Goal: Task Accomplishment & Management: Use online tool/utility

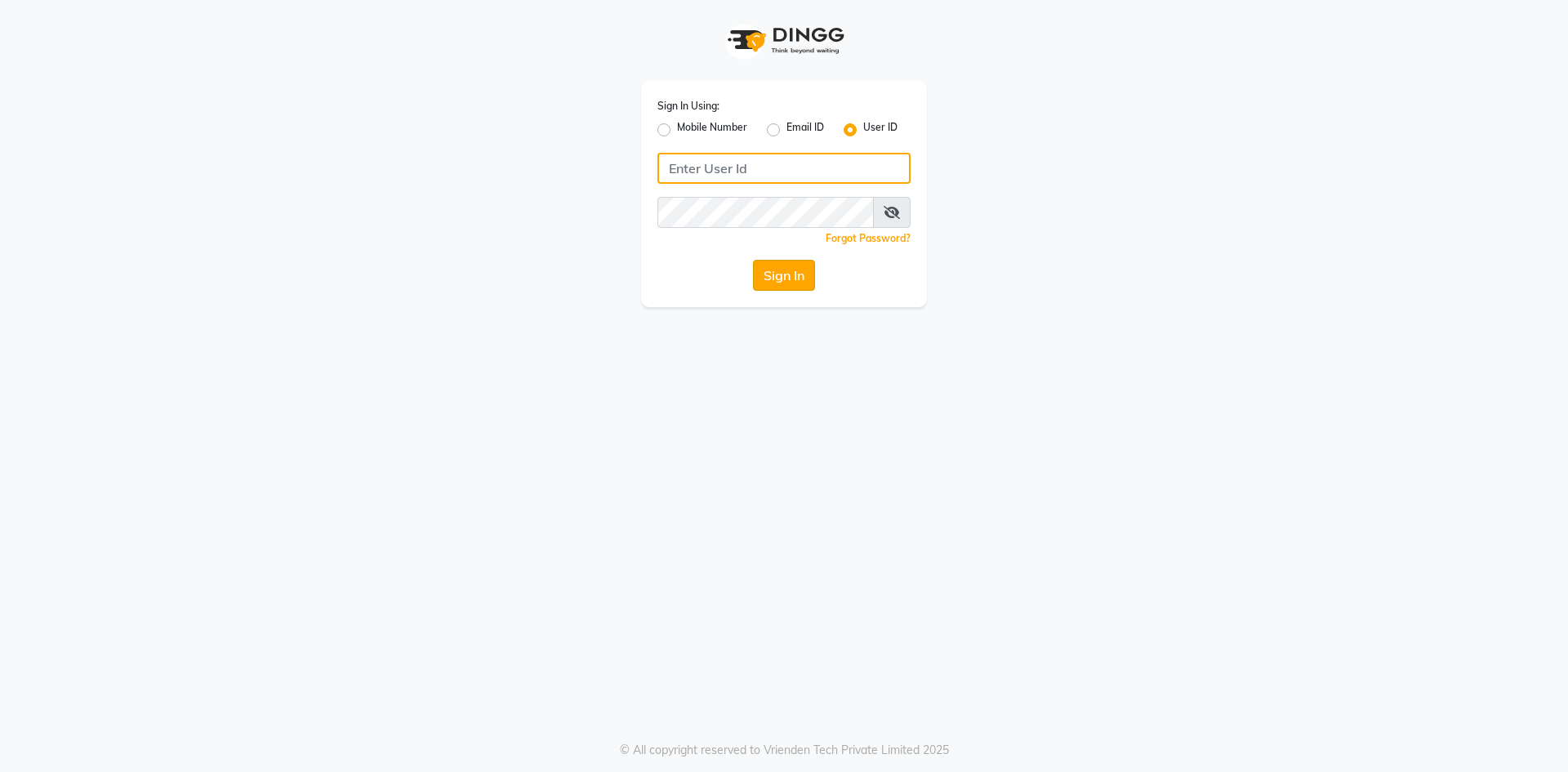
type input "Afeemspa&salon"
click at [798, 282] on button "Sign In" at bounding box center [784, 274] width 62 height 31
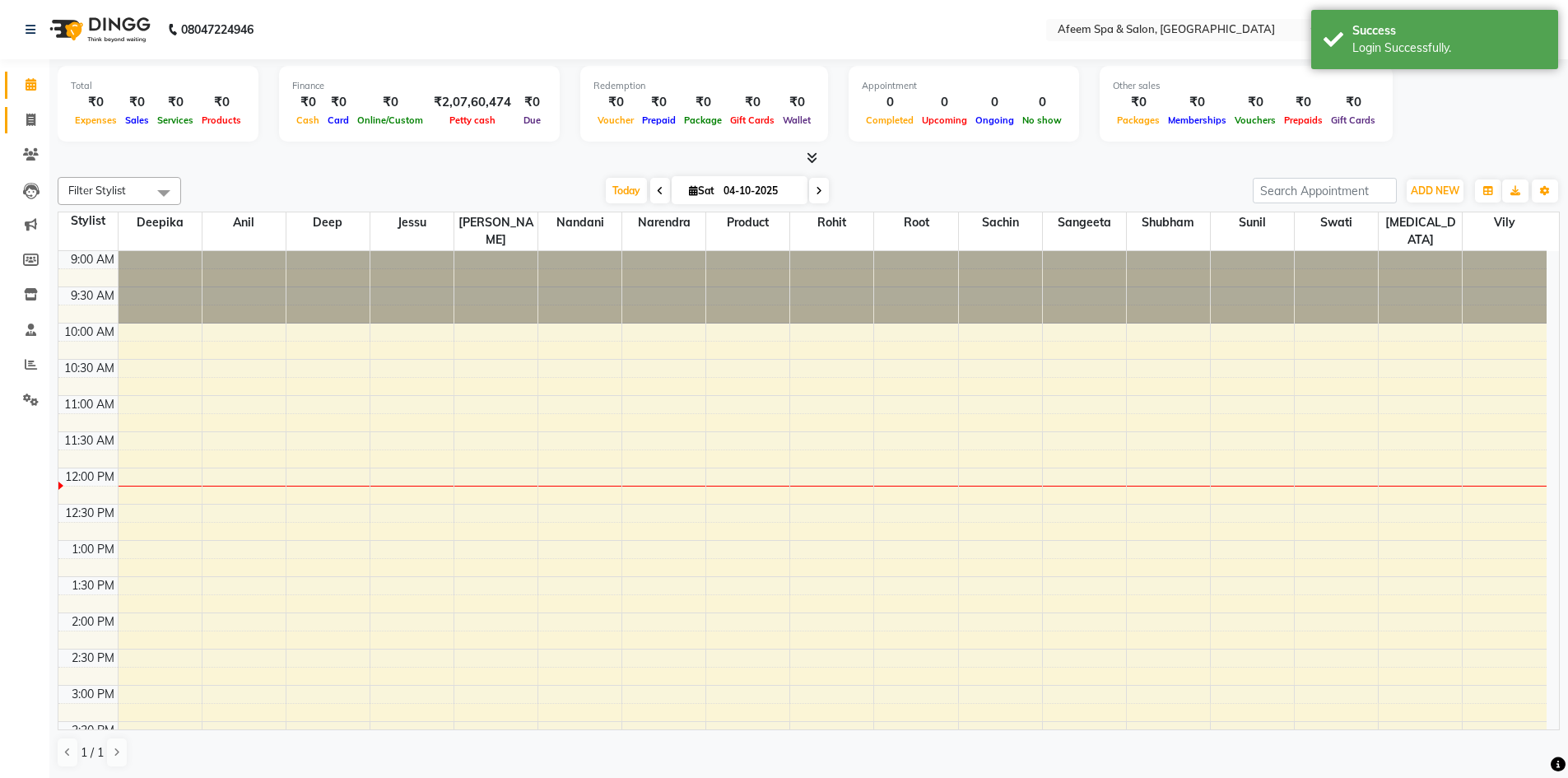
click at [34, 117] on icon at bounding box center [31, 120] width 9 height 12
select select "service"
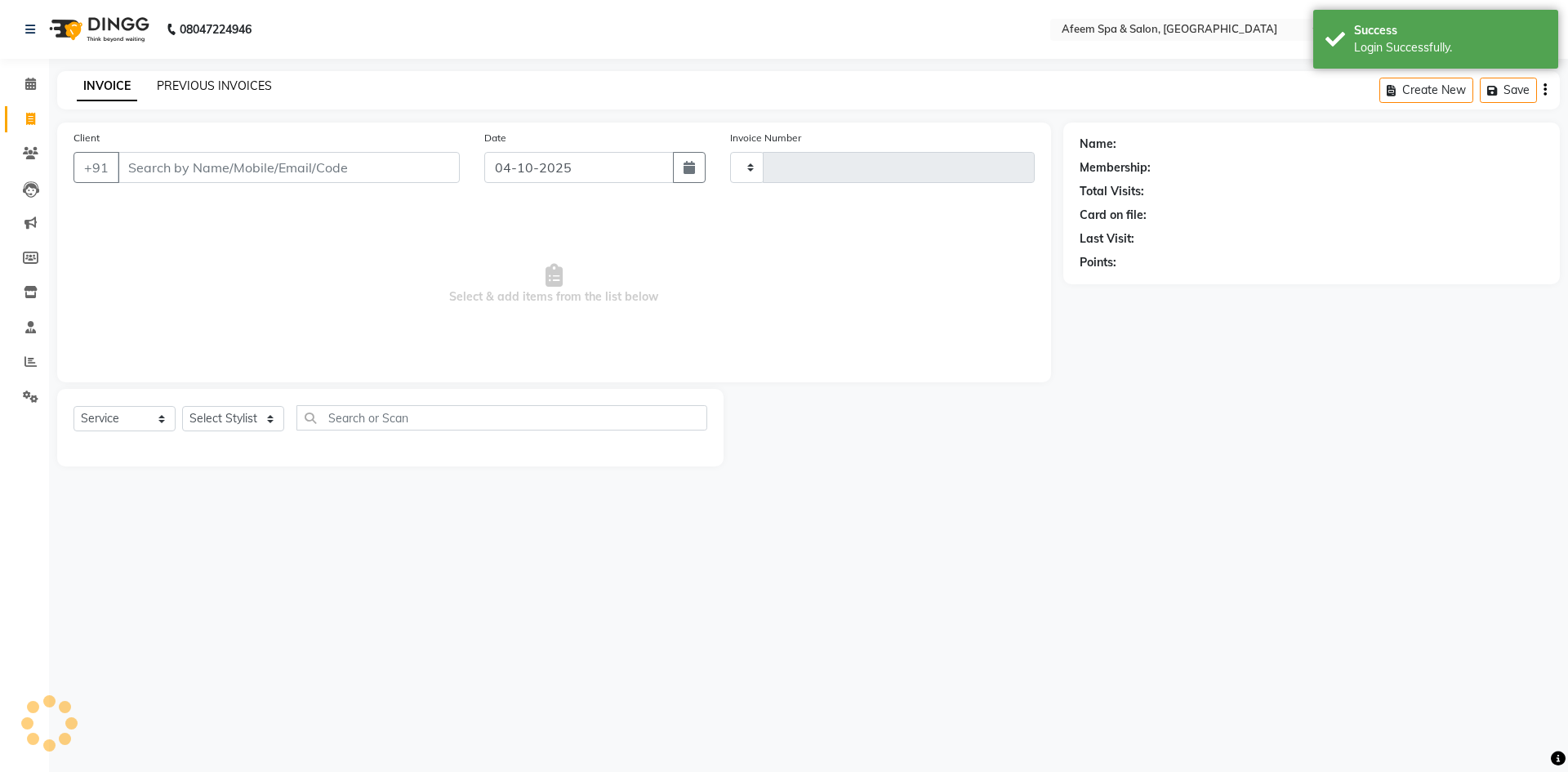
type input "3749"
select select "750"
click at [236, 87] on link "PREVIOUS INVOICES" at bounding box center [214, 86] width 115 height 15
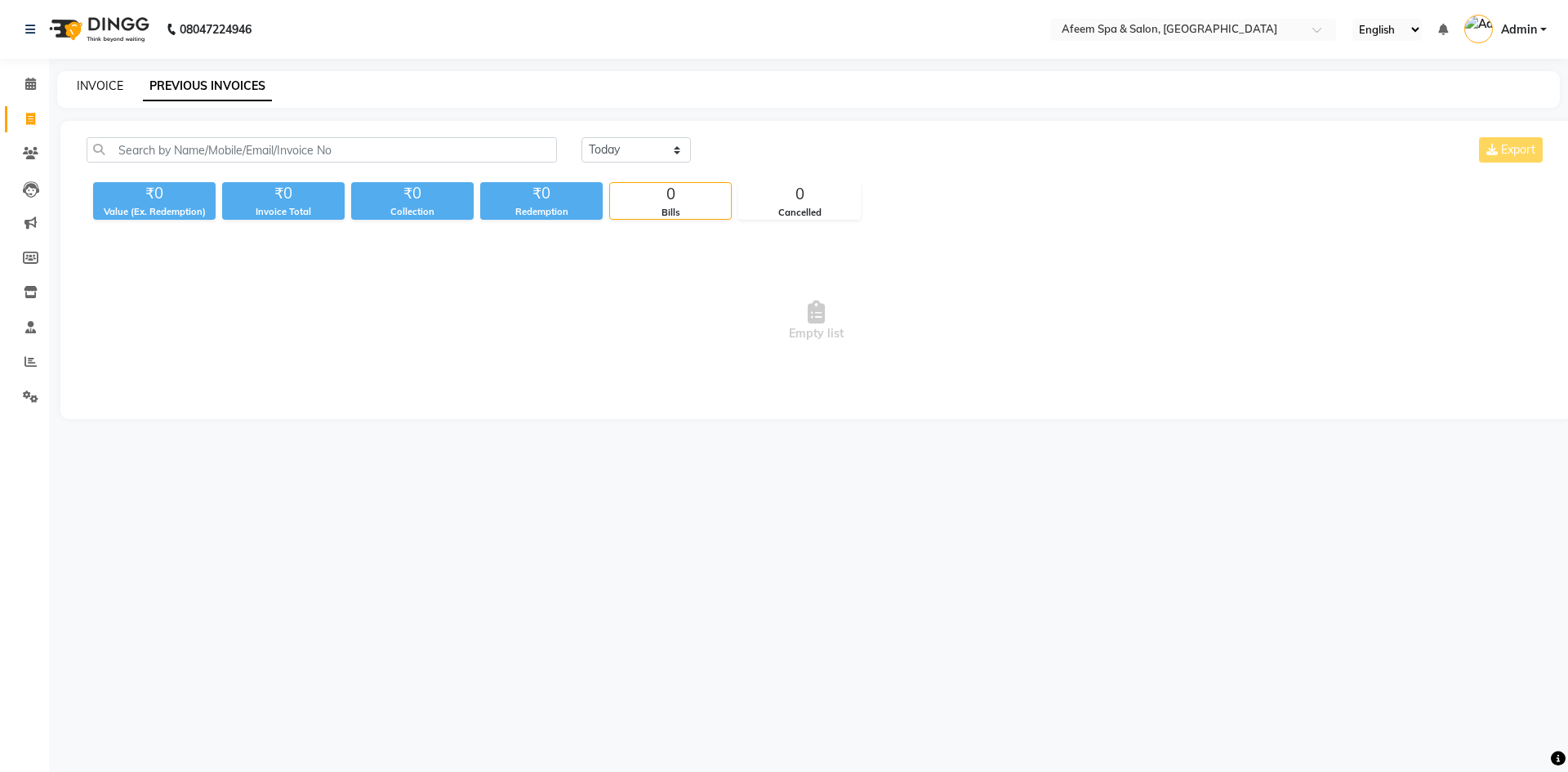
click at [98, 82] on link "INVOICE" at bounding box center [100, 86] width 46 height 15
select select "service"
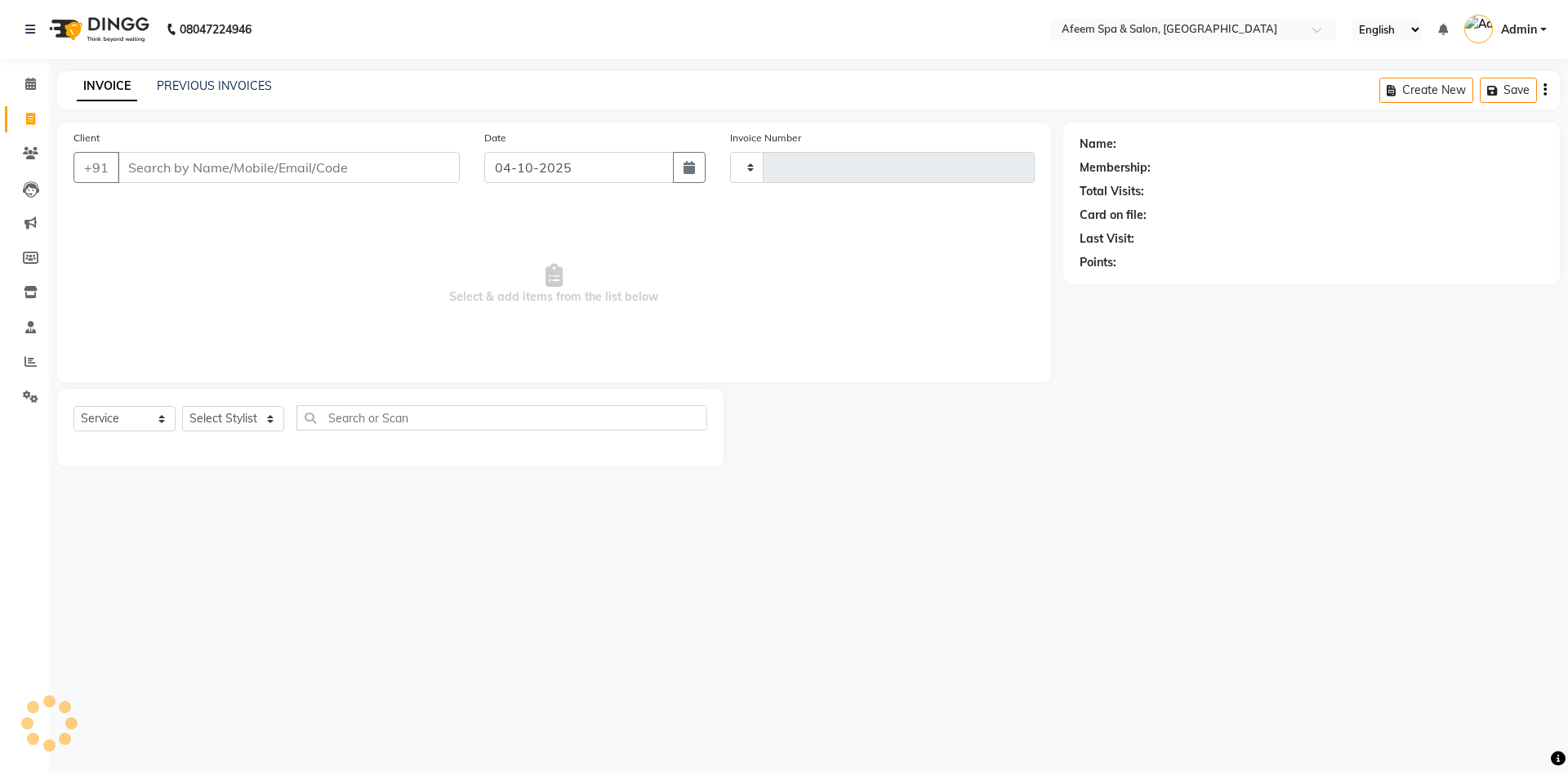
type input "3749"
select select "750"
type input "9701501124"
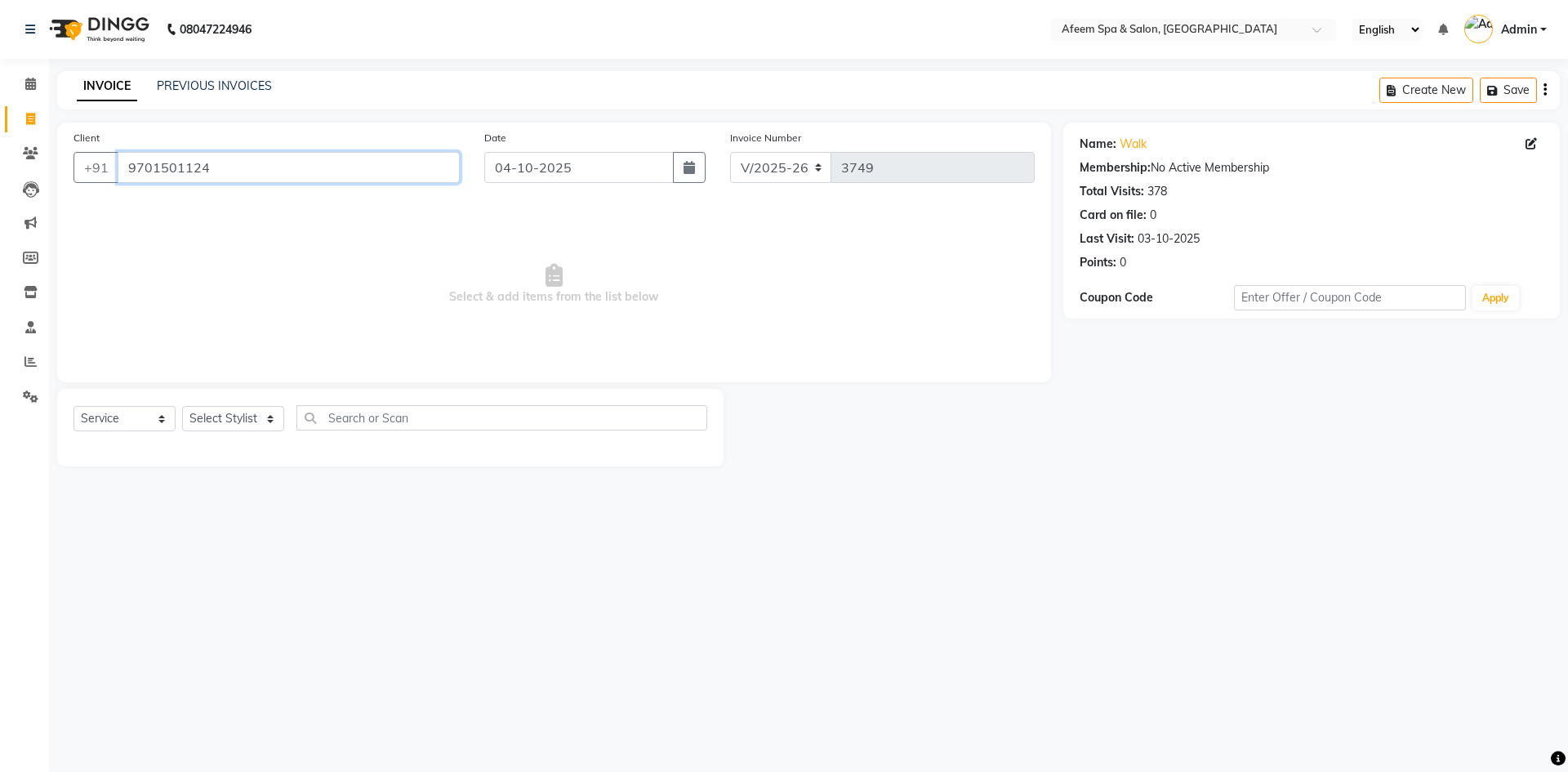
drag, startPoint x: 228, startPoint y: 163, endPoint x: 123, endPoint y: 192, distance: 108.9
click at [123, 192] on div "Client [PHONE_NUMBER]" at bounding box center [266, 162] width 411 height 67
type input "9701501124"
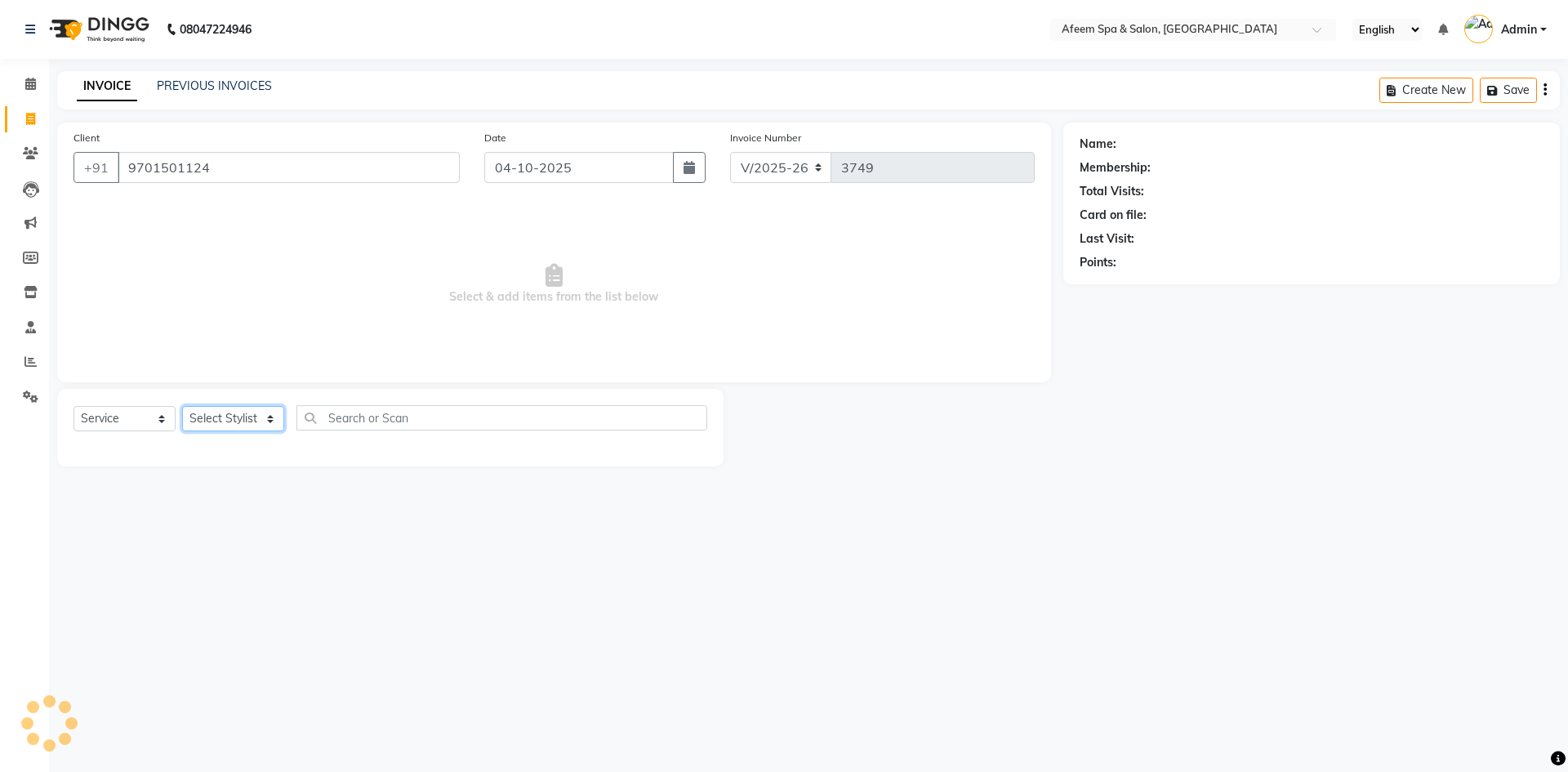
click at [229, 428] on select "Select Stylist anil deep [PERSON_NAME] [PERSON_NAME] Product [PERSON_NAME] sach…" at bounding box center [233, 418] width 102 height 25
select select "28158"
click at [182, 406] on select "Select Stylist anil deep [PERSON_NAME] [PERSON_NAME] Product [PERSON_NAME] sach…" at bounding box center [233, 418] width 102 height 25
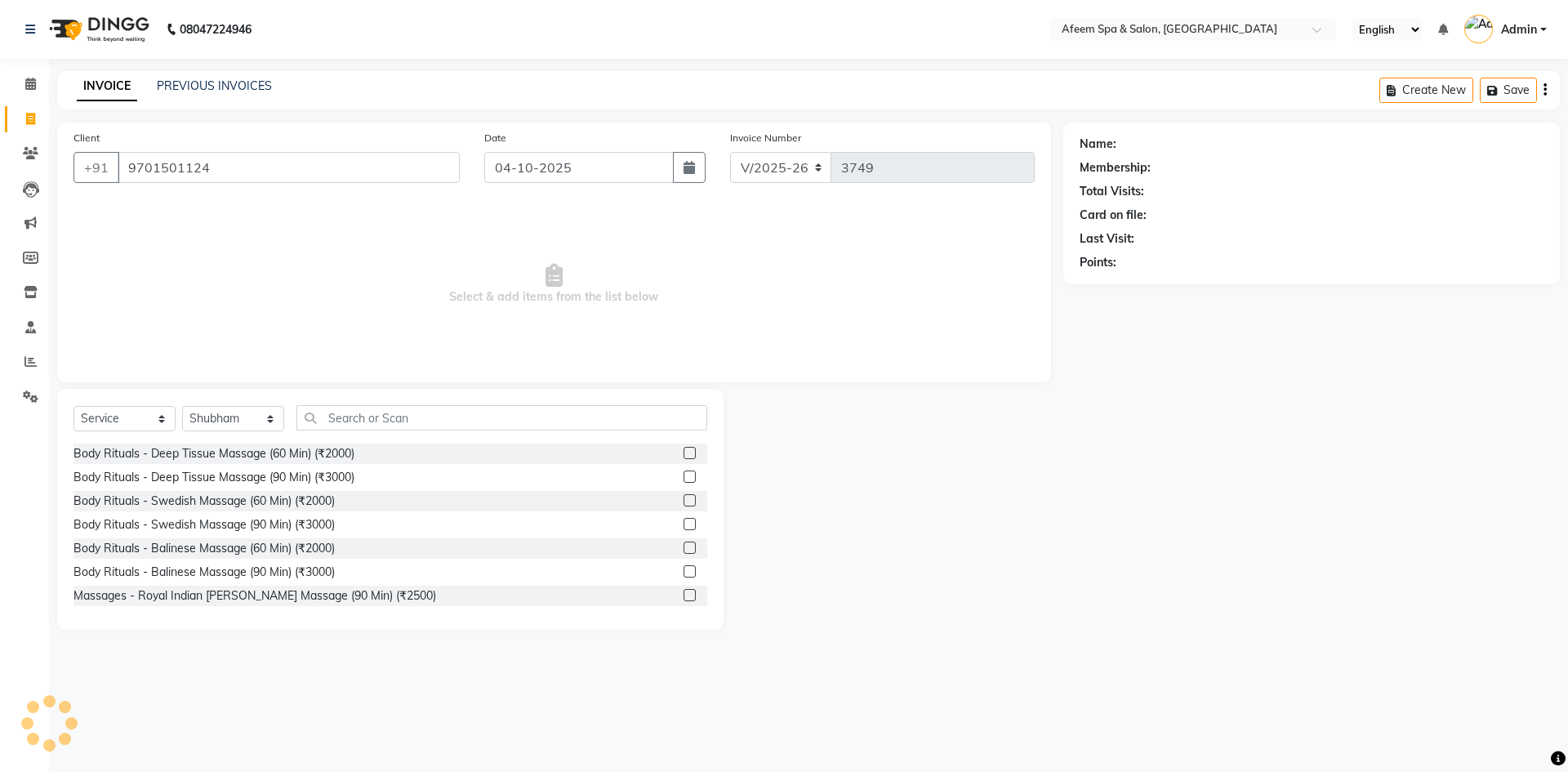
click at [683, 454] on label at bounding box center [689, 453] width 12 height 12
click at [683, 454] on input "checkbox" at bounding box center [689, 454] width 11 height 11
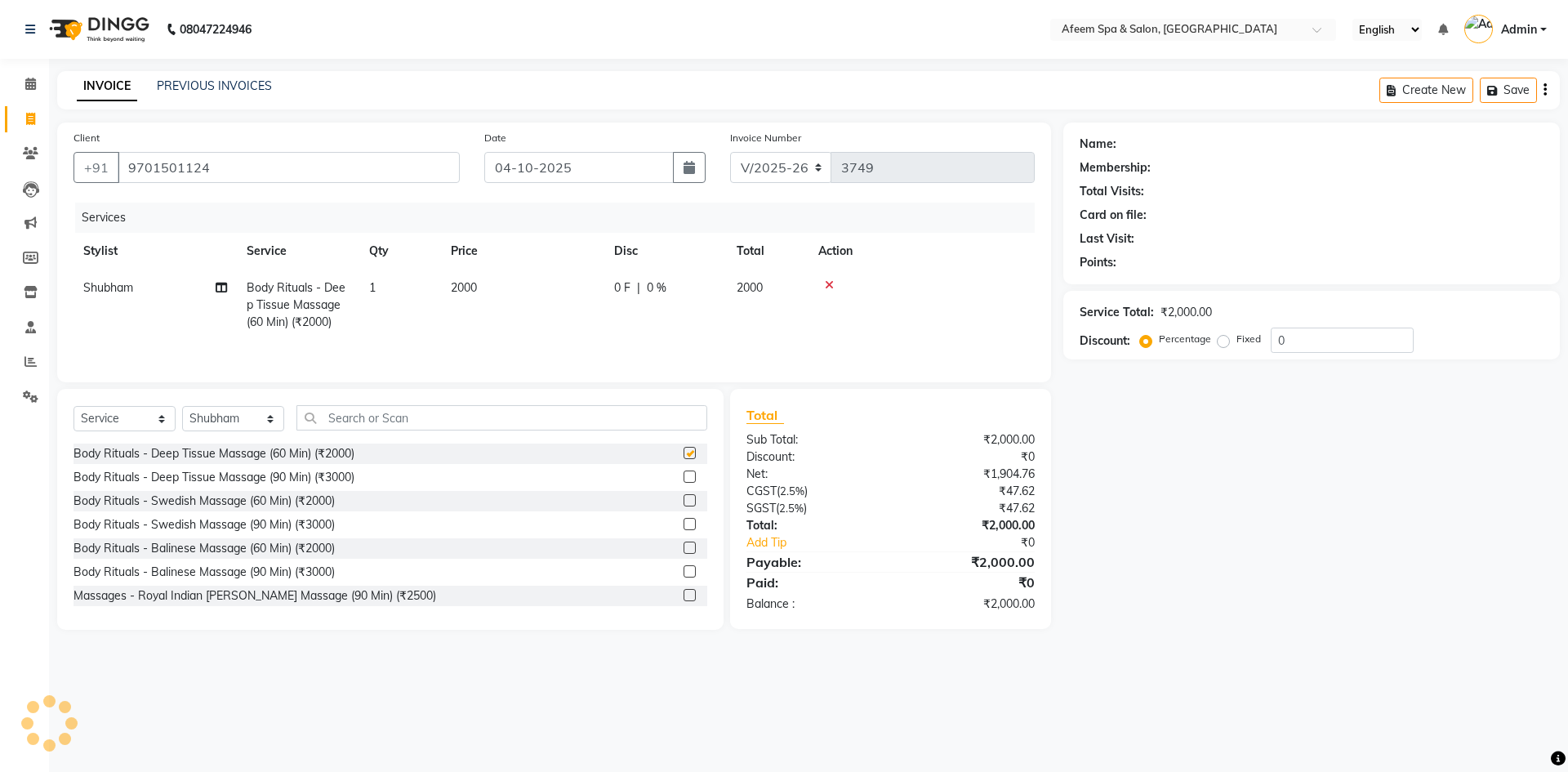
checkbox input "false"
click at [554, 294] on td "2000" at bounding box center [522, 305] width 163 height 71
select select "28158"
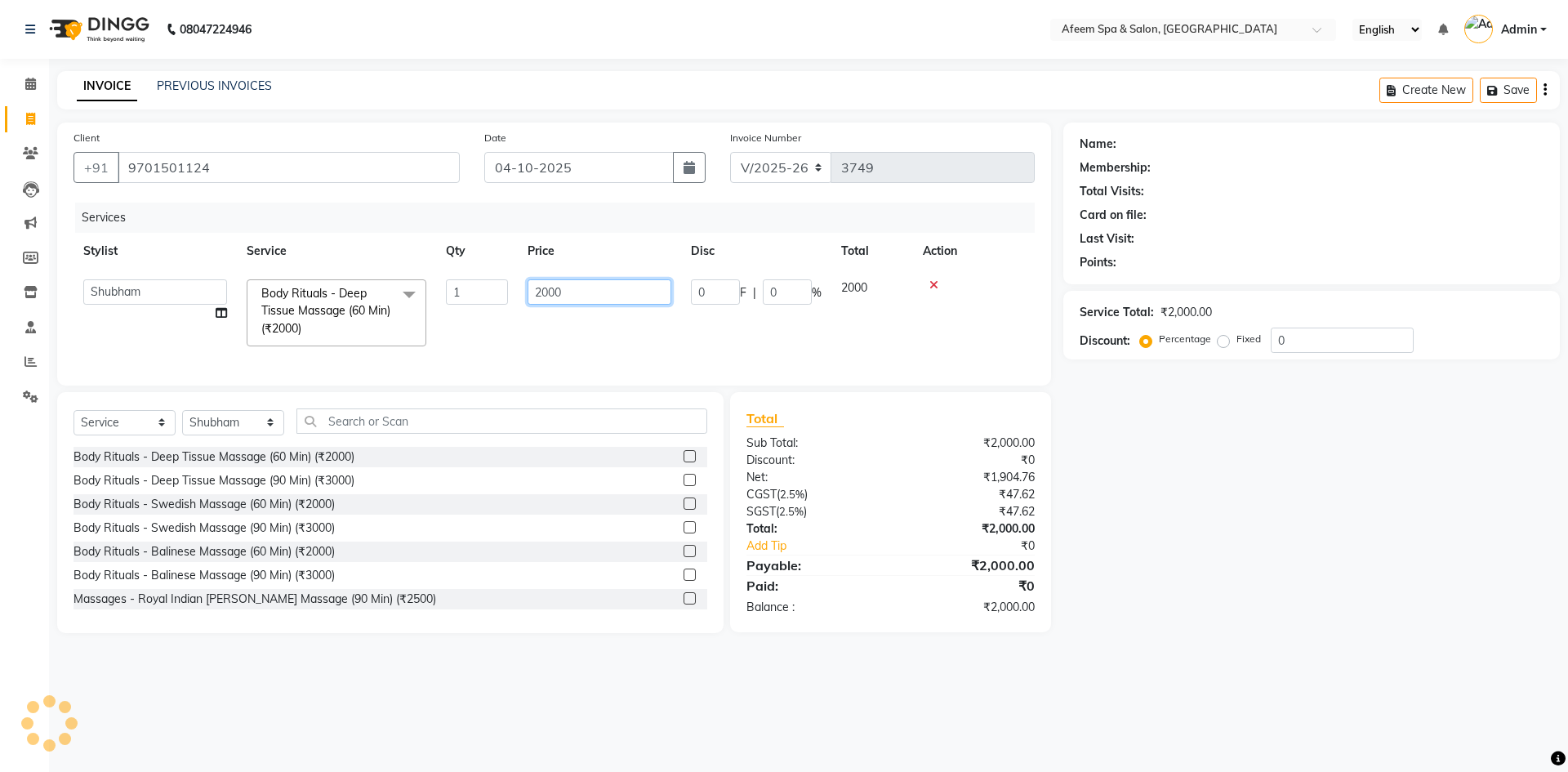
drag, startPoint x: 588, startPoint y: 290, endPoint x: 500, endPoint y: 298, distance: 88.4
click at [500, 298] on tr "anil deep [PERSON_NAME] [PERSON_NAME] Product [PERSON_NAME] sachin [PERSON_NAME…" at bounding box center [554, 313] width 961 height 87
type input "500"
click at [230, 431] on select "Select Stylist anil deep [PERSON_NAME] [PERSON_NAME] Product [PERSON_NAME] sach…" at bounding box center [233, 422] width 102 height 25
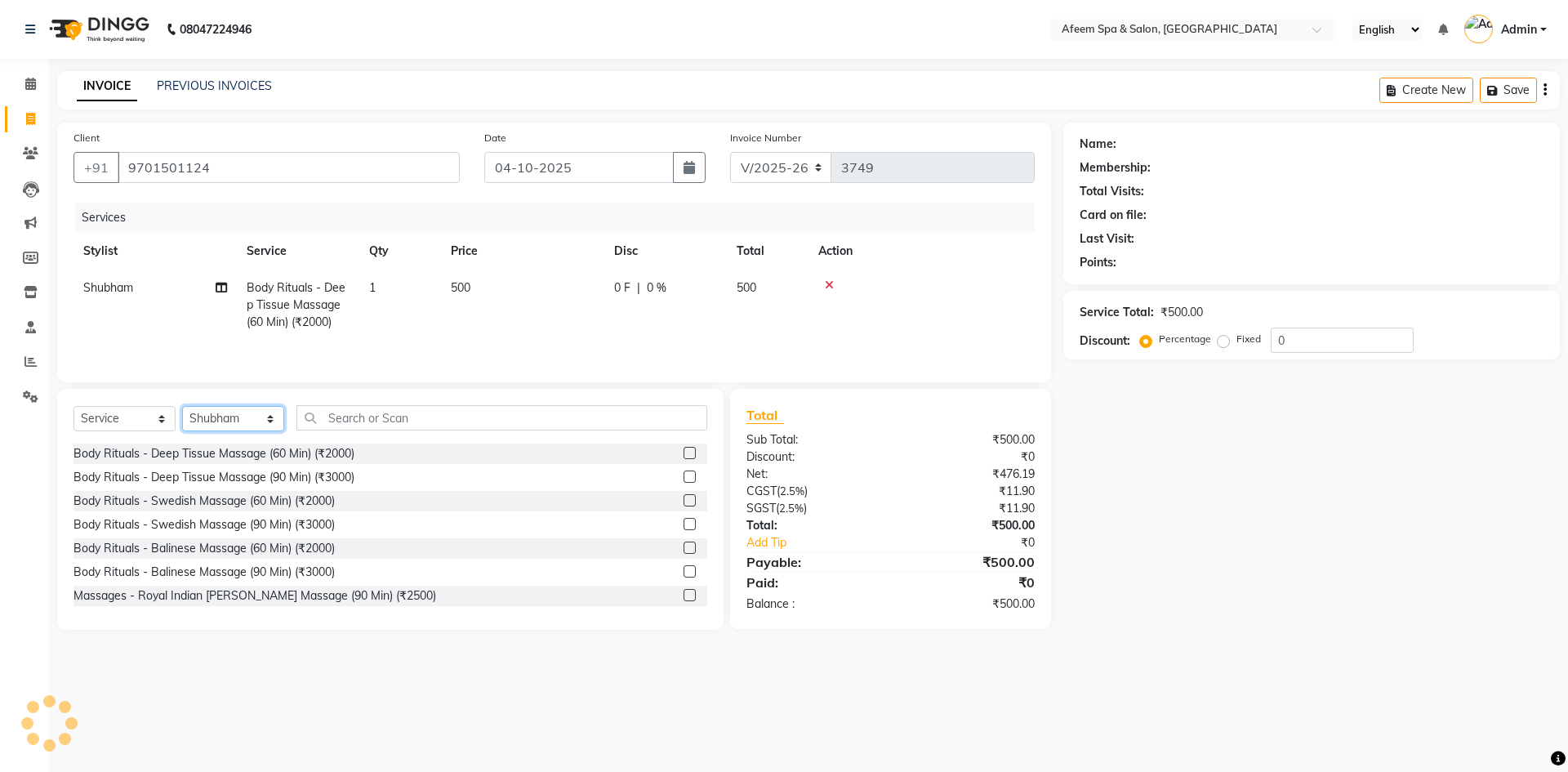
select select "12004"
click at [182, 406] on select "Select Stylist anil deep [PERSON_NAME] [PERSON_NAME] Product [PERSON_NAME] sach…" at bounding box center [233, 418] width 102 height 25
click at [683, 448] on label at bounding box center [689, 453] width 12 height 12
click at [683, 449] on input "checkbox" at bounding box center [689, 454] width 11 height 11
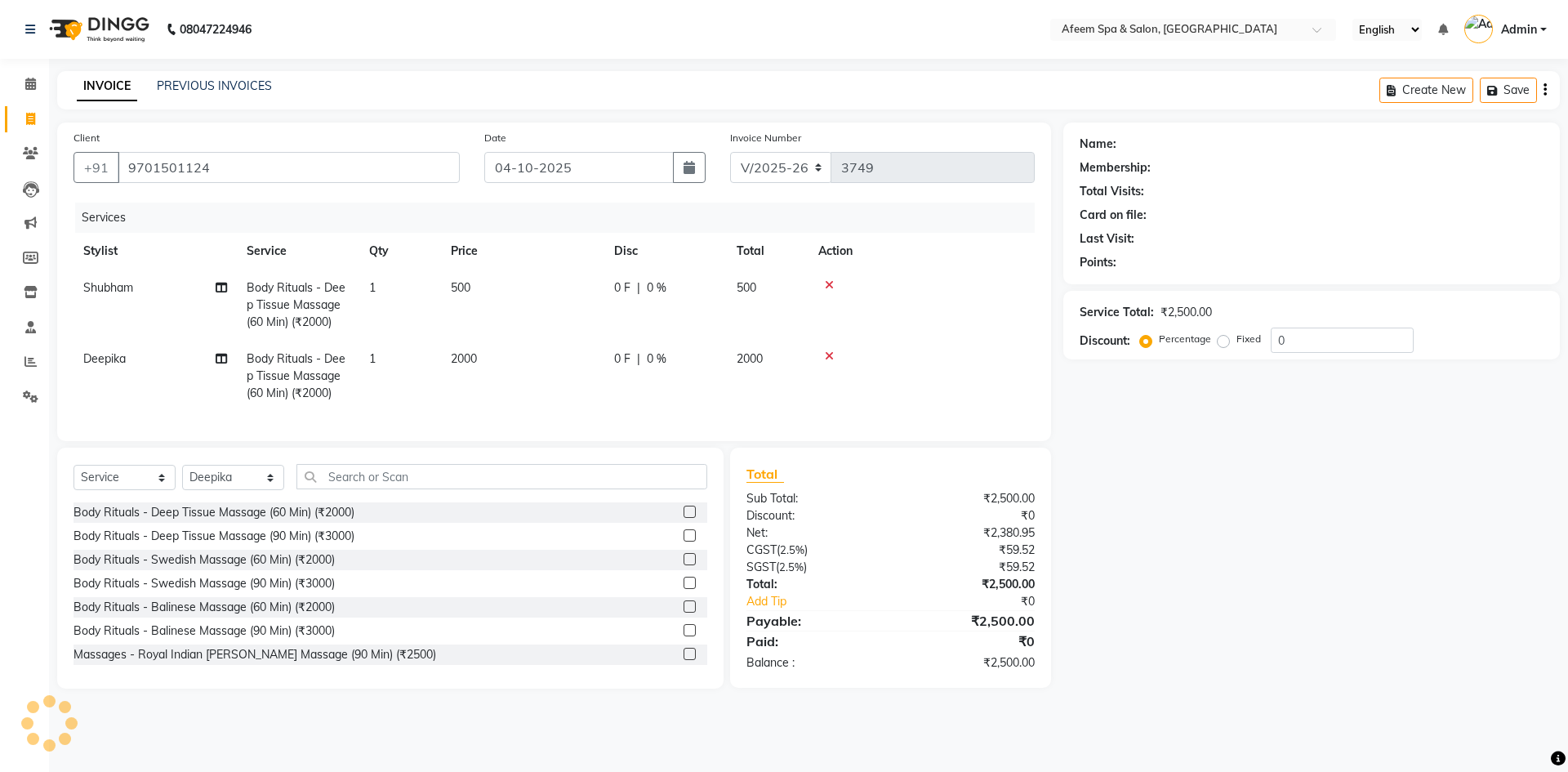
checkbox input "false"
click at [540, 342] on td "2000" at bounding box center [522, 376] width 163 height 71
select select "12004"
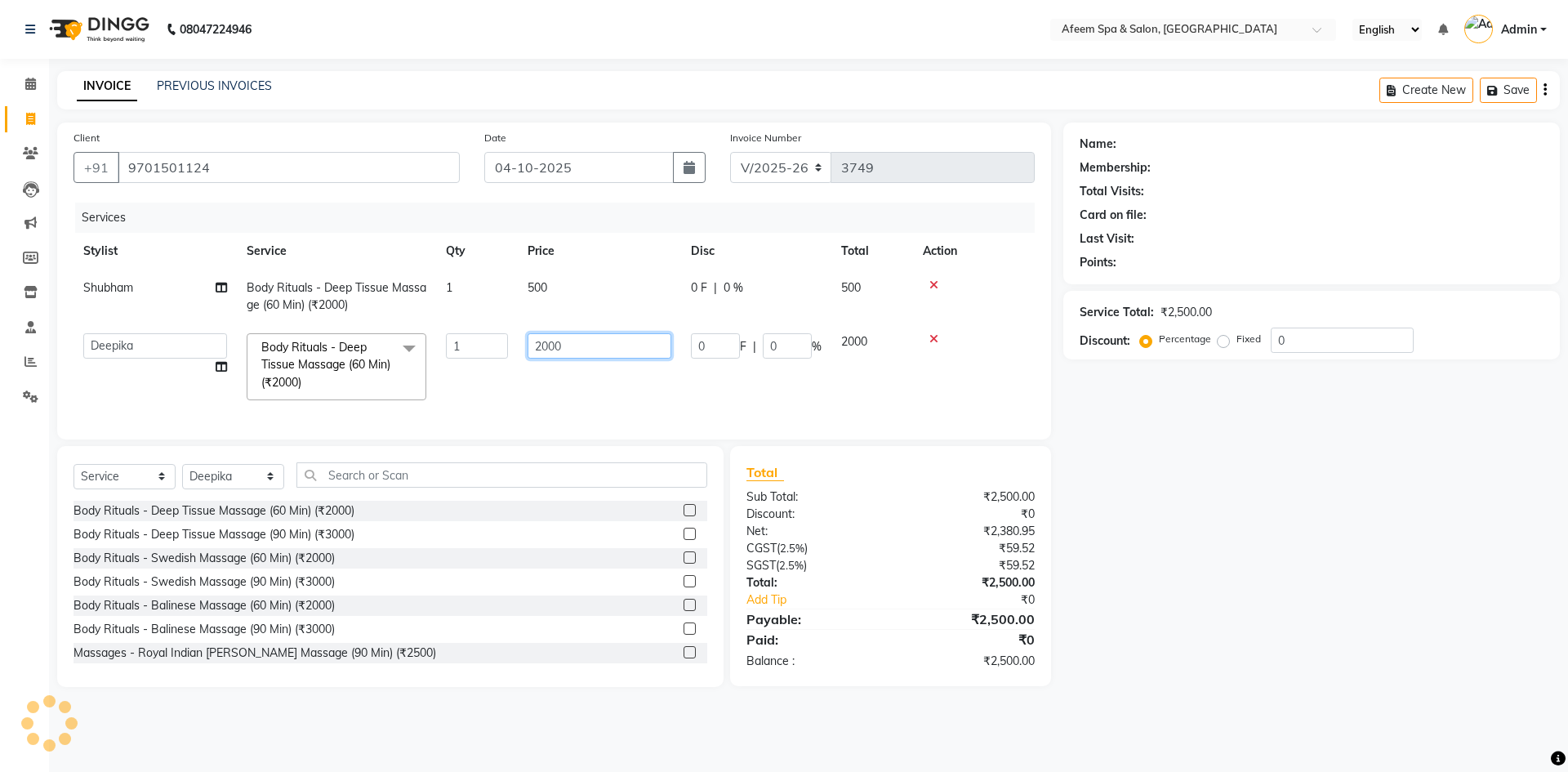
drag, startPoint x: 583, startPoint y: 350, endPoint x: 524, endPoint y: 360, distance: 59.8
click at [524, 360] on td "2000" at bounding box center [599, 366] width 163 height 87
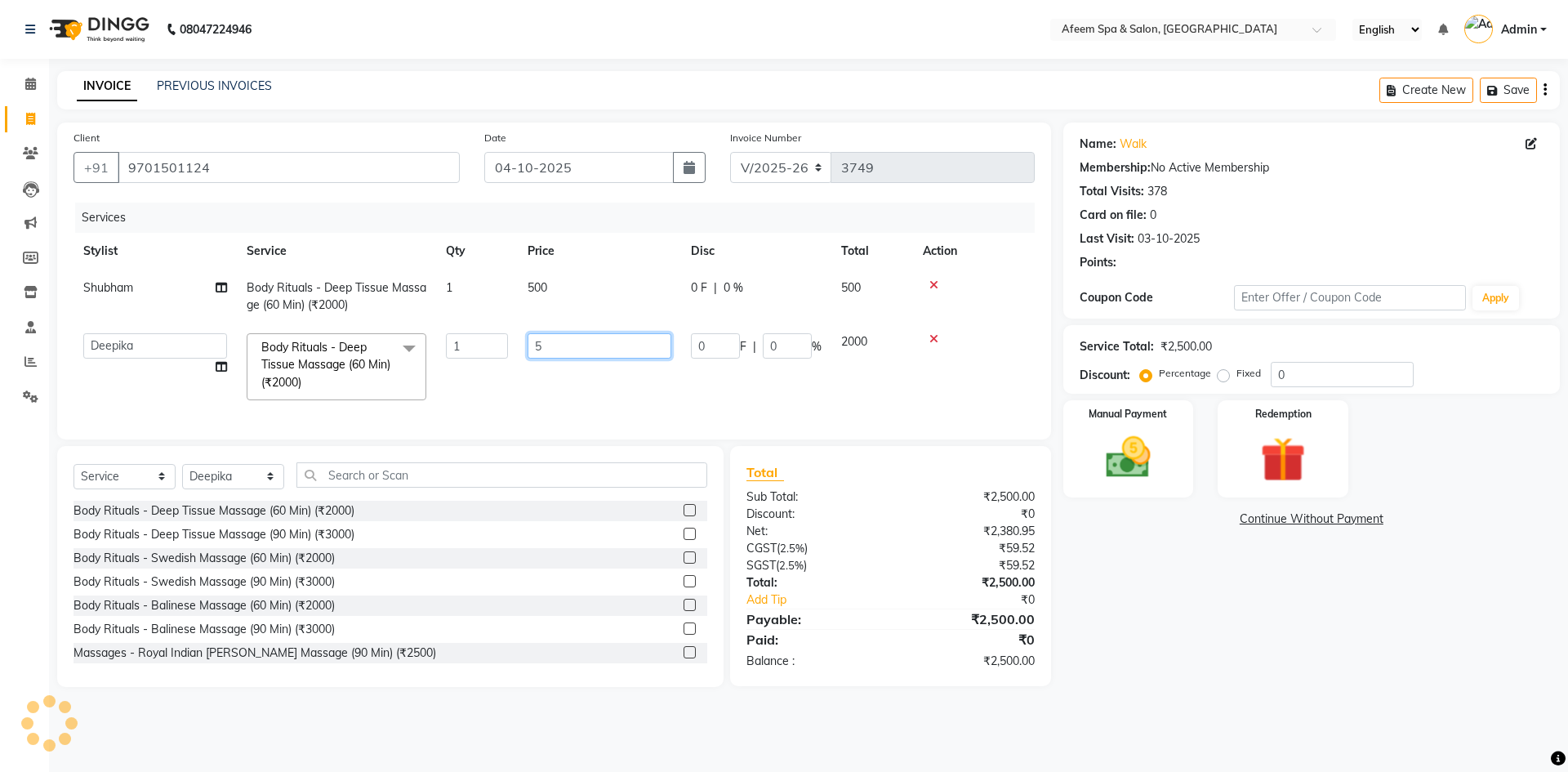
type input "50"
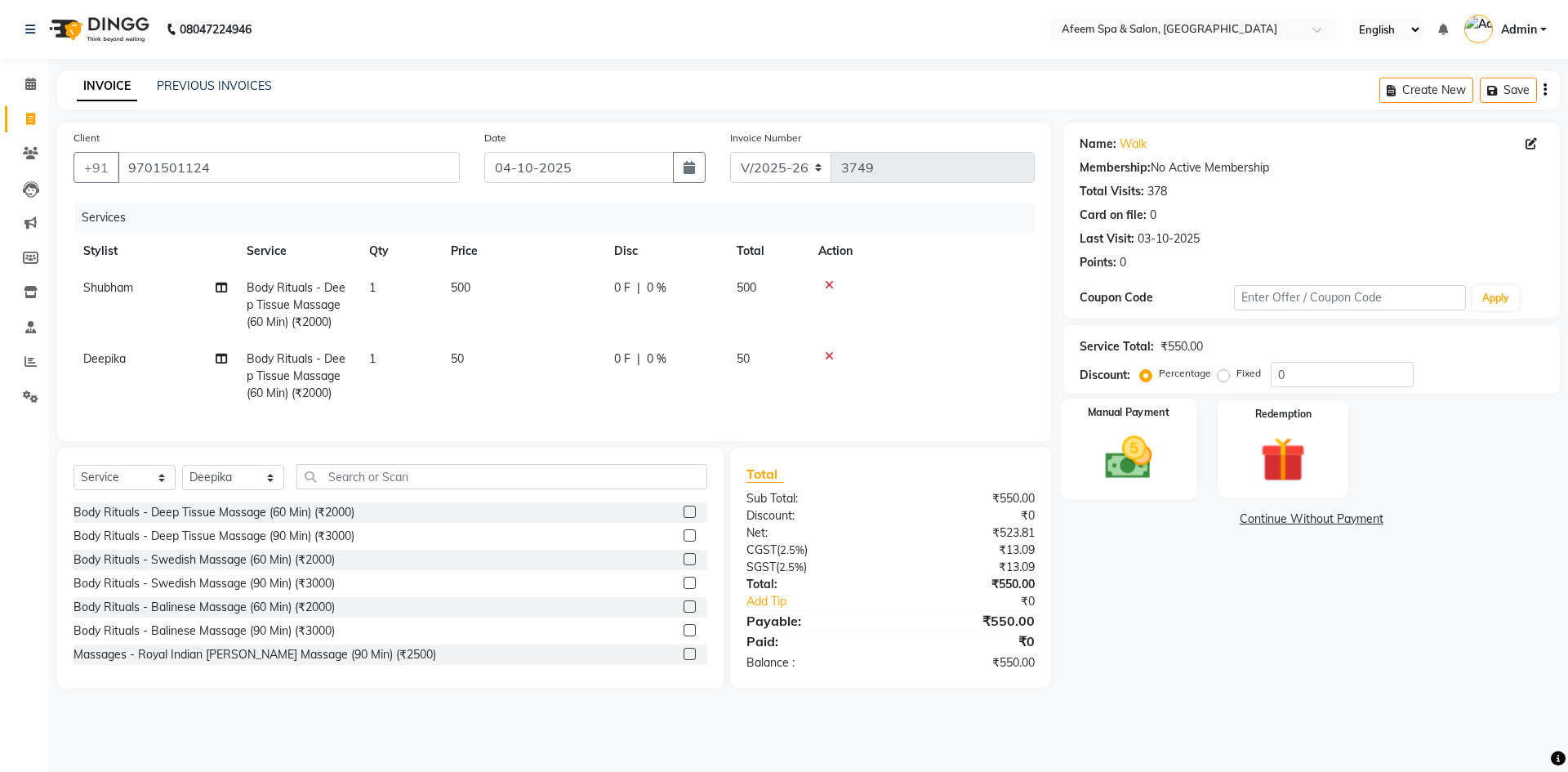
click at [1131, 470] on img at bounding box center [1128, 457] width 76 height 54
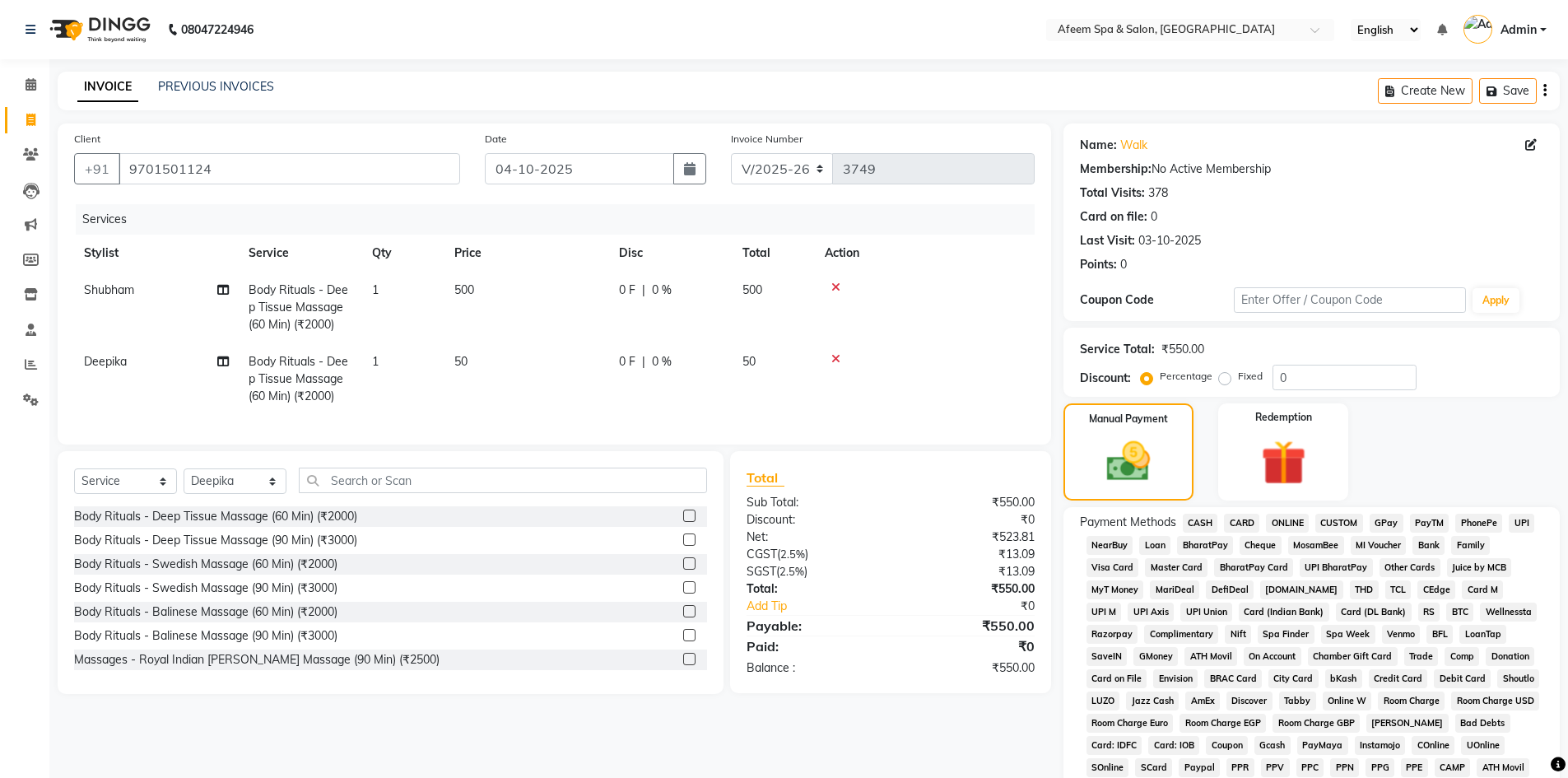
click at [1289, 525] on span "ONLINE" at bounding box center [1287, 523] width 42 height 19
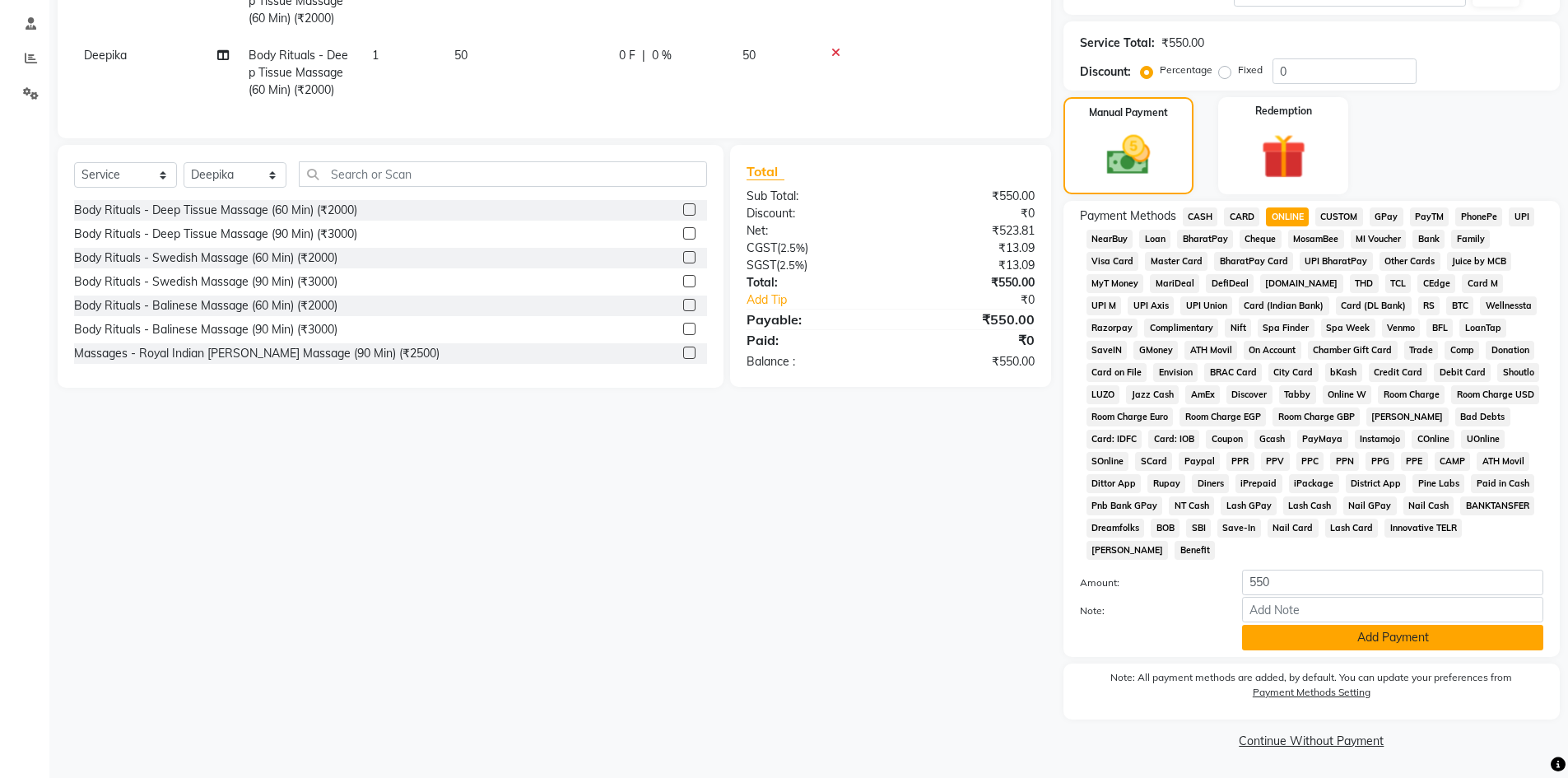
click at [1367, 626] on button "Add Payment" at bounding box center [1392, 638] width 301 height 26
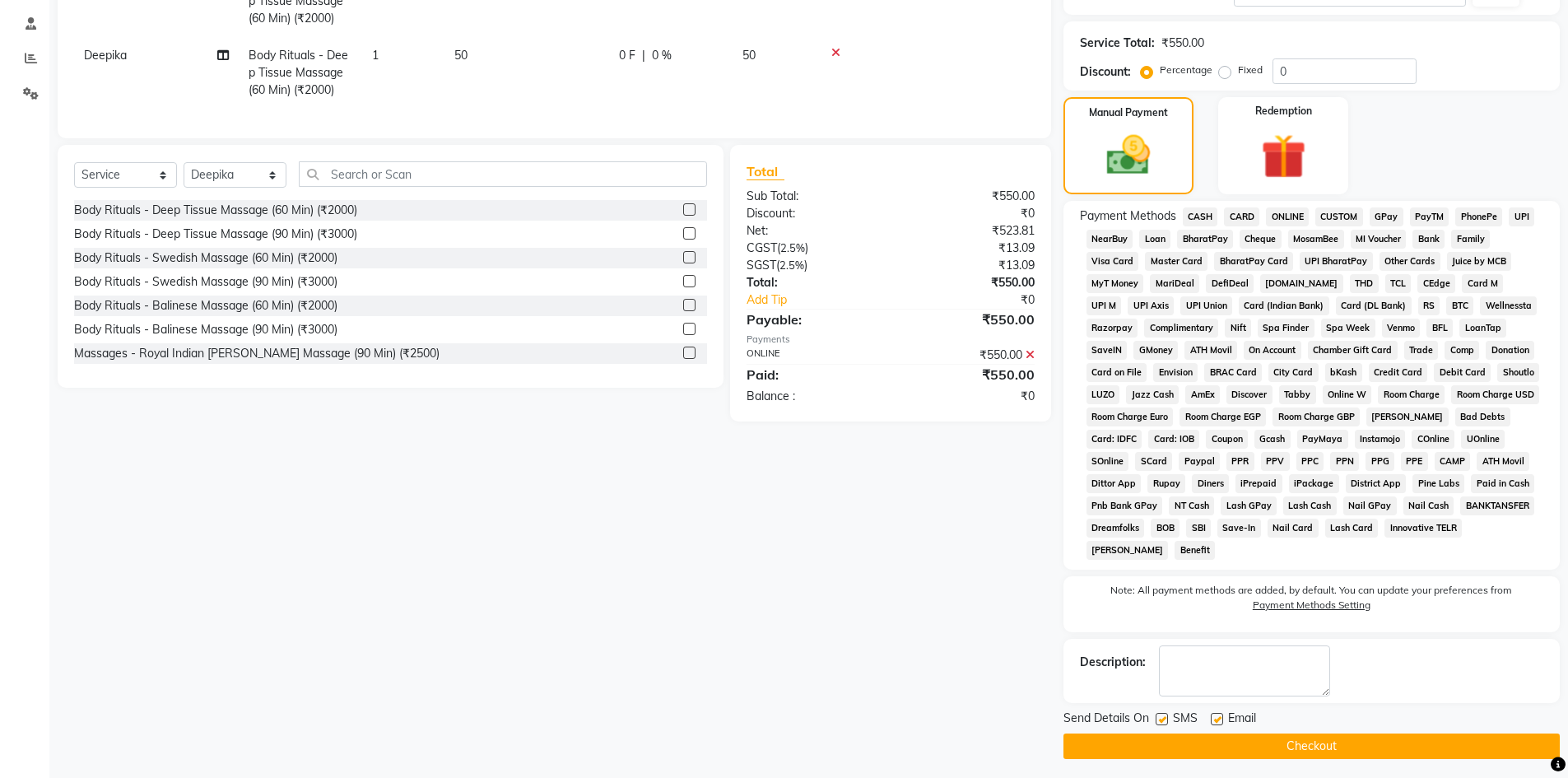
click at [1381, 745] on button "Checkout" at bounding box center [1312, 746] width 496 height 26
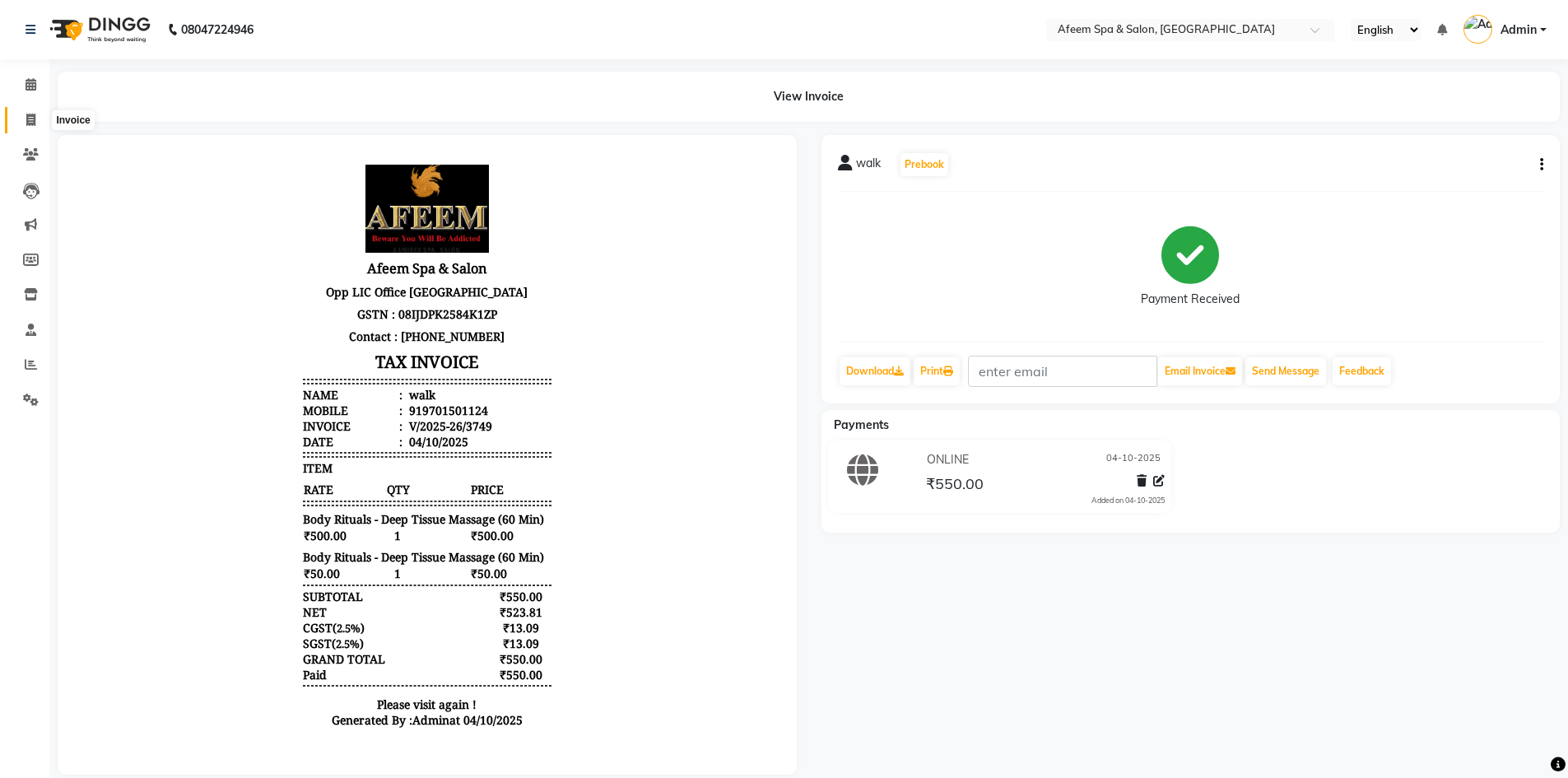
click at [30, 112] on span at bounding box center [31, 120] width 29 height 19
select select "service"
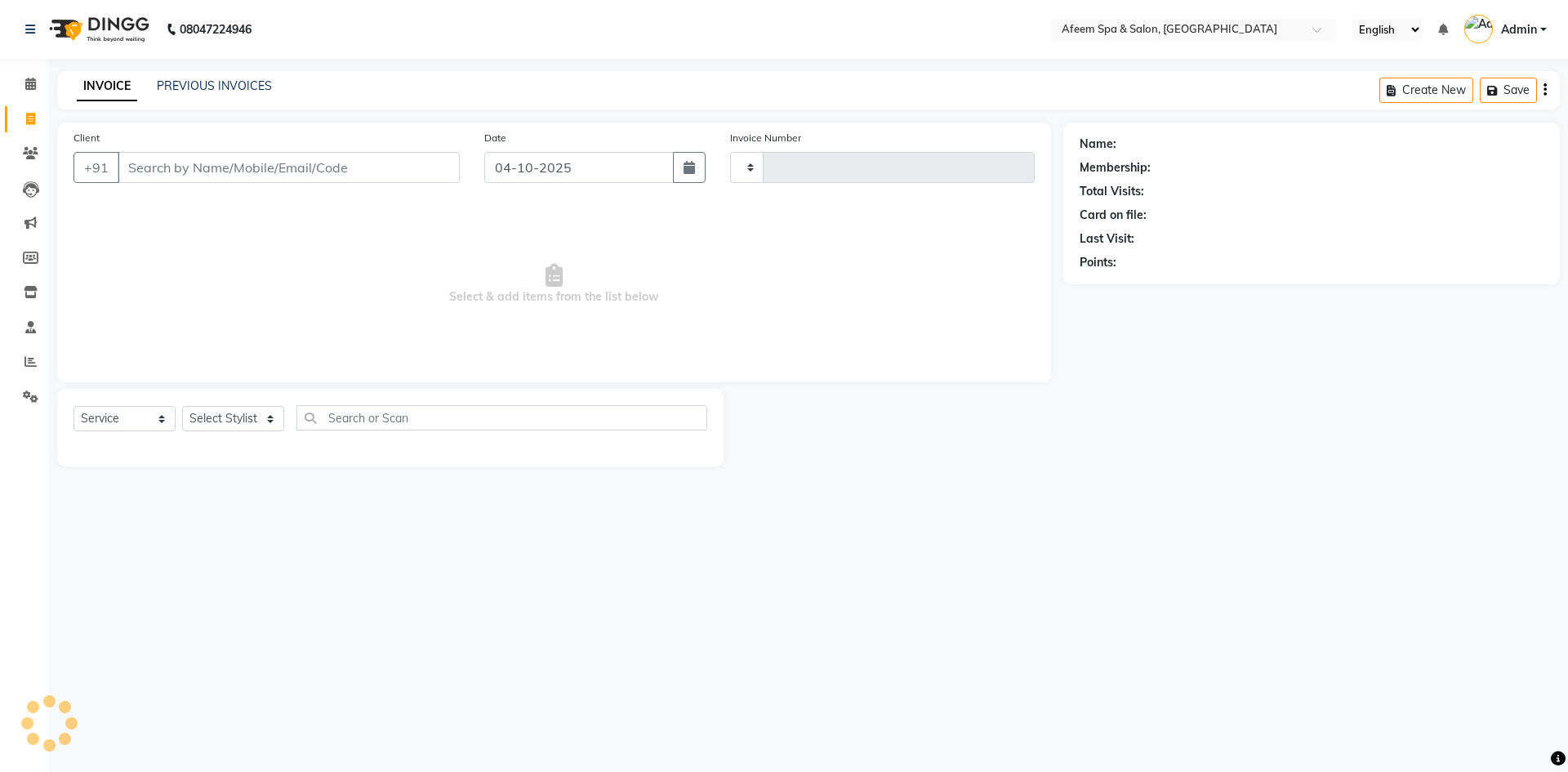
type input "3750"
select select "750"
type input "9701501124"
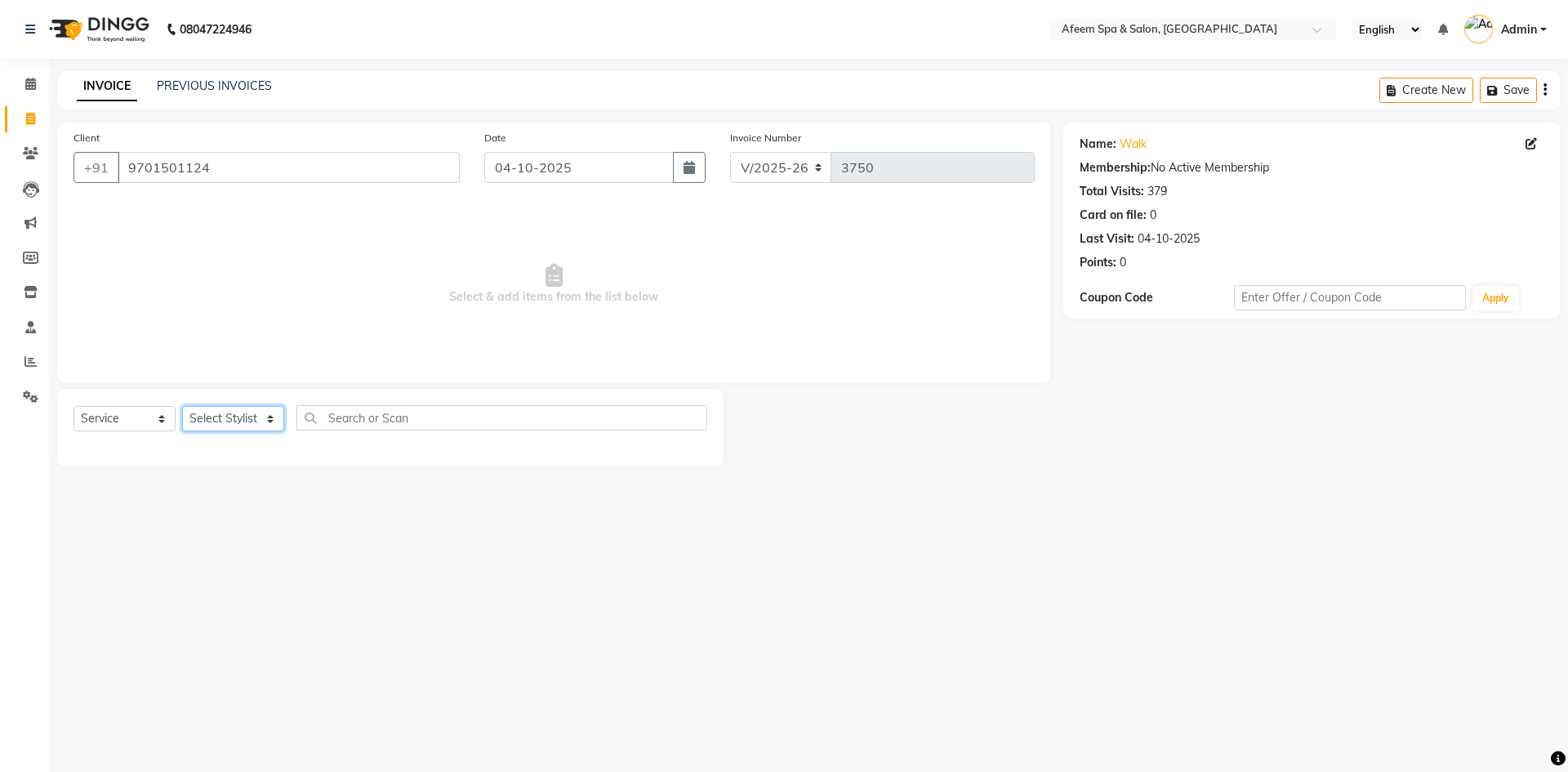
click at [256, 415] on select "Select Stylist anil deep [PERSON_NAME] [PERSON_NAME] Product [PERSON_NAME] sach…" at bounding box center [233, 418] width 102 height 25
select select "26114"
click at [182, 406] on select "Select Stylist anil deep [PERSON_NAME] [PERSON_NAME] Product [PERSON_NAME] sach…" at bounding box center [233, 418] width 102 height 25
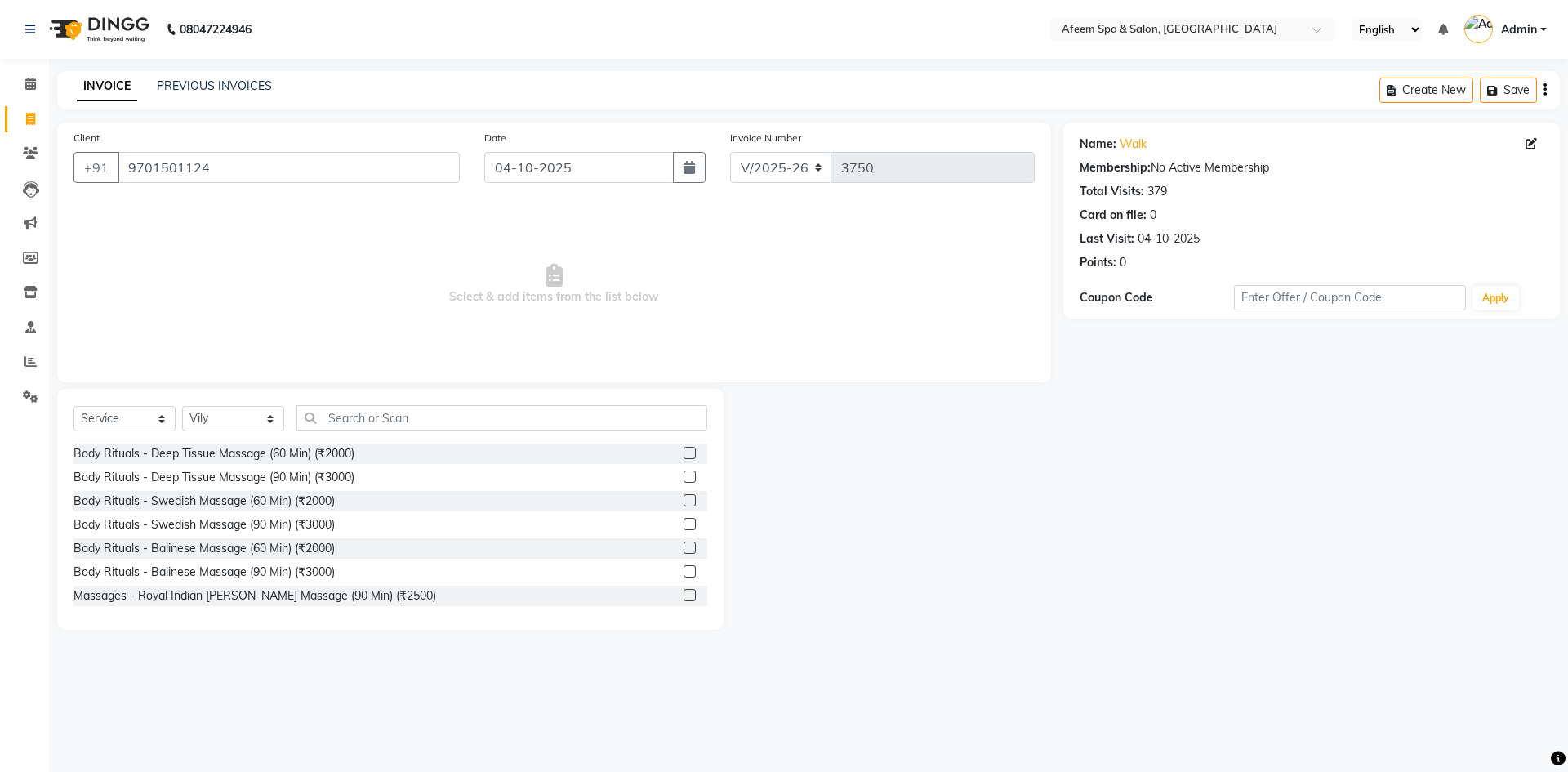
click at [683, 451] on label at bounding box center [689, 453] width 12 height 12
click at [683, 451] on input "checkbox" at bounding box center [689, 454] width 11 height 11
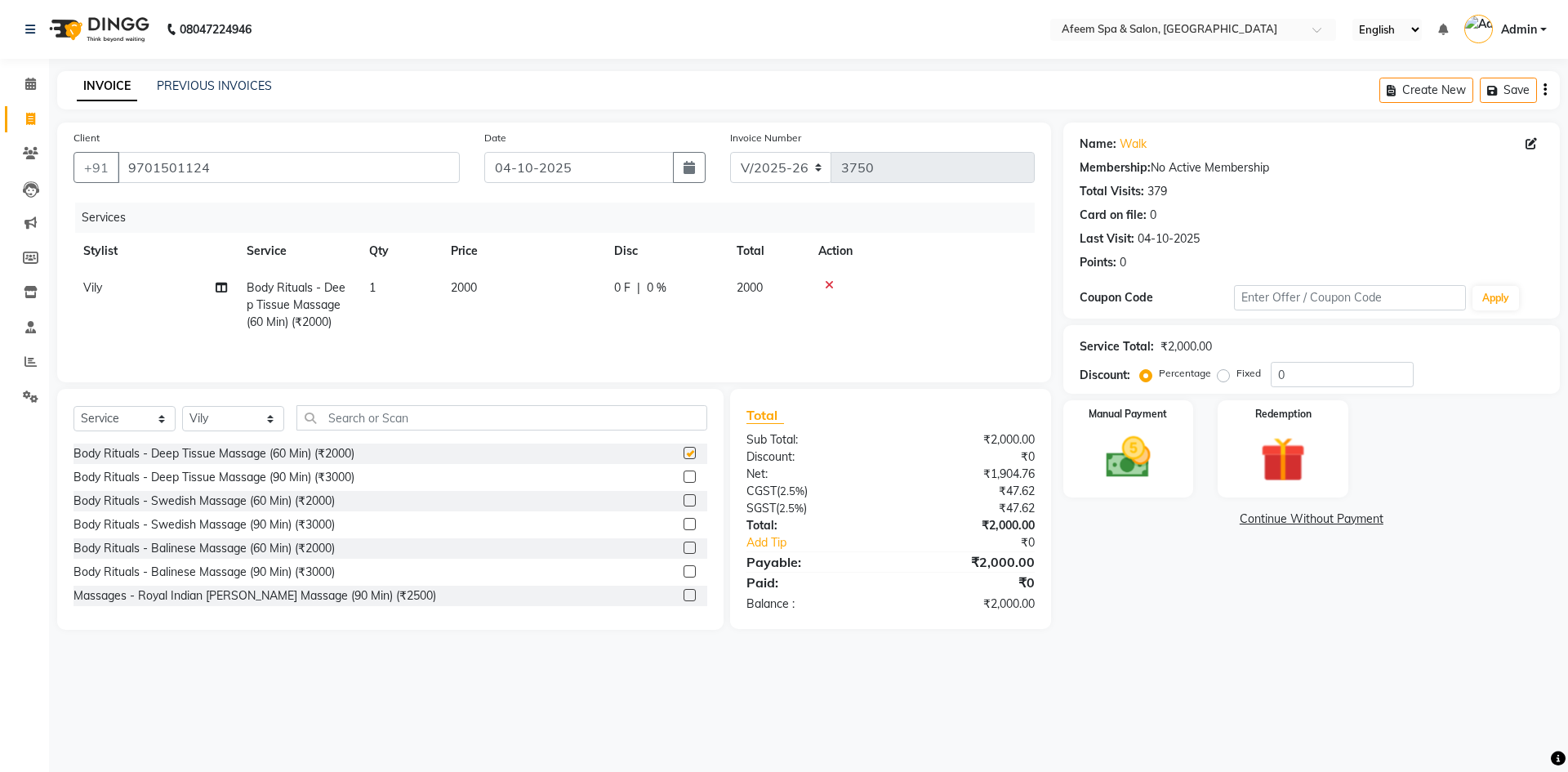
checkbox input "false"
click at [551, 308] on td "2000" at bounding box center [522, 305] width 163 height 71
select select "26114"
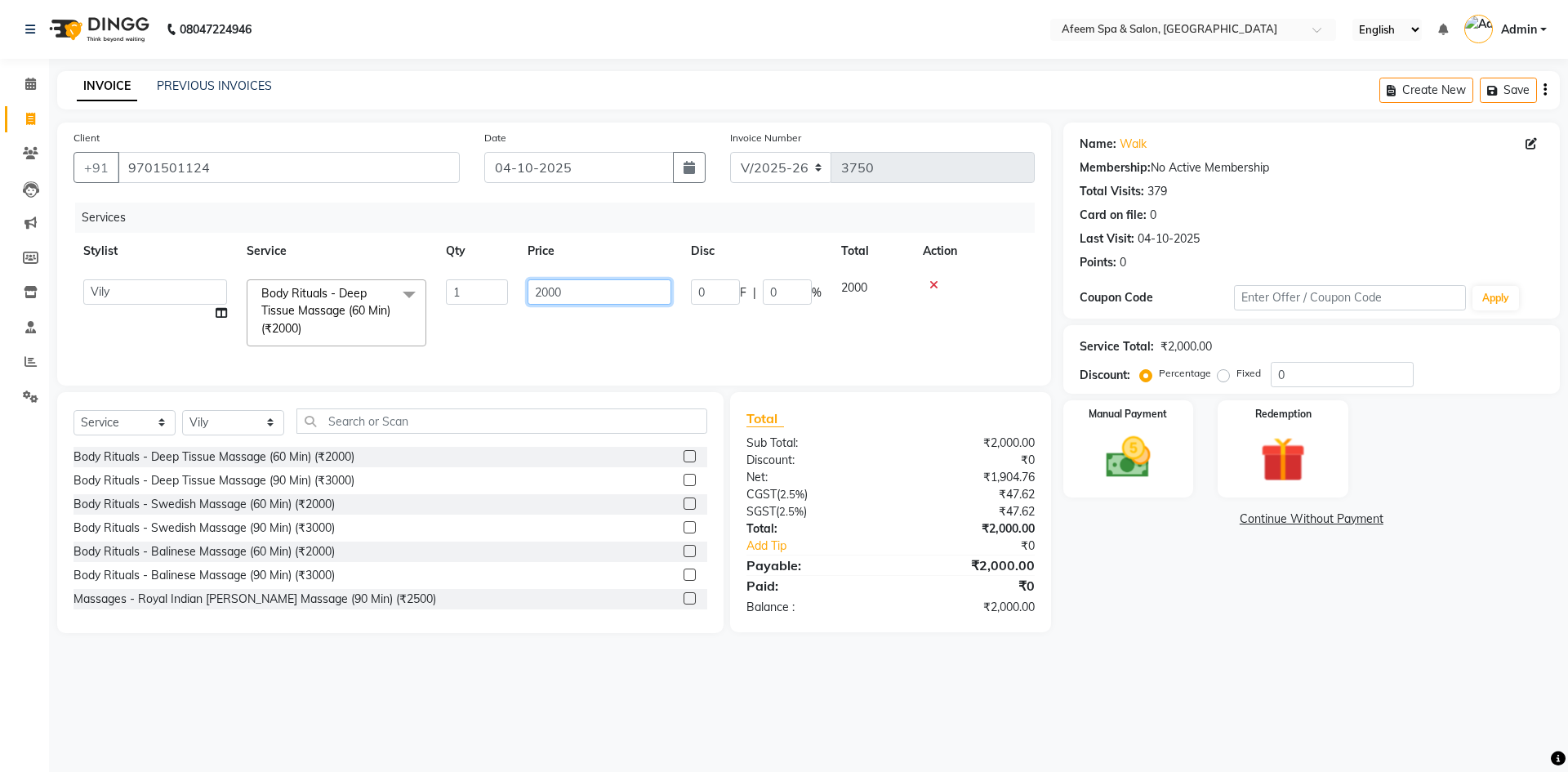
drag, startPoint x: 597, startPoint y: 296, endPoint x: 487, endPoint y: 308, distance: 110.7
click at [487, 308] on tr "anil deep [PERSON_NAME] [PERSON_NAME] Product [PERSON_NAME] sachin [PERSON_NAME…" at bounding box center [554, 313] width 961 height 87
type input "2200"
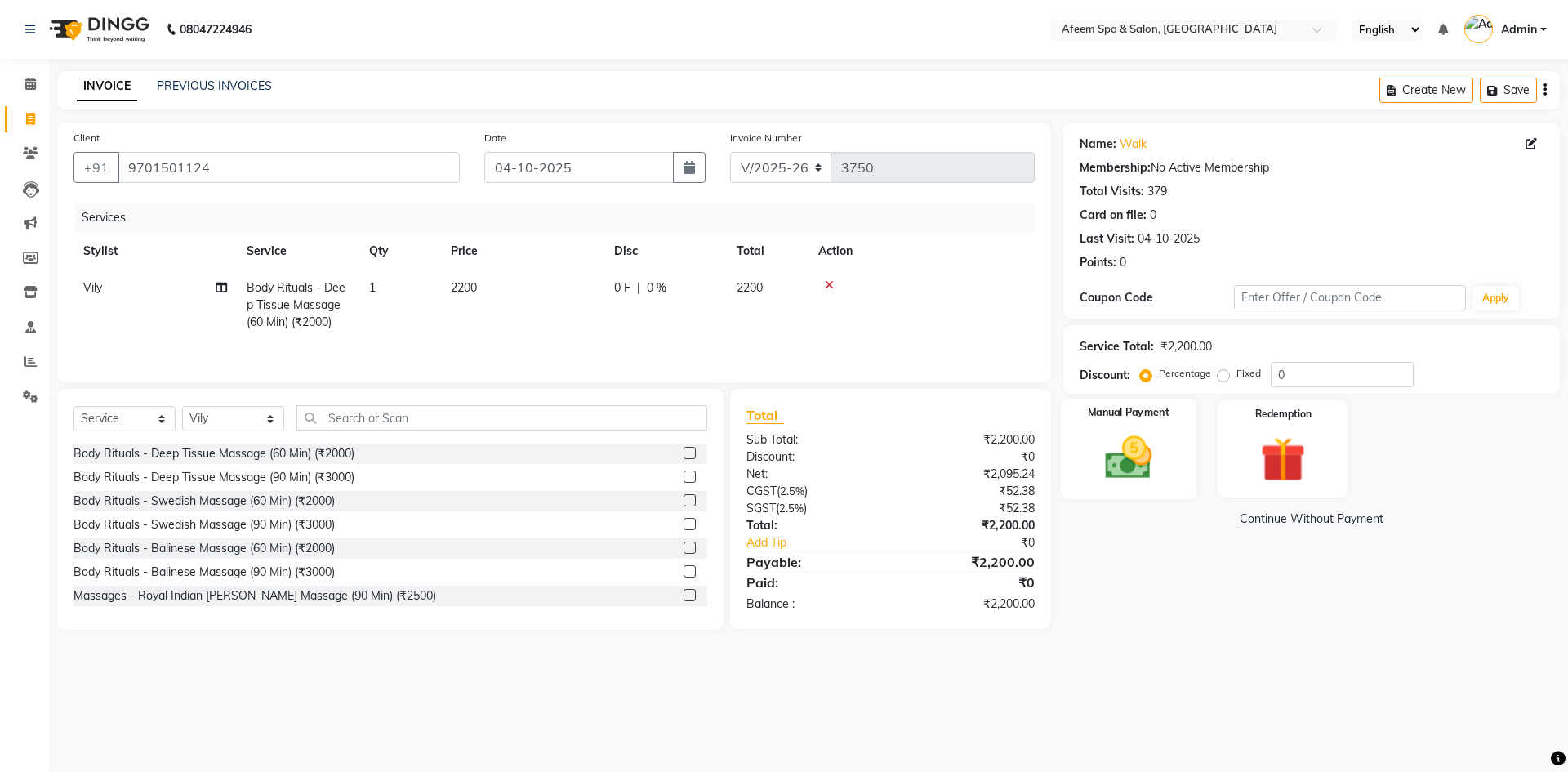
click at [1135, 423] on div "Manual Payment" at bounding box center [1127, 449] width 136 height 101
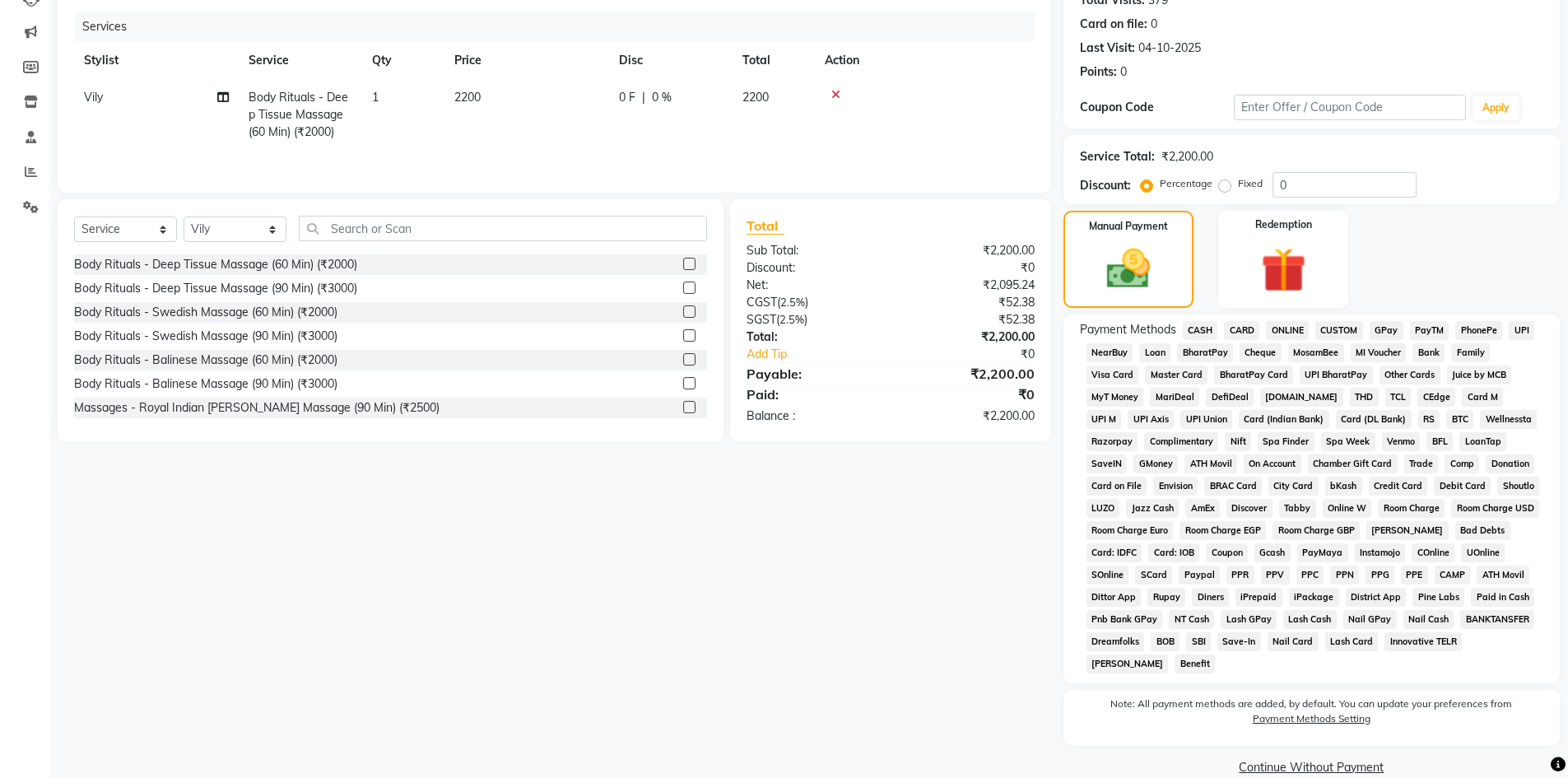
scroll to position [219, 0]
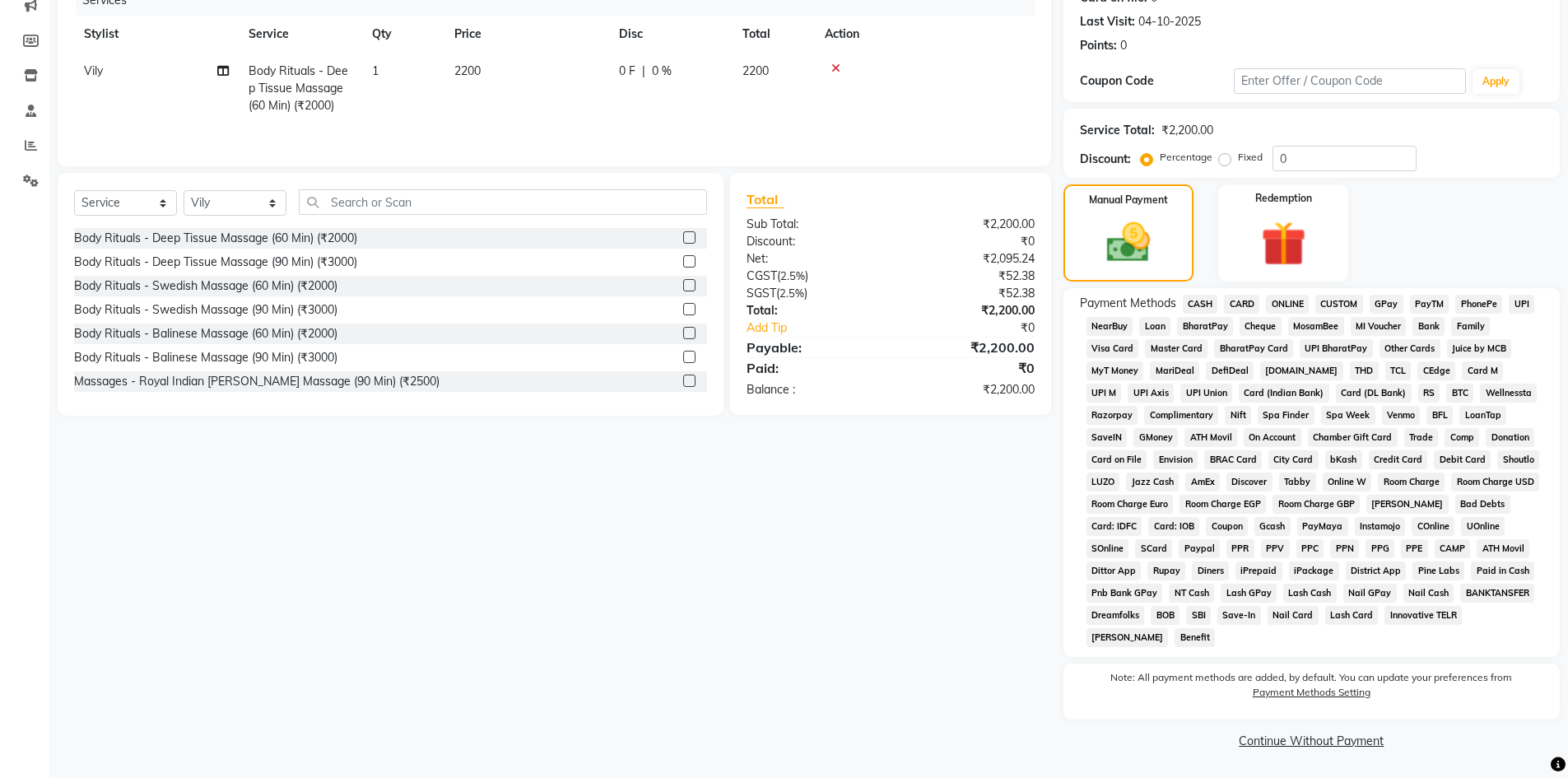
click at [1200, 307] on span "CASH" at bounding box center [1201, 304] width 35 height 19
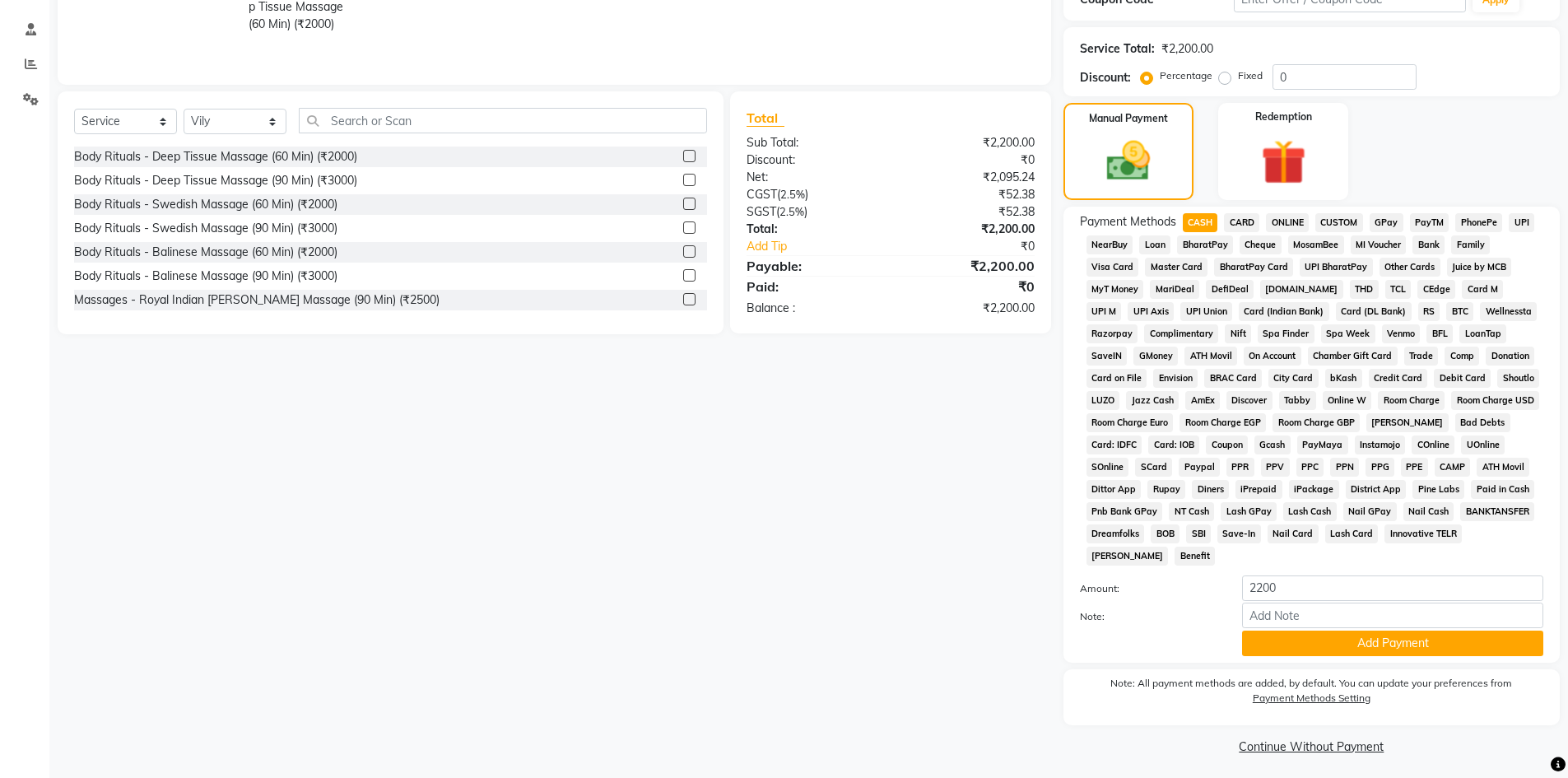
scroll to position [306, 0]
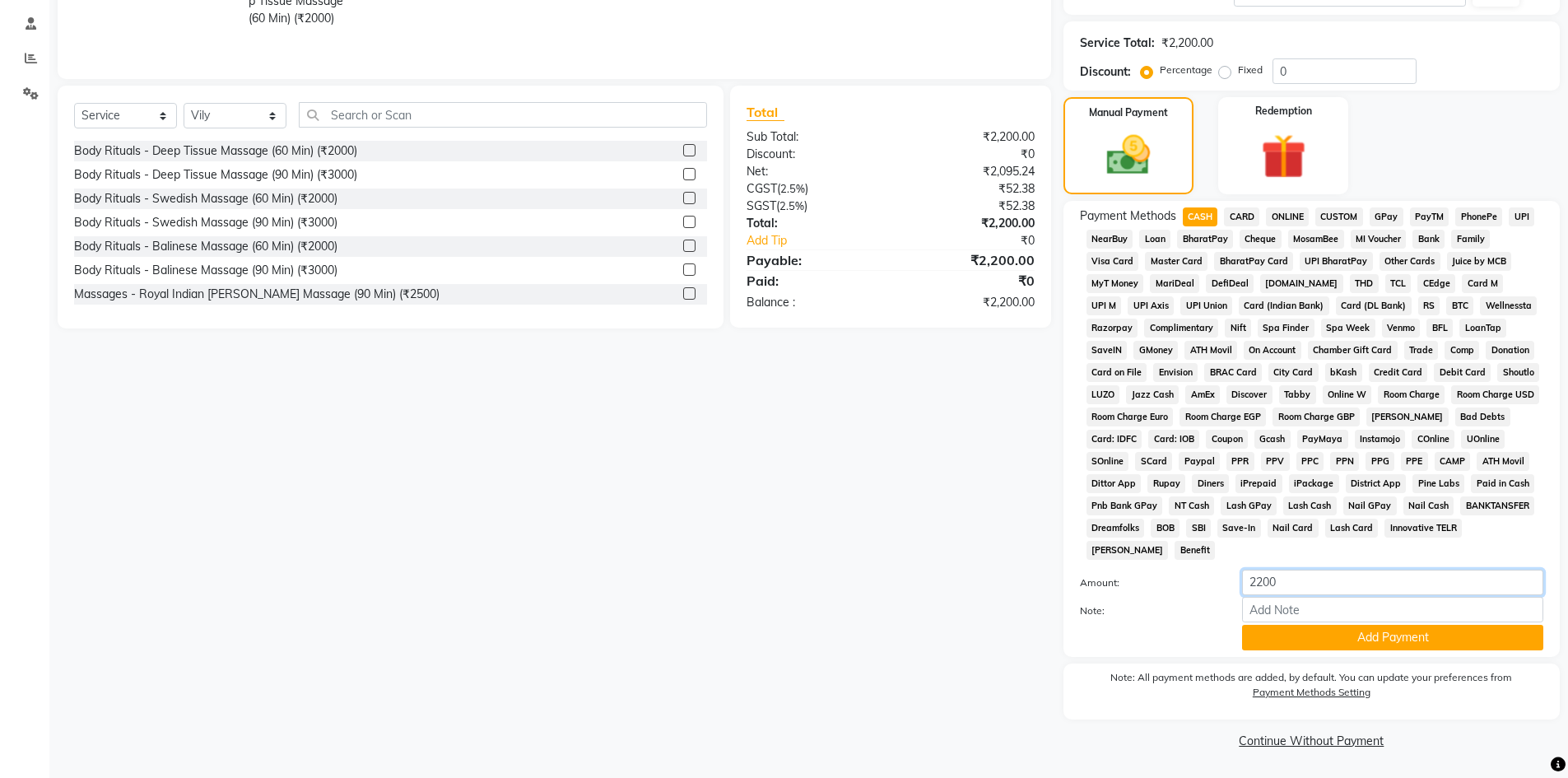
drag, startPoint x: 1294, startPoint y: 585, endPoint x: 1226, endPoint y: 593, distance: 68.5
click at [1226, 593] on div "Amount: 2200" at bounding box center [1311, 584] width 488 height 28
type input "1200"
click at [1292, 651] on div "Payment Methods CASH CARD ONLINE CUSTOM GPay PayTM PhonePe UPI NearBuy Loan Bha…" at bounding box center [1312, 428] width 496 height 456
click at [1287, 638] on button "Add Payment" at bounding box center [1392, 638] width 301 height 26
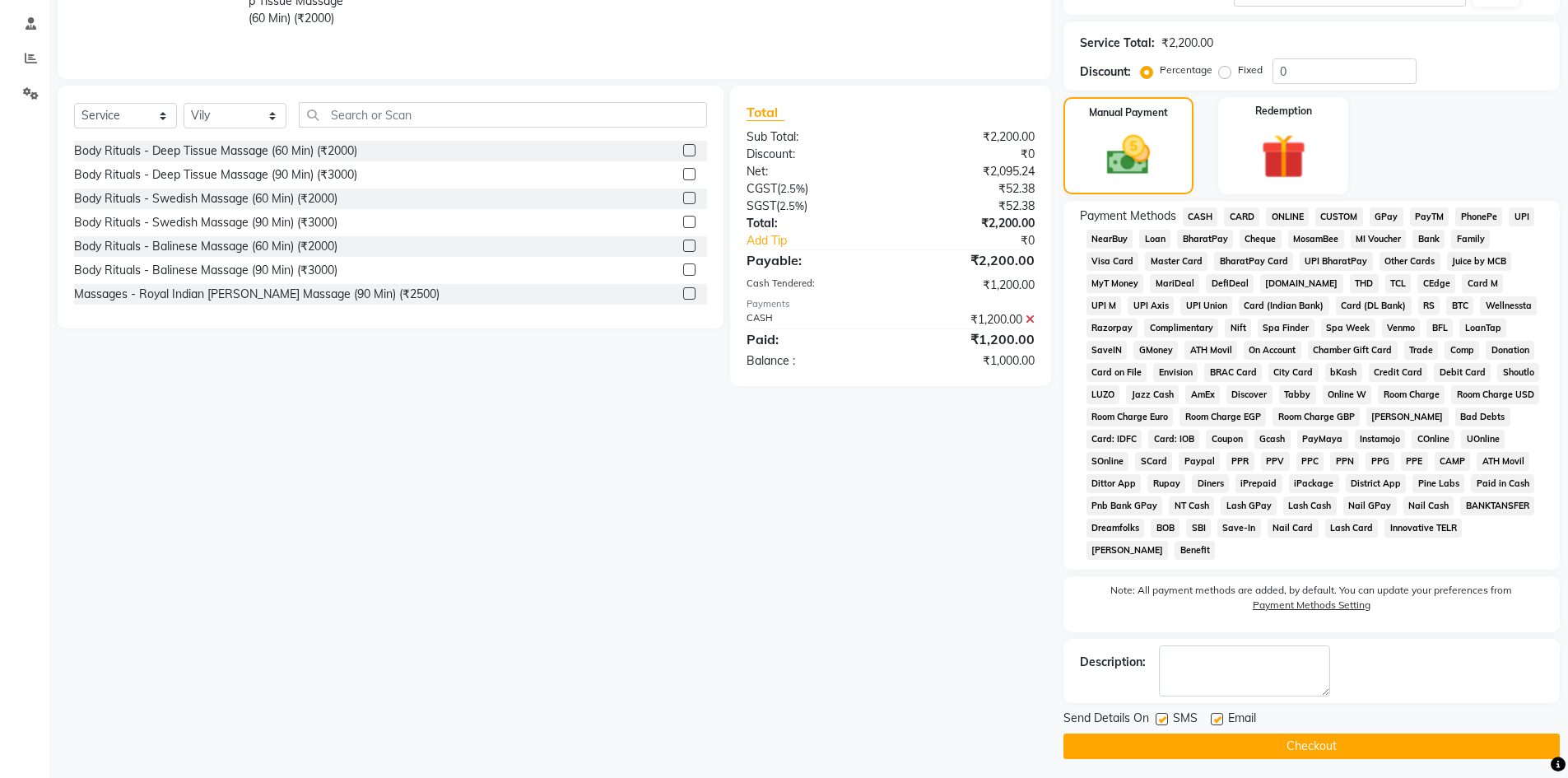
drag, startPoint x: 1242, startPoint y: 215, endPoint x: 1246, endPoint y: 225, distance: 10.8
click at [1242, 216] on span "CARD" at bounding box center [1241, 216] width 35 height 19
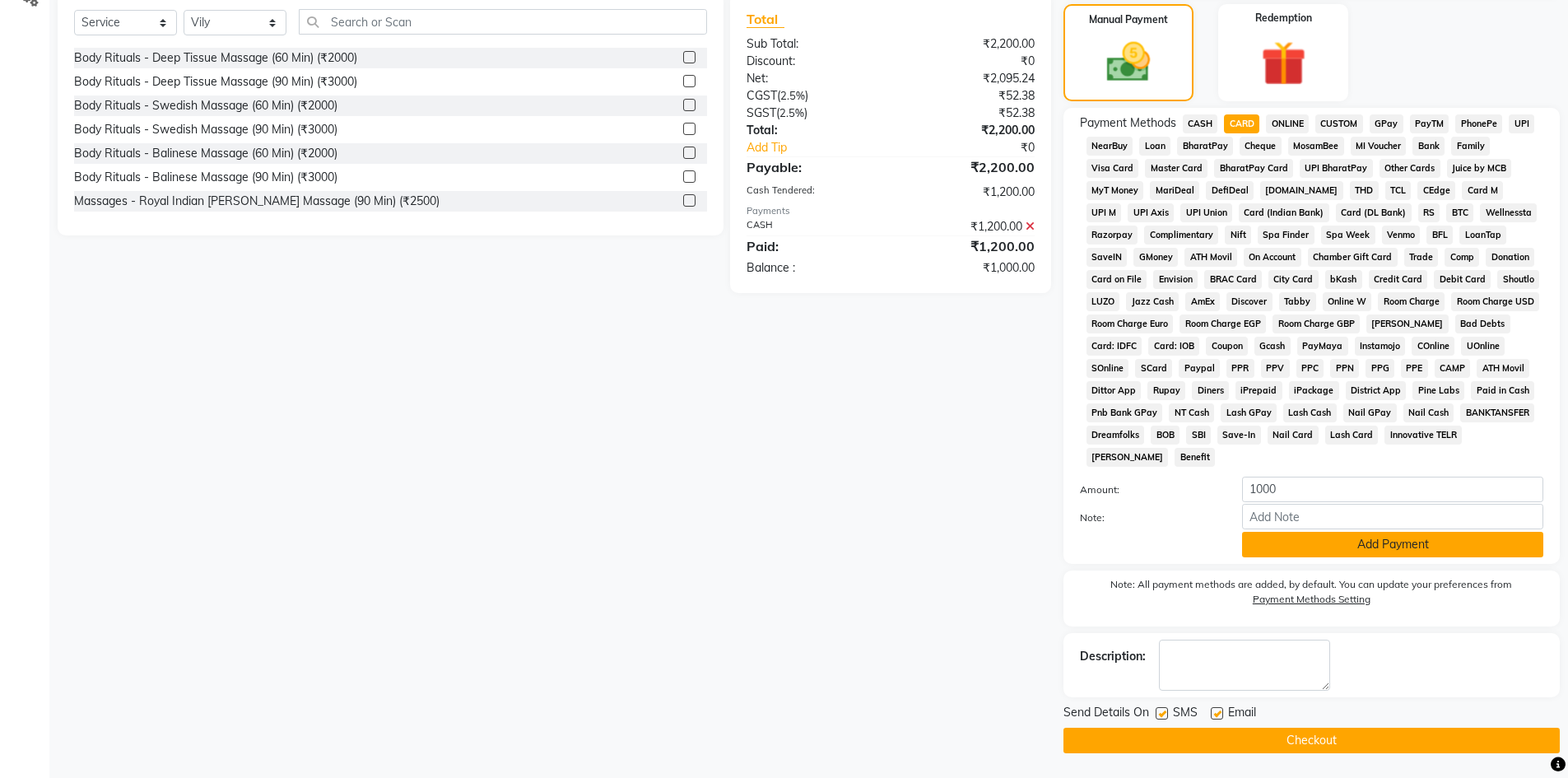
click at [1377, 542] on button "Add Payment" at bounding box center [1392, 544] width 301 height 26
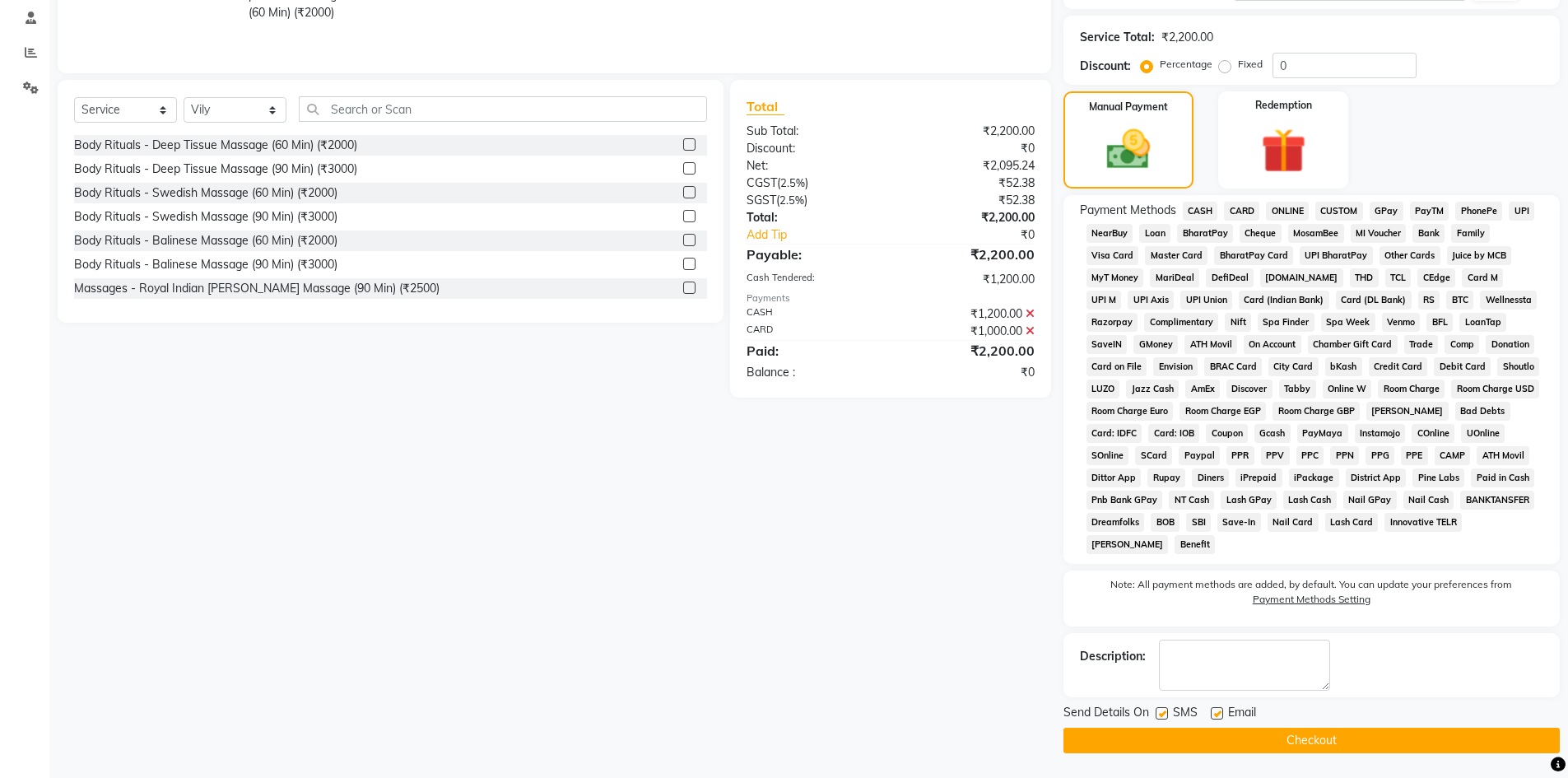
scroll to position [312, 0]
click at [1368, 744] on button "Checkout" at bounding box center [1312, 740] width 496 height 26
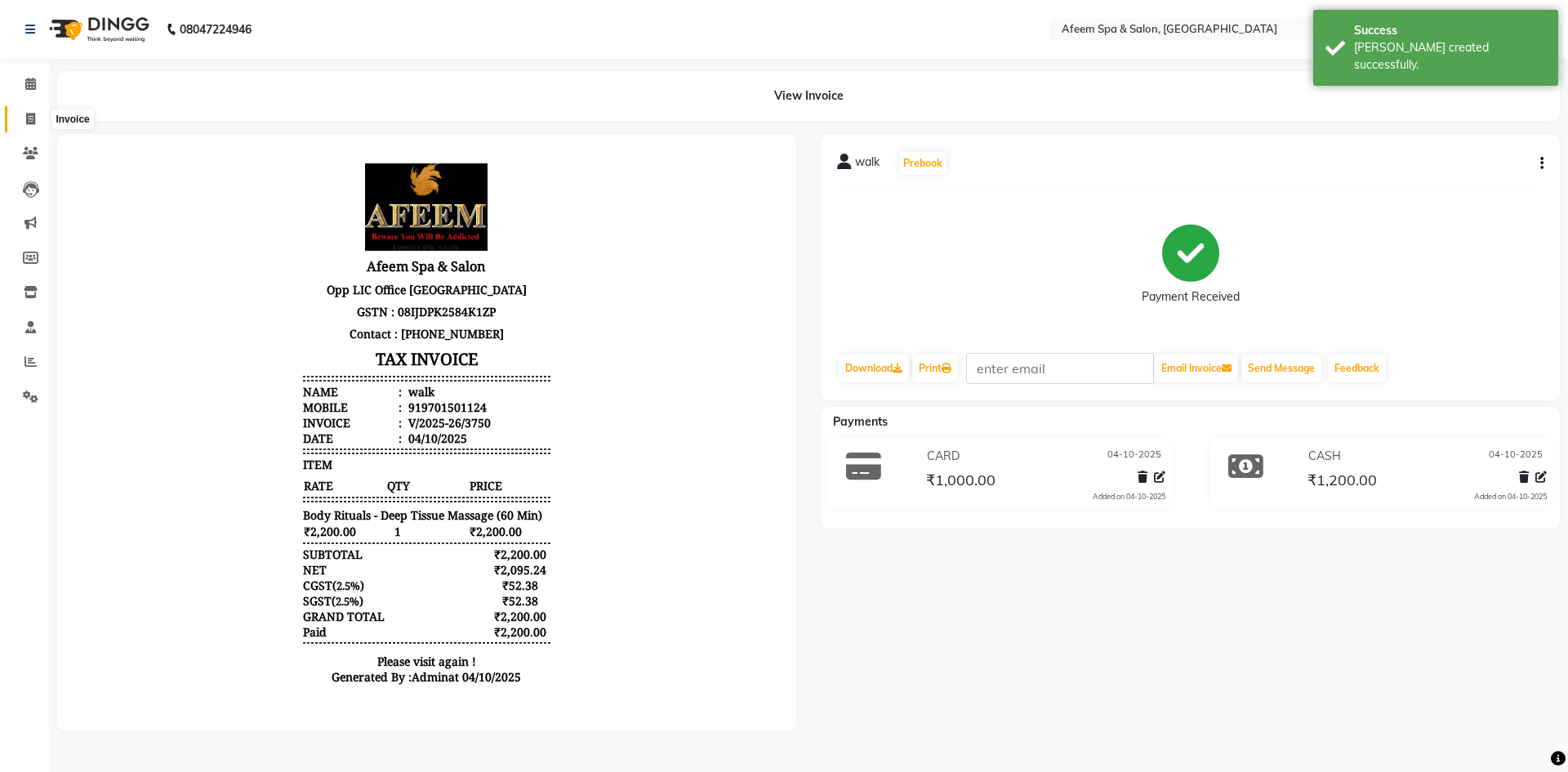
click at [27, 113] on icon at bounding box center [31, 119] width 9 height 12
select select "service"
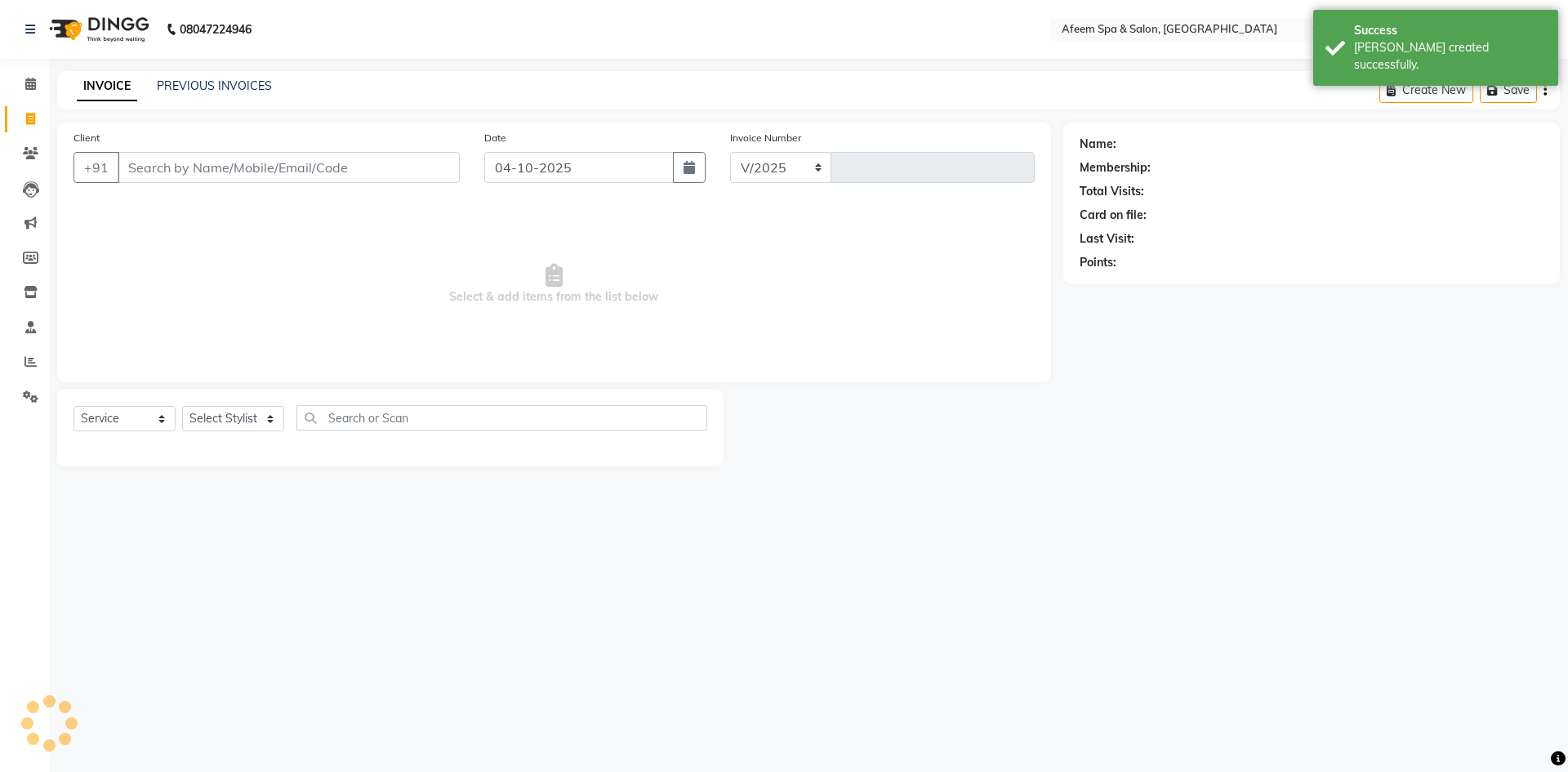
select select "750"
type input "3751"
click at [226, 88] on link "PREVIOUS INVOICES" at bounding box center [214, 86] width 115 height 15
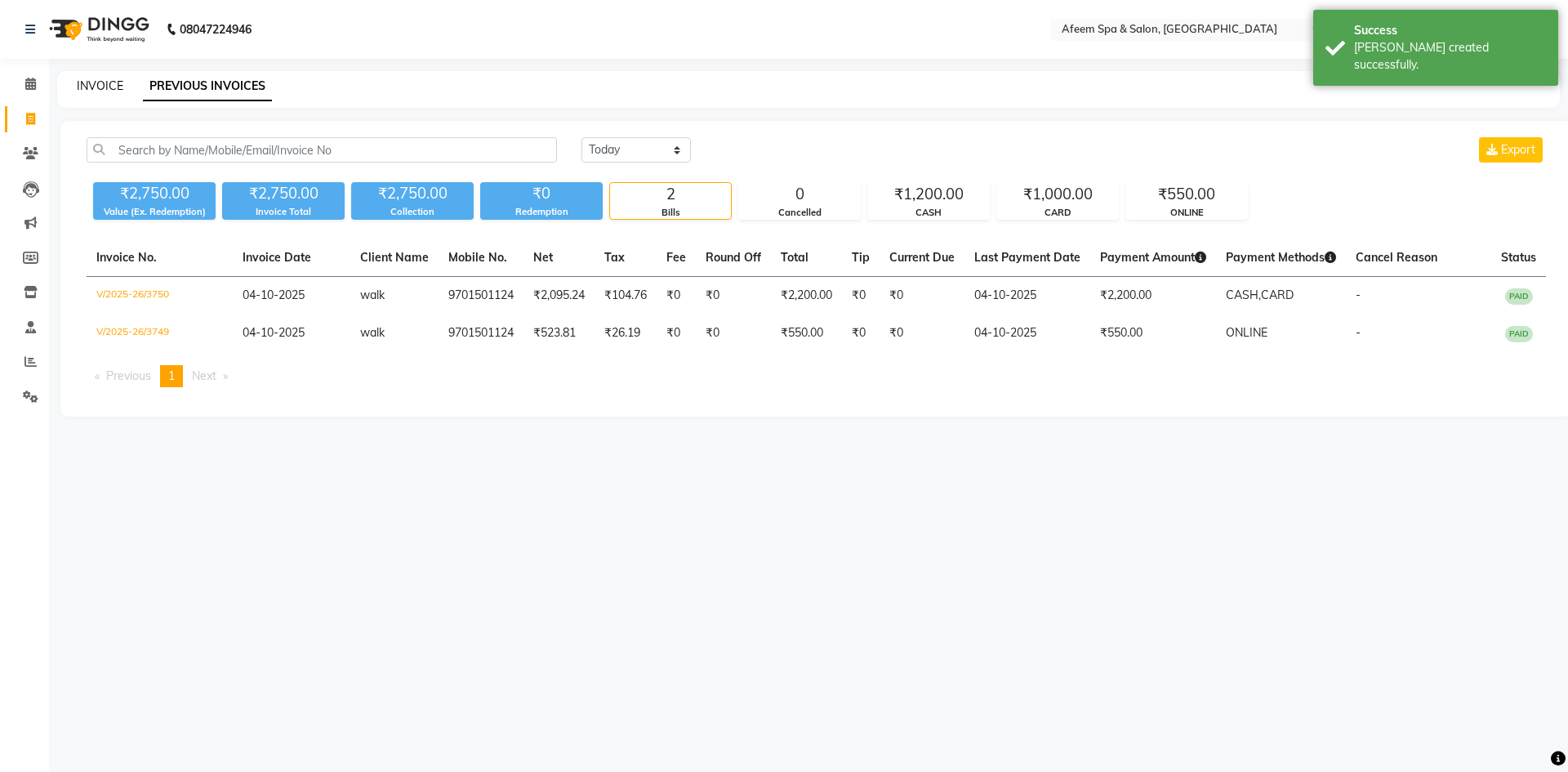
click at [103, 88] on link "INVOICE" at bounding box center [100, 86] width 46 height 15
select select "service"
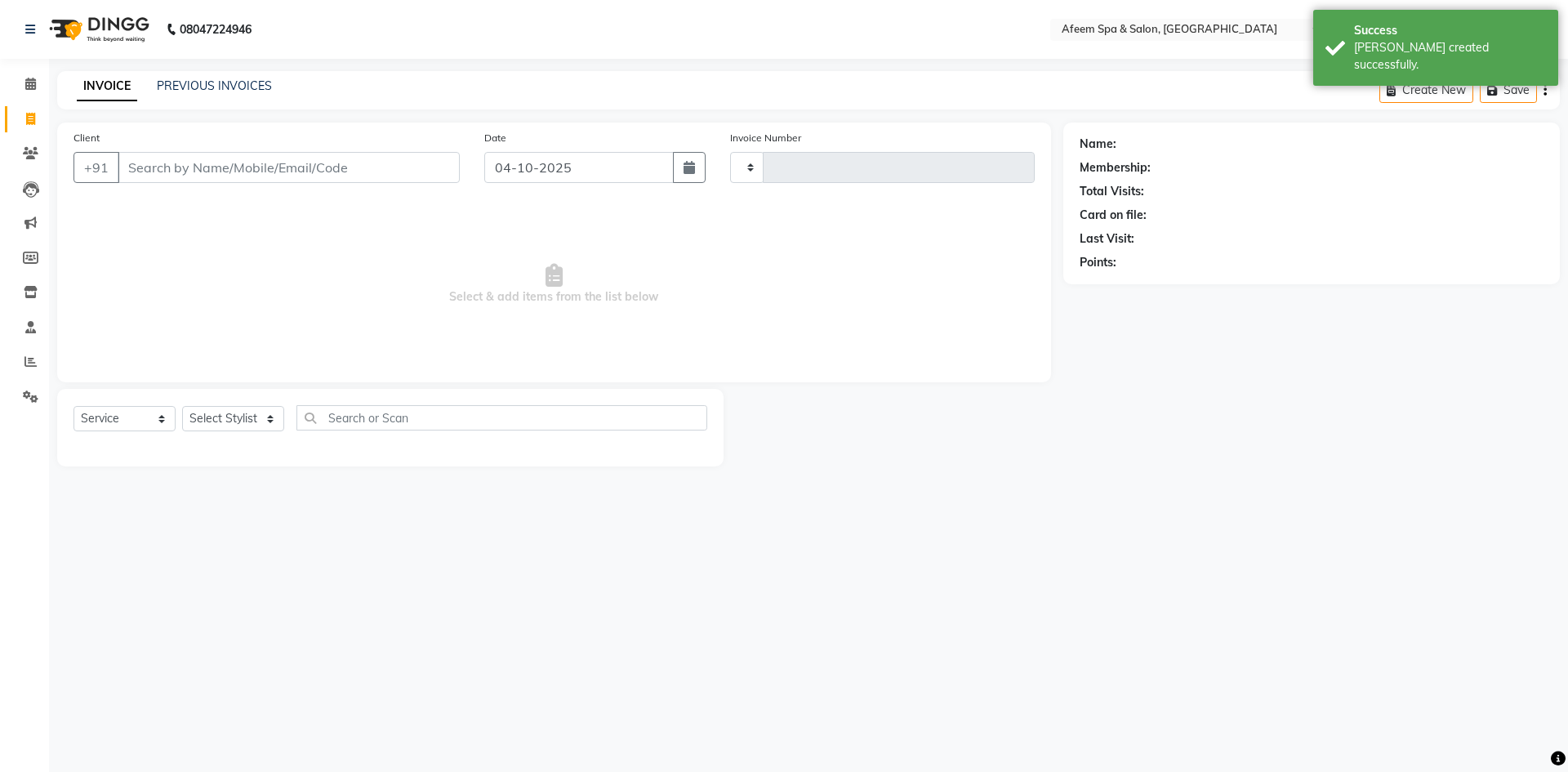
type input "3751"
select select "750"
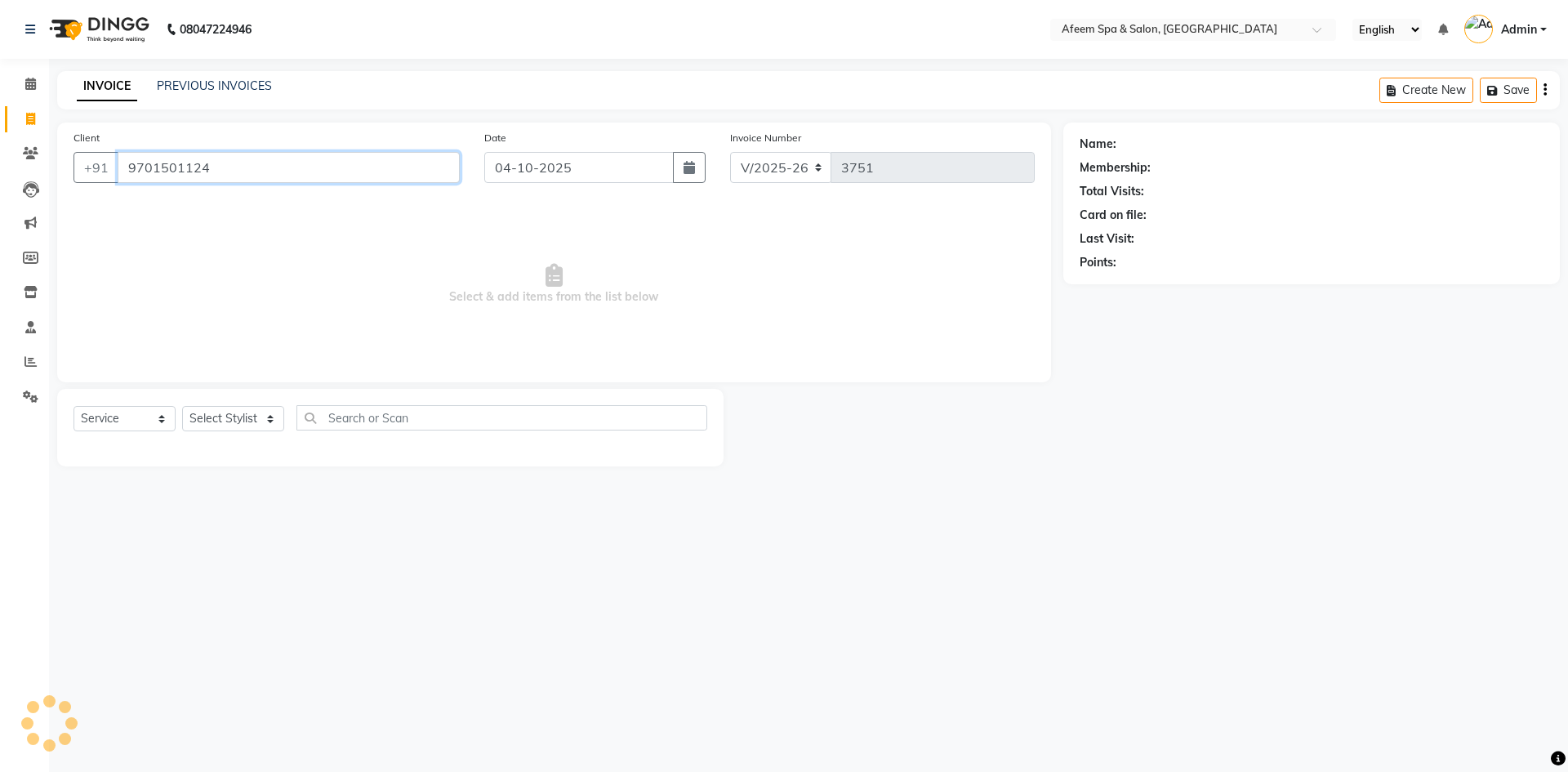
type input "9701501124"
click at [238, 425] on select "Select Stylist anil deep [PERSON_NAME] [PERSON_NAME] Product [PERSON_NAME] sach…" at bounding box center [233, 418] width 102 height 25
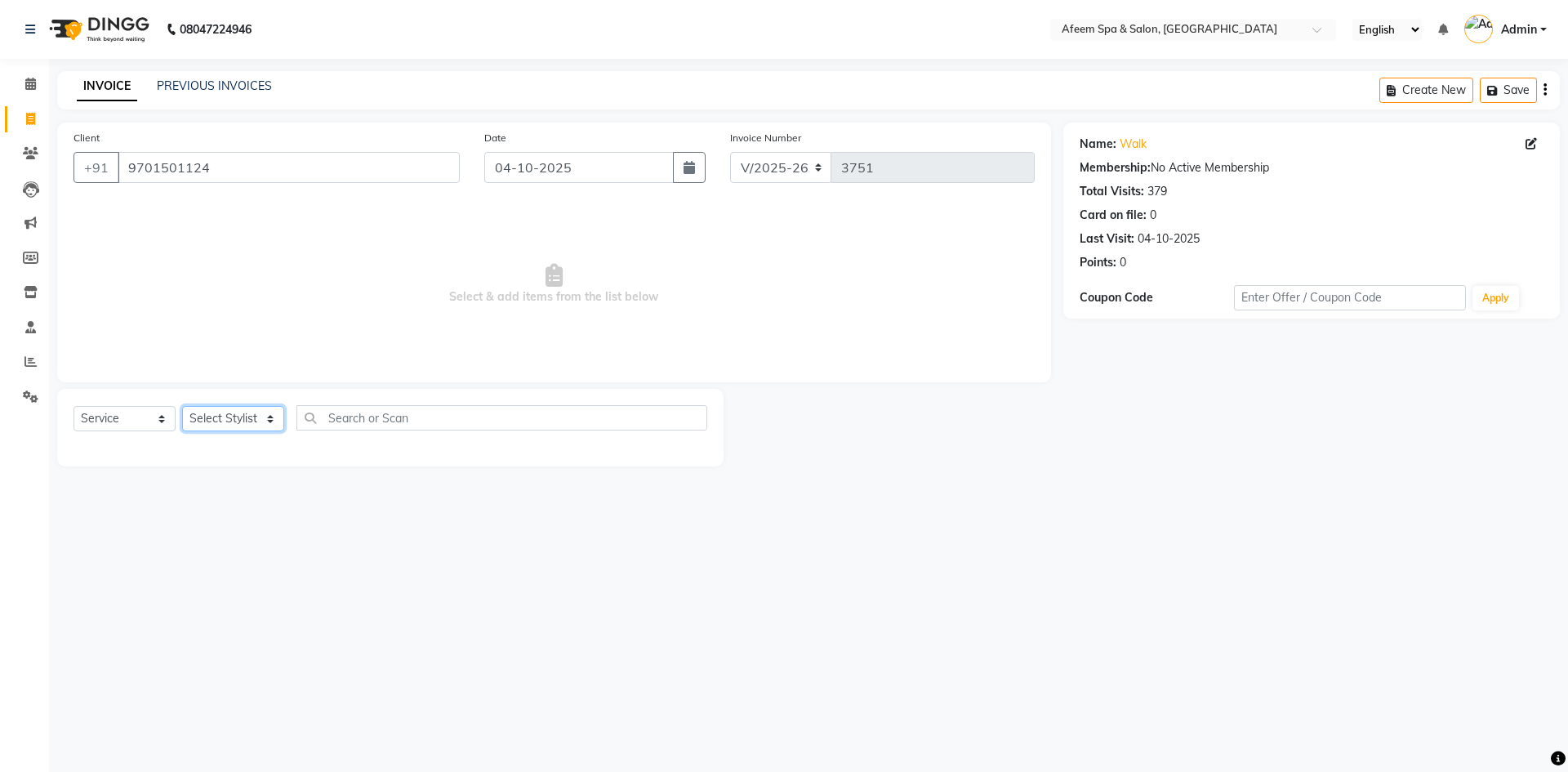
select select "37804"
click at [182, 406] on select "Select Stylist anil deep [PERSON_NAME] [PERSON_NAME] Product [PERSON_NAME] sach…" at bounding box center [233, 418] width 102 height 25
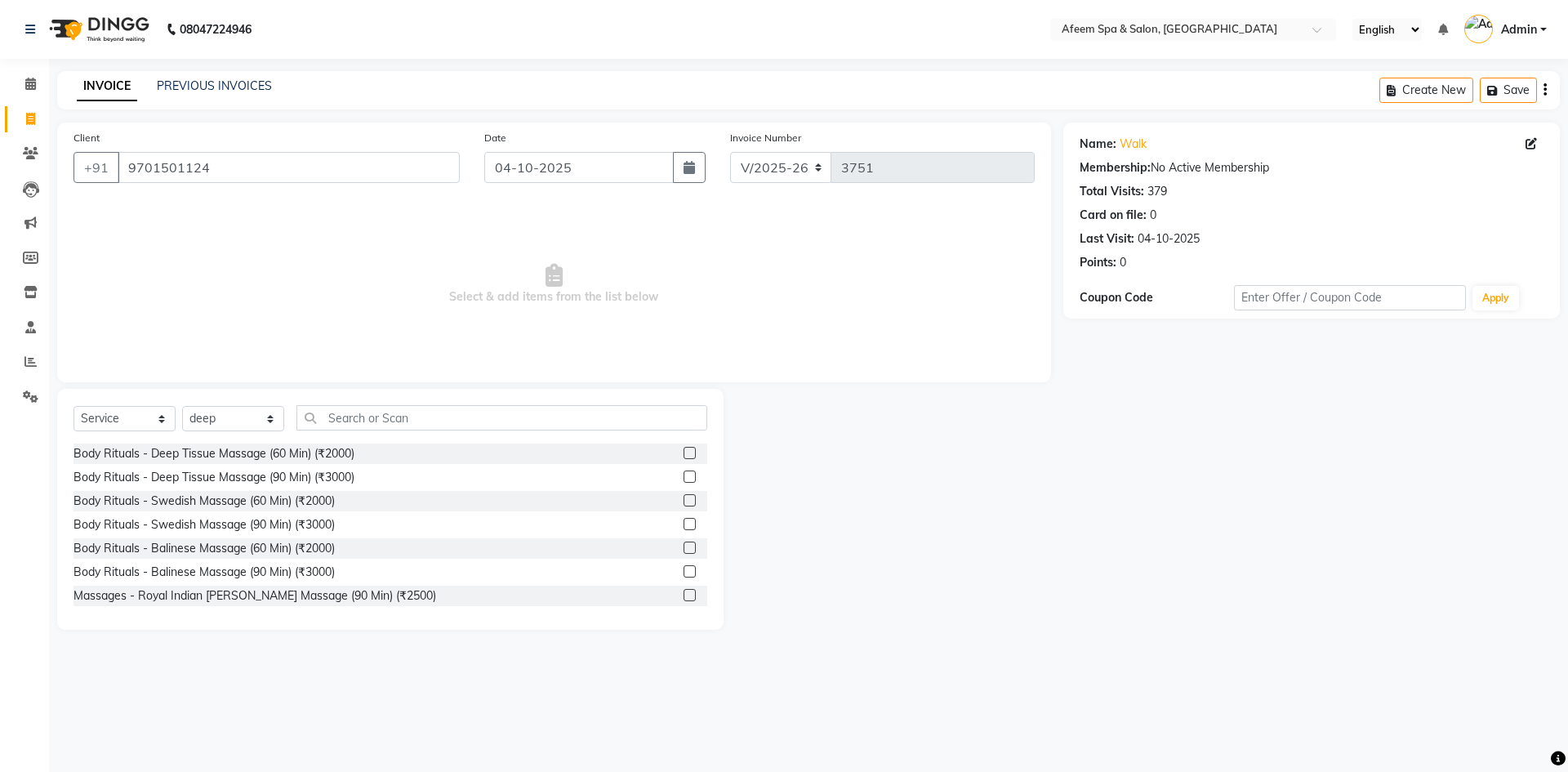
click at [683, 457] on label at bounding box center [689, 453] width 12 height 12
click at [683, 457] on input "checkbox" at bounding box center [689, 454] width 11 height 11
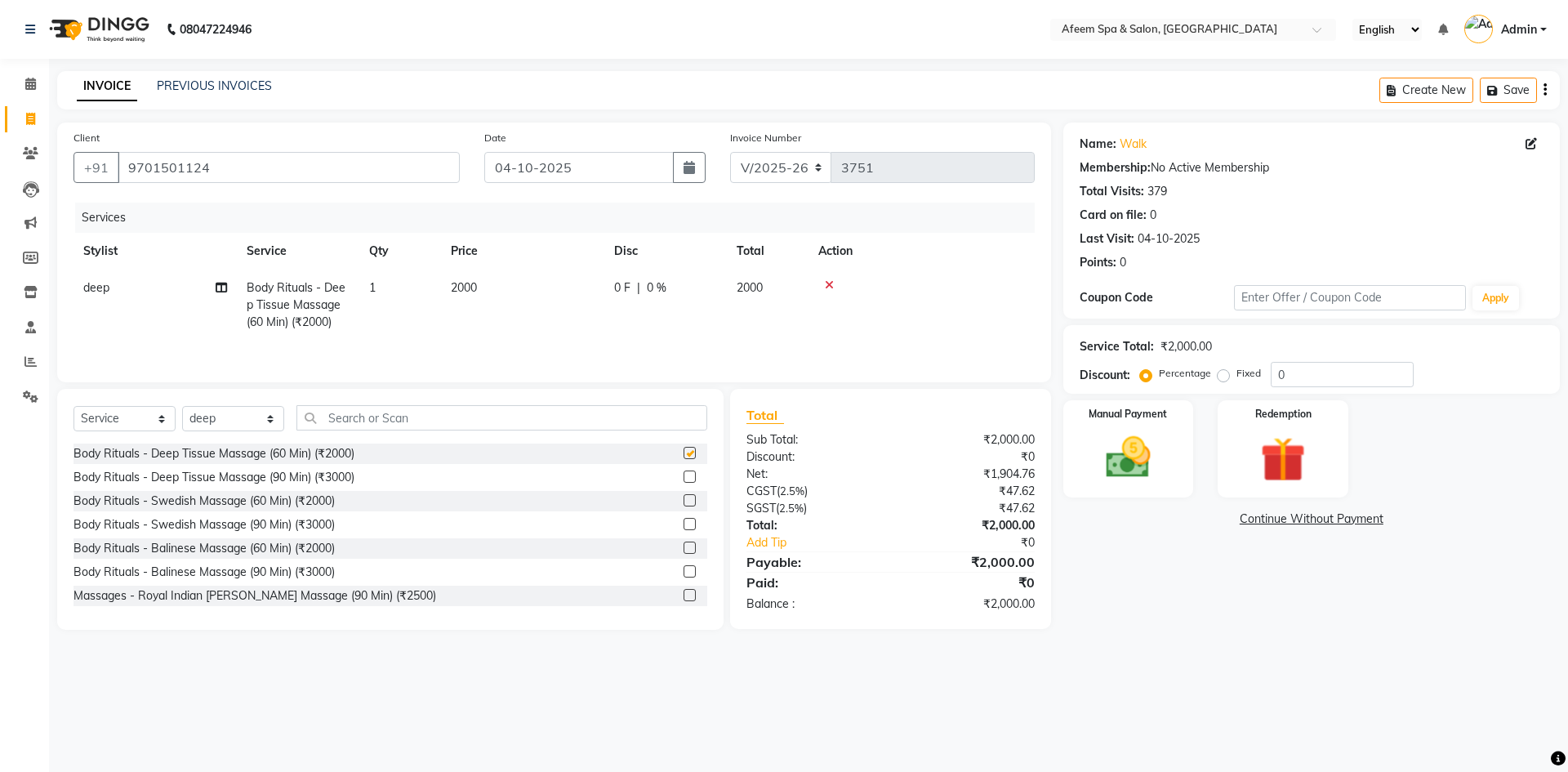
checkbox input "false"
click at [541, 299] on td "2000" at bounding box center [522, 305] width 163 height 71
select select "37804"
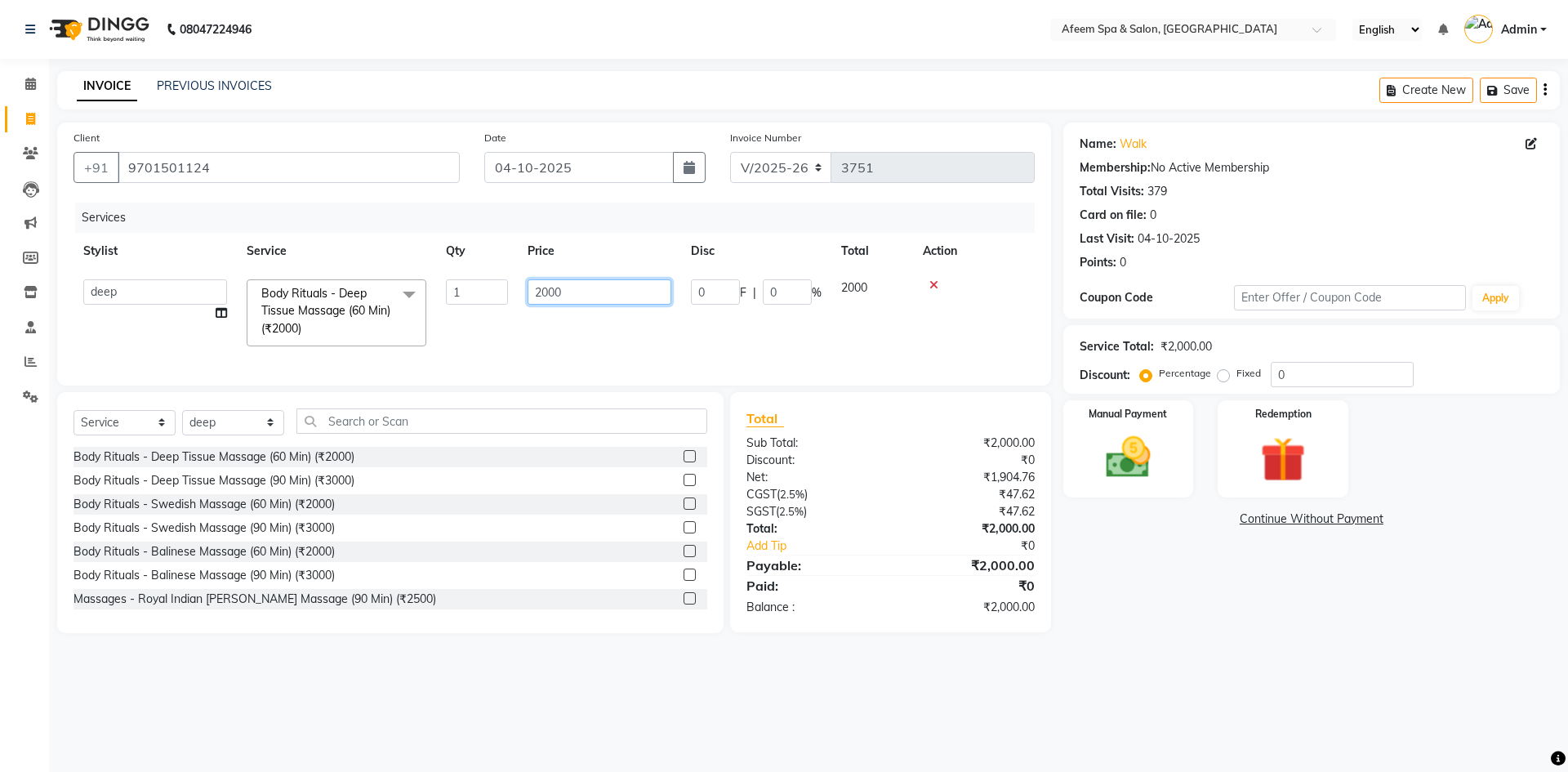
drag, startPoint x: 557, startPoint y: 294, endPoint x: 519, endPoint y: 295, distance: 38.0
click at [519, 295] on td "2000" at bounding box center [599, 313] width 163 height 87
type input "2100"
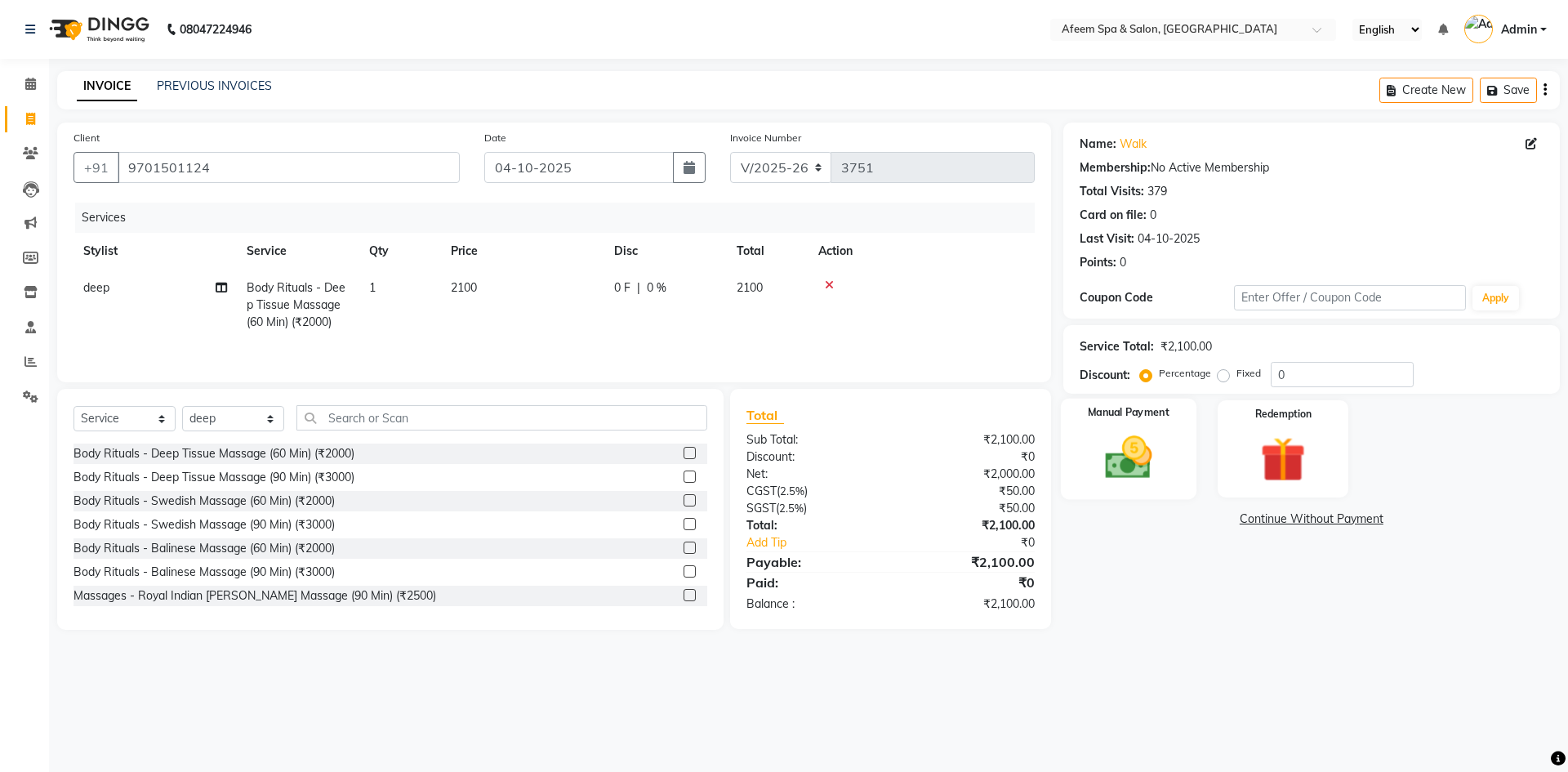
click at [1137, 471] on img at bounding box center [1128, 457] width 76 height 54
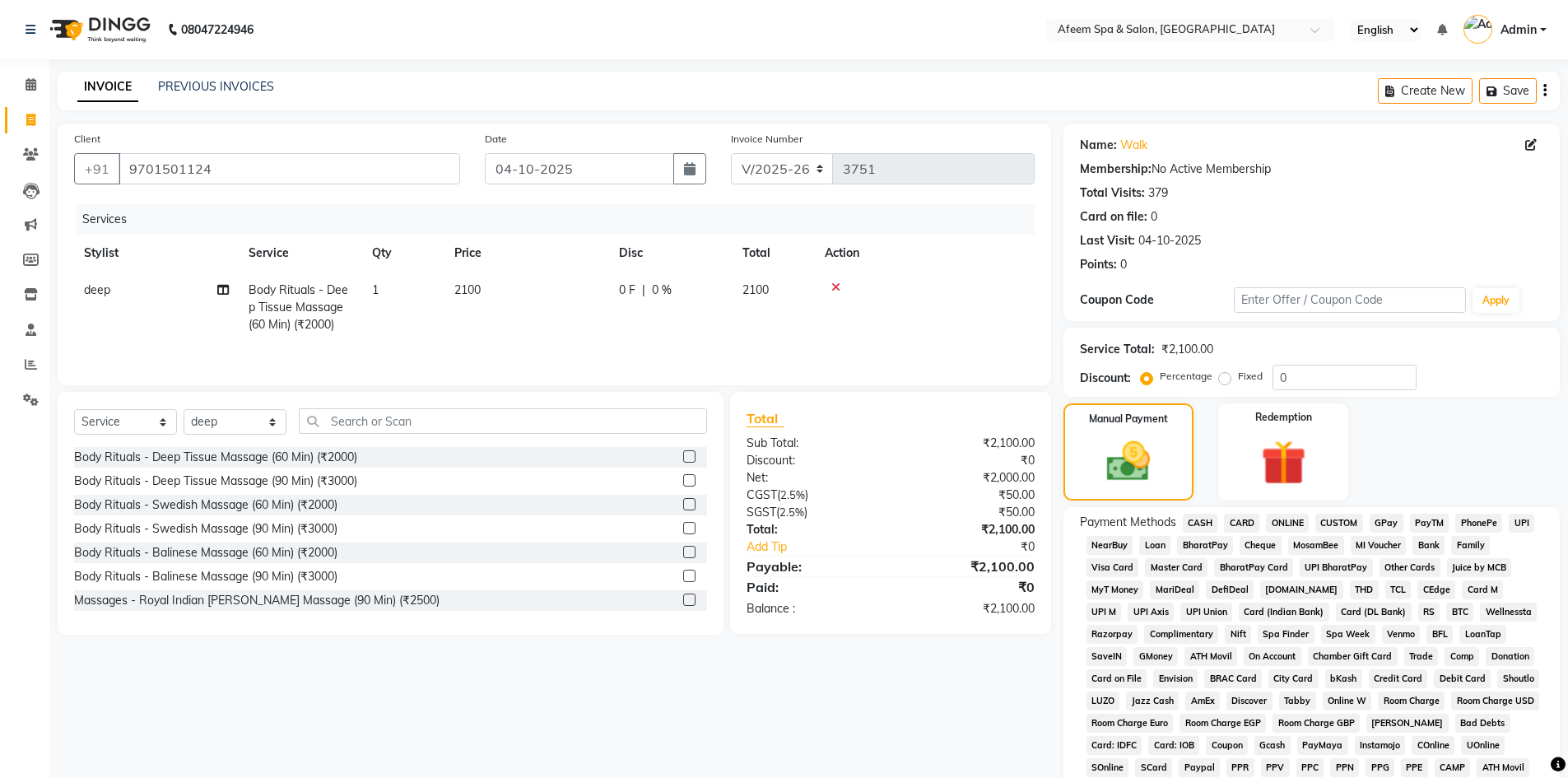
click at [1289, 518] on span "ONLINE" at bounding box center [1287, 523] width 42 height 19
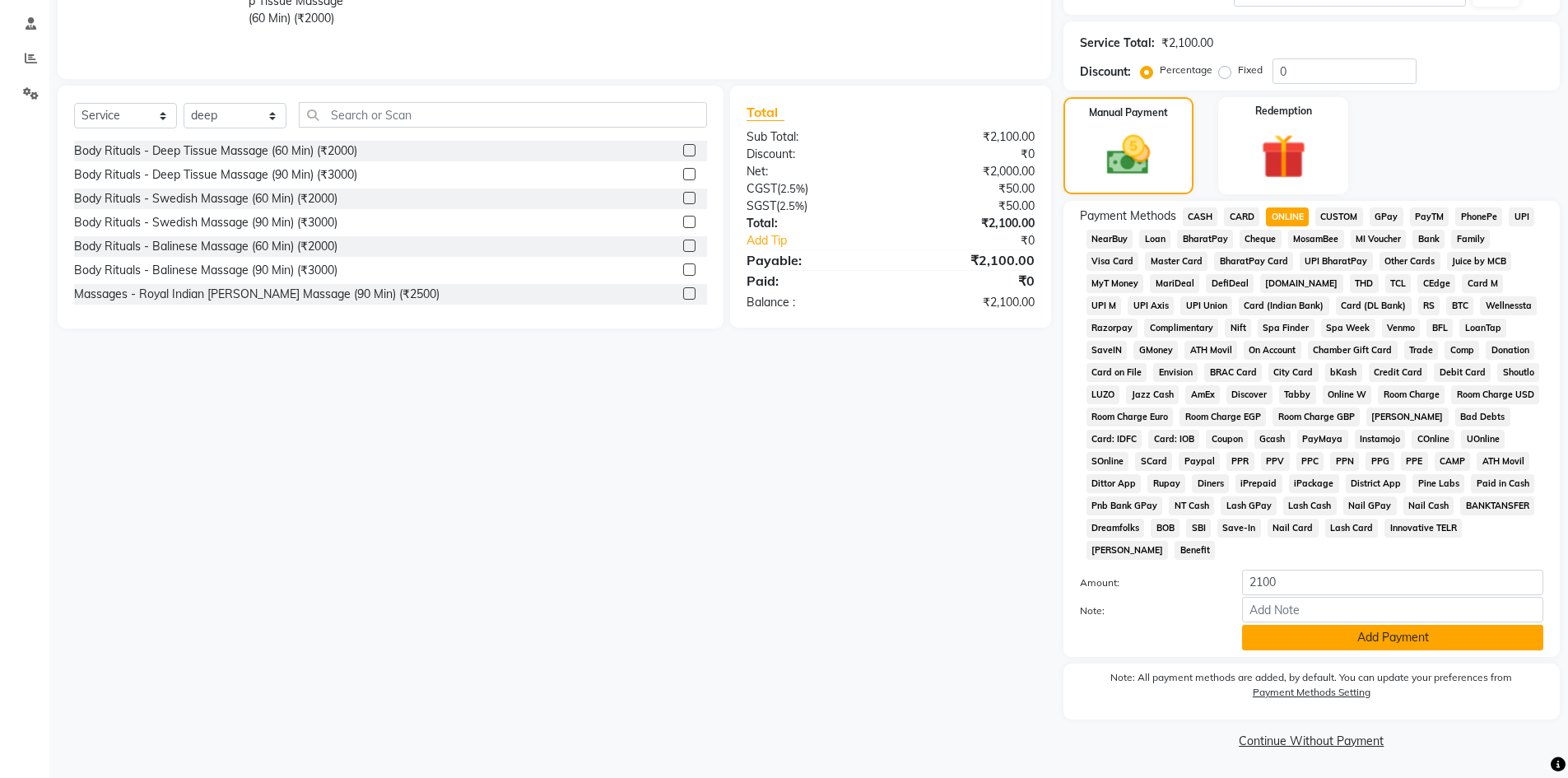
click at [1325, 632] on button "Add Payment" at bounding box center [1392, 638] width 301 height 26
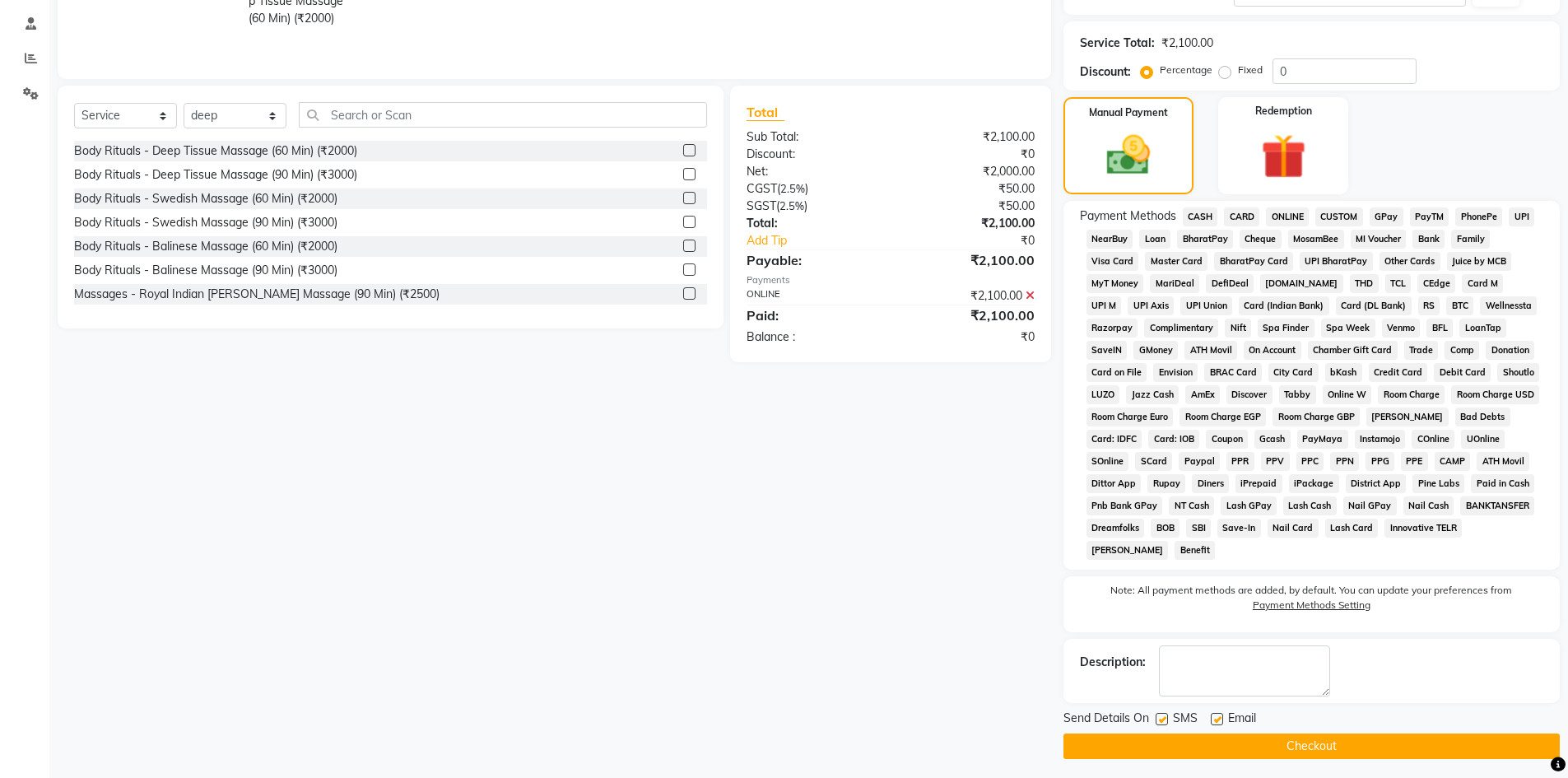
scroll to position [312, 0]
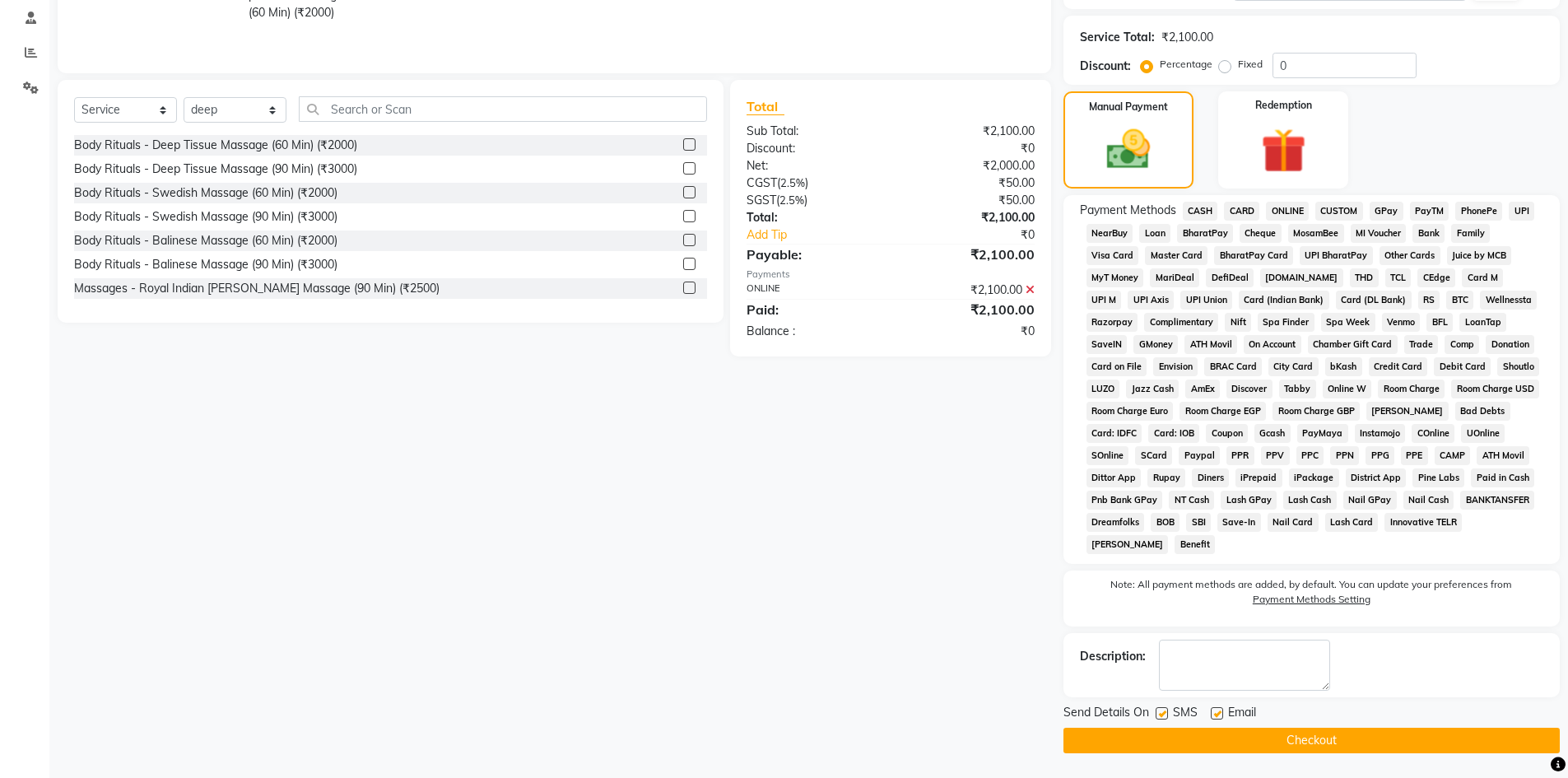
click at [1362, 739] on button "Checkout" at bounding box center [1312, 740] width 496 height 26
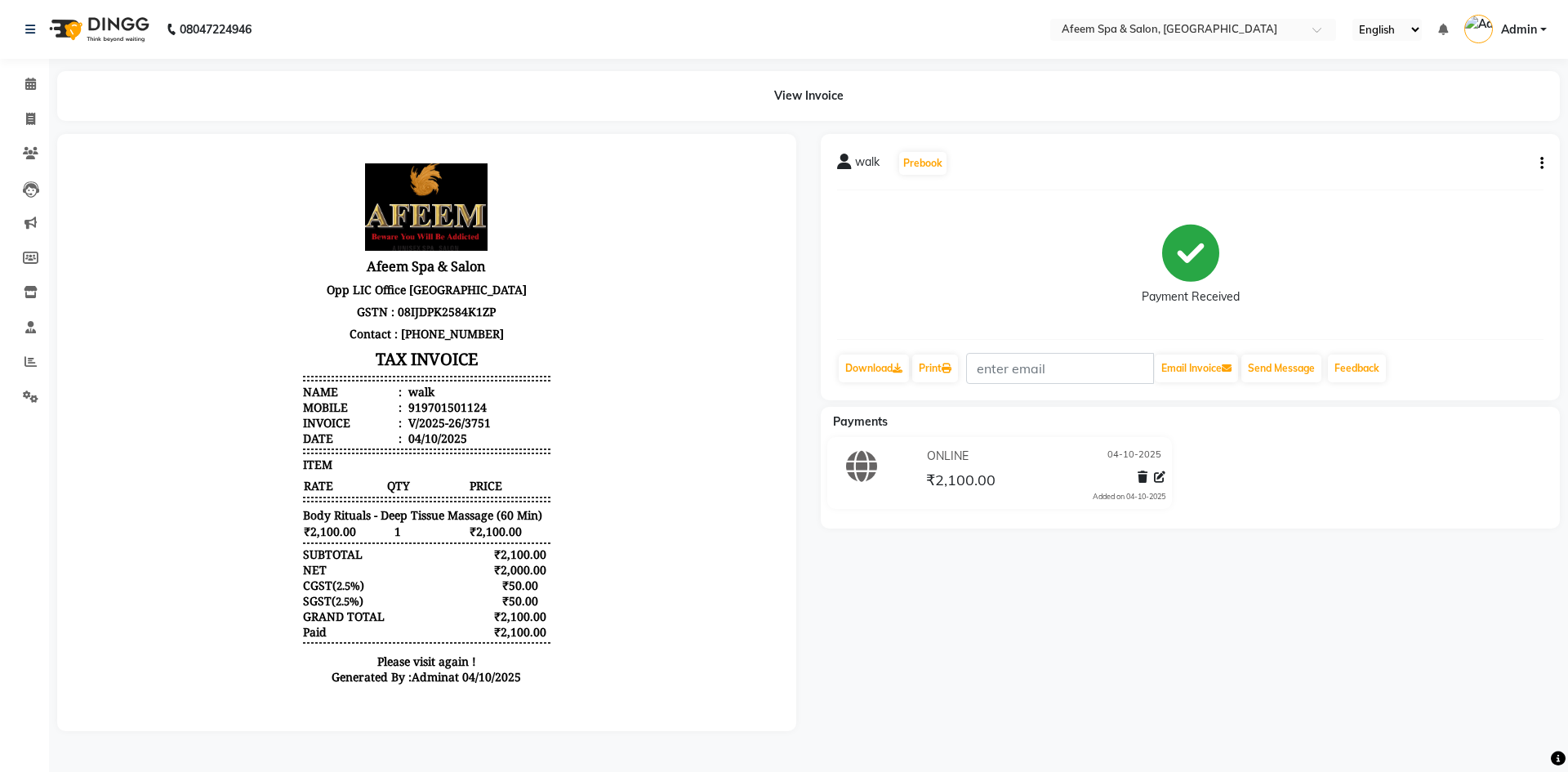
click at [1495, 658] on div "walk Prebook Payment Received Download Print Email Invoice Send Message Feedbac…" at bounding box center [1190, 433] width 764 height 598
click at [30, 118] on icon at bounding box center [31, 119] width 9 height 12
select select "service"
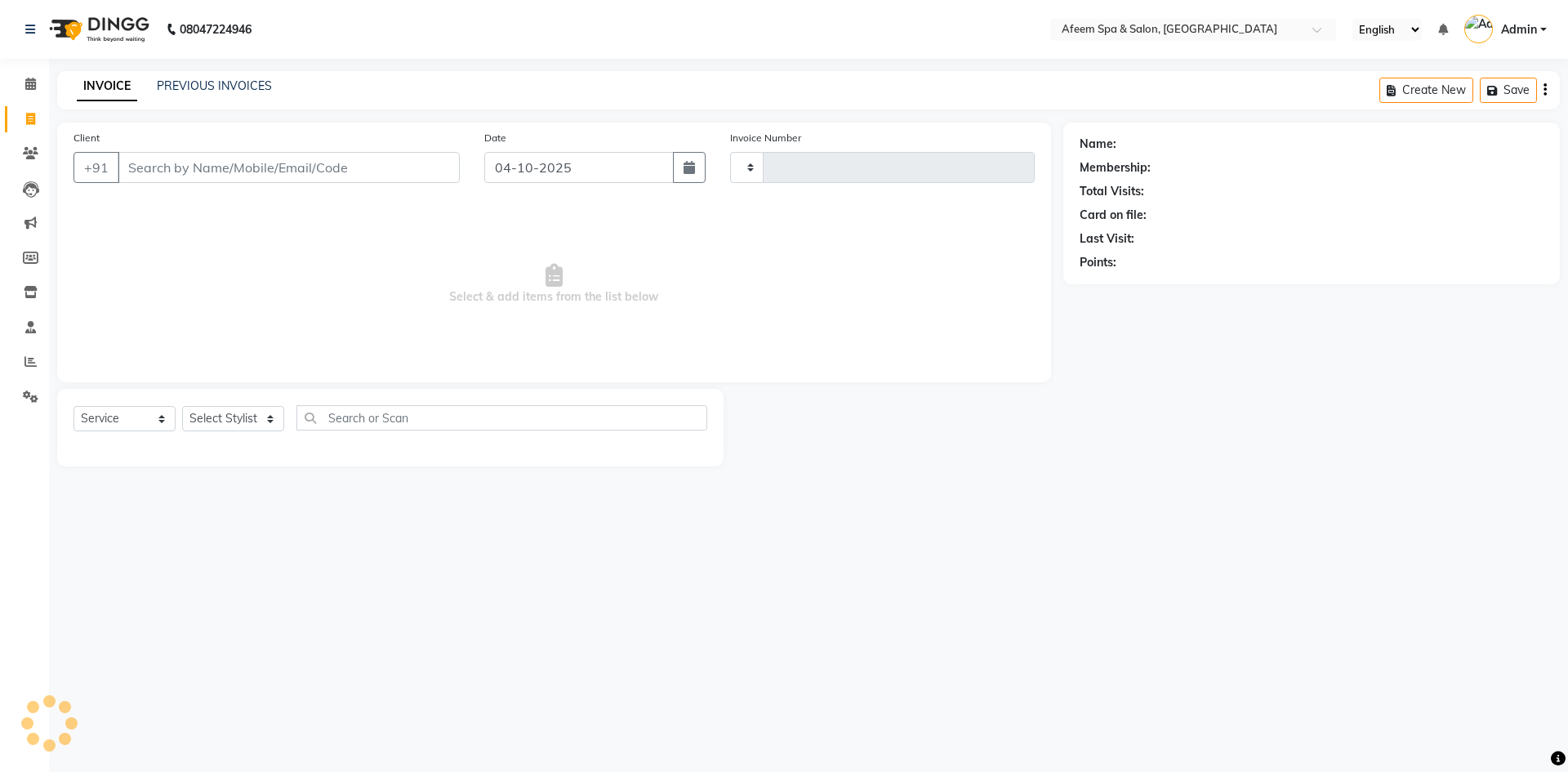
type input "3752"
select select "750"
click at [151, 159] on input "Client" at bounding box center [288, 166] width 343 height 31
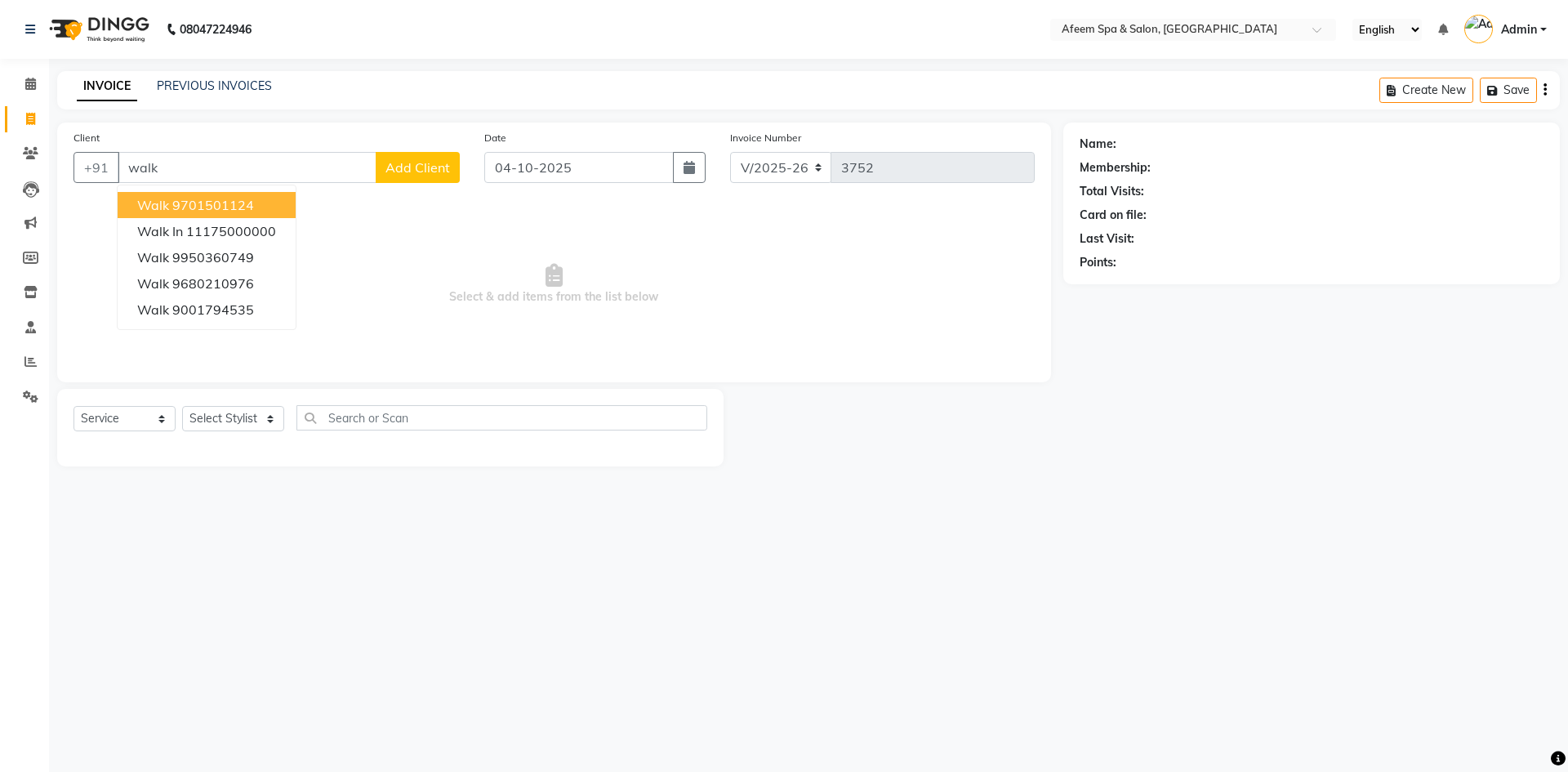
click at [183, 200] on ngb-highlight "9701501124" at bounding box center [213, 205] width 81 height 17
type input "9701501124"
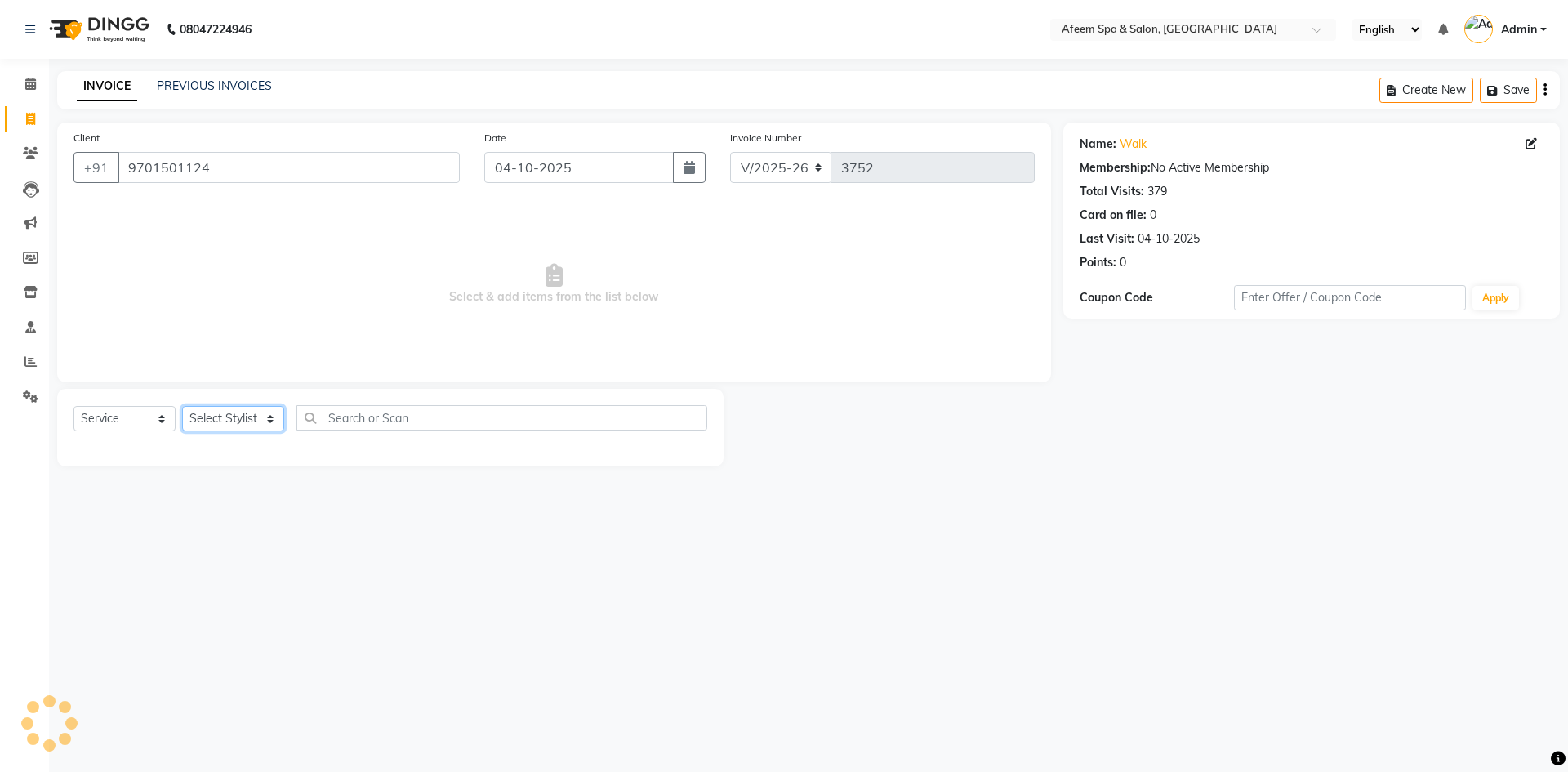
click at [266, 422] on select "Select Stylist anil deep [PERSON_NAME] [PERSON_NAME] Product [PERSON_NAME] sach…" at bounding box center [233, 418] width 102 height 25
select select "45310"
click at [182, 406] on select "Select Stylist anil deep [PERSON_NAME] [PERSON_NAME] Product [PERSON_NAME] sach…" at bounding box center [233, 418] width 102 height 25
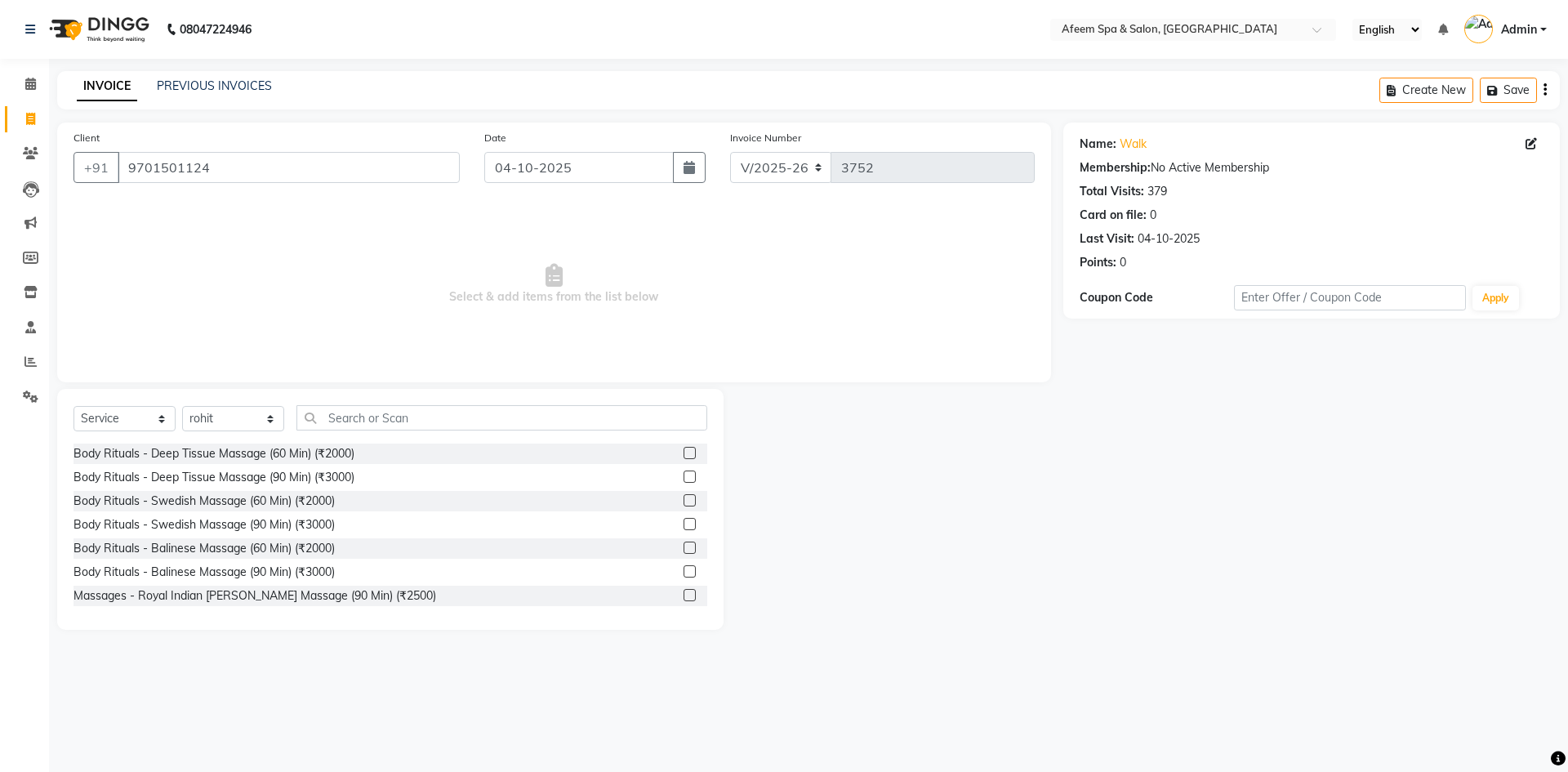
click at [683, 458] on label at bounding box center [689, 453] width 12 height 12
click at [683, 458] on input "checkbox" at bounding box center [689, 454] width 11 height 11
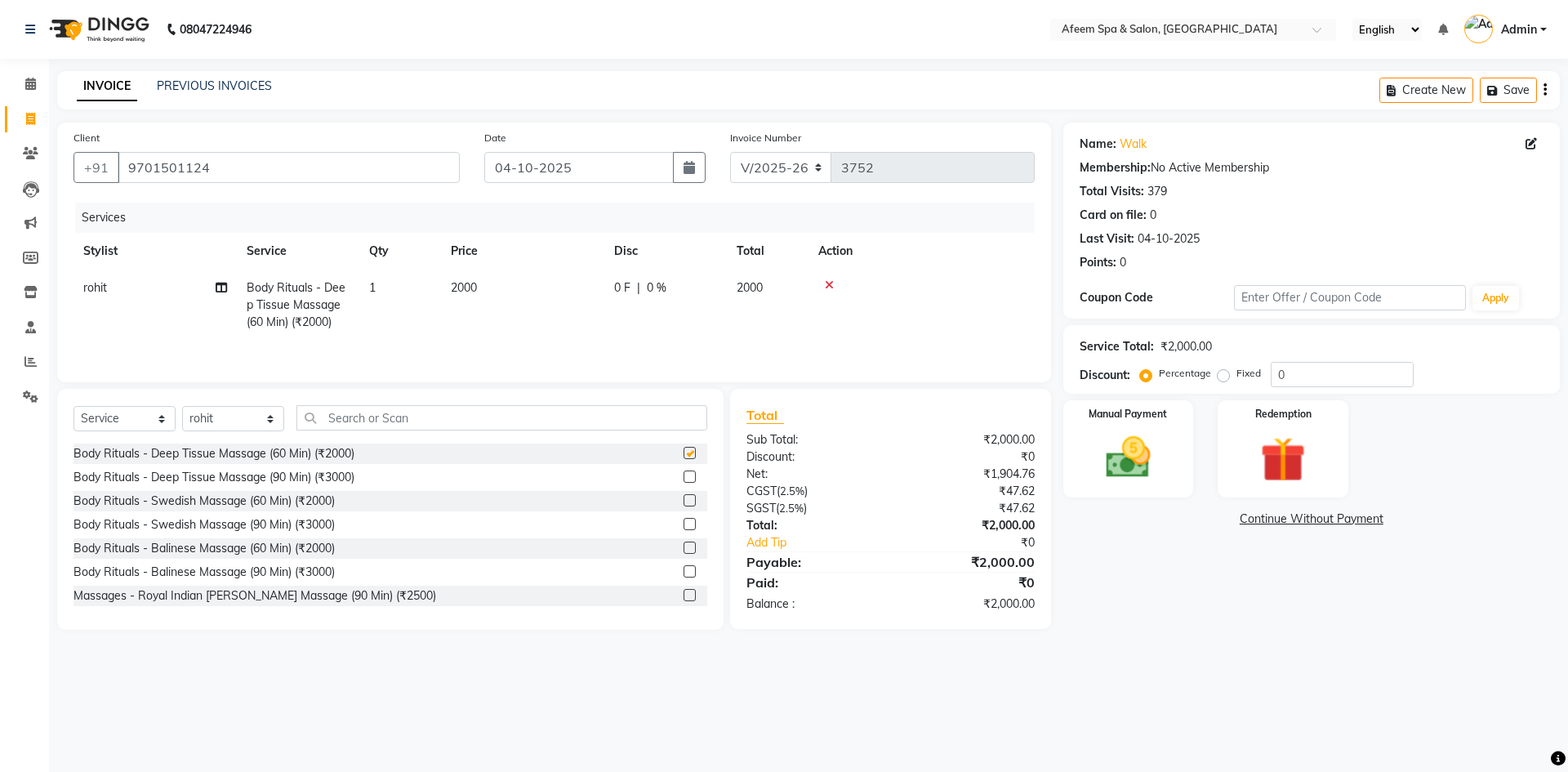
checkbox input "false"
click at [499, 293] on td "2000" at bounding box center [522, 305] width 163 height 71
select select "45310"
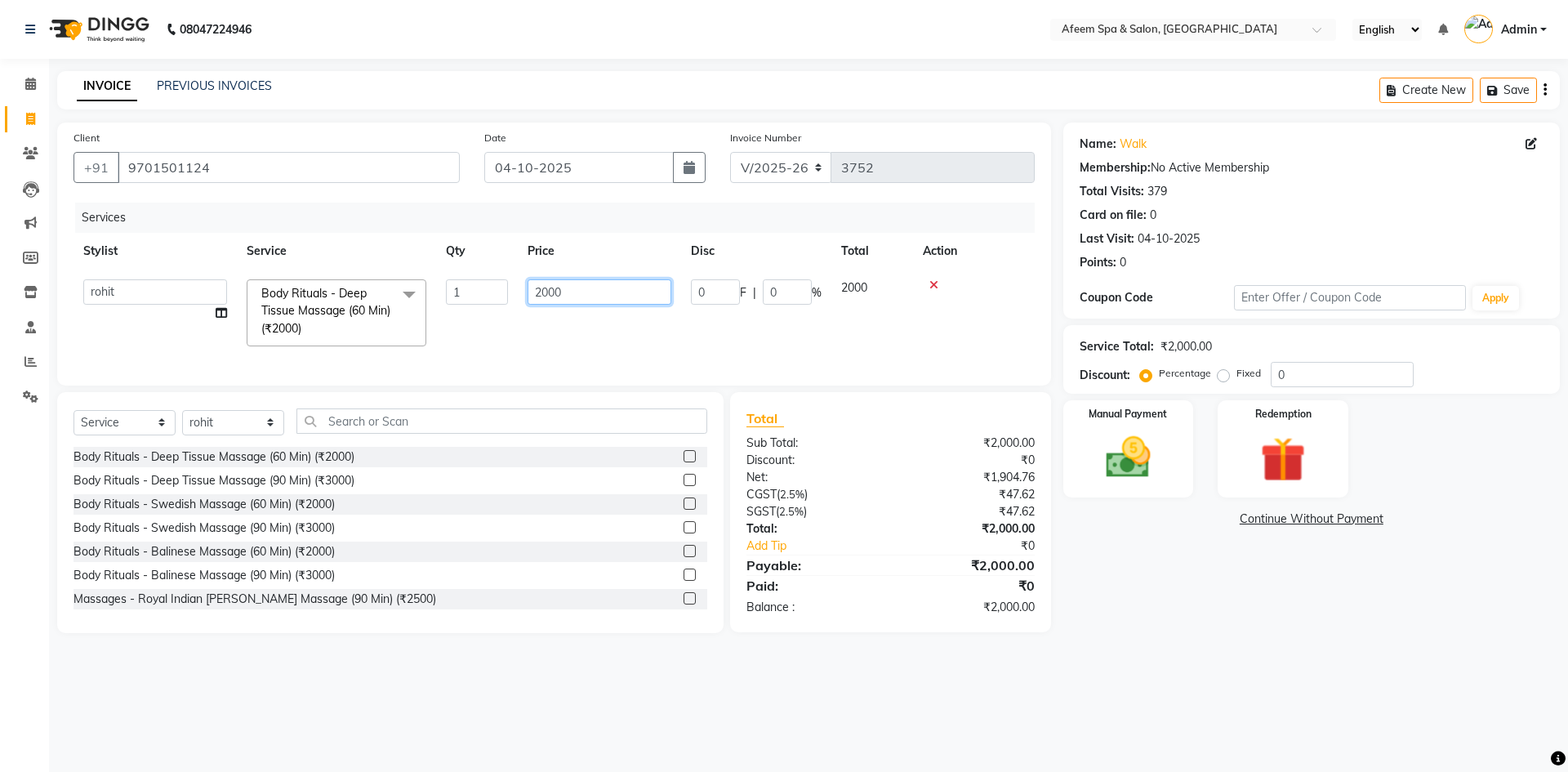
click at [572, 283] on input "2000" at bounding box center [599, 292] width 144 height 25
type input "2"
type input "300"
click at [1093, 464] on img at bounding box center [1128, 457] width 76 height 54
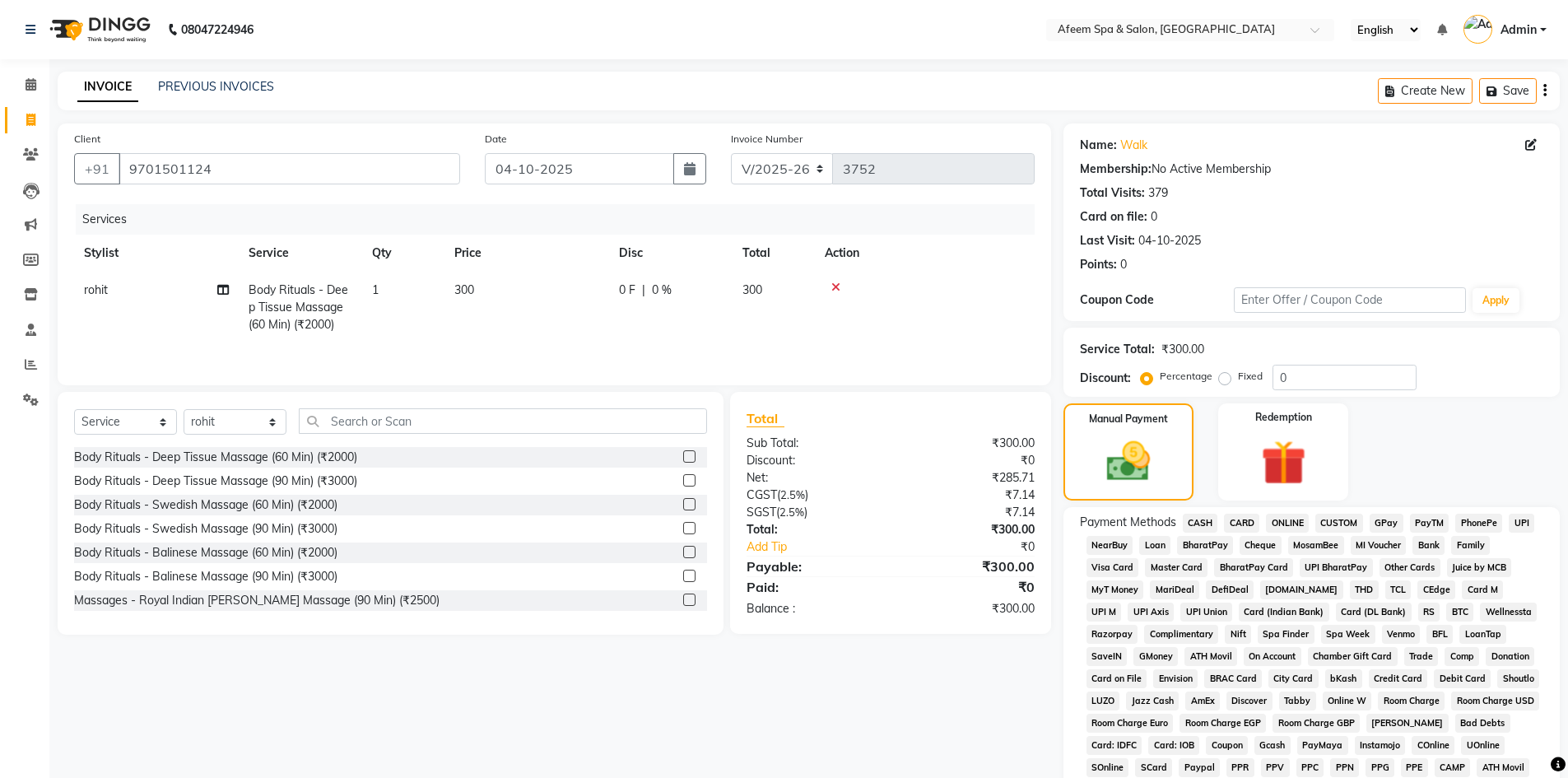
click at [1291, 519] on span "ONLINE" at bounding box center [1287, 523] width 42 height 19
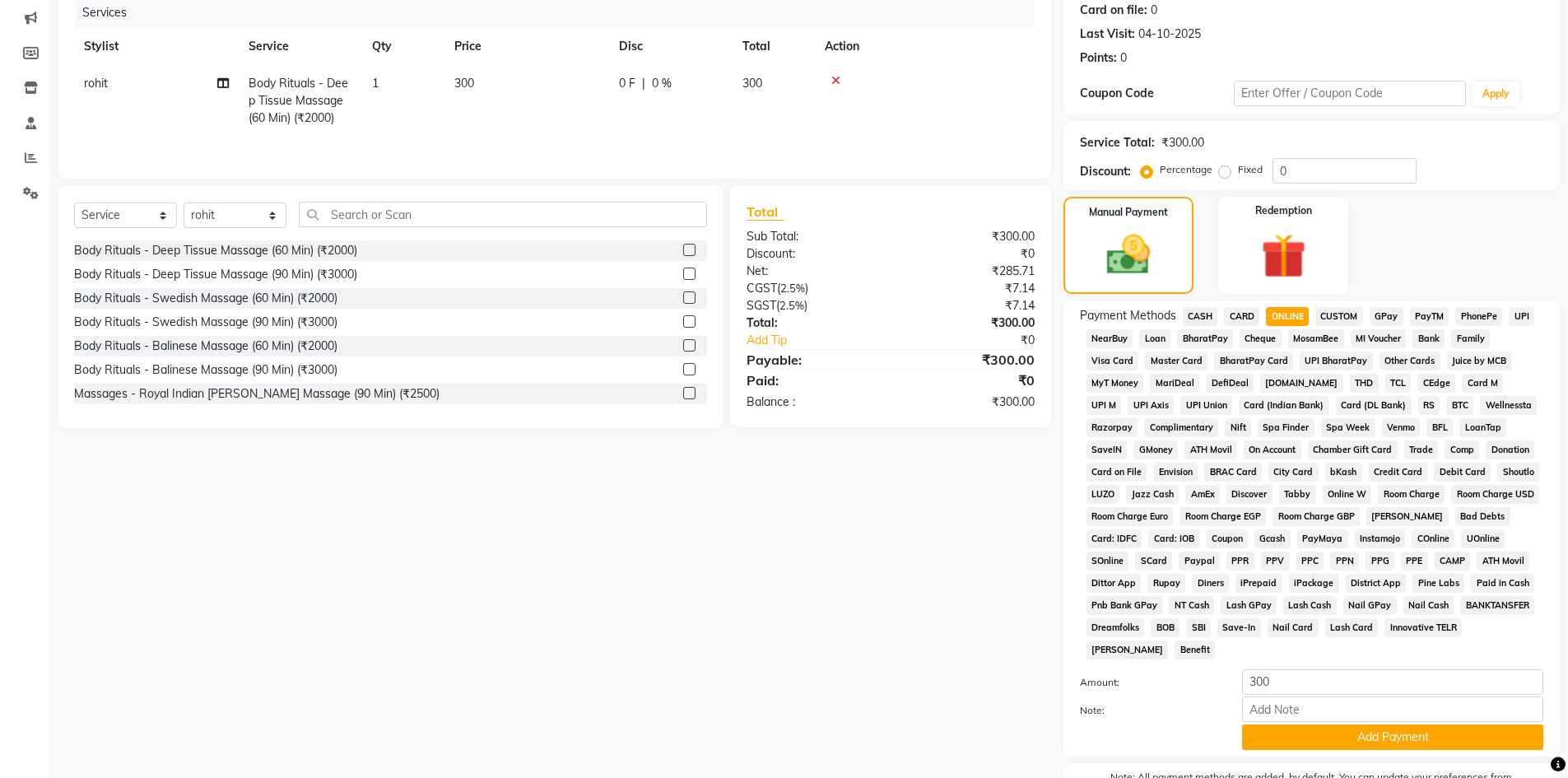
scroll to position [306, 0]
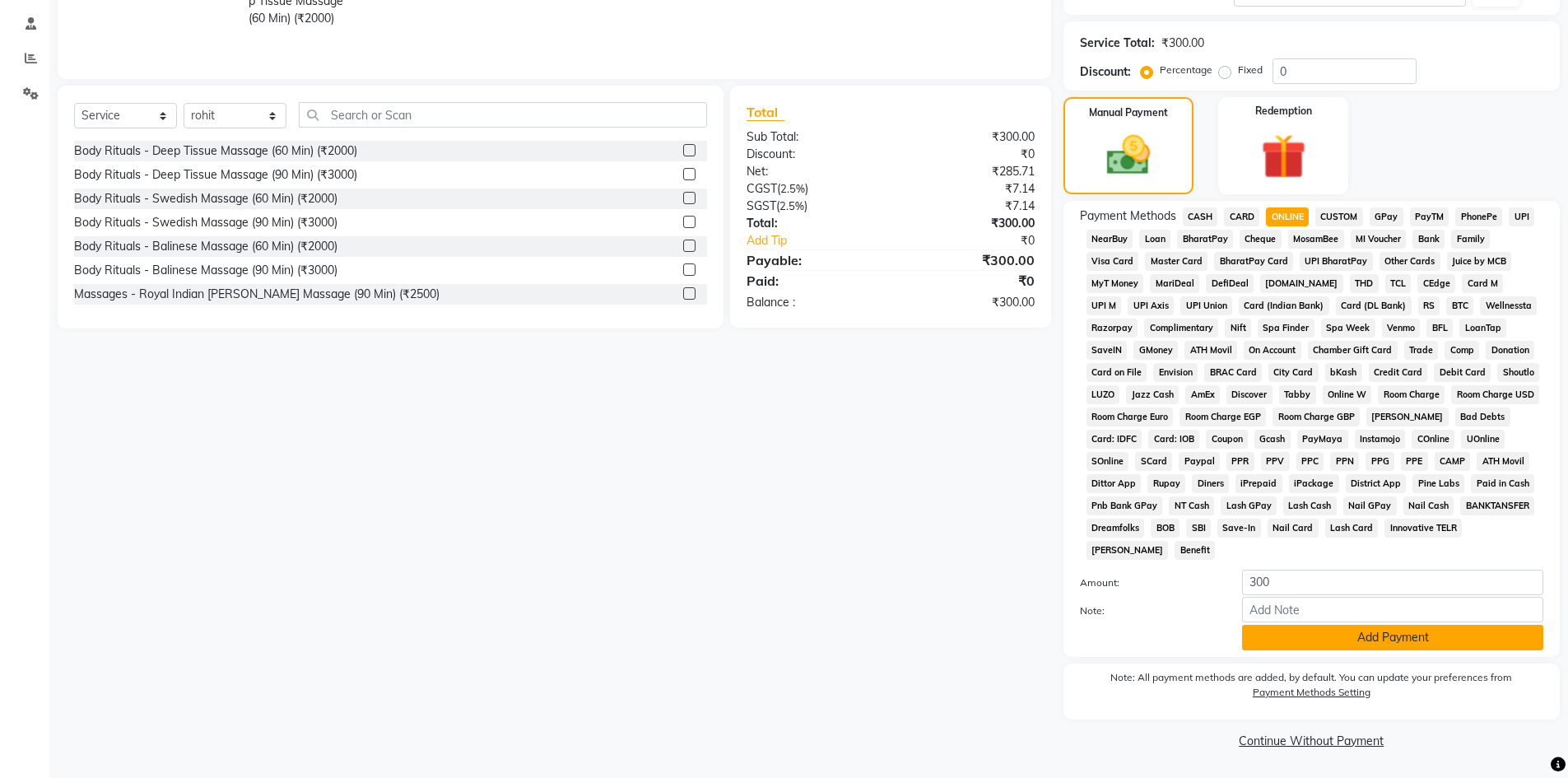
click at [1326, 635] on button "Add Payment" at bounding box center [1392, 638] width 301 height 26
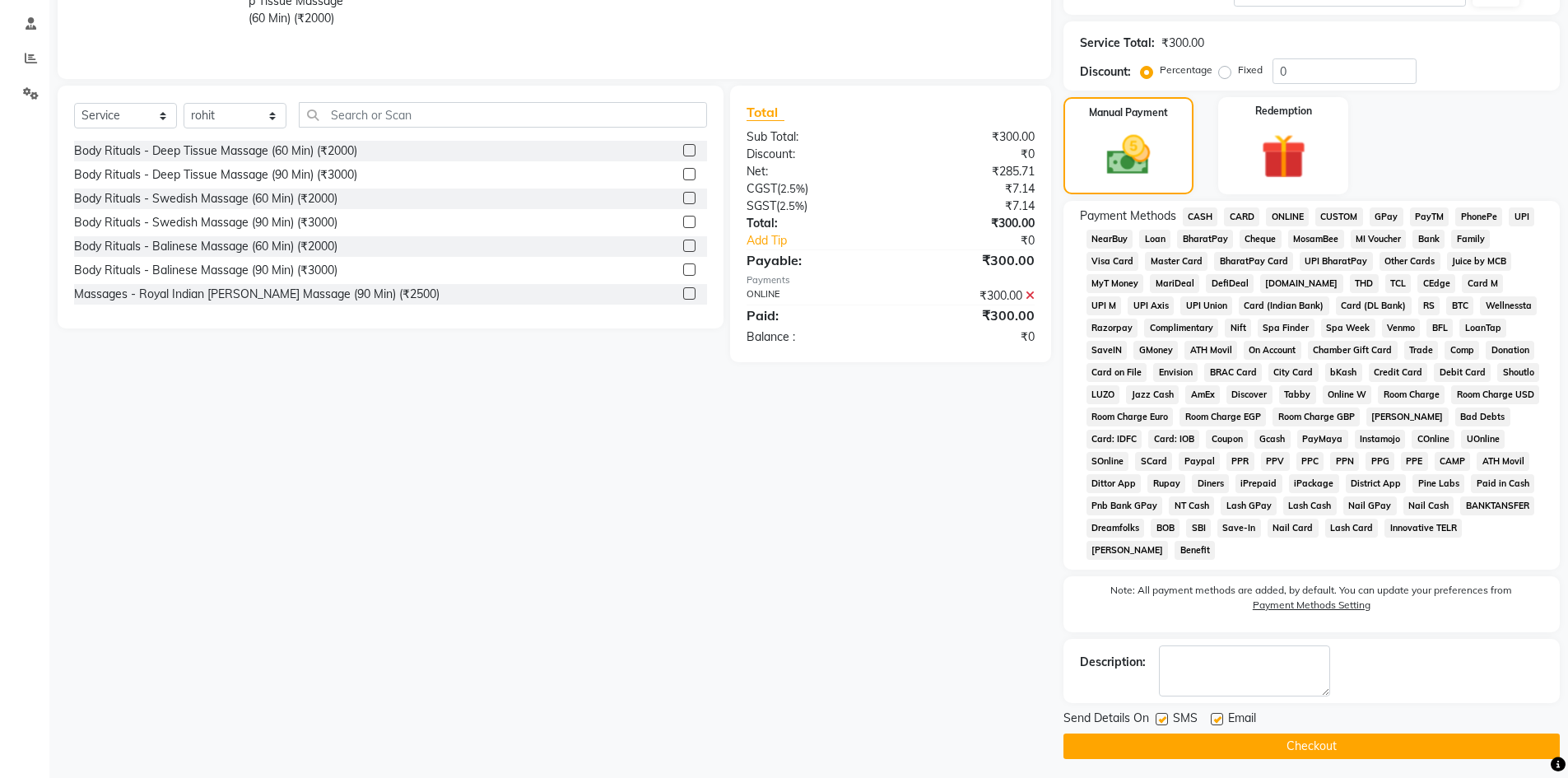
click at [1330, 743] on button "Checkout" at bounding box center [1312, 746] width 496 height 26
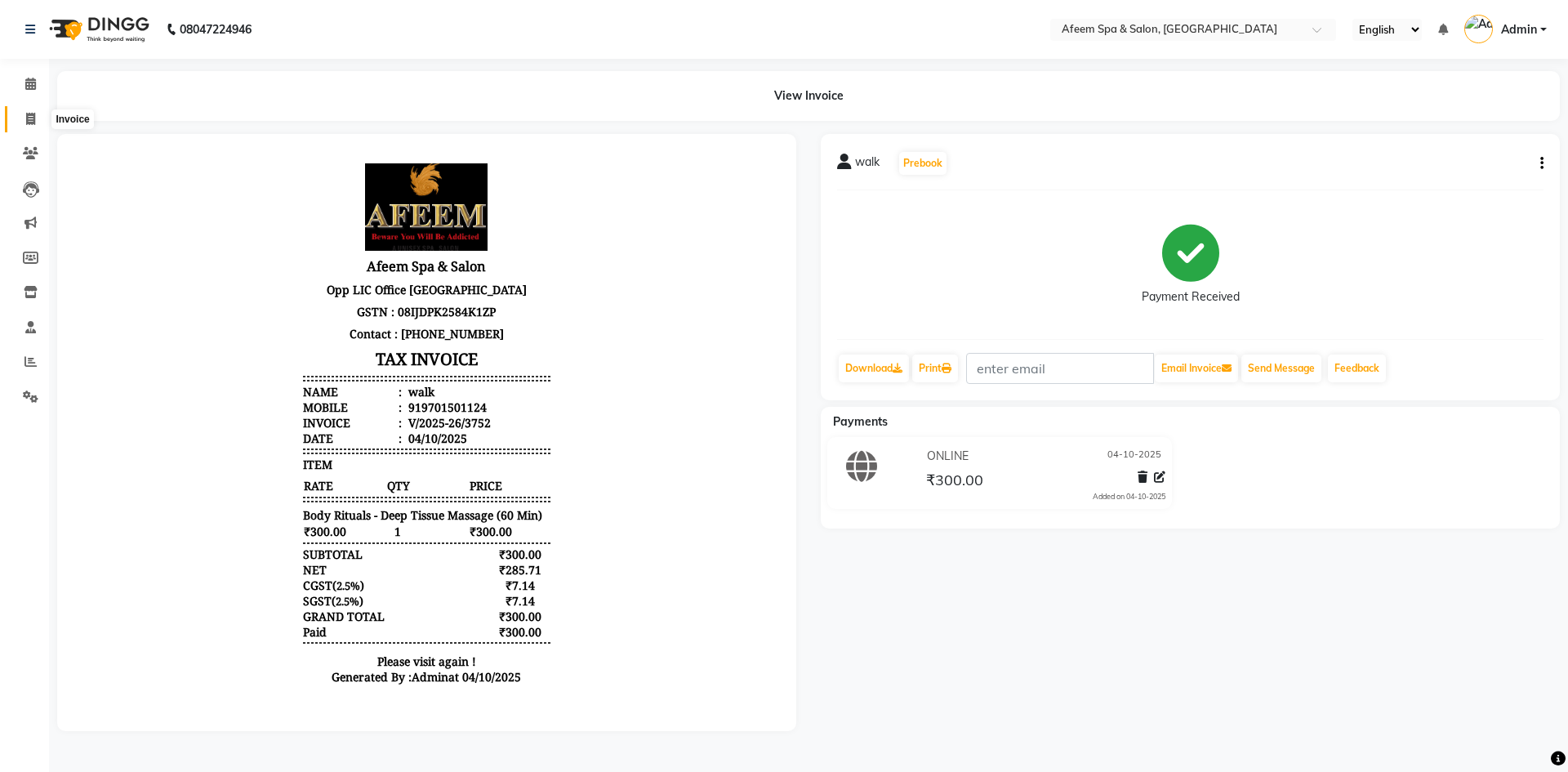
drag, startPoint x: 34, startPoint y: 122, endPoint x: 67, endPoint y: 128, distance: 33.5
click at [35, 122] on icon at bounding box center [31, 119] width 9 height 12
select select "service"
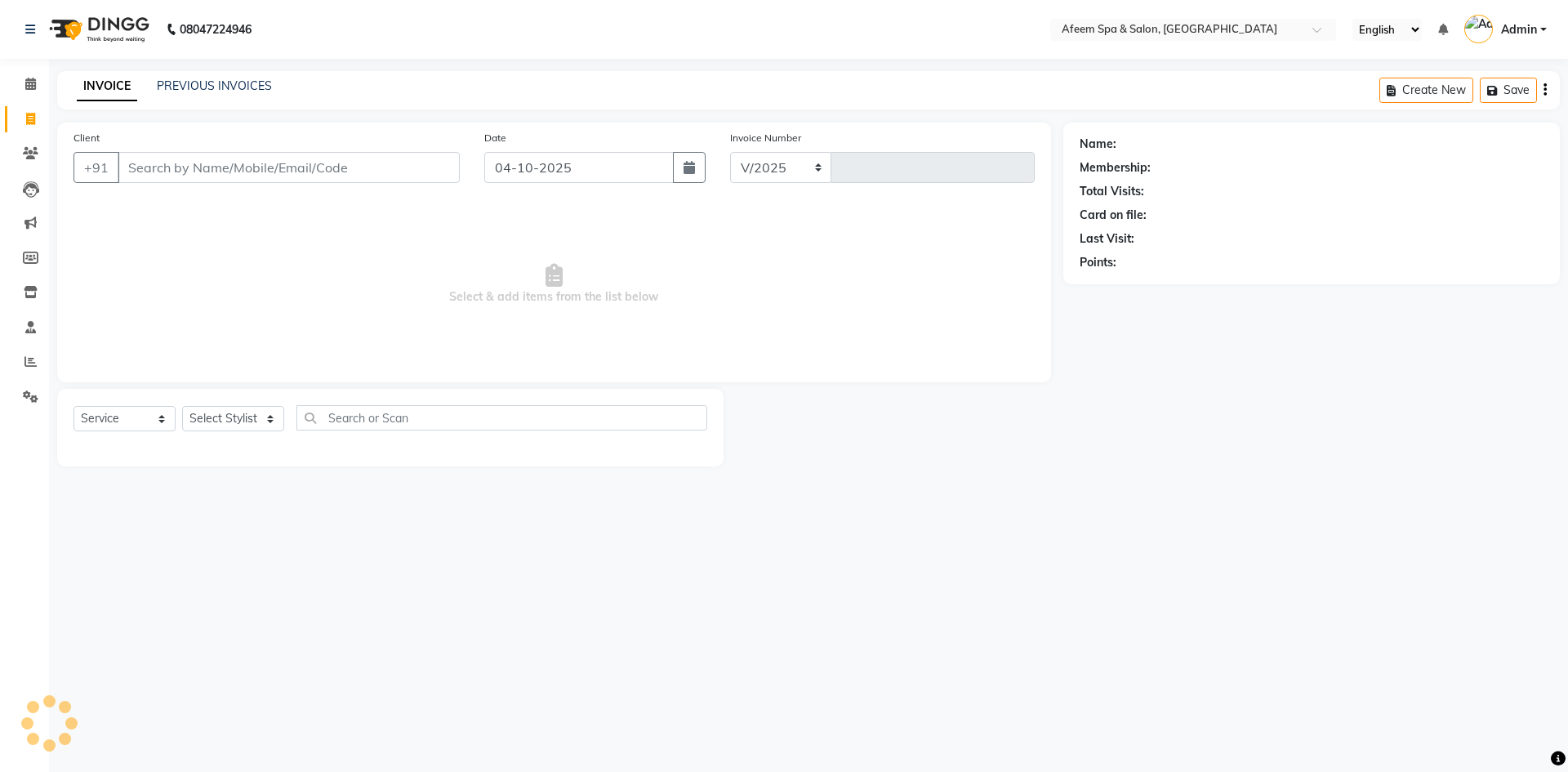
select select "750"
type input "3753"
click at [162, 166] on input "Client" at bounding box center [288, 166] width 343 height 31
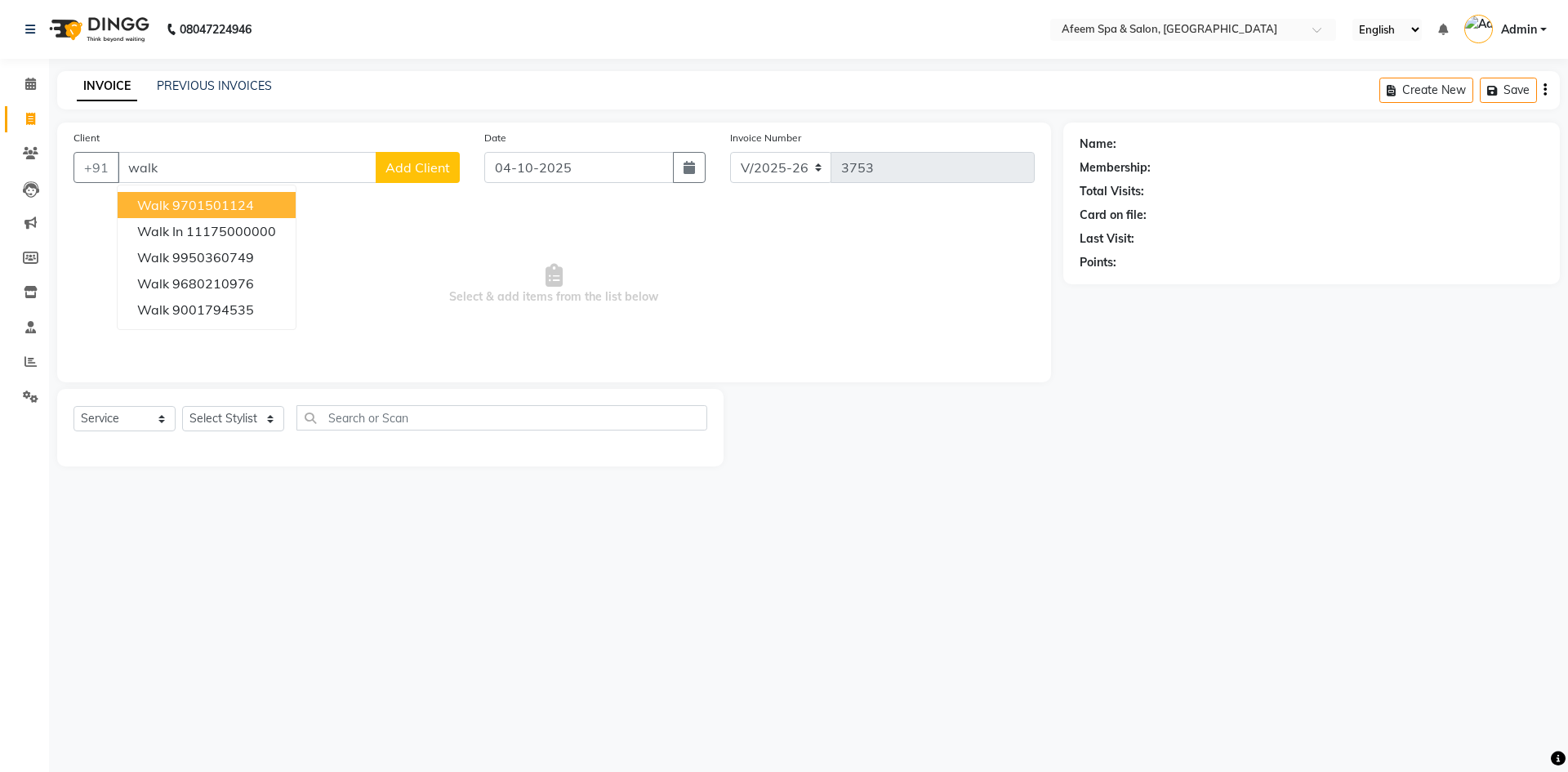
click at [162, 200] on span "walk" at bounding box center [153, 205] width 32 height 17
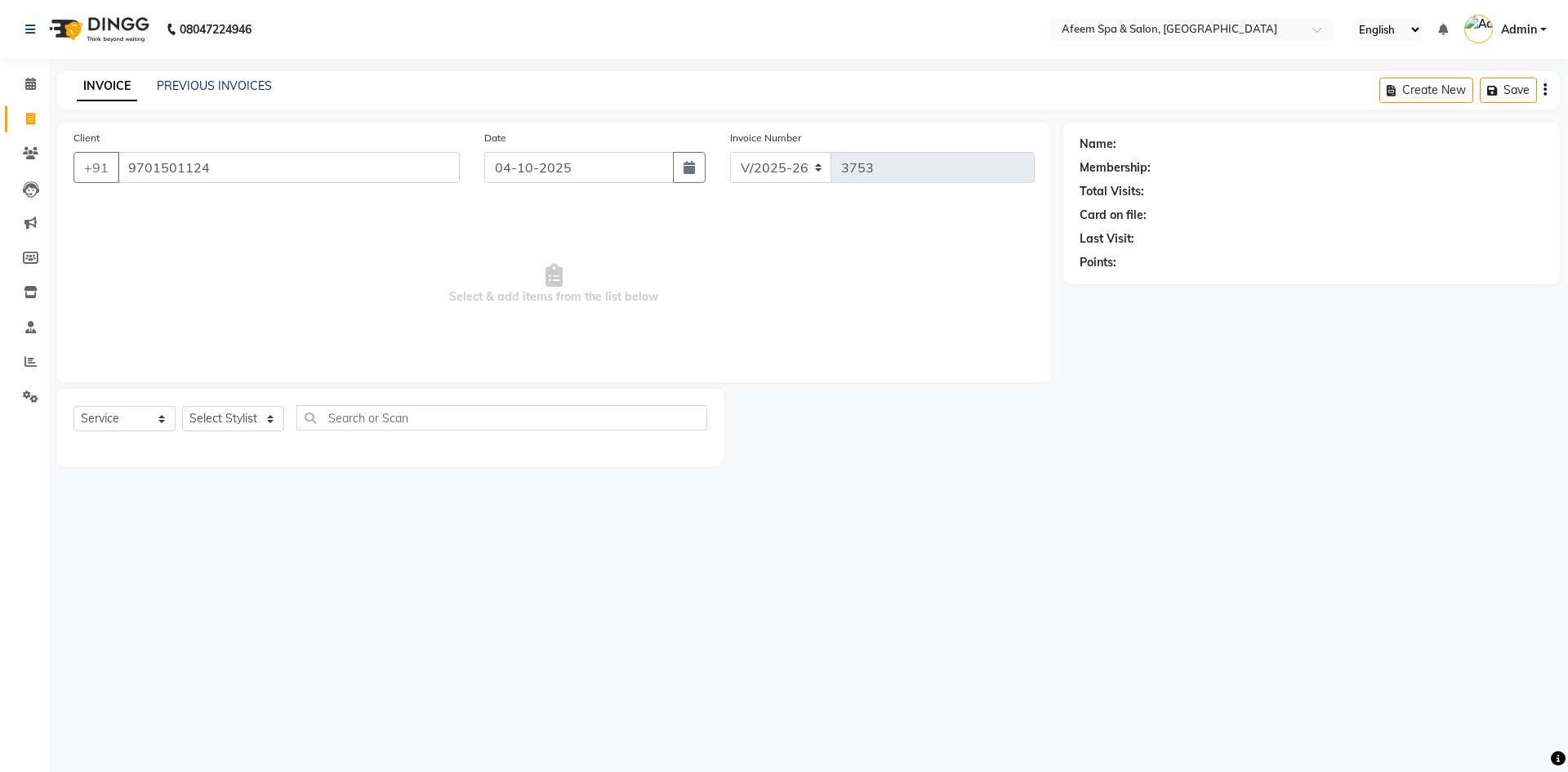
type input "9701501124"
click at [272, 418] on select "Select Stylist anil deep [PERSON_NAME] [PERSON_NAME] Product [PERSON_NAME] sach…" at bounding box center [233, 418] width 102 height 25
select select "48034"
click at [182, 406] on select "Select Stylist anil deep [PERSON_NAME] [PERSON_NAME] Product [PERSON_NAME] sach…" at bounding box center [233, 418] width 102 height 25
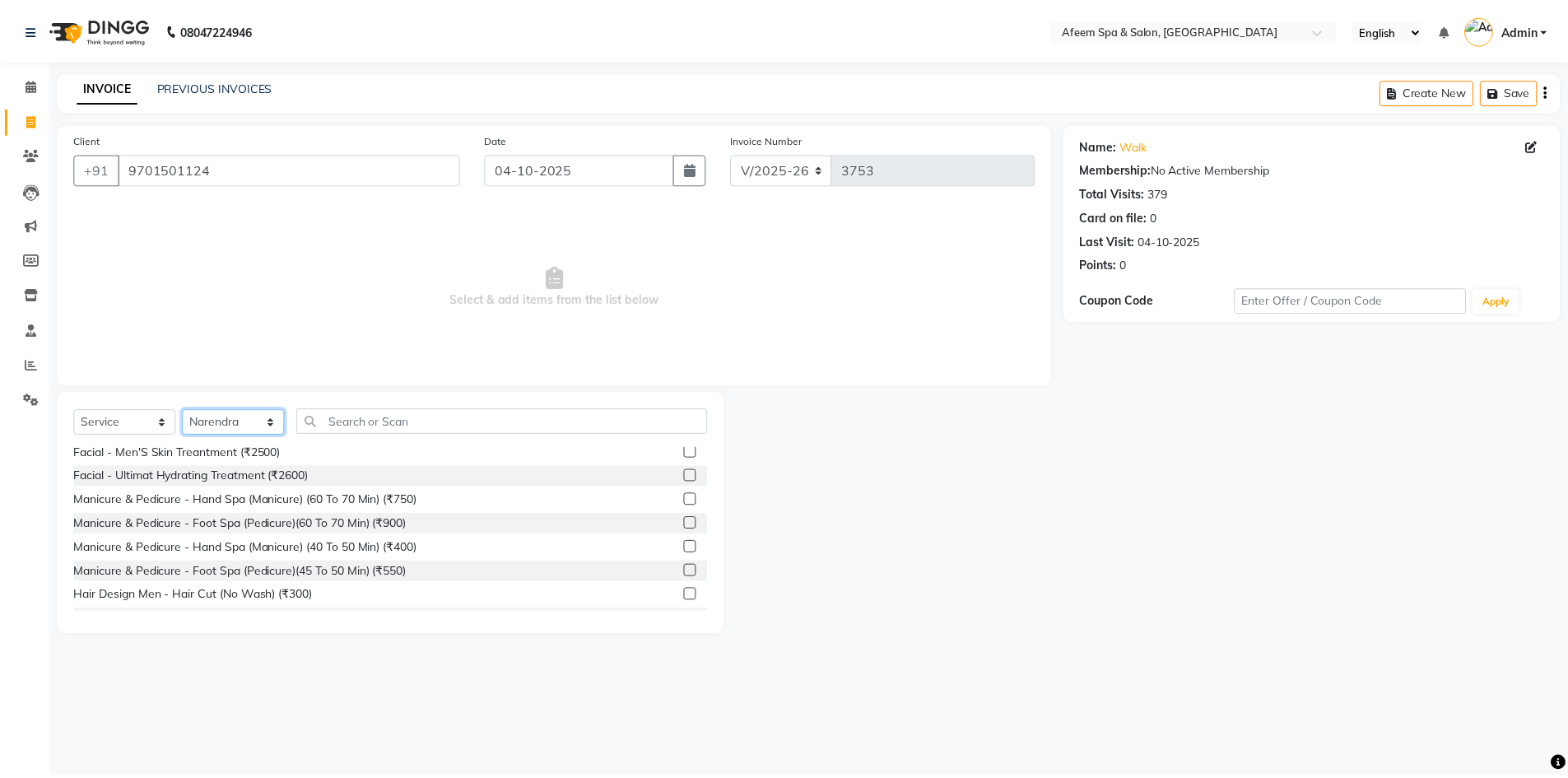
scroll to position [486, 0]
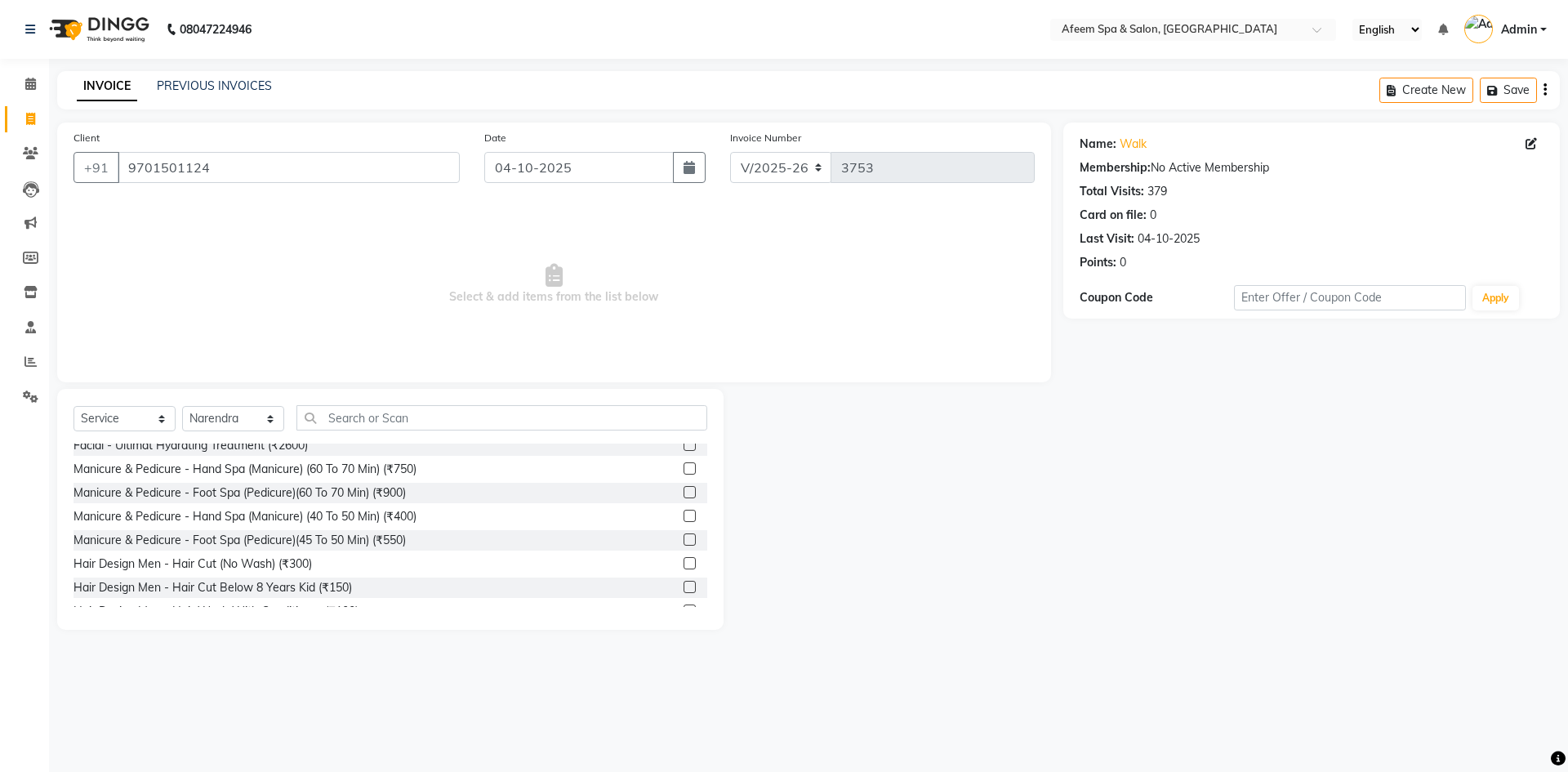
click at [683, 513] on label at bounding box center [689, 516] width 12 height 12
click at [683, 513] on input "checkbox" at bounding box center [689, 517] width 11 height 11
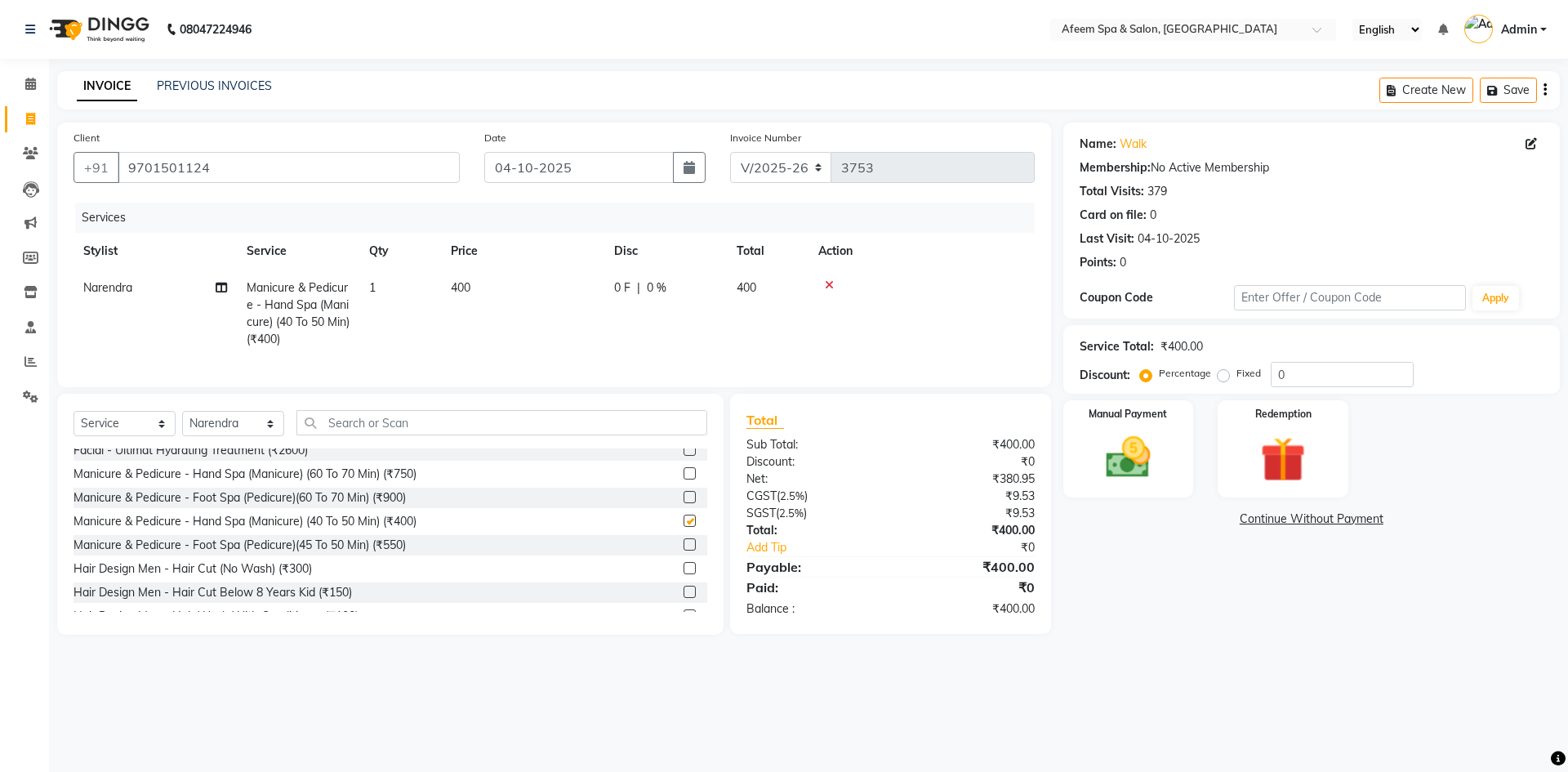
checkbox input "false"
click at [1132, 492] on div "Manual Payment" at bounding box center [1127, 449] width 136 height 101
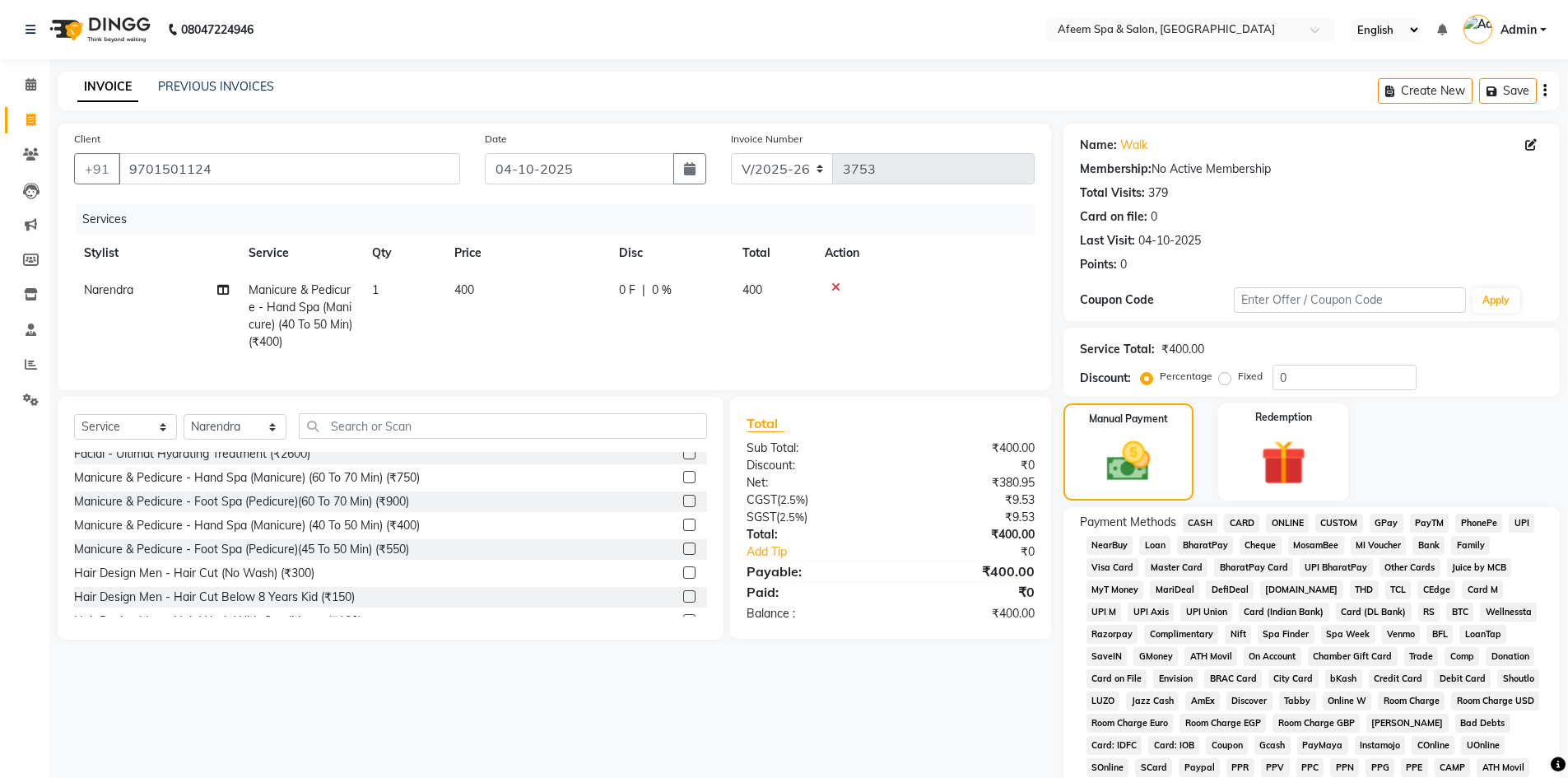
click at [1199, 517] on span "CASH" at bounding box center [1201, 523] width 35 height 19
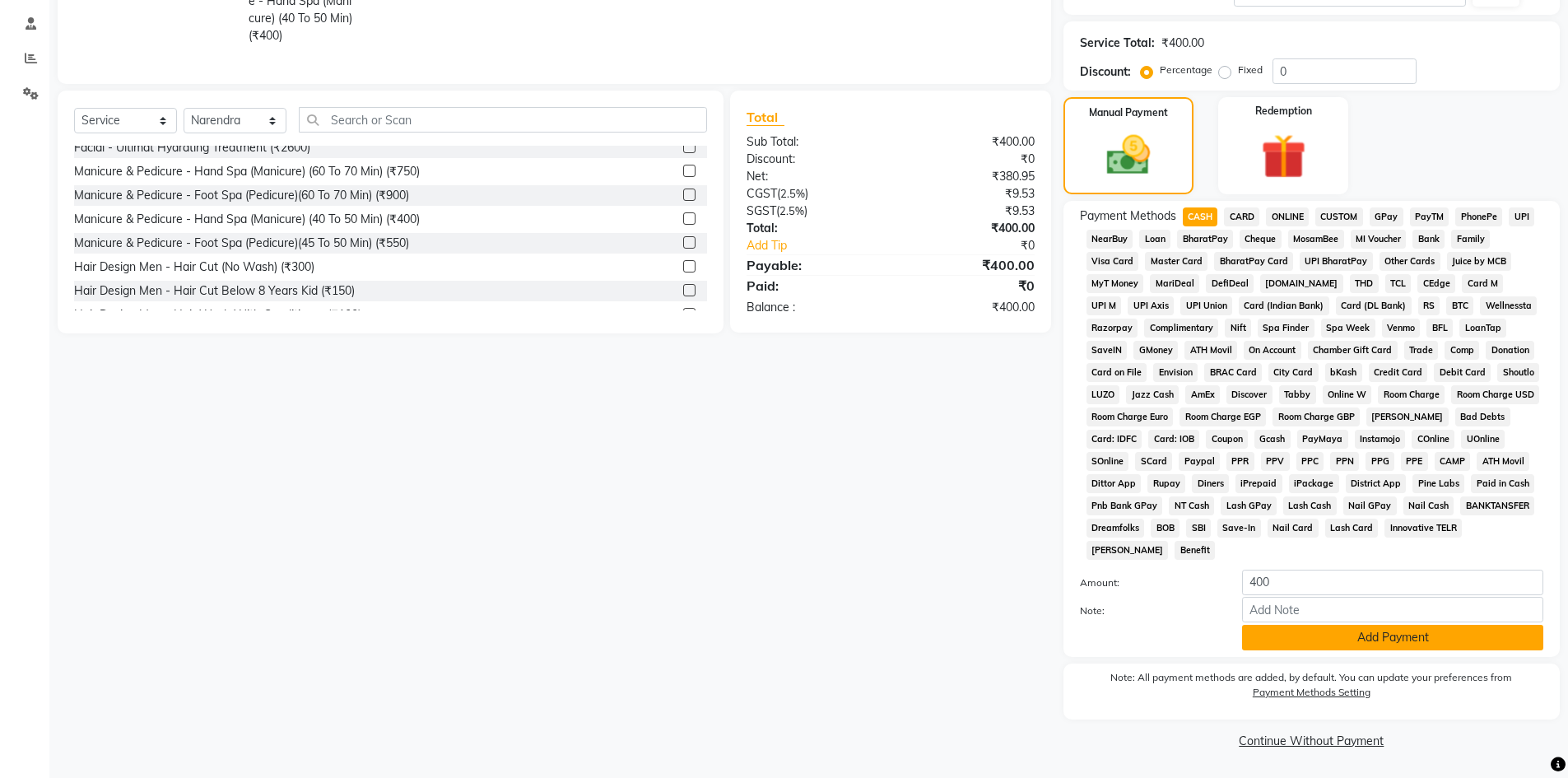
click at [1380, 646] on button "Add Payment" at bounding box center [1392, 638] width 301 height 26
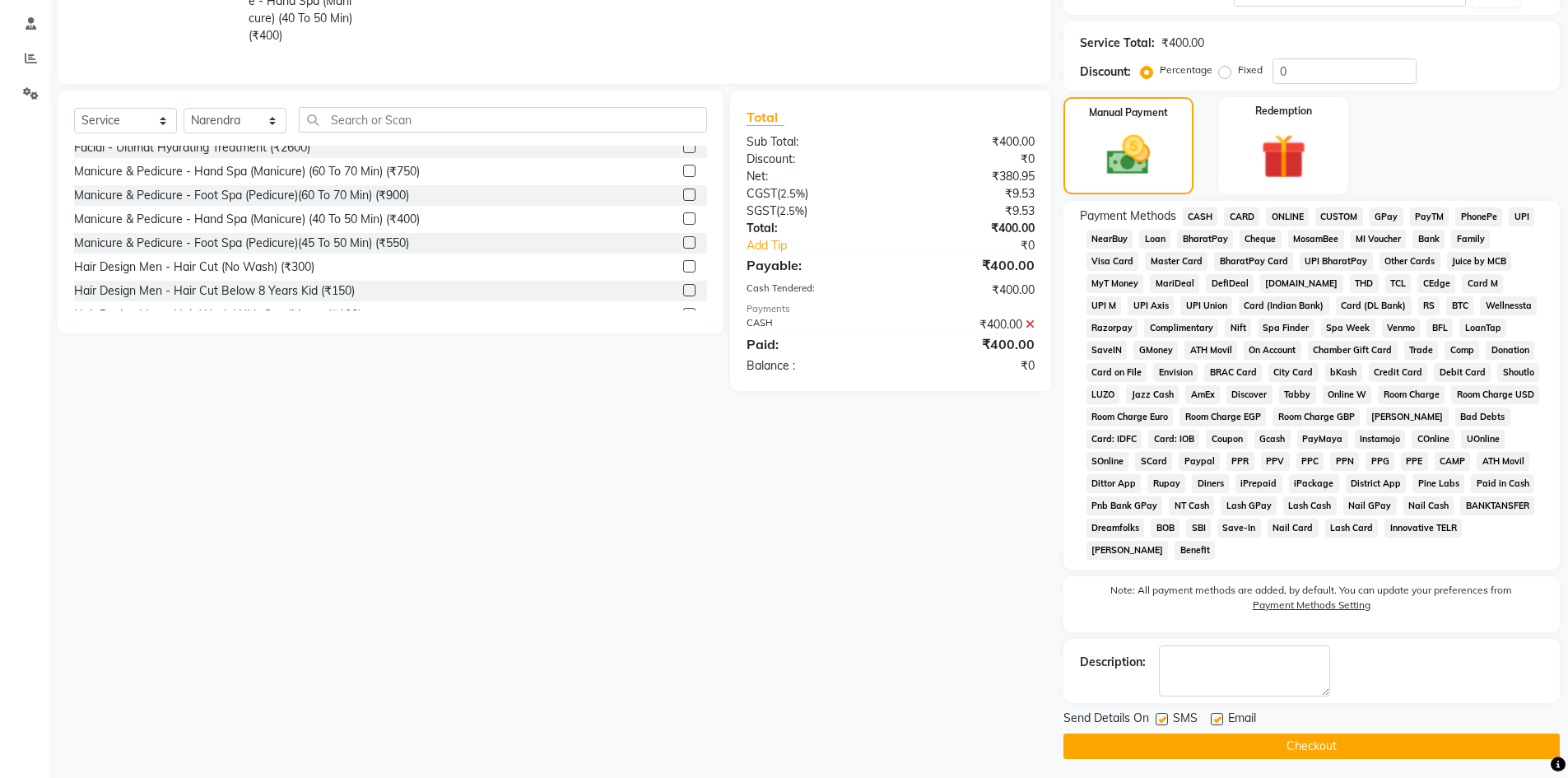
click at [1352, 746] on button "Checkout" at bounding box center [1312, 746] width 496 height 26
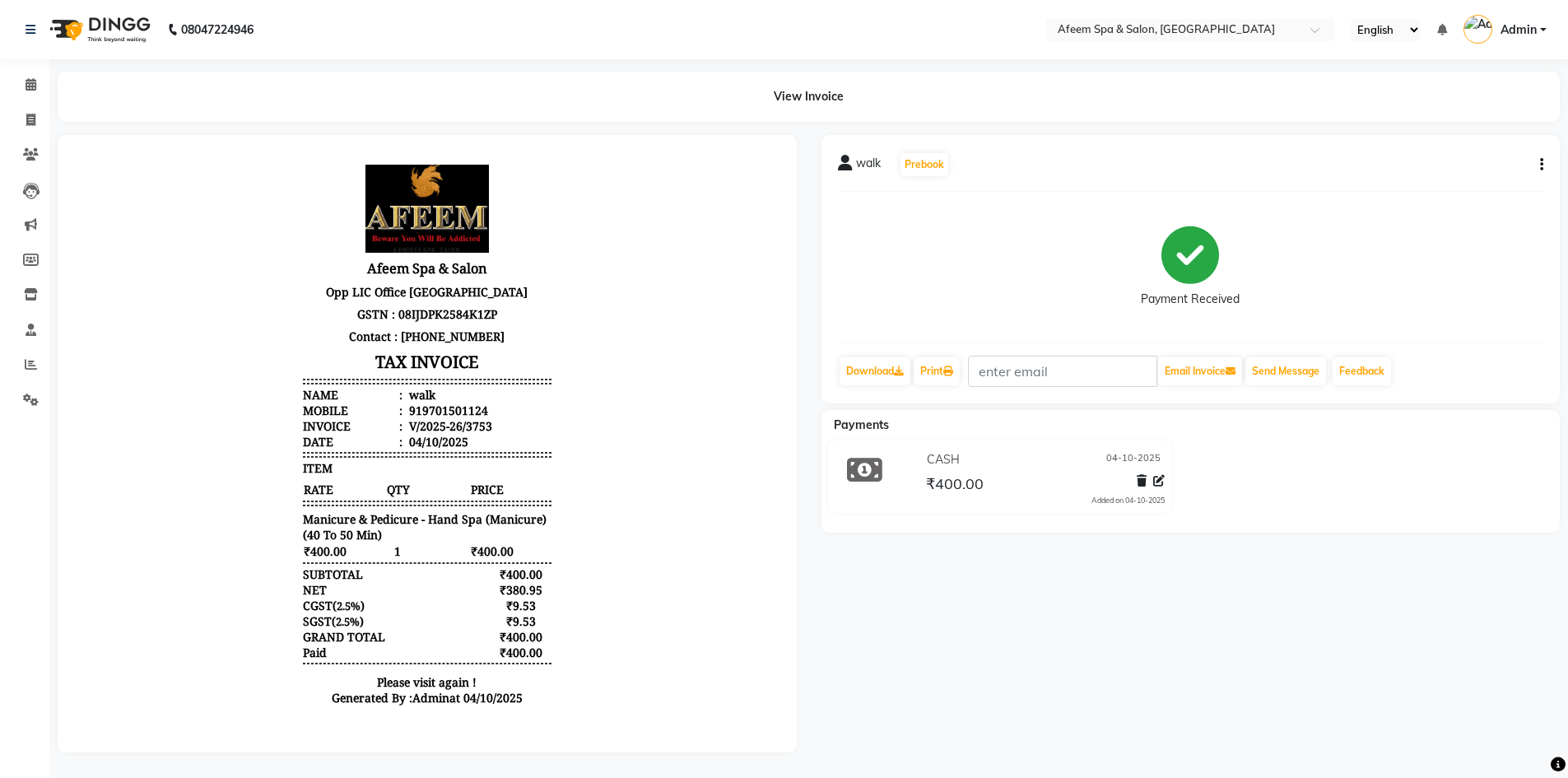
drag, startPoint x: 631, startPoint y: 380, endPoint x: 646, endPoint y: 316, distance: 65.7
click at [657, 316] on body "Afeem Spa & Salon Opp LIC Office [GEOGRAPHIC_DATA] GSTN : 08IJDPK2584K1ZP Conta…" at bounding box center [426, 440] width 693 height 564
click at [972, 633] on div "walk Prebook Payment Received Download Print Email Invoice Send Message Feedbac…" at bounding box center [1190, 443] width 764 height 617
click at [30, 117] on icon at bounding box center [31, 120] width 9 height 12
select select "service"
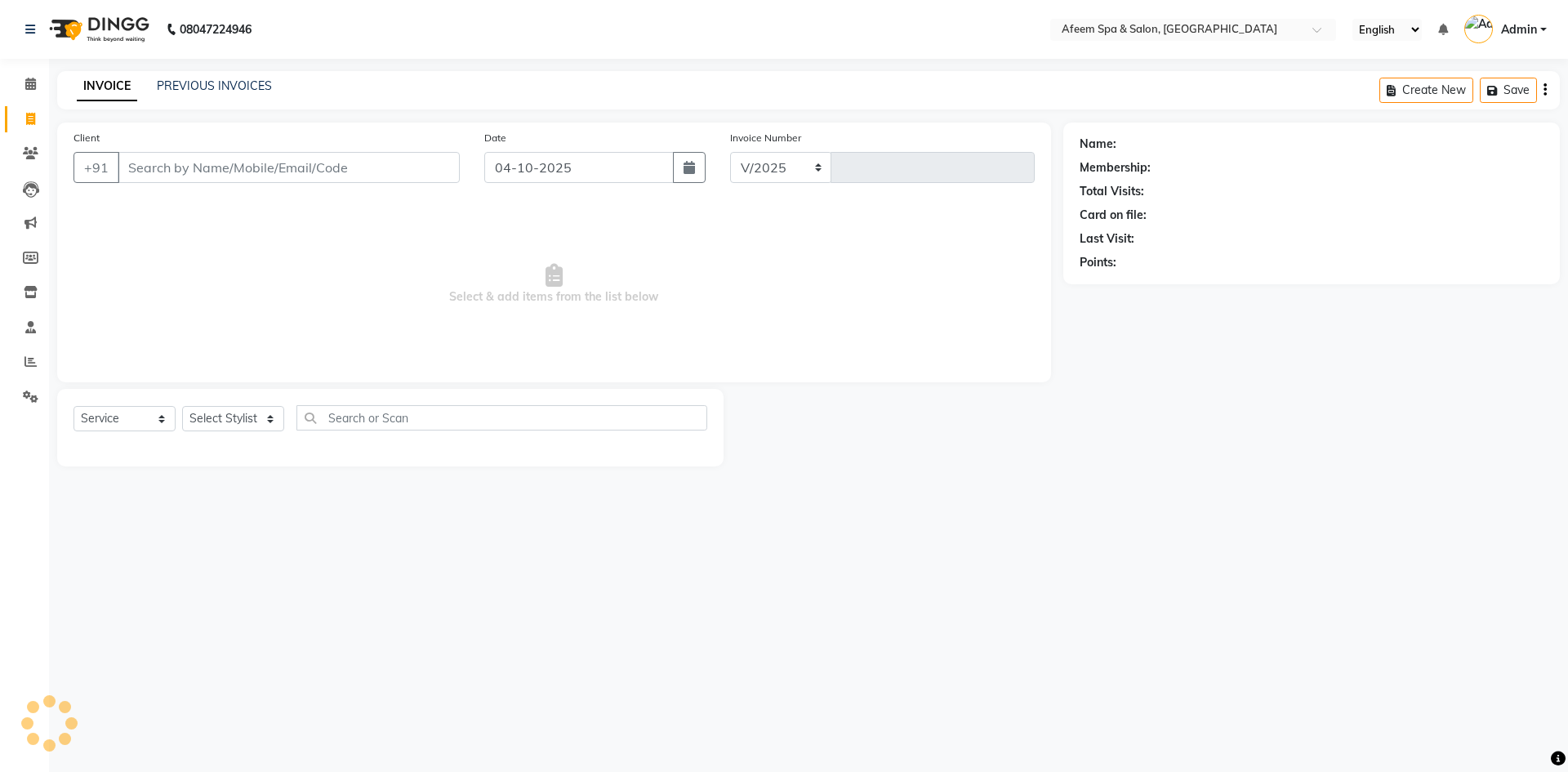
select select "750"
type input "3754"
click at [235, 90] on link "PREVIOUS INVOICES" at bounding box center [214, 86] width 115 height 15
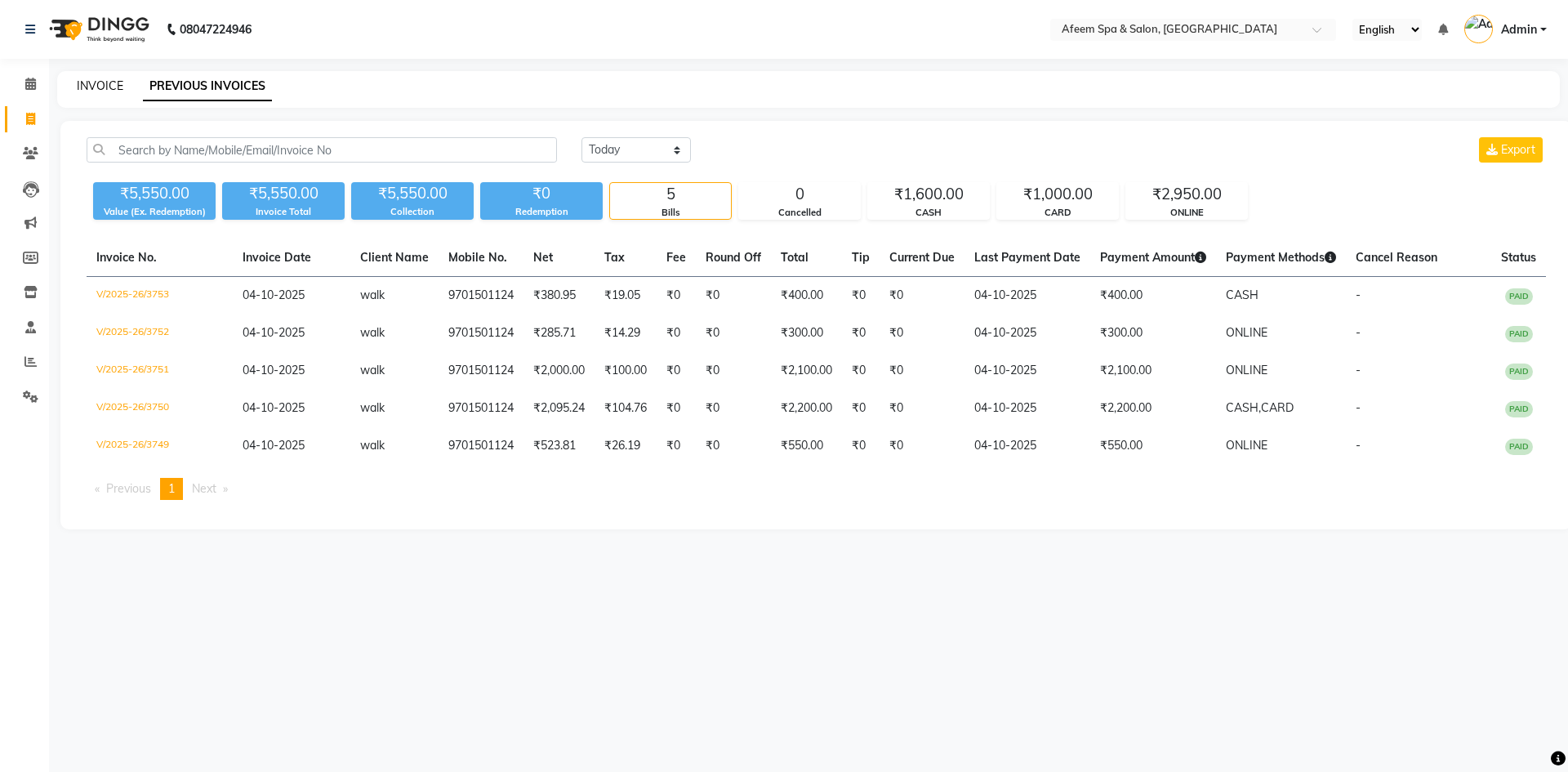
click at [102, 88] on link "INVOICE" at bounding box center [100, 86] width 46 height 15
select select "service"
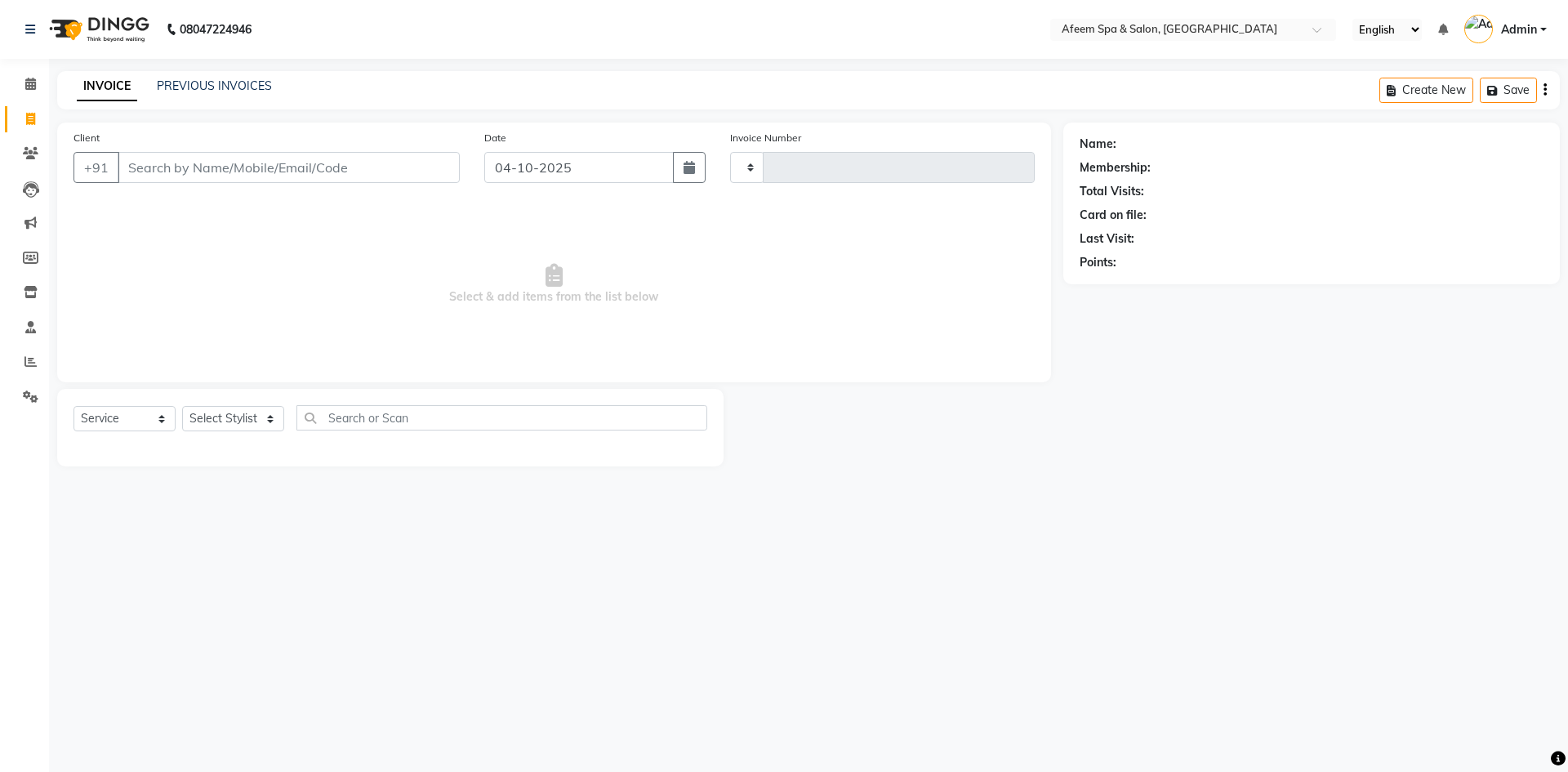
type input "3754"
select select "750"
type input "9701501124"
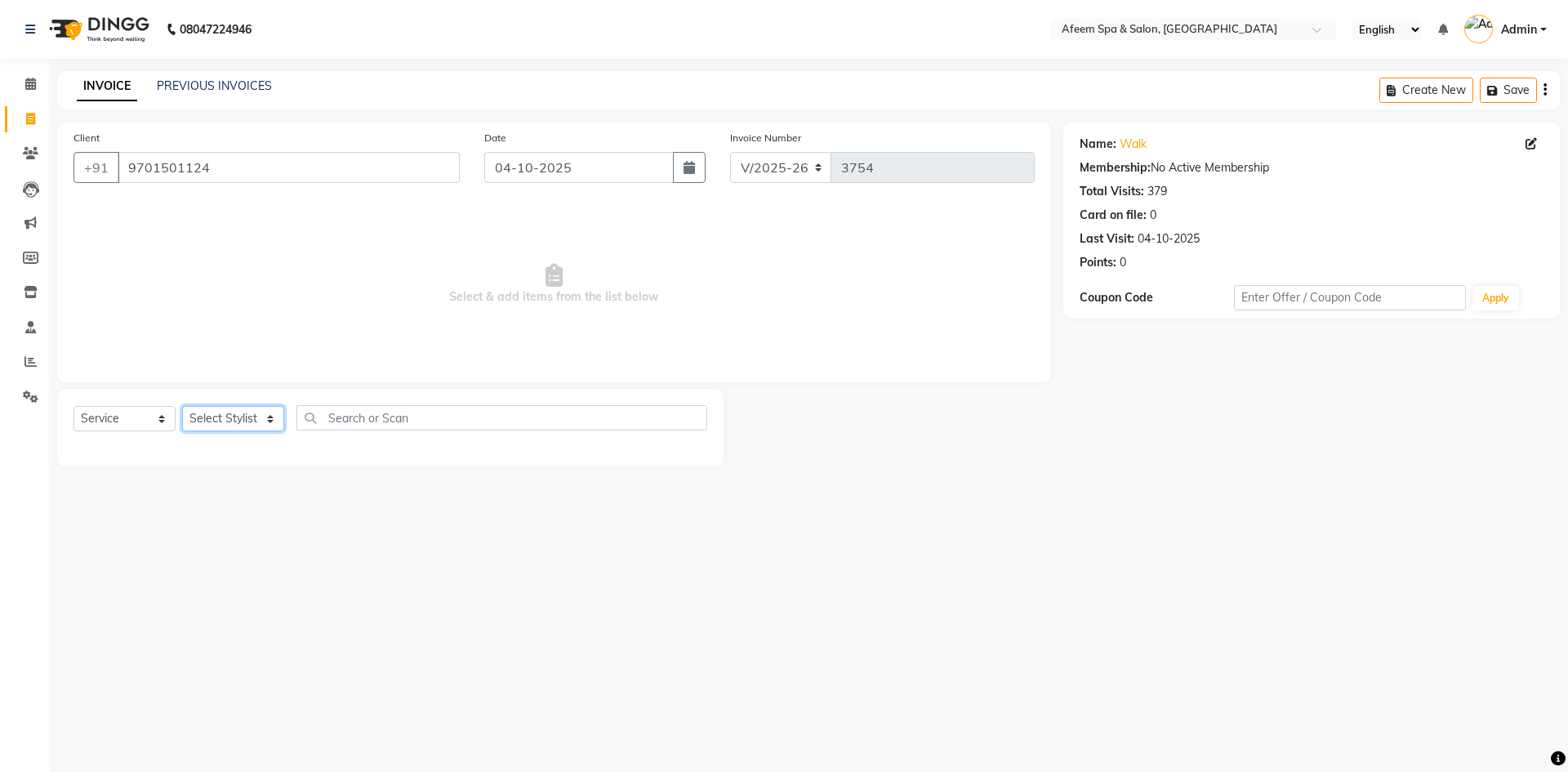
drag, startPoint x: 219, startPoint y: 420, endPoint x: 216, endPoint y: 406, distance: 14.3
click at [219, 419] on select "Select Stylist anil deep [PERSON_NAME] [PERSON_NAME] Product [PERSON_NAME] sach…" at bounding box center [233, 418] width 102 height 25
select select "26114"
click at [182, 406] on select "Select Stylist anil deep [PERSON_NAME] [PERSON_NAME] Product [PERSON_NAME] sach…" at bounding box center [233, 418] width 102 height 25
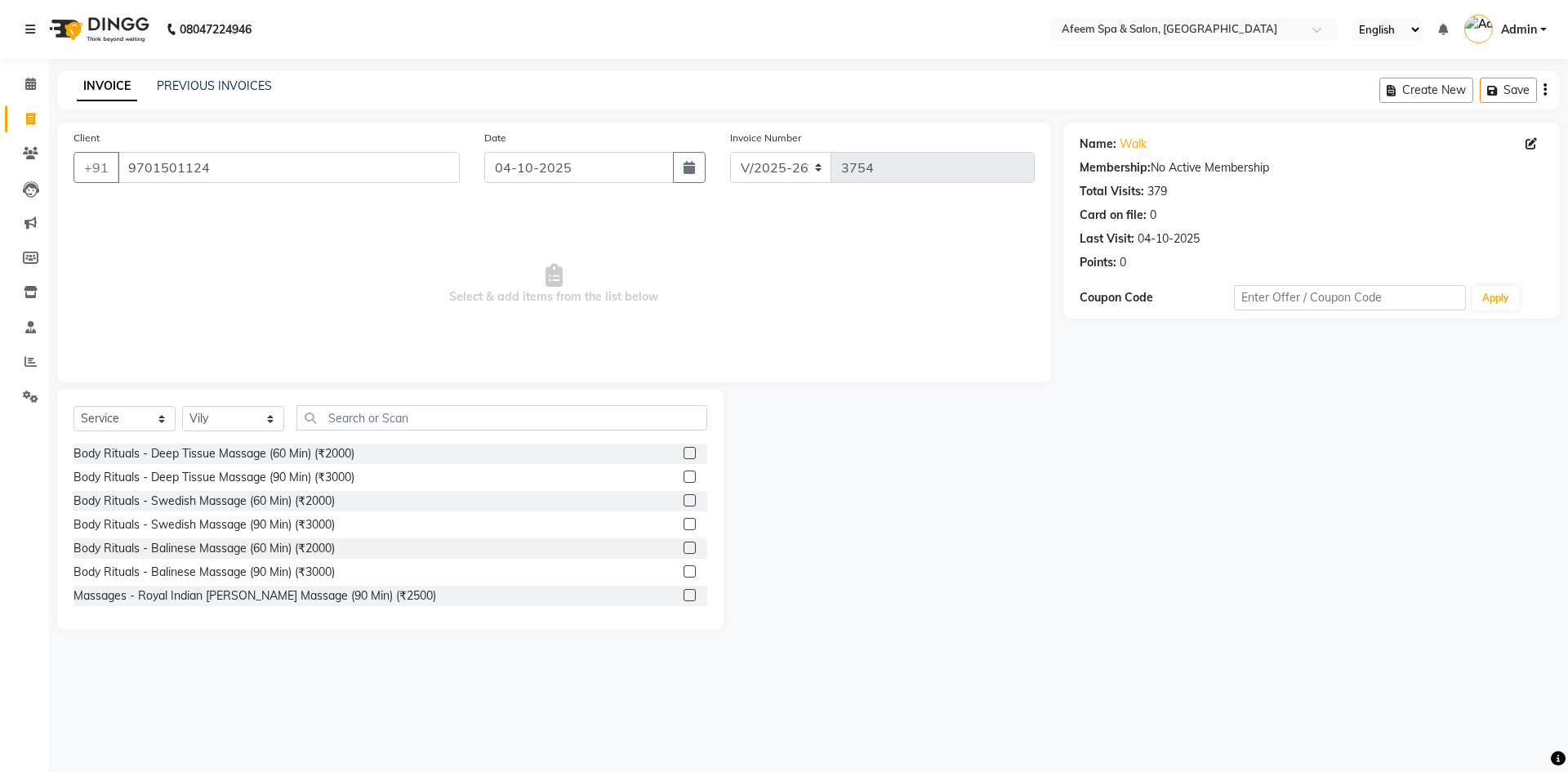
click at [683, 452] on label at bounding box center [689, 453] width 12 height 12
click at [683, 452] on input "checkbox" at bounding box center [689, 454] width 11 height 11
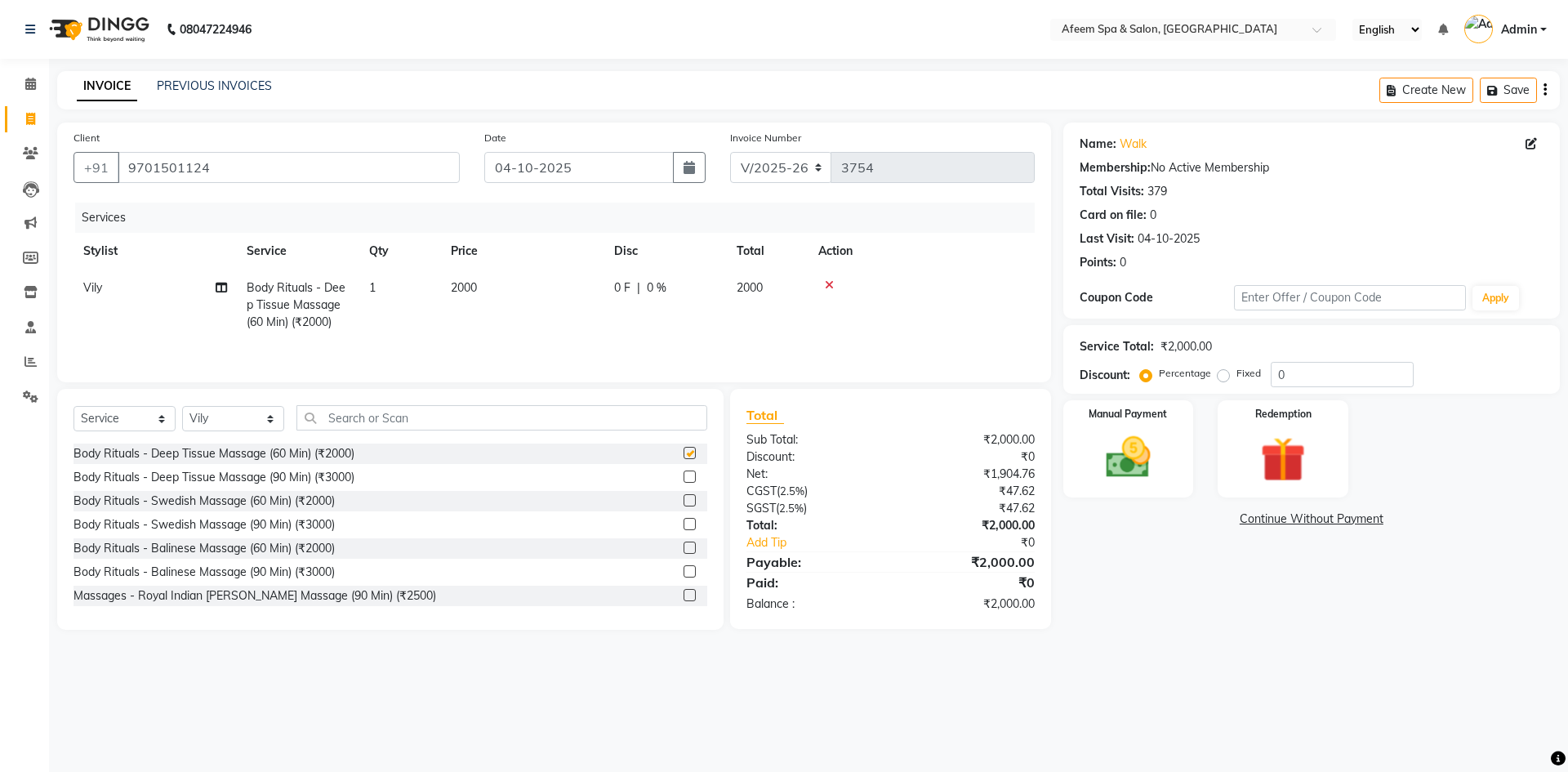
checkbox input "false"
click at [546, 315] on td "2000" at bounding box center [522, 305] width 163 height 71
select select "26114"
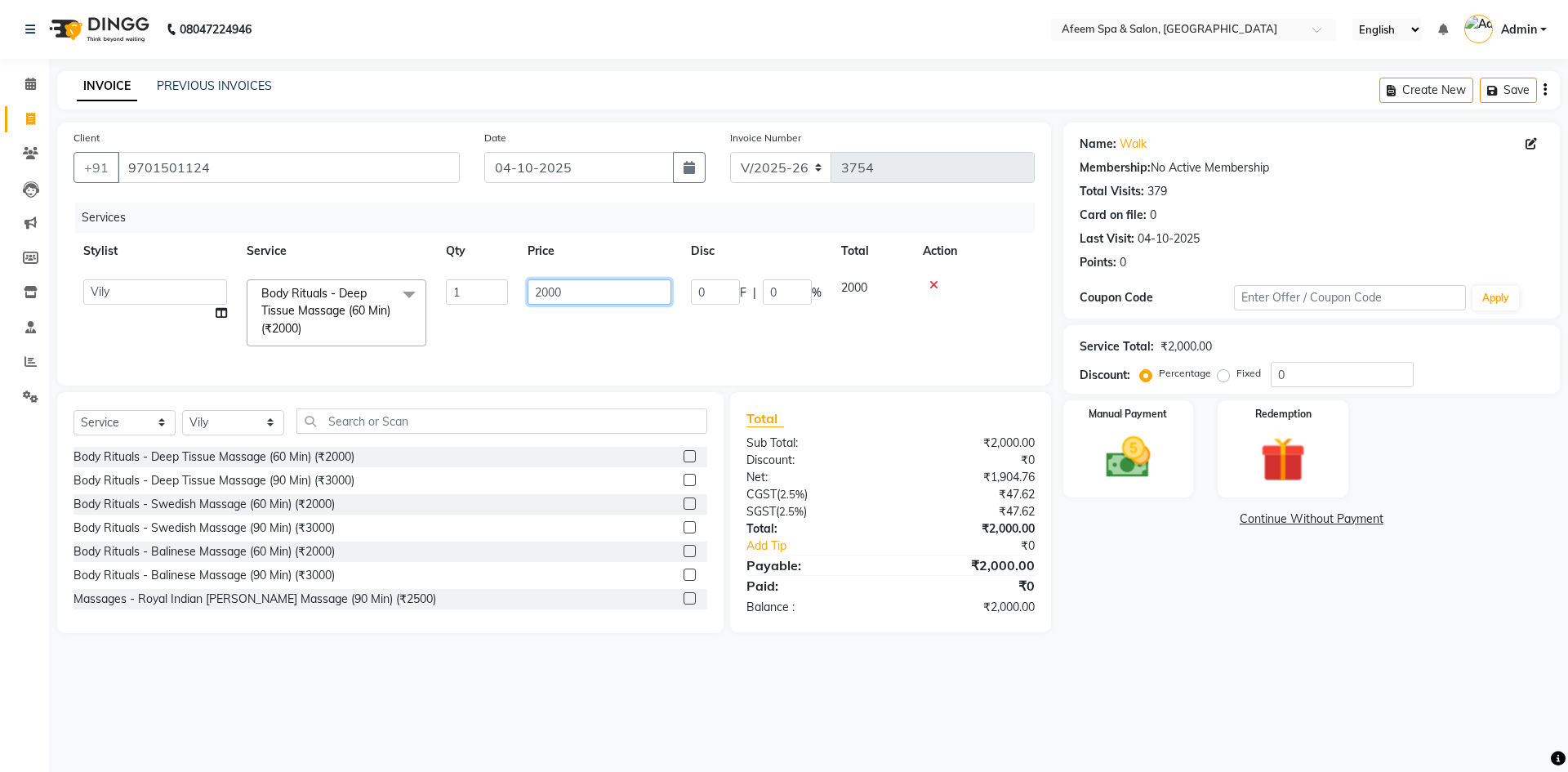
drag, startPoint x: 599, startPoint y: 277, endPoint x: 517, endPoint y: 308, distance: 87.7
click at [517, 308] on tr "anil deep [PERSON_NAME] [PERSON_NAME] Product [PERSON_NAME] sachin [PERSON_NAME…" at bounding box center [554, 313] width 961 height 87
type input "4000"
click at [1150, 452] on img at bounding box center [1128, 457] width 76 height 54
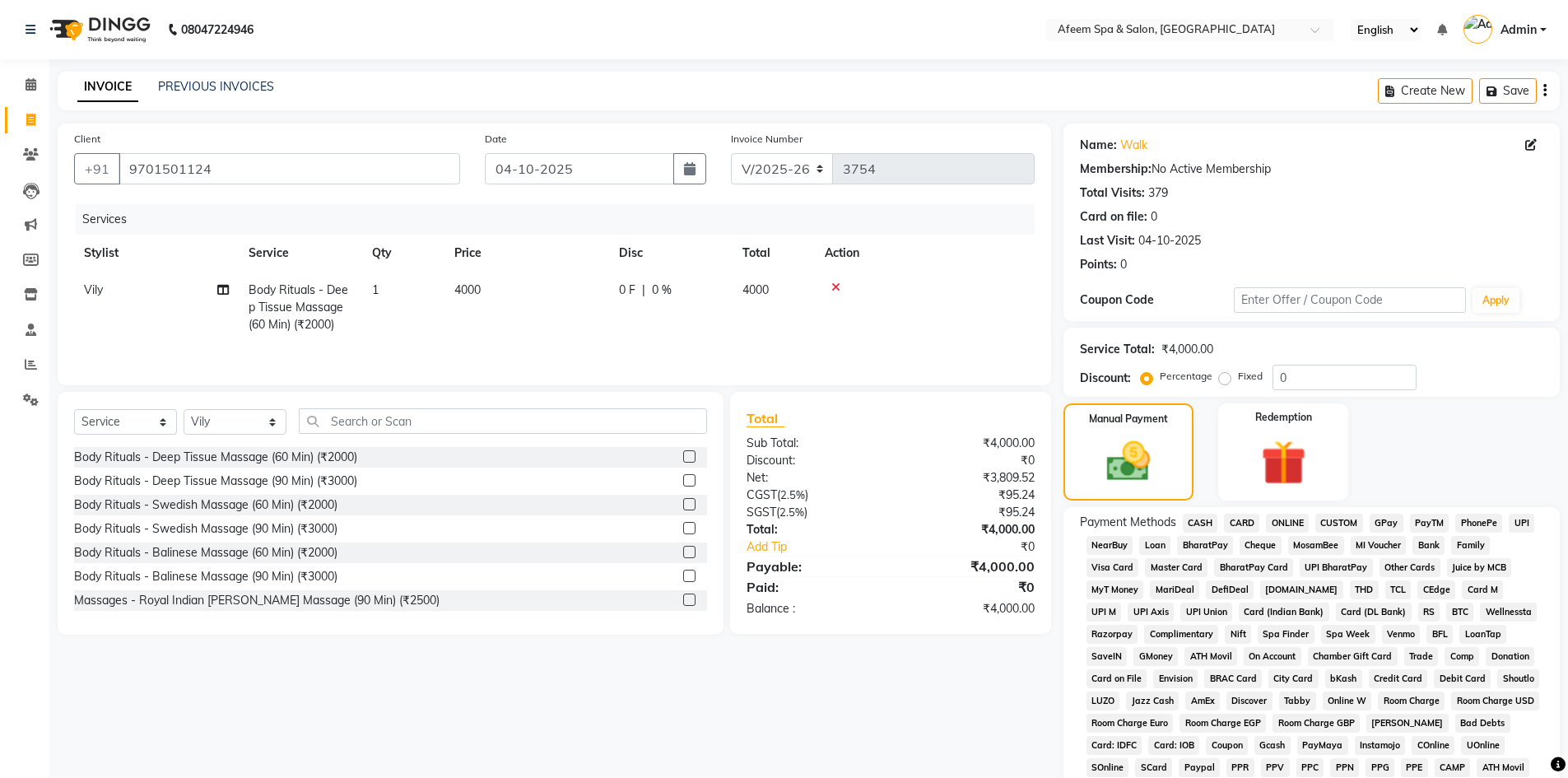
drag, startPoint x: 1187, startPoint y: 517, endPoint x: 1187, endPoint y: 536, distance: 19.0
click at [1187, 518] on span "CASH" at bounding box center [1201, 523] width 35 height 19
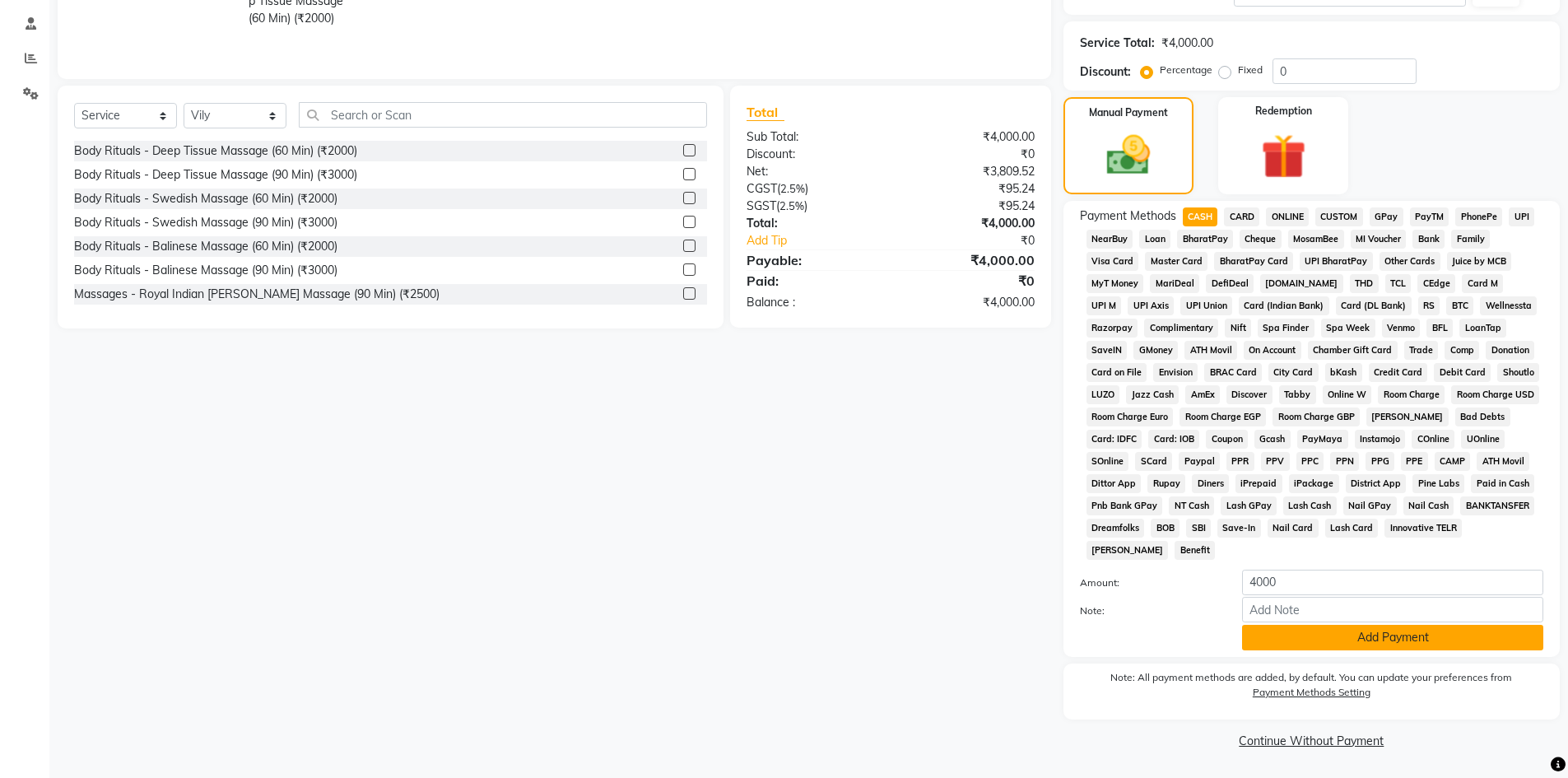
click at [1325, 632] on button "Add Payment" at bounding box center [1392, 638] width 301 height 26
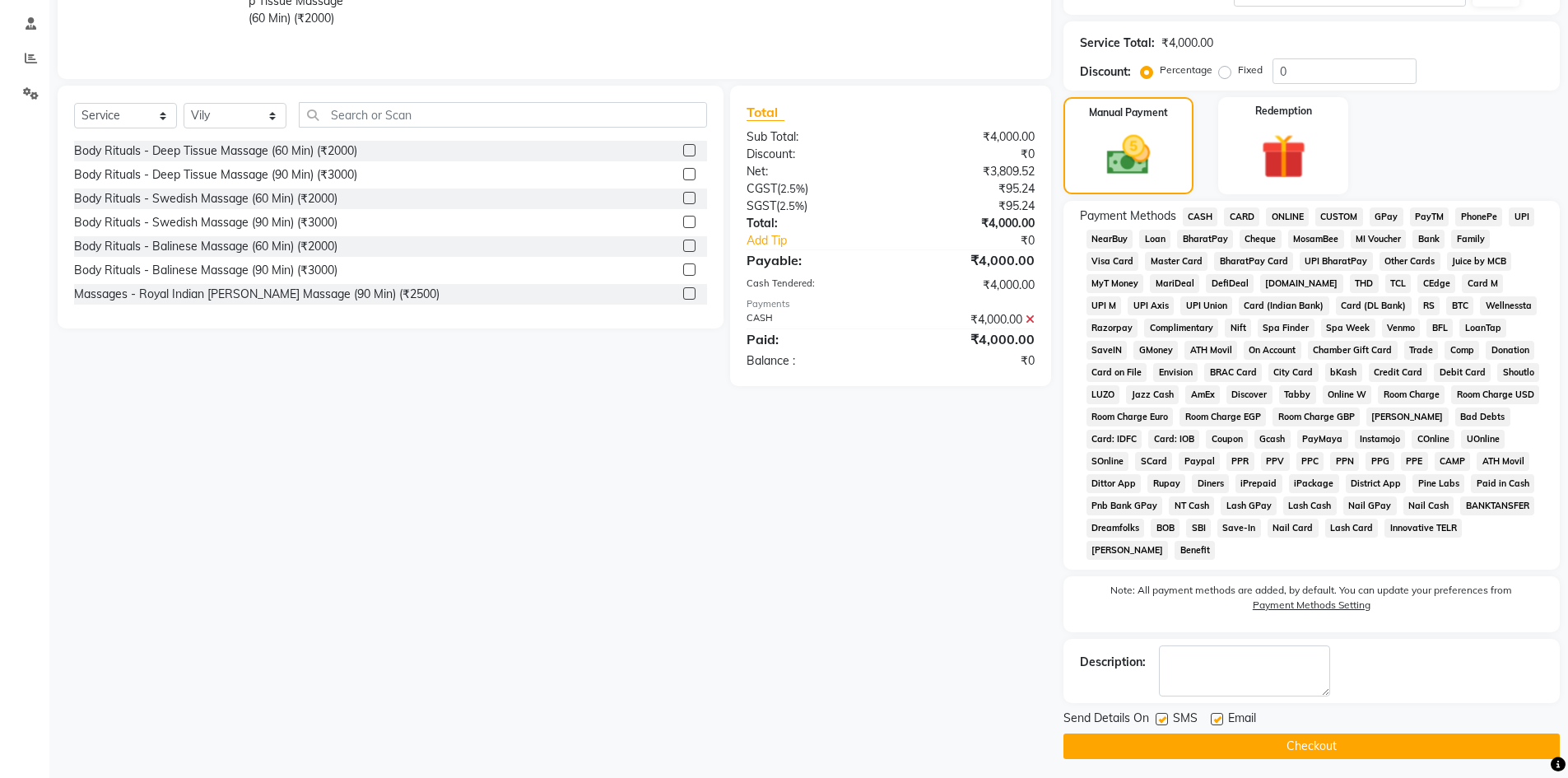
click at [1347, 749] on button "Checkout" at bounding box center [1312, 746] width 496 height 26
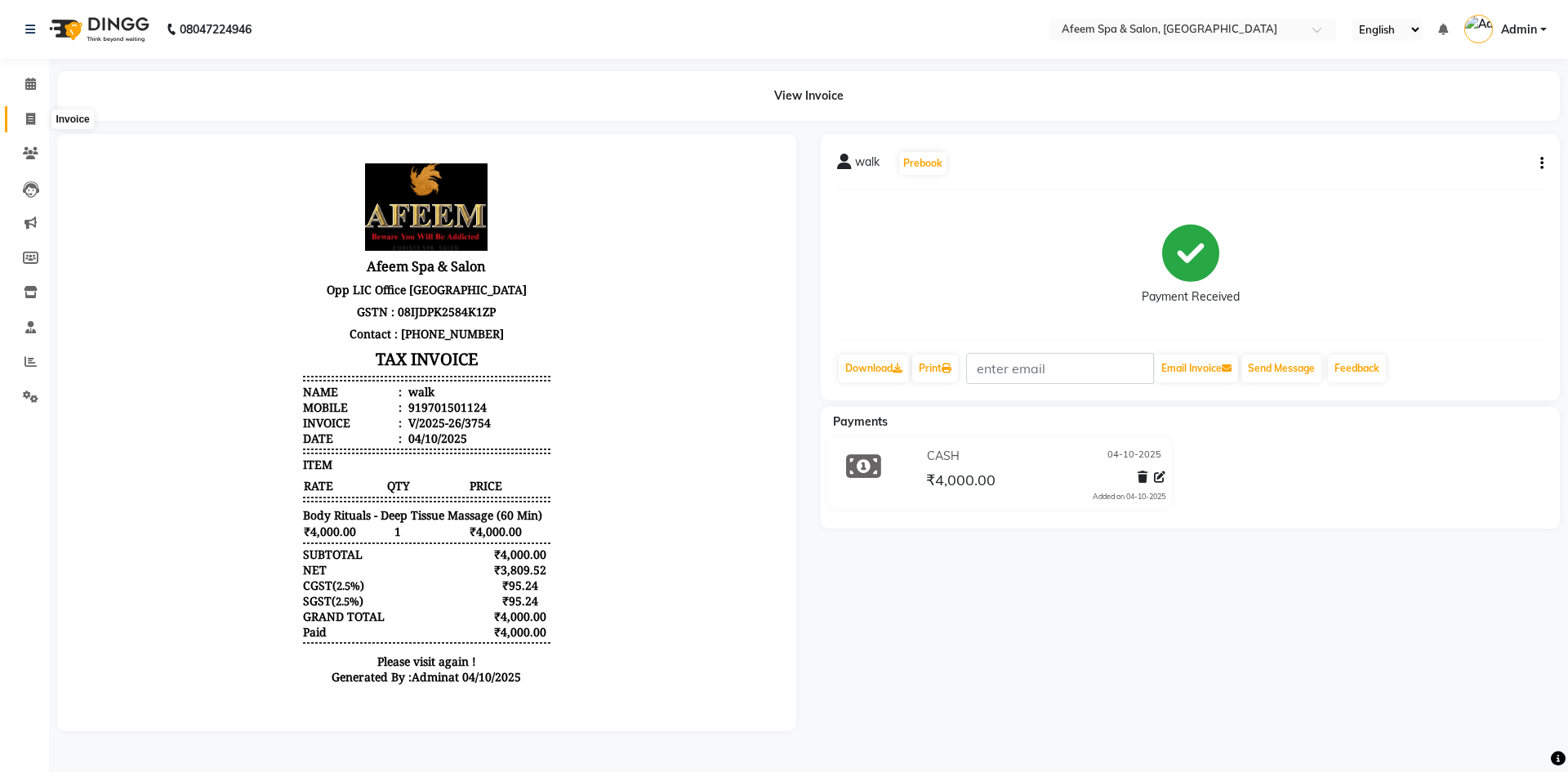
click at [27, 119] on icon at bounding box center [31, 119] width 9 height 12
select select "service"
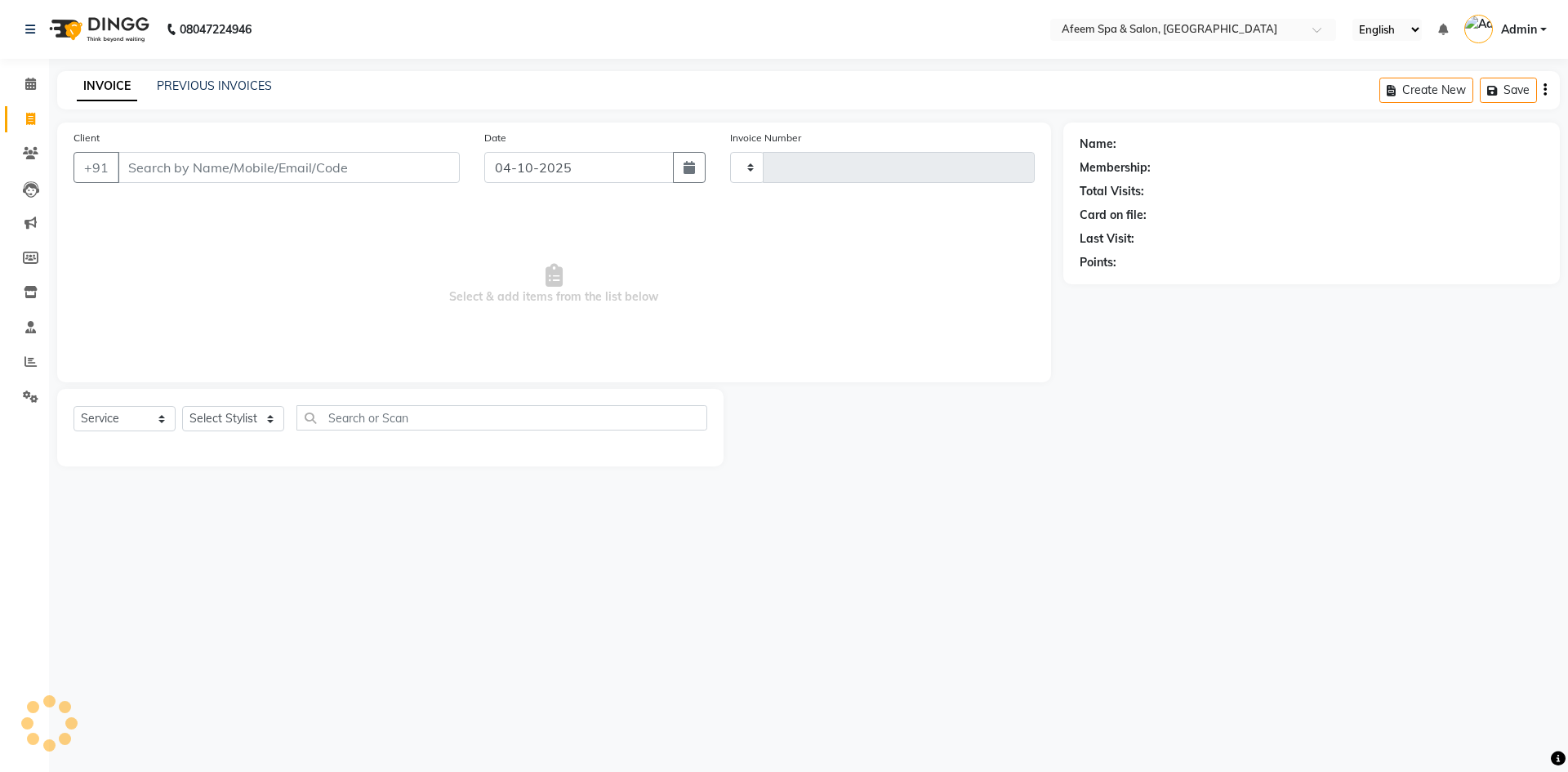
type input "3755"
select select "750"
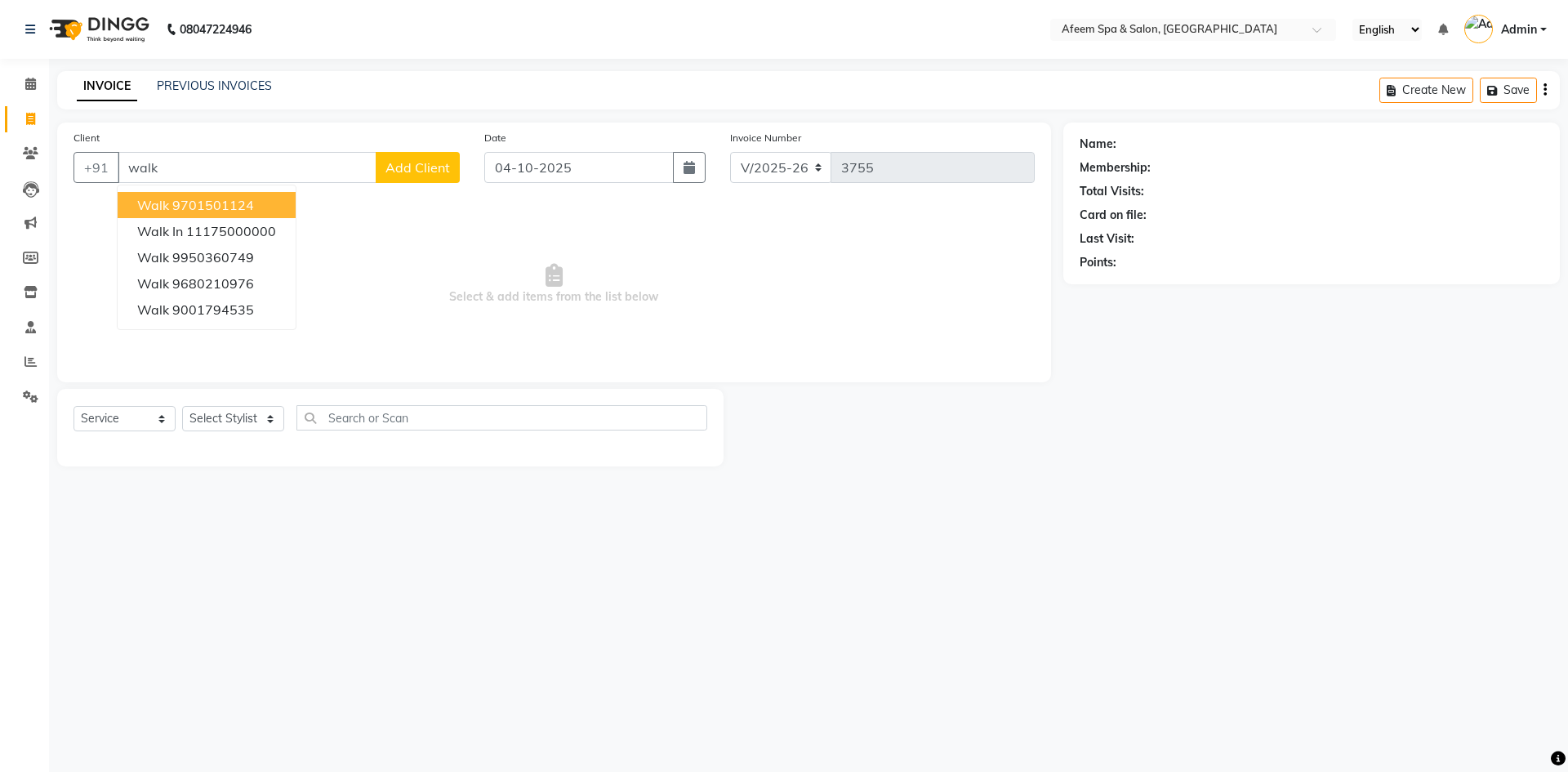
click at [230, 213] on button "walk 9701501124" at bounding box center [206, 205] width 178 height 26
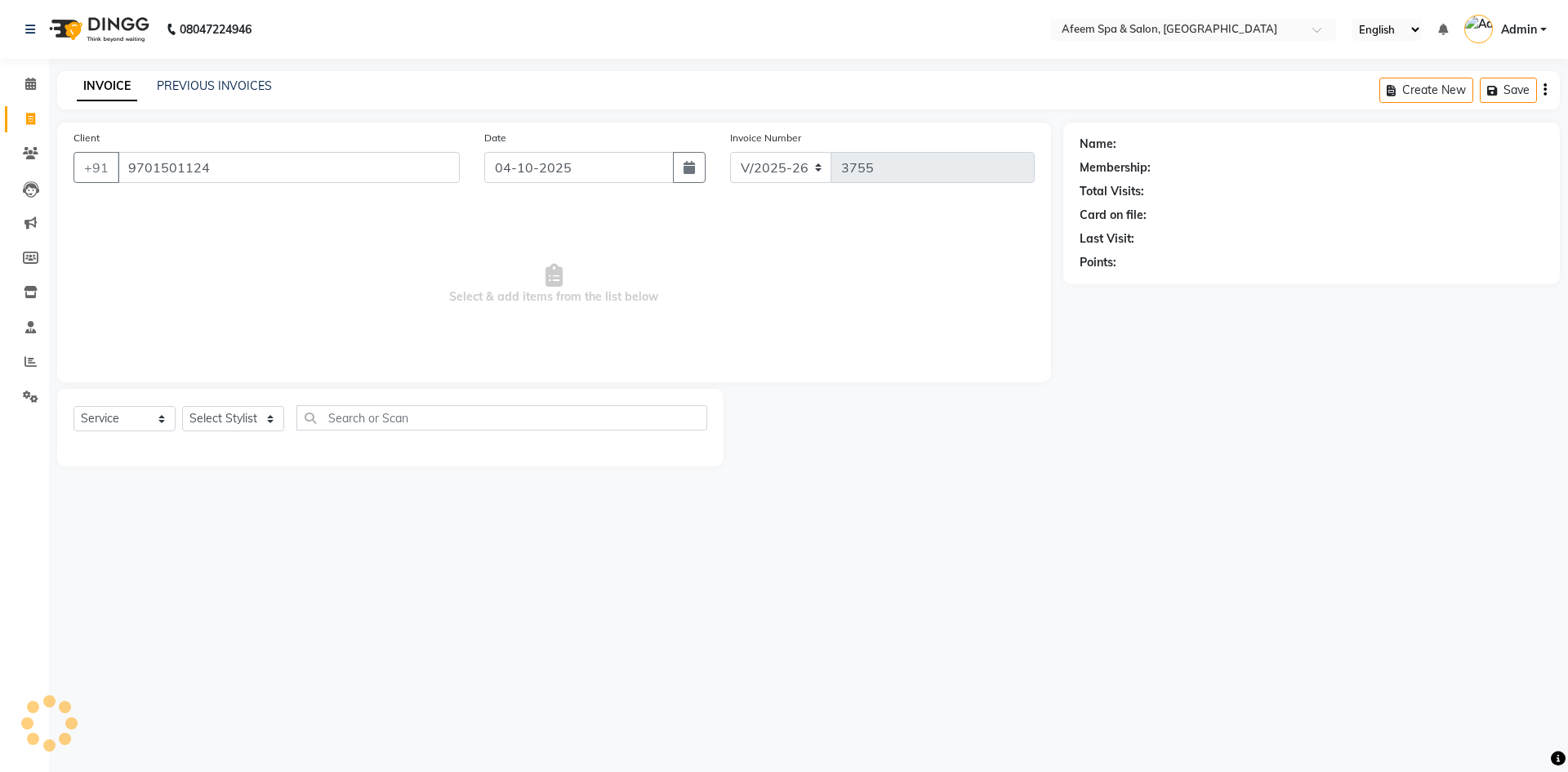
type input "9701501124"
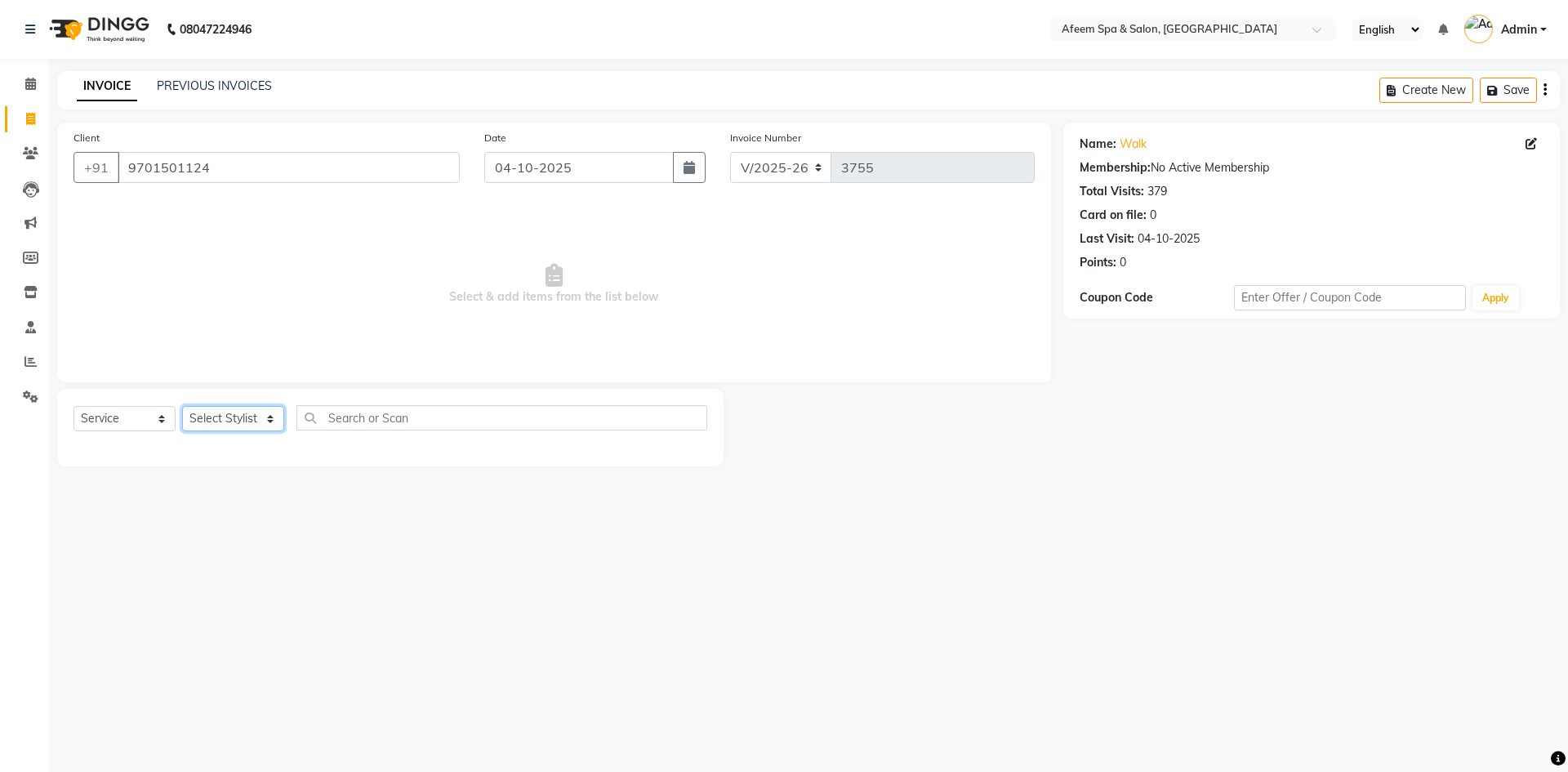
click at [261, 425] on select "Select Stylist anil deep [PERSON_NAME] [PERSON_NAME] Product [PERSON_NAME] sach…" at bounding box center [233, 418] width 102 height 25
select select "12004"
click at [182, 406] on select "Select Stylist anil deep [PERSON_NAME] [PERSON_NAME] Product [PERSON_NAME] sach…" at bounding box center [233, 418] width 102 height 25
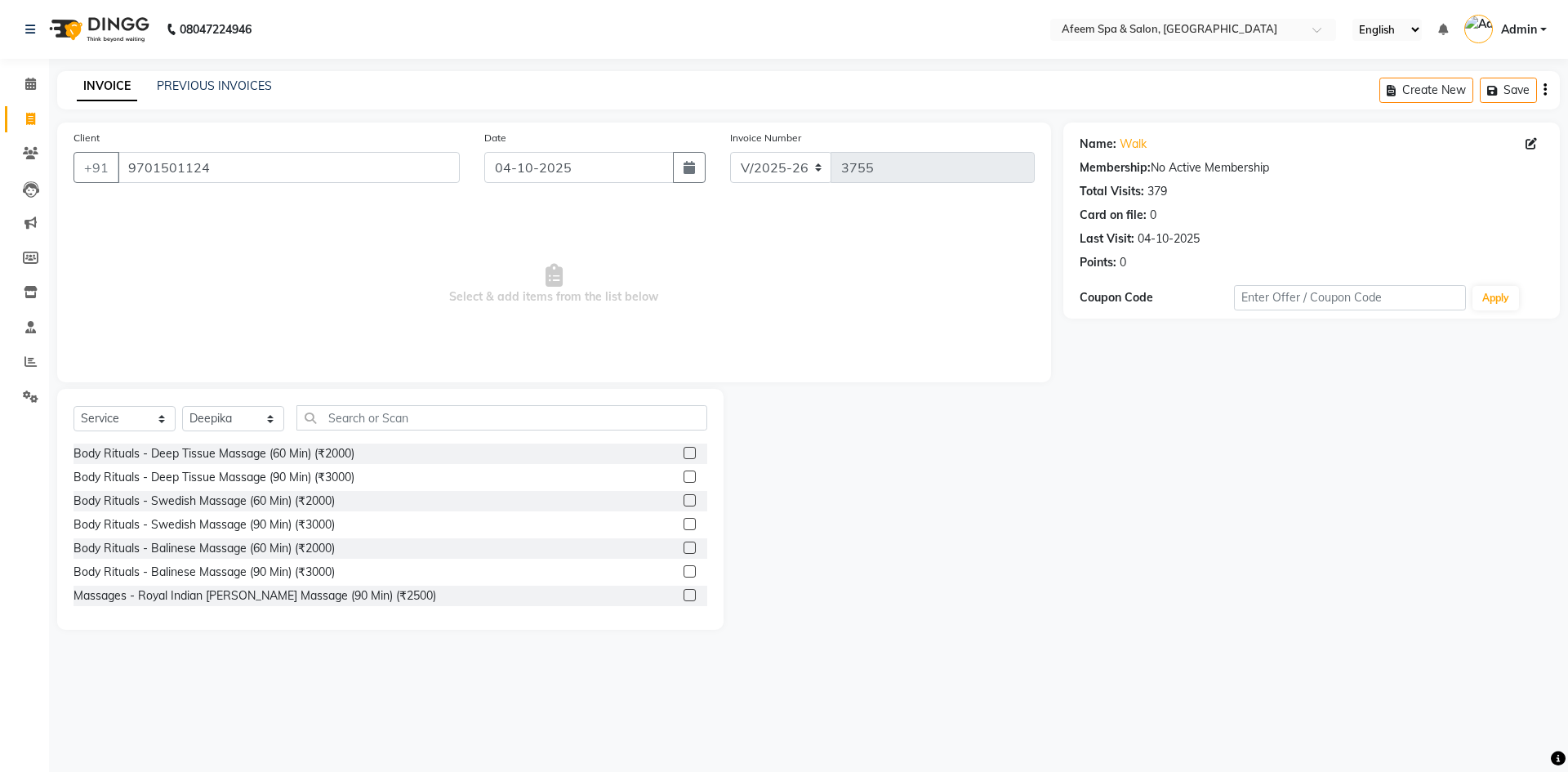
click at [683, 454] on label at bounding box center [689, 453] width 12 height 12
click at [683, 454] on input "checkbox" at bounding box center [689, 454] width 11 height 11
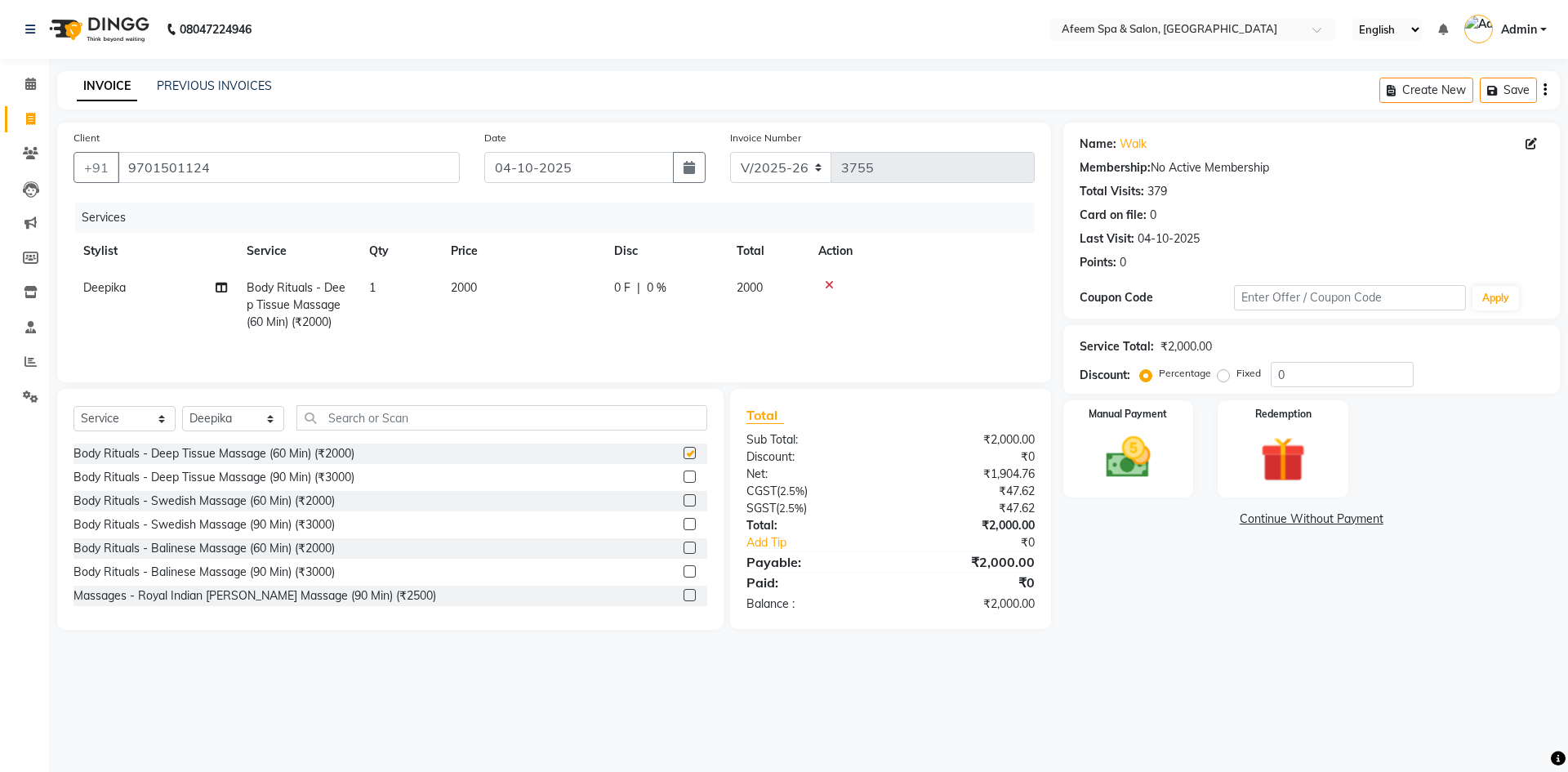
checkbox input "false"
click at [485, 294] on td "2000" at bounding box center [522, 305] width 163 height 71
select select "12004"
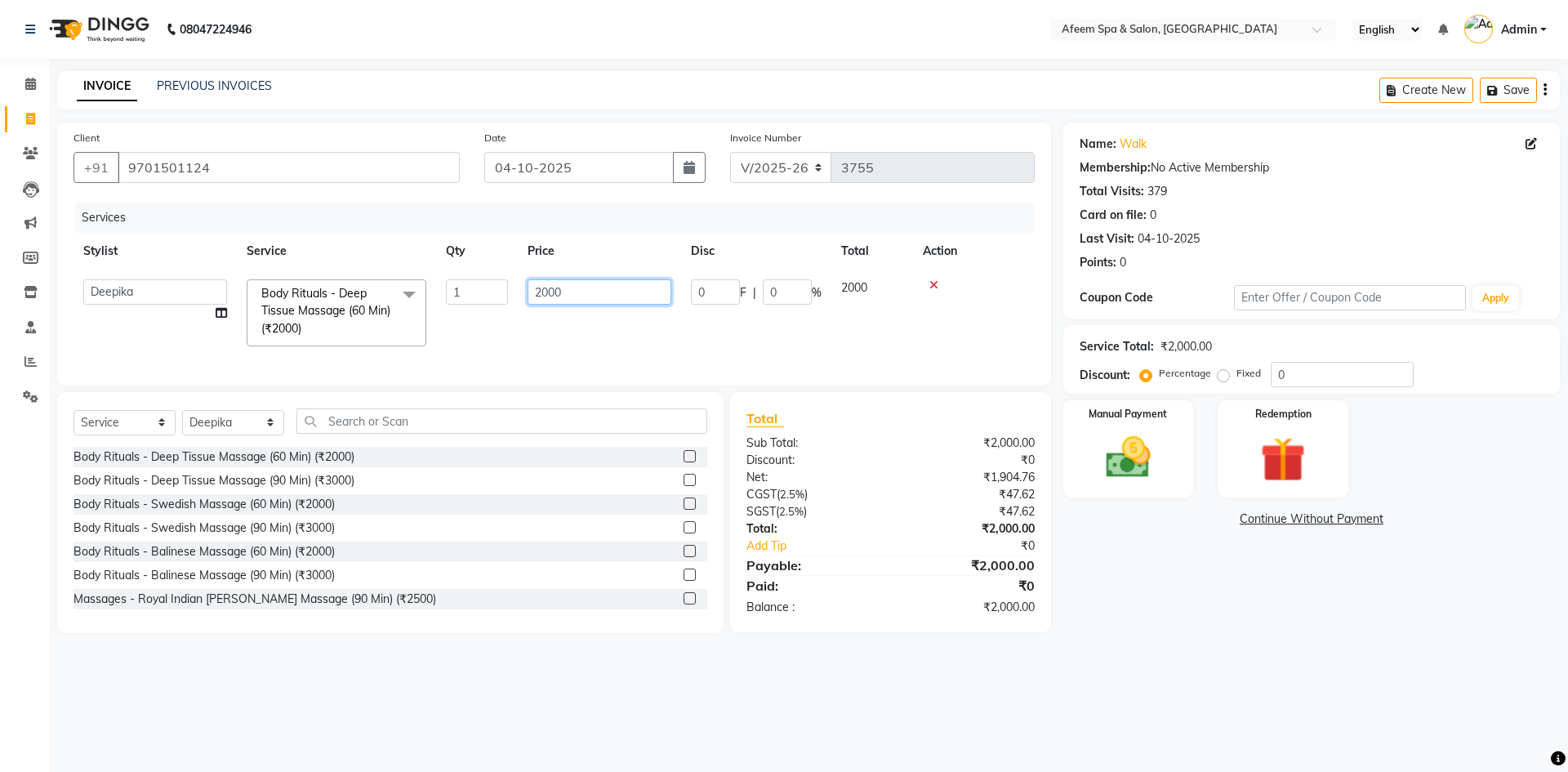
click at [622, 298] on input "2000" at bounding box center [599, 292] width 144 height 25
type input "2"
type input "1200"
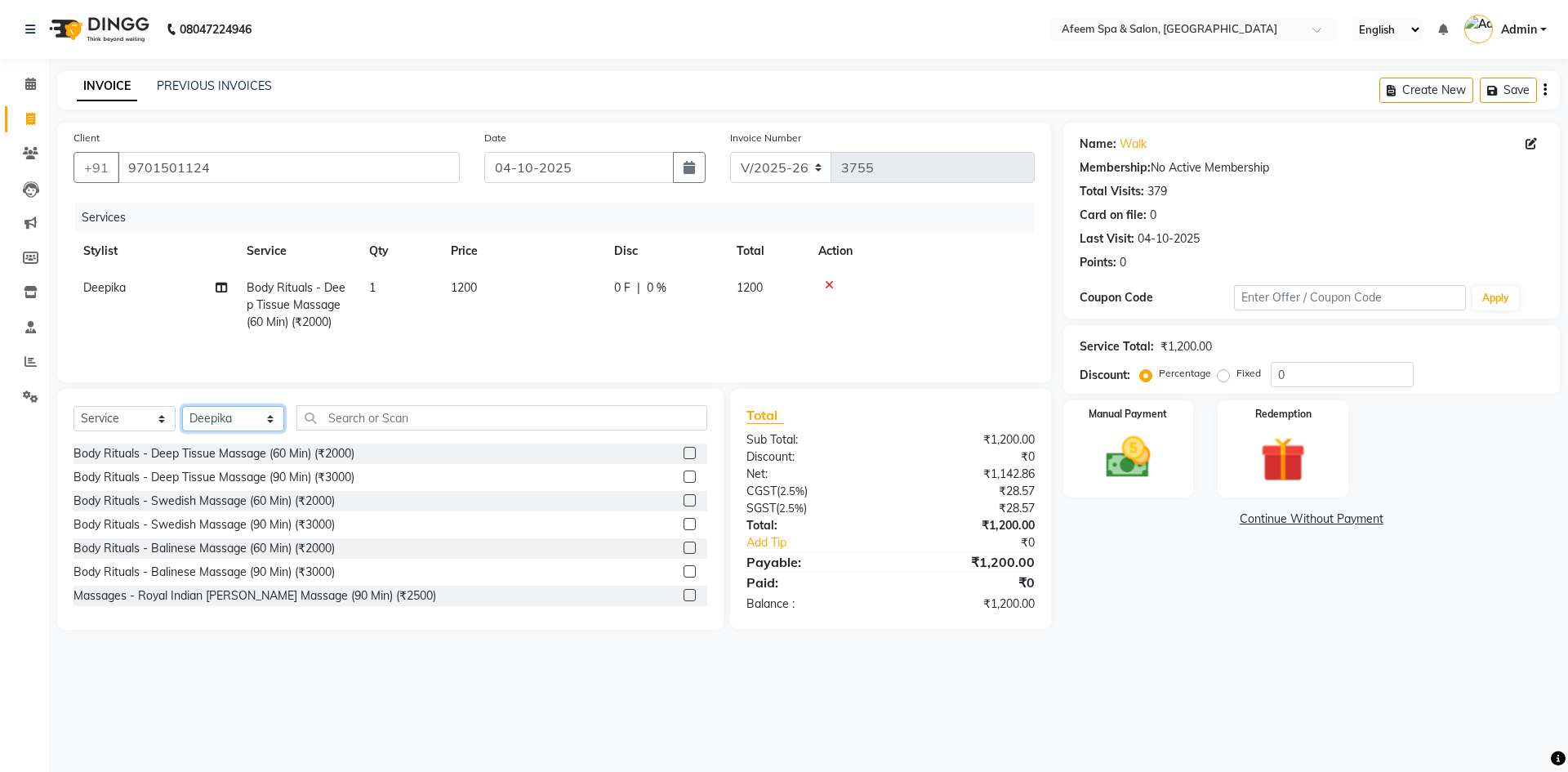
click at [256, 439] on div "Select Service Product Membership Package Voucher Prepaid Gift Card Select Styl…" at bounding box center [390, 424] width 633 height 39
select select "45312"
click at [182, 406] on select "Select Stylist anil deep [PERSON_NAME] [PERSON_NAME] Product [PERSON_NAME] sach…" at bounding box center [233, 418] width 102 height 25
click at [683, 449] on label at bounding box center [689, 453] width 12 height 12
click at [683, 449] on input "checkbox" at bounding box center [689, 454] width 11 height 11
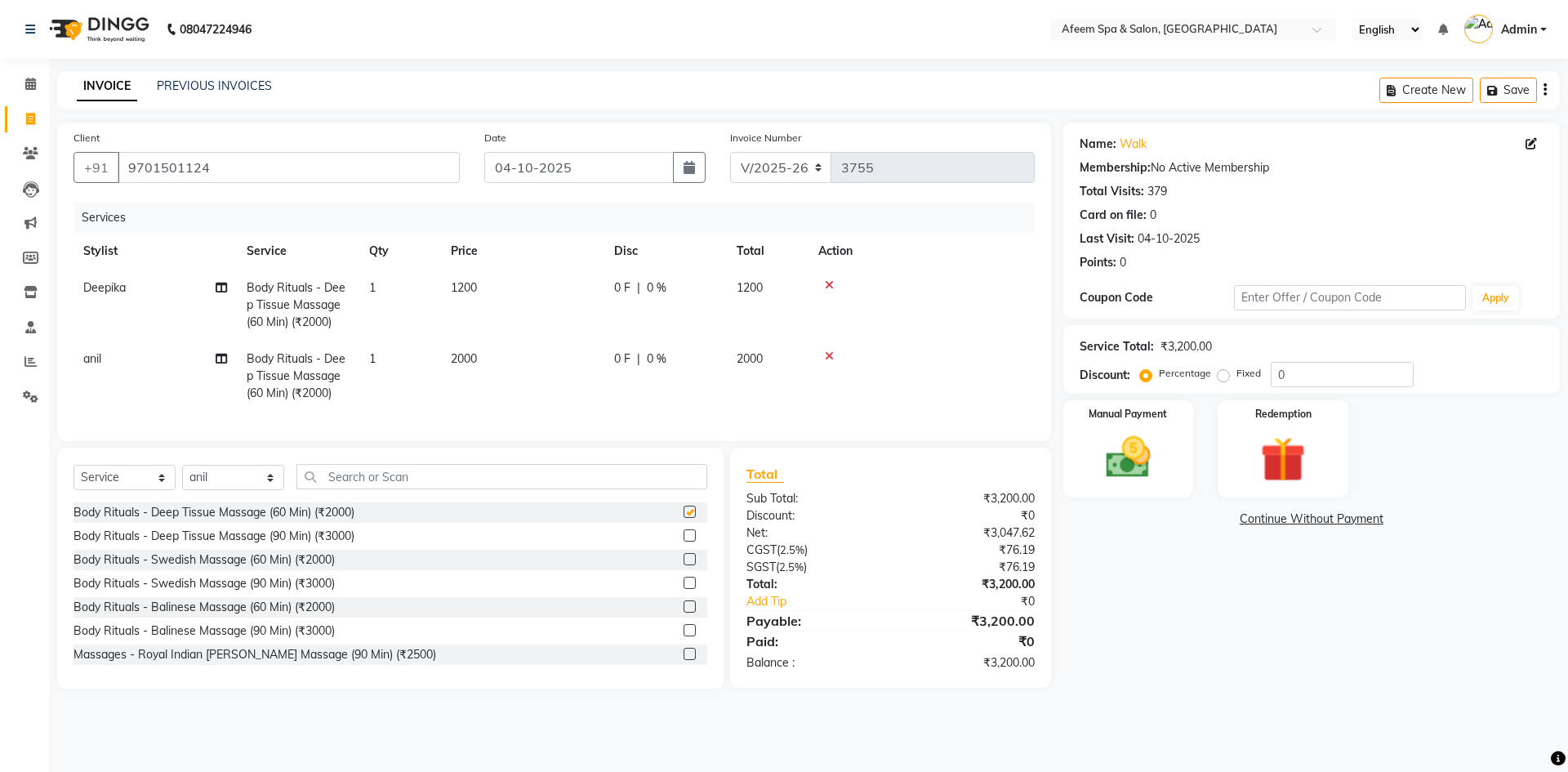
checkbox input "false"
click at [482, 358] on td "2000" at bounding box center [522, 376] width 163 height 71
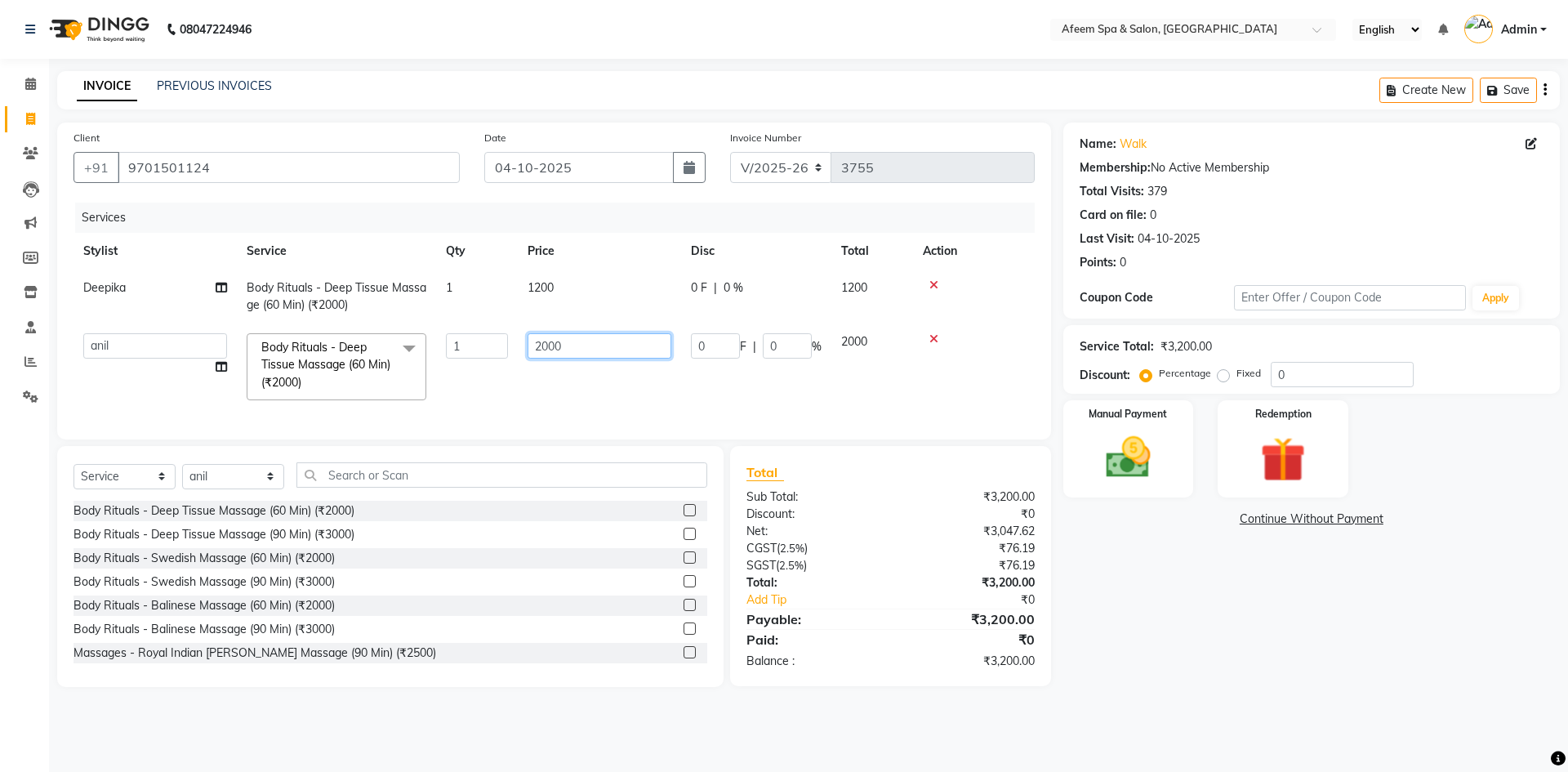
click at [590, 346] on input "2000" at bounding box center [599, 345] width 144 height 25
type input "2"
type input "800"
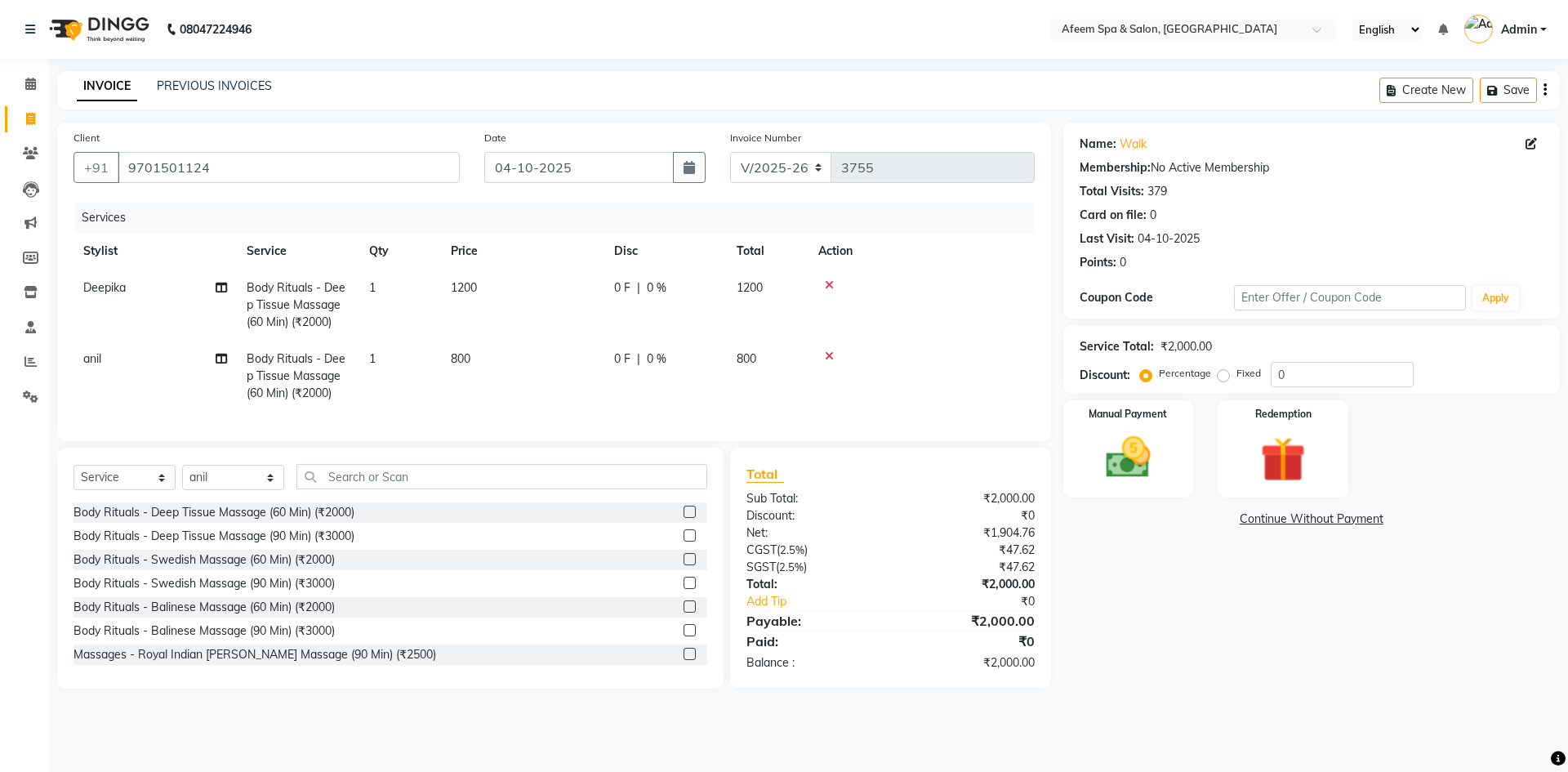
click at [548, 393] on td "800" at bounding box center [522, 376] width 163 height 71
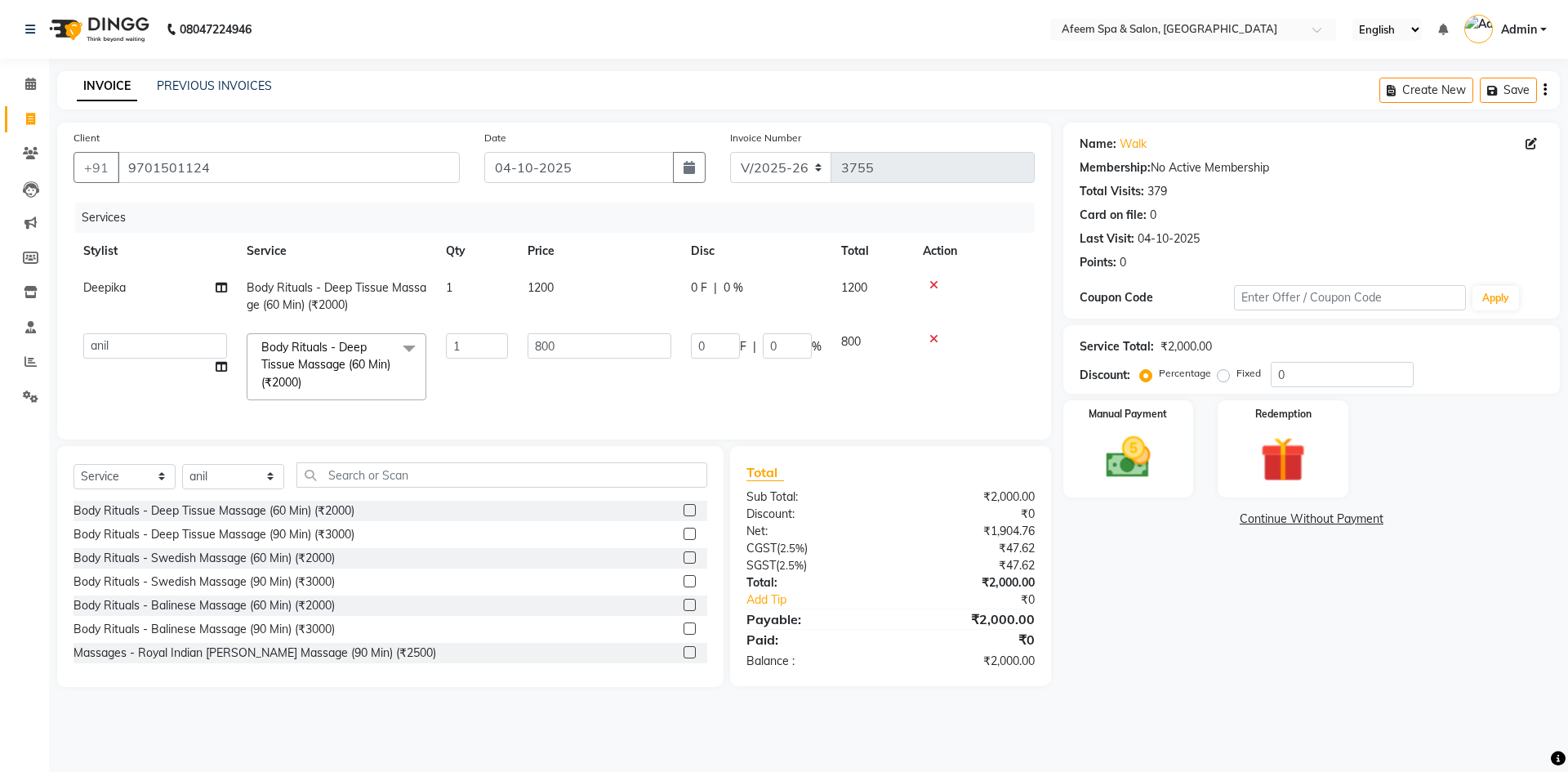
click at [936, 281] on icon at bounding box center [934, 285] width 9 height 11
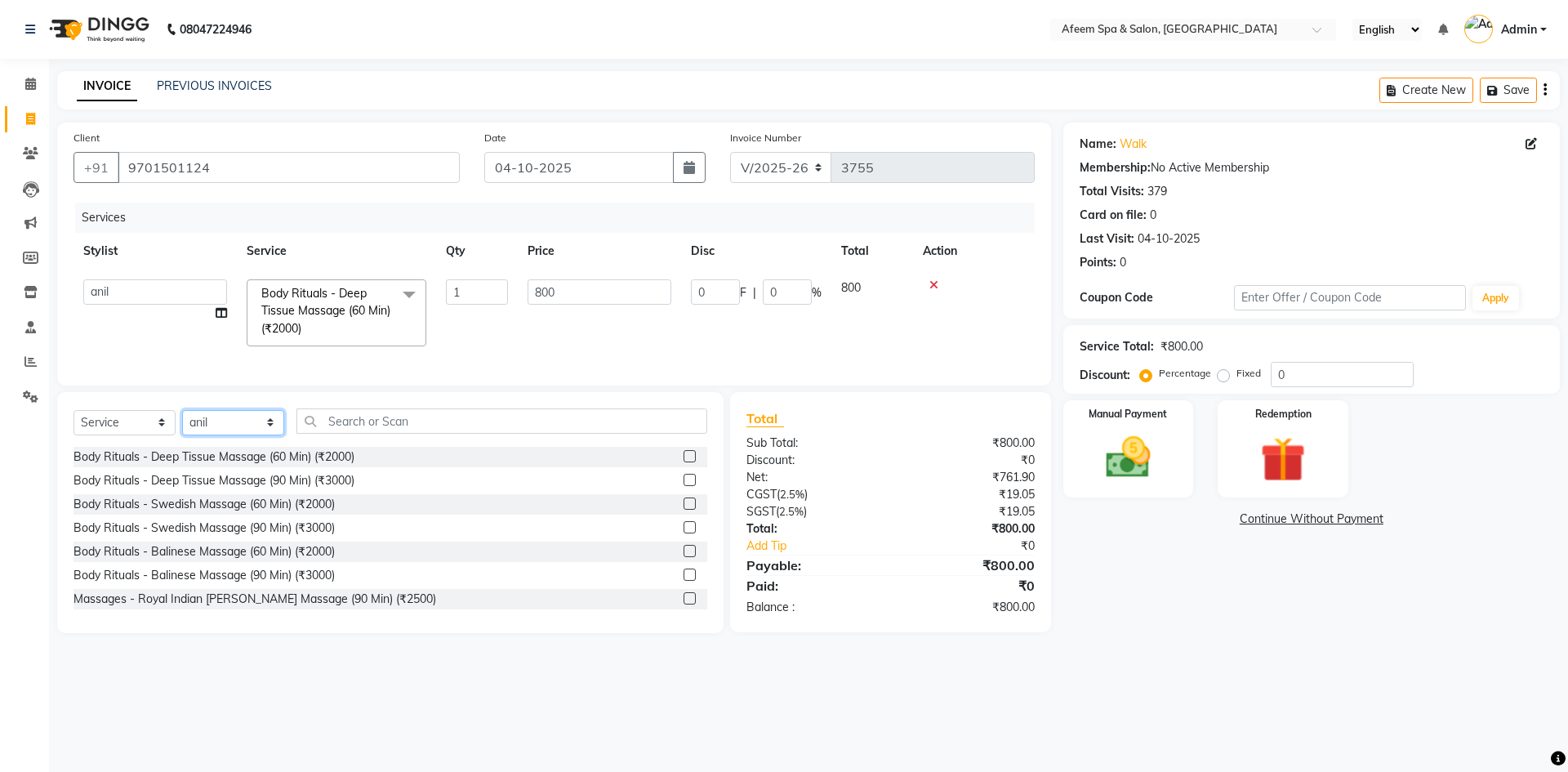
click at [274, 431] on select "Select Stylist anil deep [PERSON_NAME] [PERSON_NAME] Product [PERSON_NAME] sach…" at bounding box center [233, 422] width 102 height 25
select select "12004"
click at [182, 421] on select "Select Stylist anil deep [PERSON_NAME] [PERSON_NAME] Product [PERSON_NAME] sach…" at bounding box center [233, 422] width 102 height 25
click at [683, 463] on label at bounding box center [689, 457] width 12 height 12
click at [683, 463] on input "checkbox" at bounding box center [689, 457] width 11 height 11
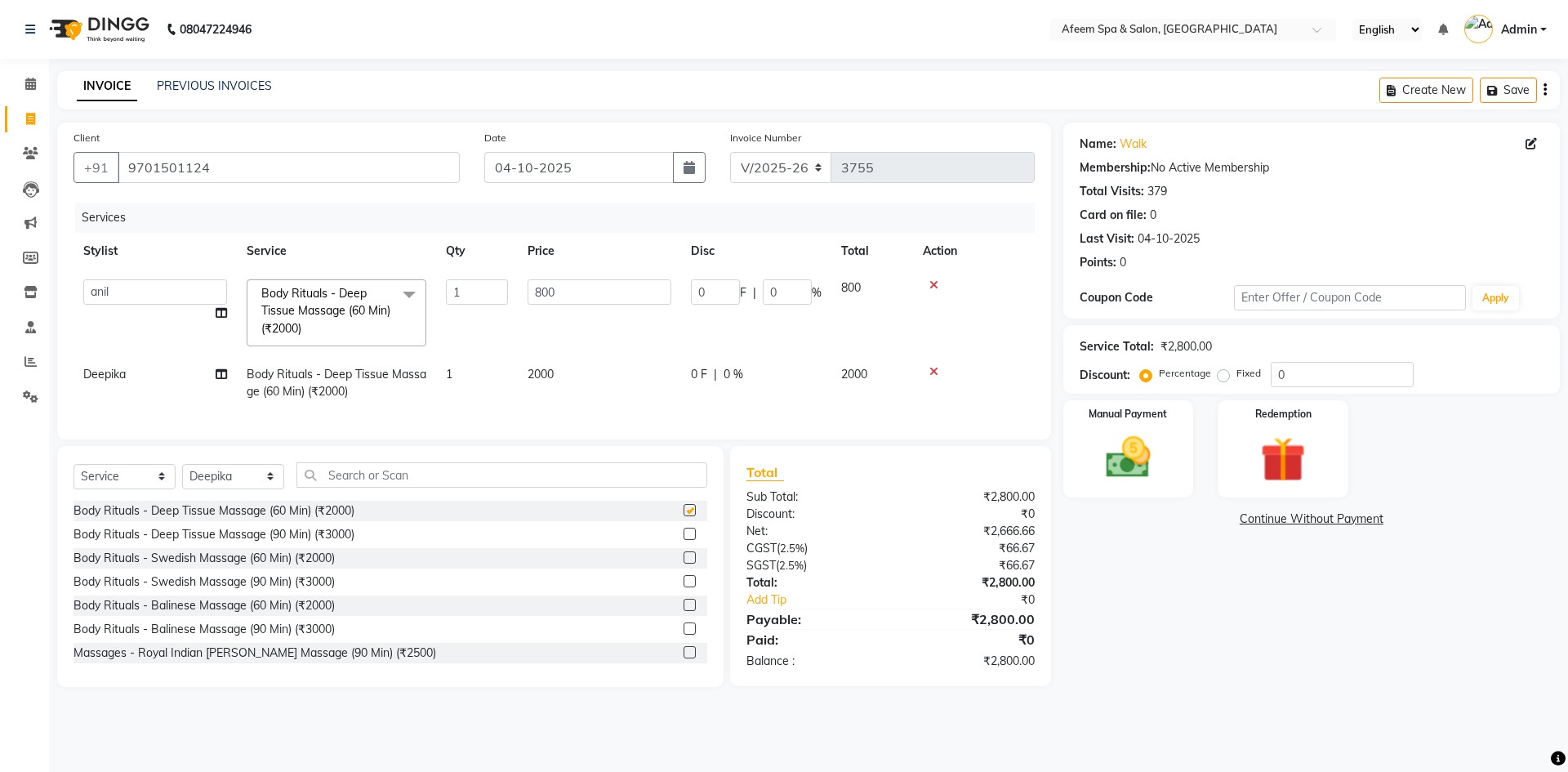
checkbox input "false"
click at [594, 377] on td "2000" at bounding box center [599, 383] width 163 height 54
select select "12004"
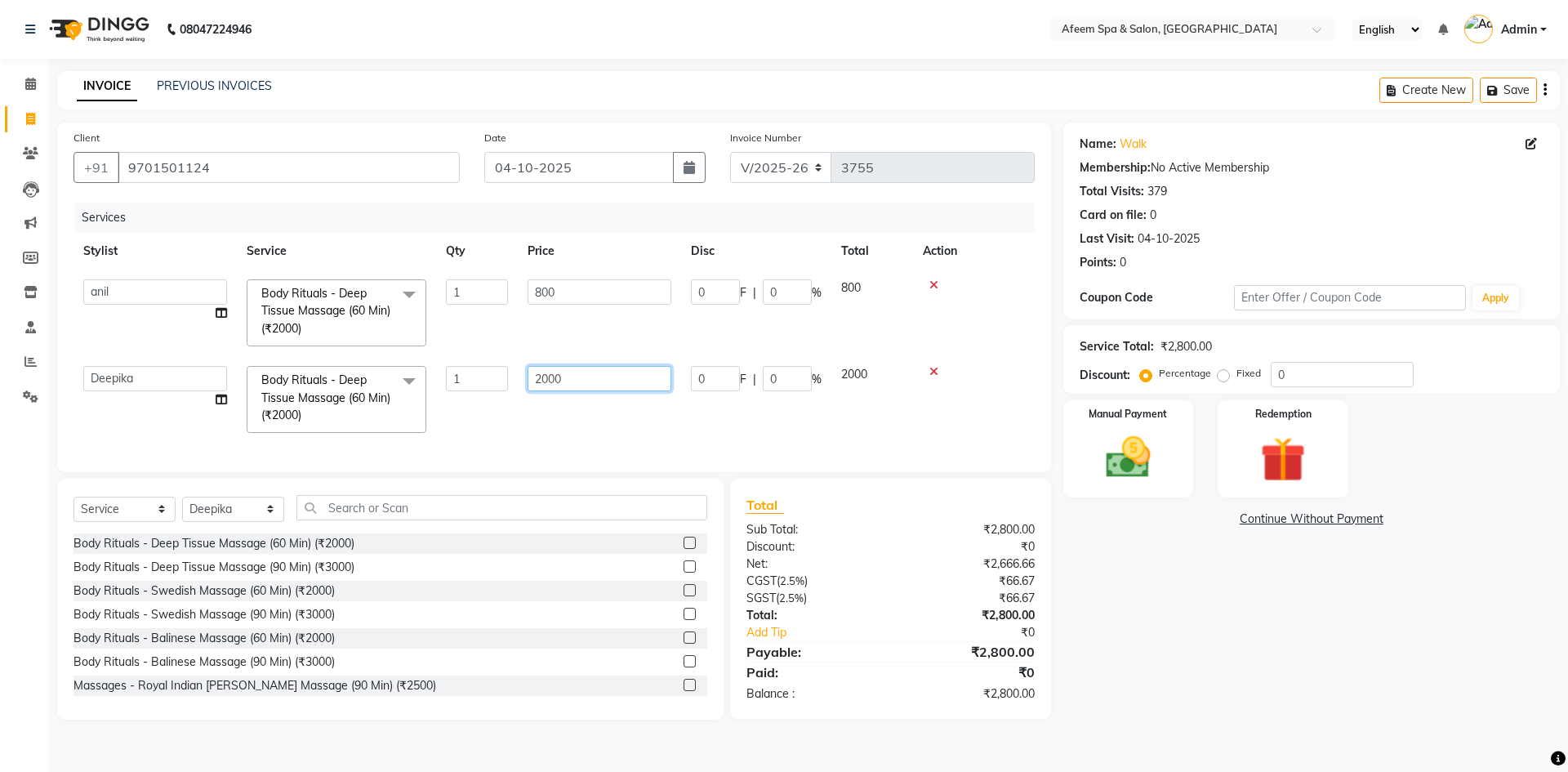
click at [643, 390] on input "2000" at bounding box center [599, 379] width 144 height 25
type input "2"
type input "1200"
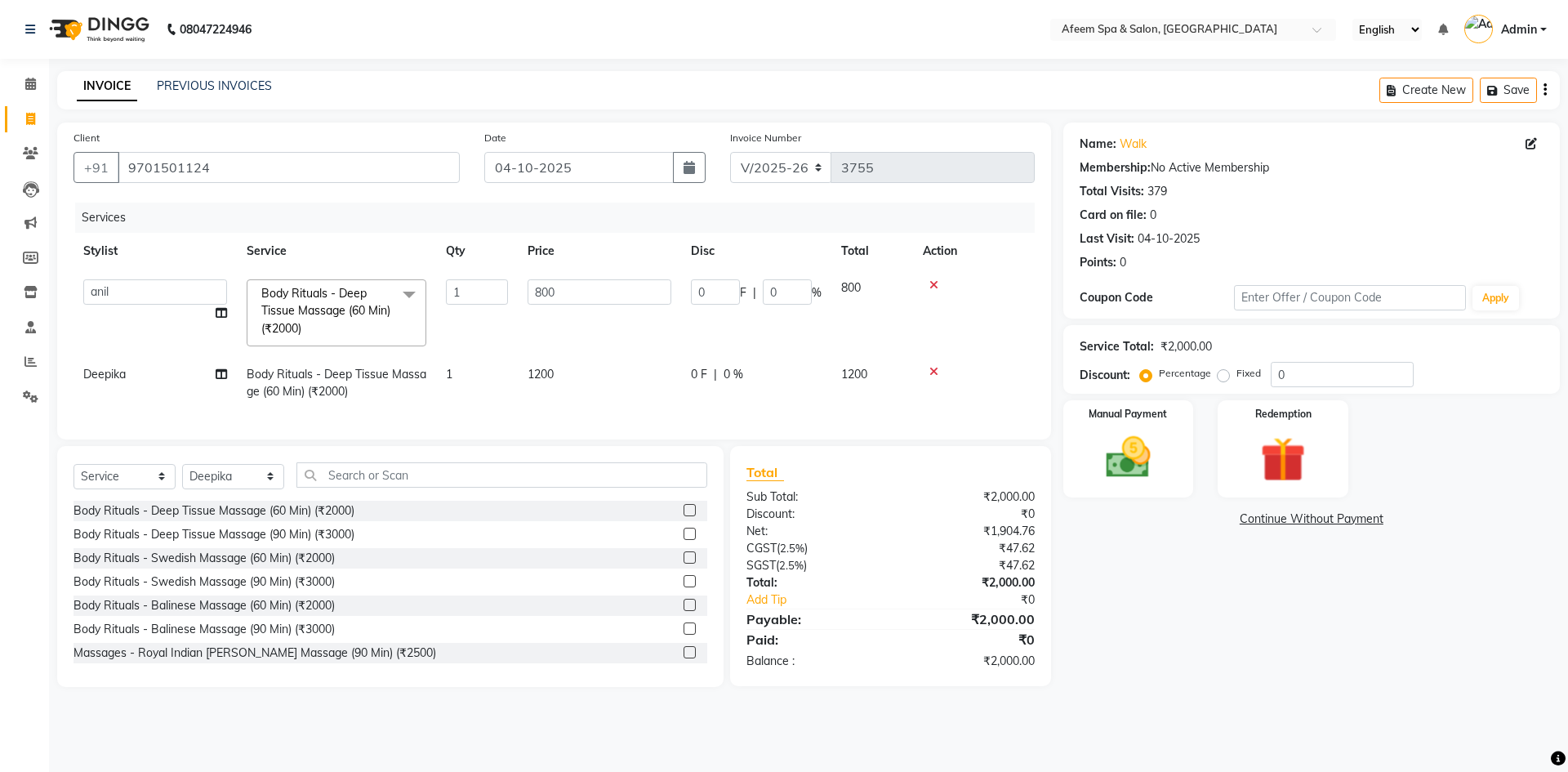
click at [641, 407] on td "1200" at bounding box center [599, 383] width 163 height 54
select select "12004"
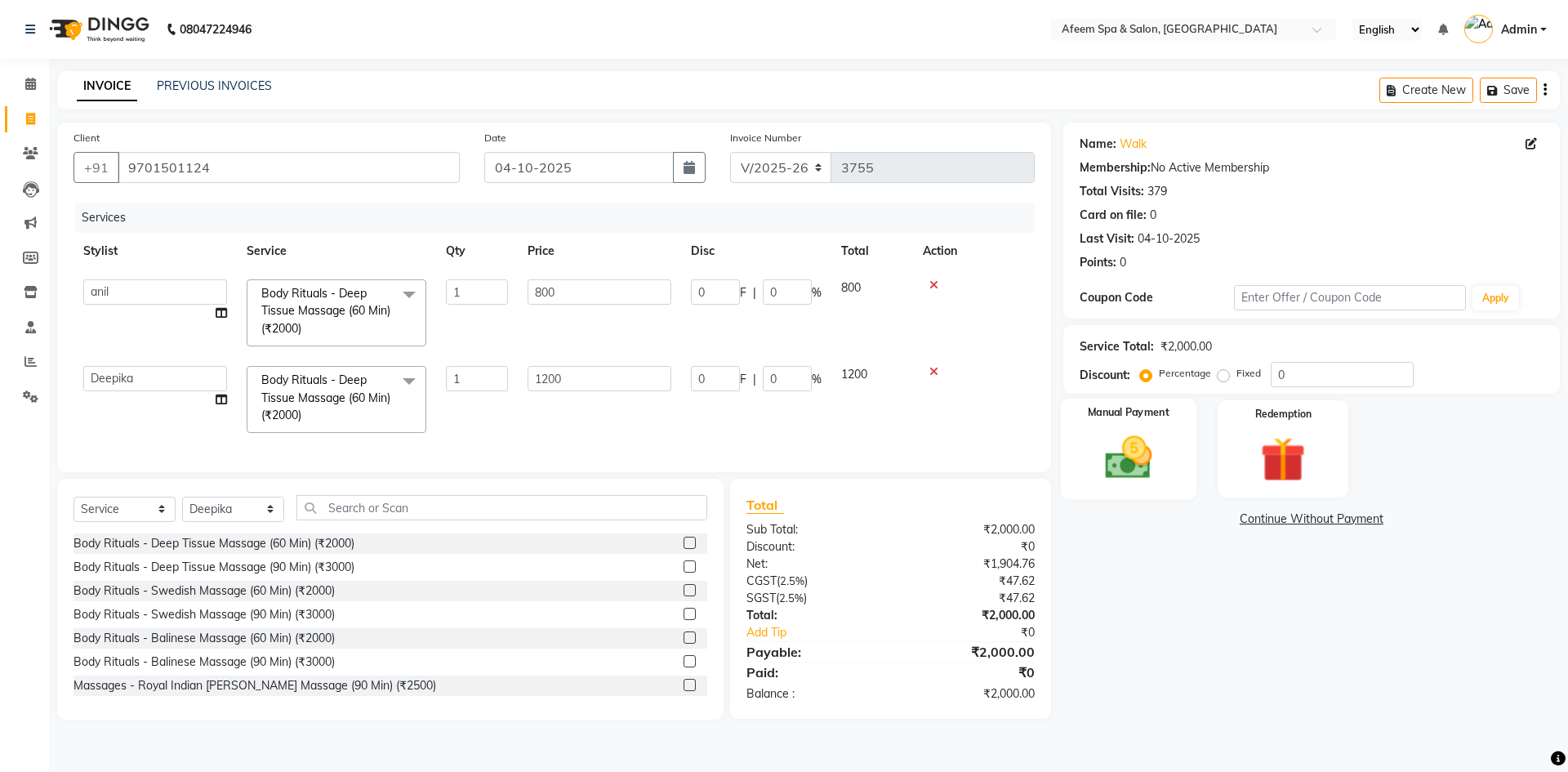
click at [1139, 436] on img at bounding box center [1128, 457] width 76 height 54
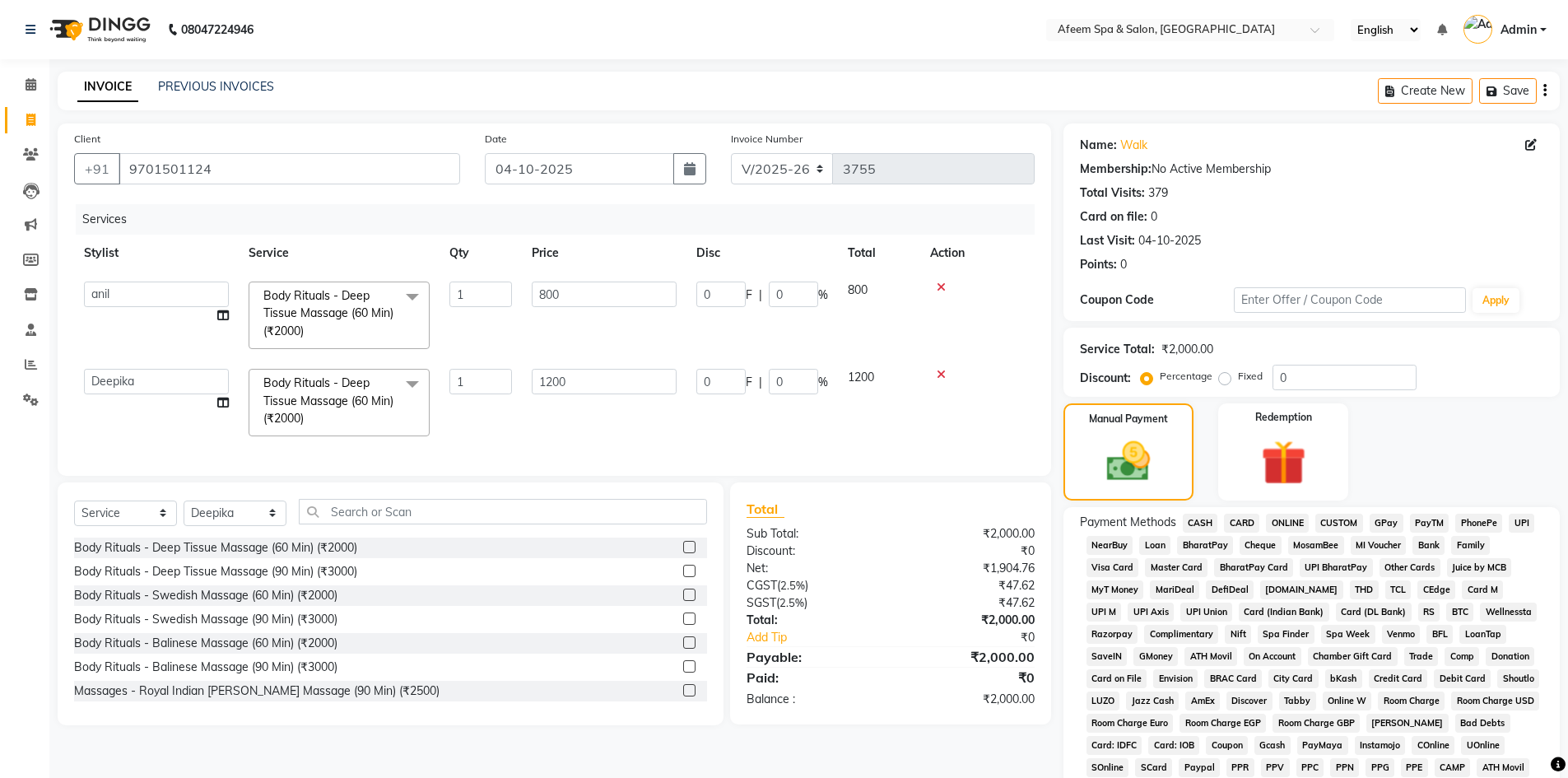
click at [1294, 518] on span "ONLINE" at bounding box center [1287, 523] width 42 height 19
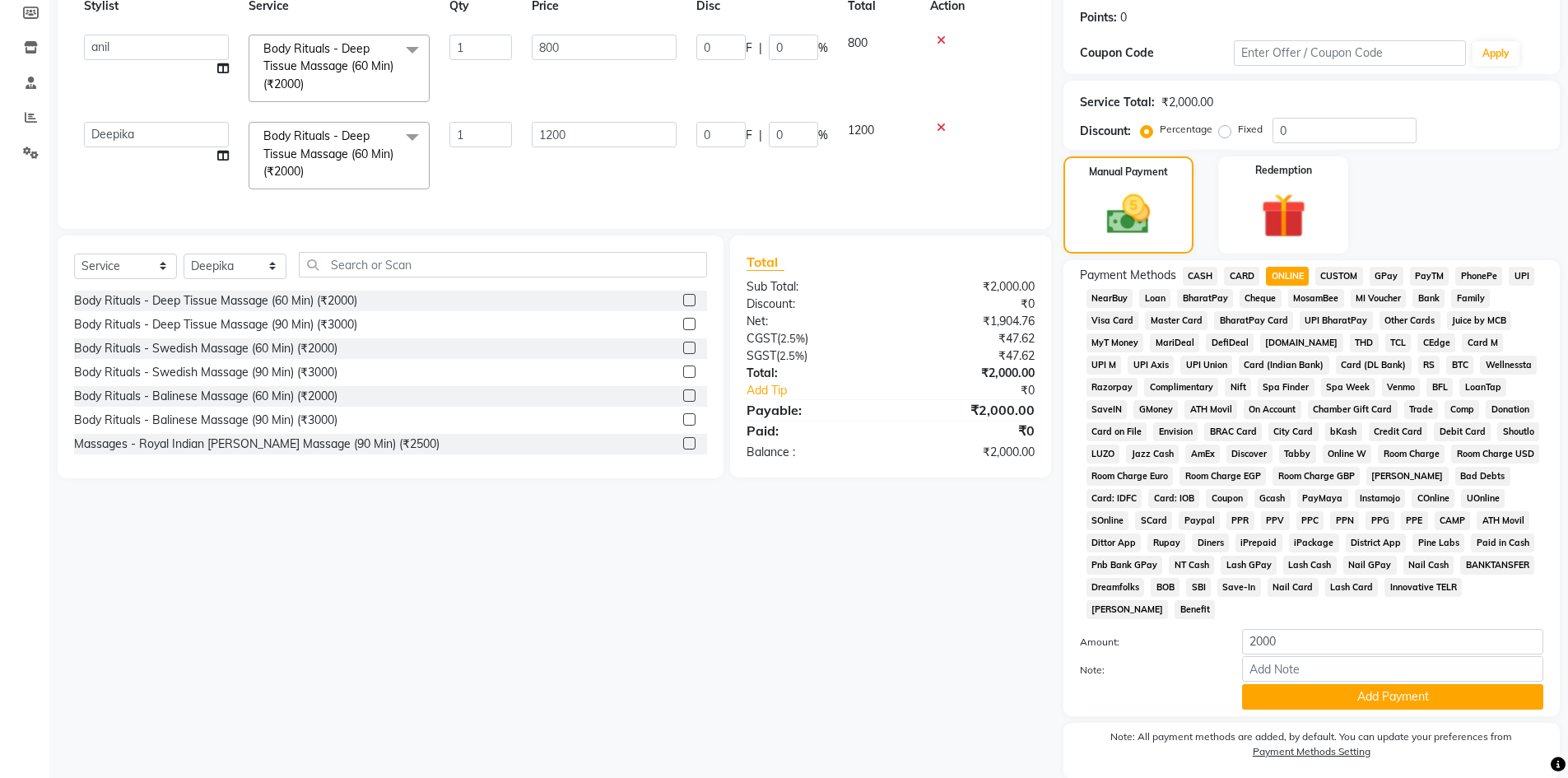
scroll to position [306, 0]
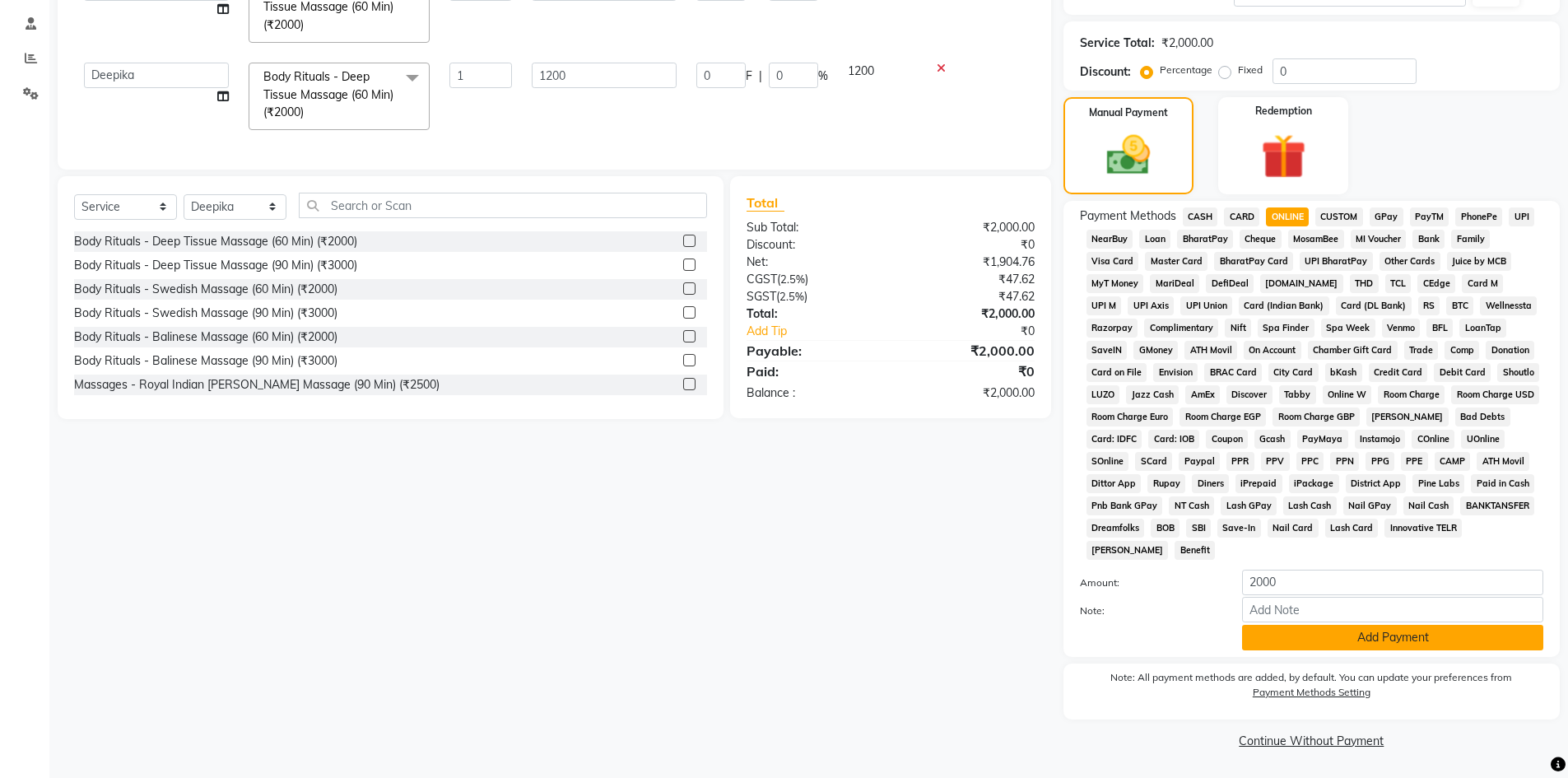
click at [1345, 631] on button "Add Payment" at bounding box center [1392, 638] width 301 height 26
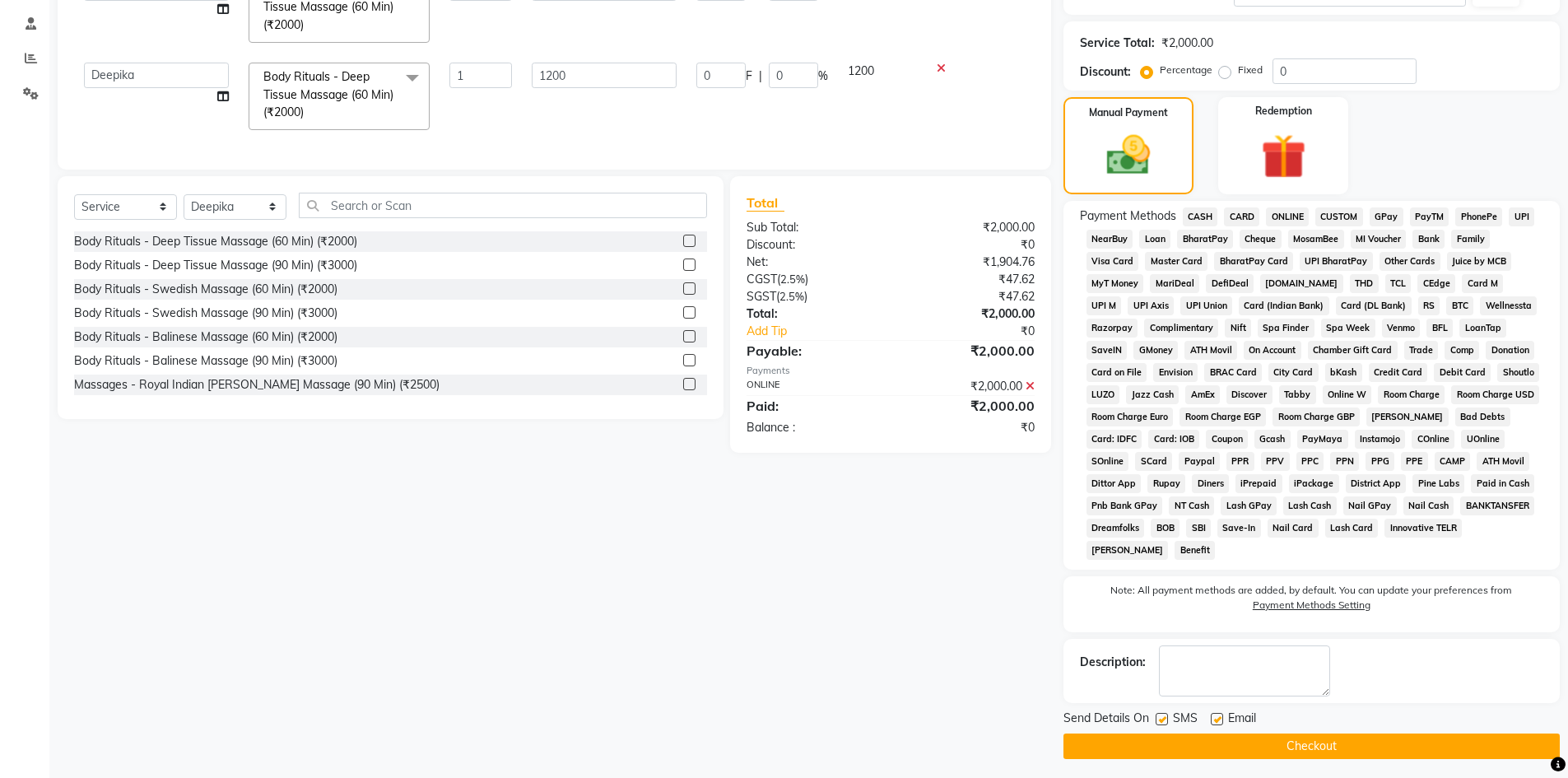
click at [1358, 746] on button "Checkout" at bounding box center [1312, 746] width 496 height 26
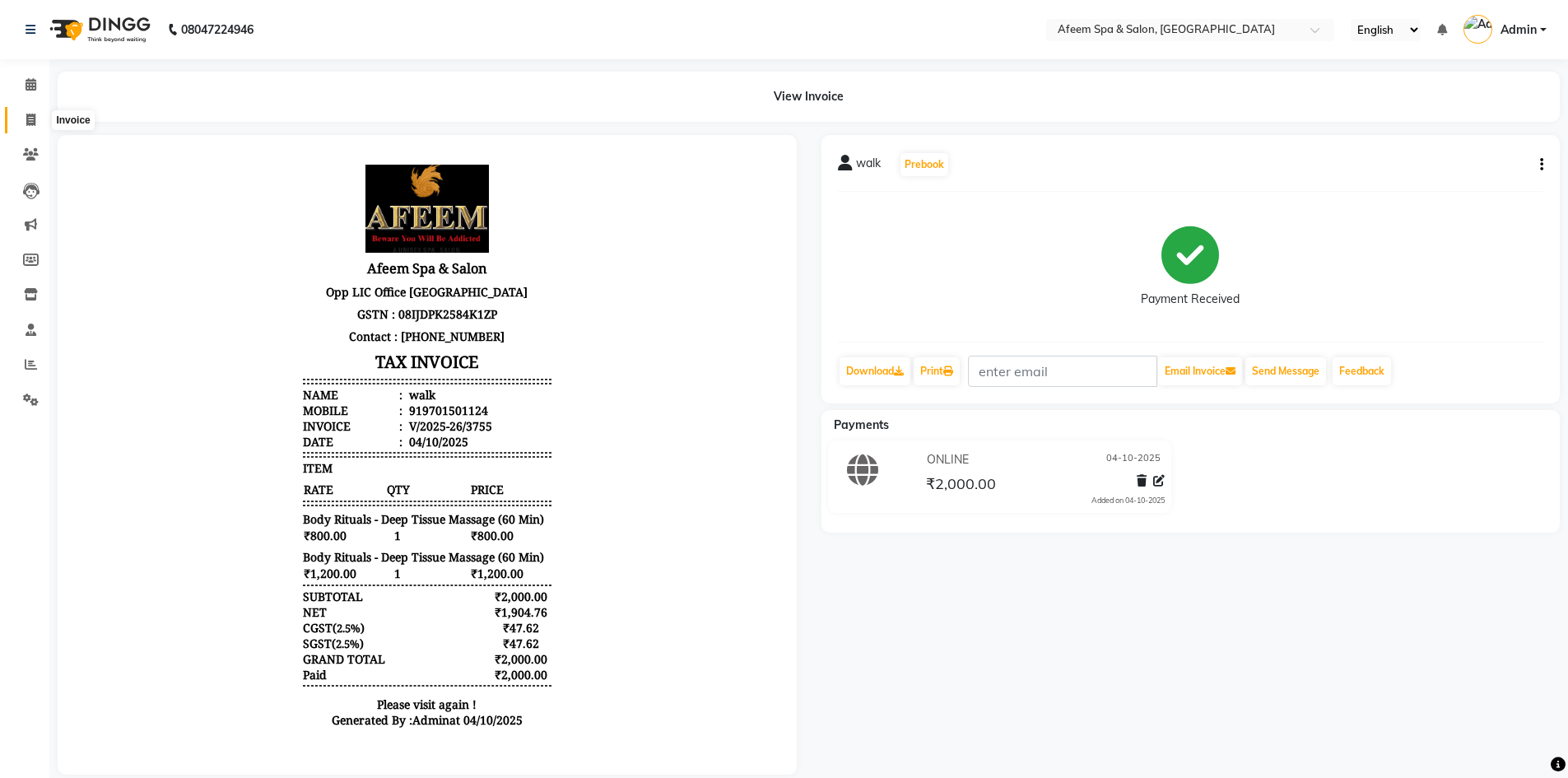
click at [23, 111] on span at bounding box center [31, 120] width 29 height 19
select select "service"
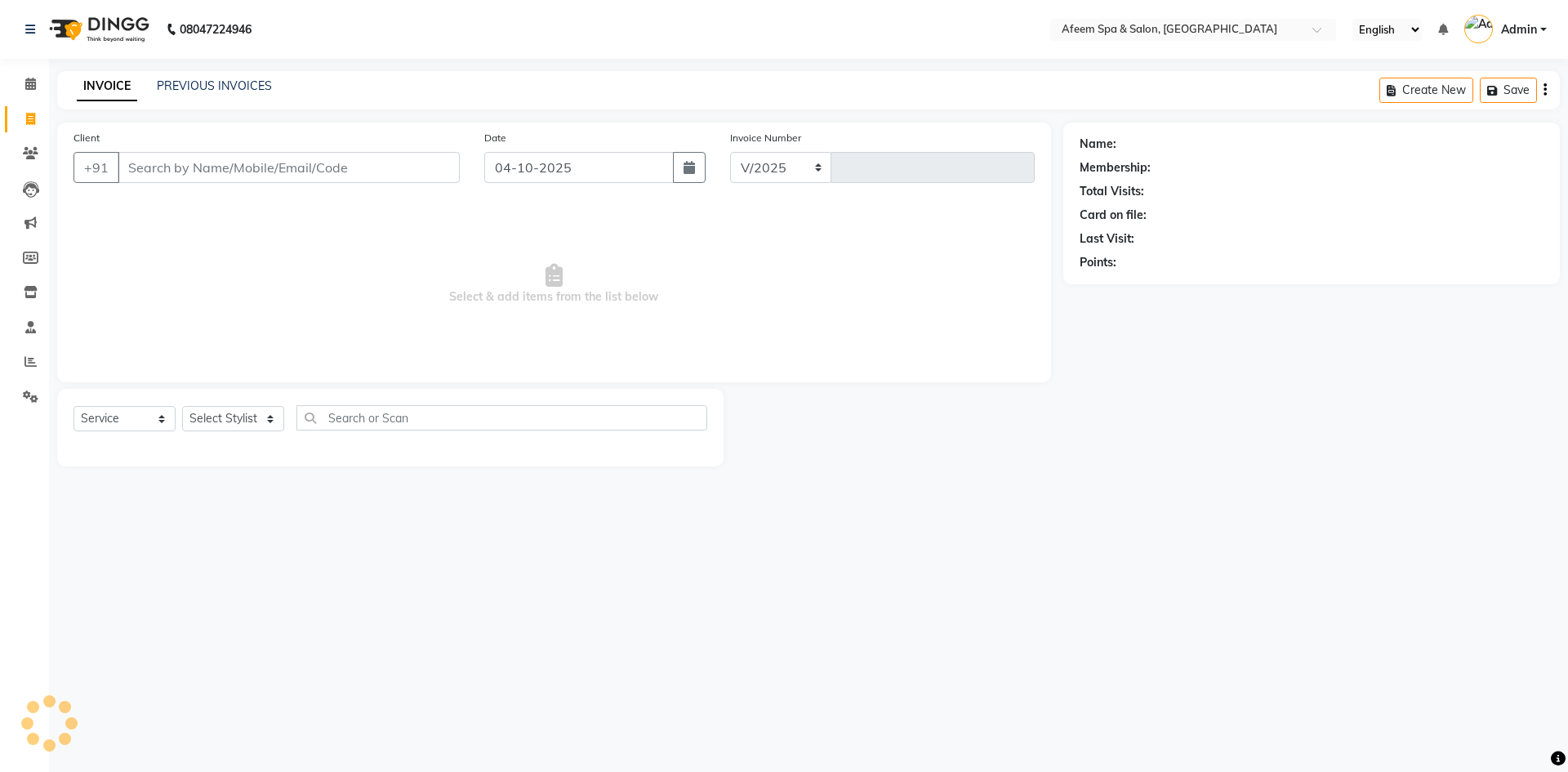
select select "750"
type input "3756"
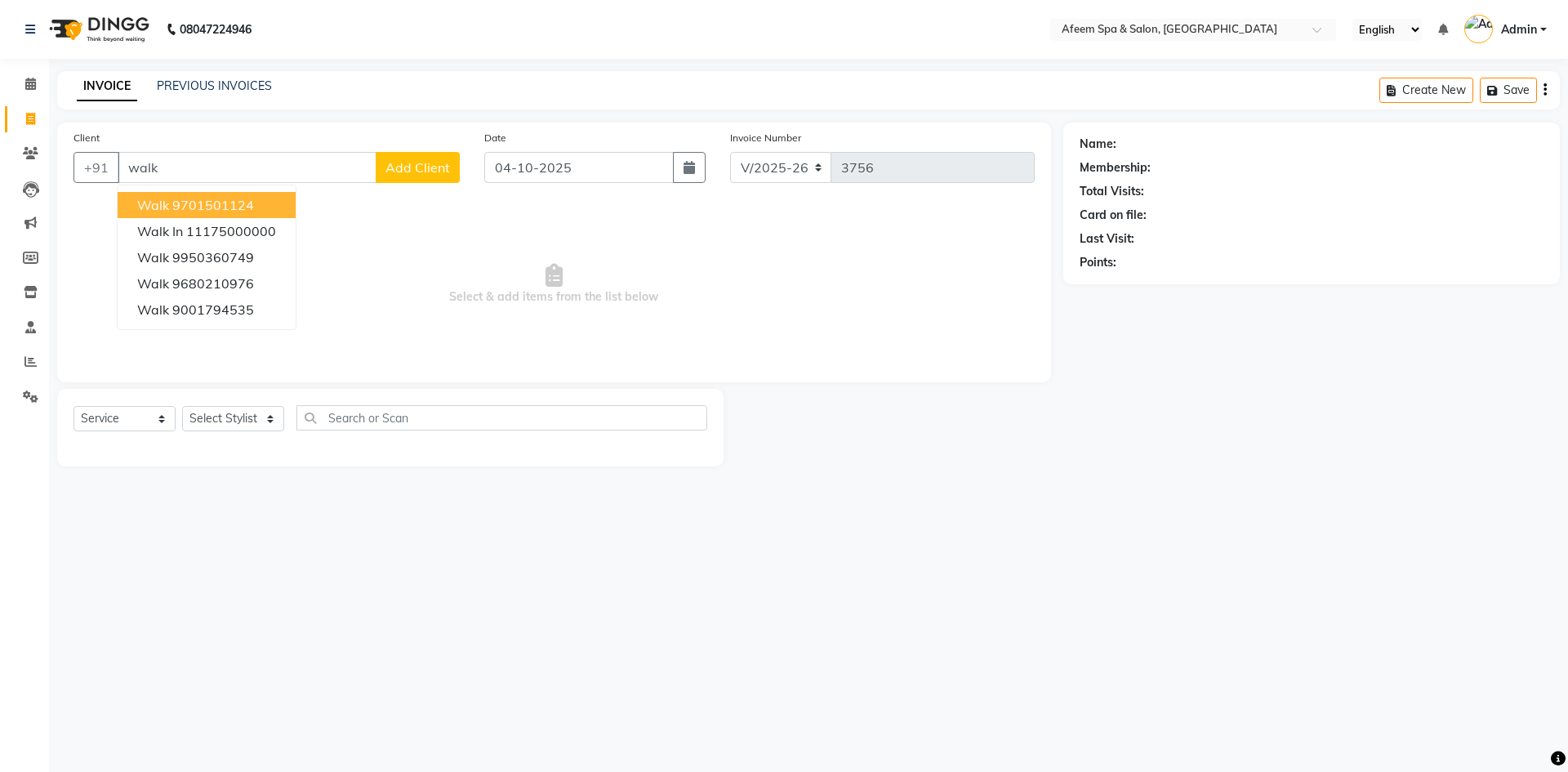
click at [154, 209] on span "walk" at bounding box center [153, 205] width 32 height 17
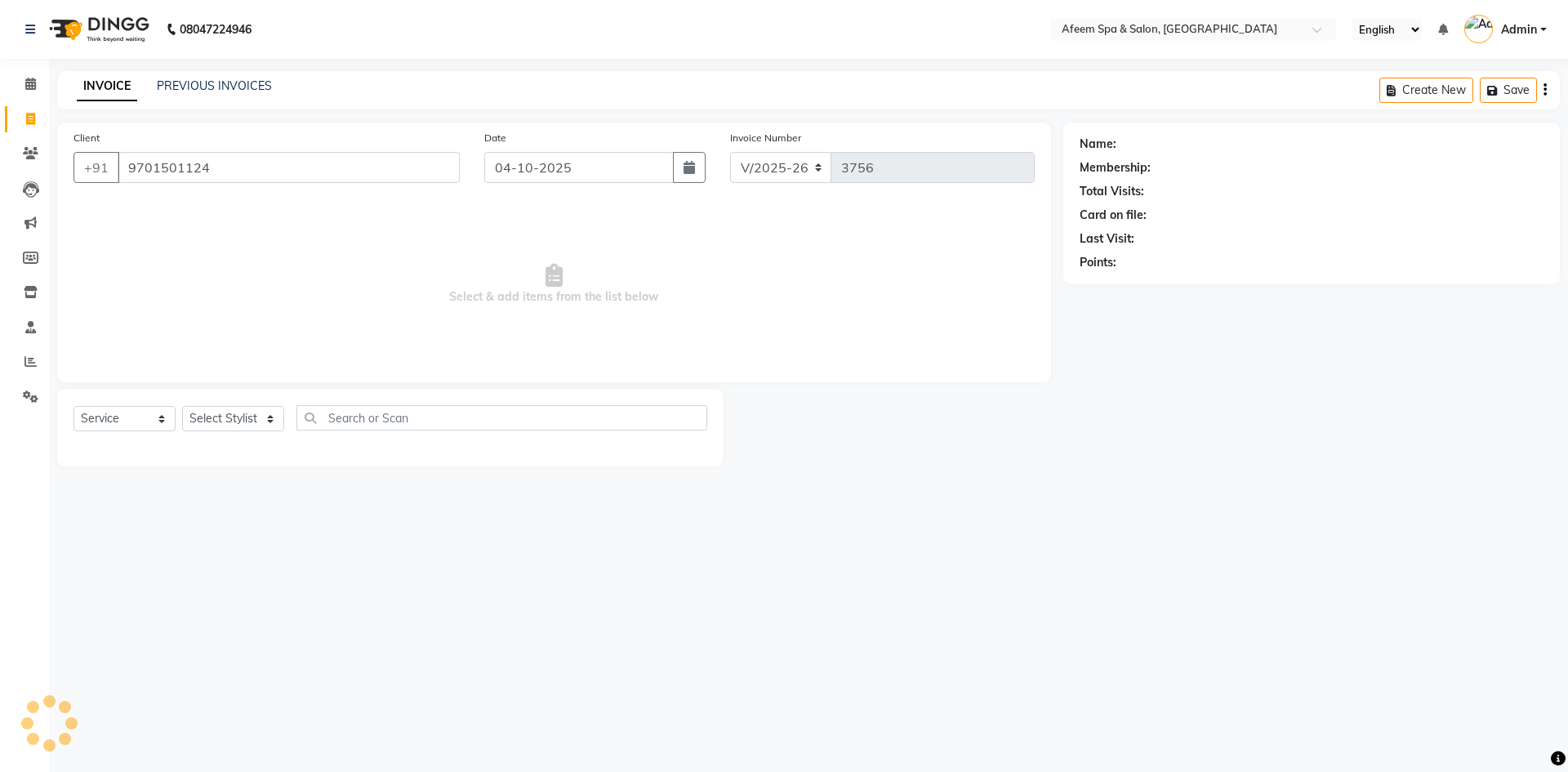
type input "9701501124"
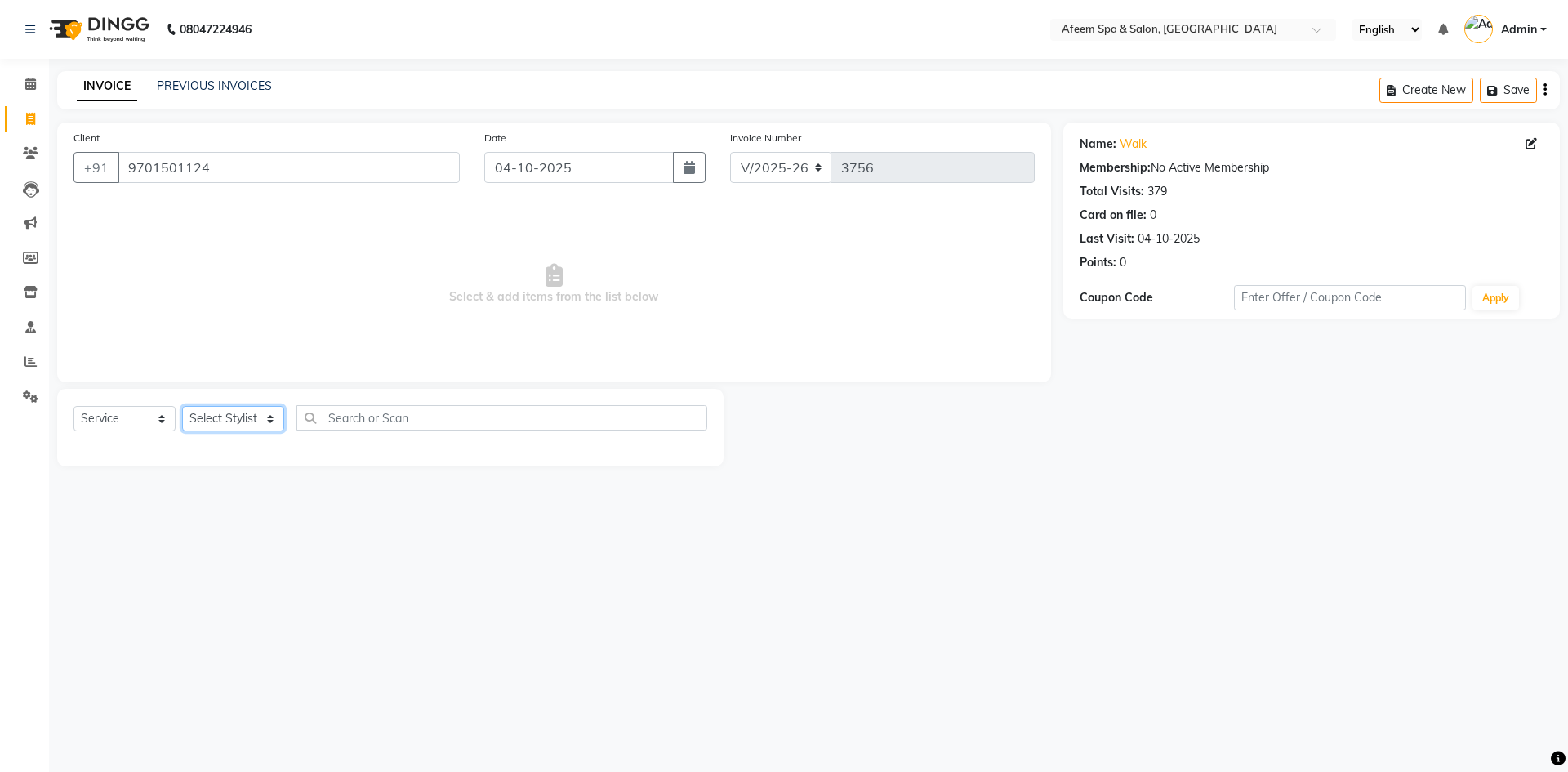
click at [253, 418] on select "Select Stylist anil deep [PERSON_NAME] [PERSON_NAME] Product [PERSON_NAME] sach…" at bounding box center [233, 418] width 102 height 25
select select "12004"
click at [182, 406] on select "Select Stylist anil deep [PERSON_NAME] [PERSON_NAME] Product [PERSON_NAME] sach…" at bounding box center [233, 418] width 102 height 25
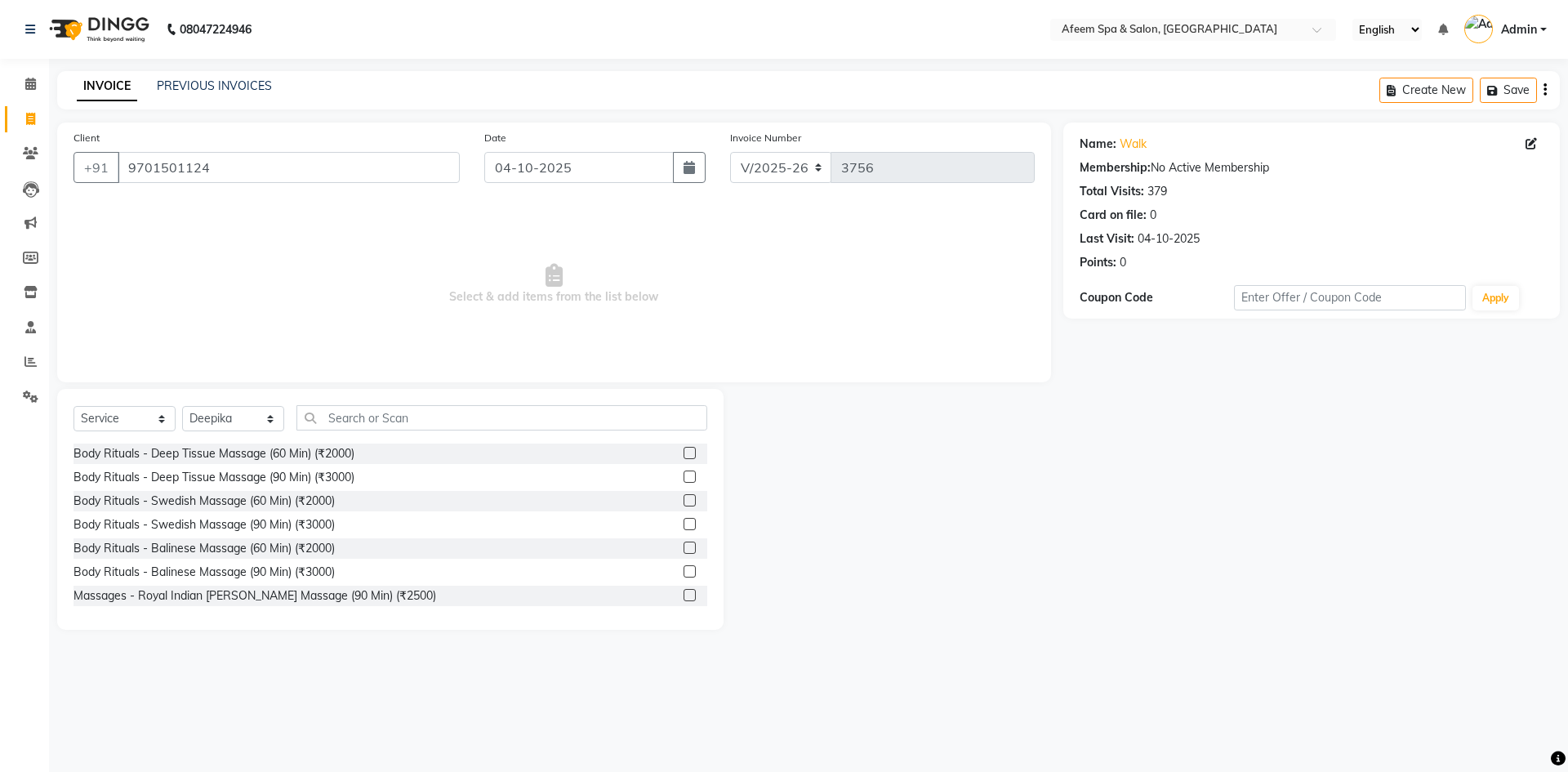
click at [683, 448] on label at bounding box center [689, 453] width 12 height 12
click at [683, 449] on input "checkbox" at bounding box center [689, 454] width 11 height 11
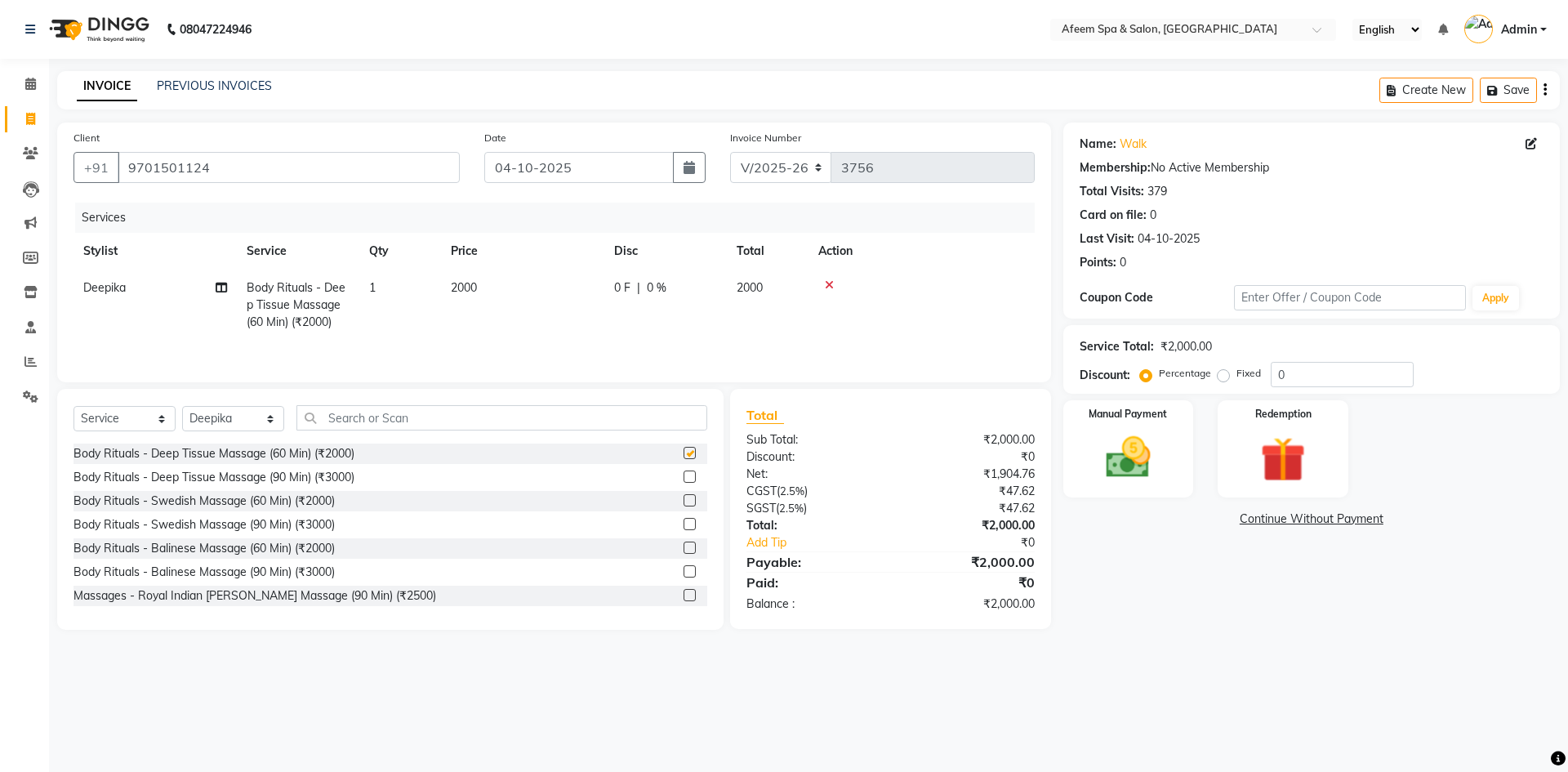
checkbox input "false"
click at [477, 290] on span "2000" at bounding box center [464, 287] width 26 height 15
select select "12004"
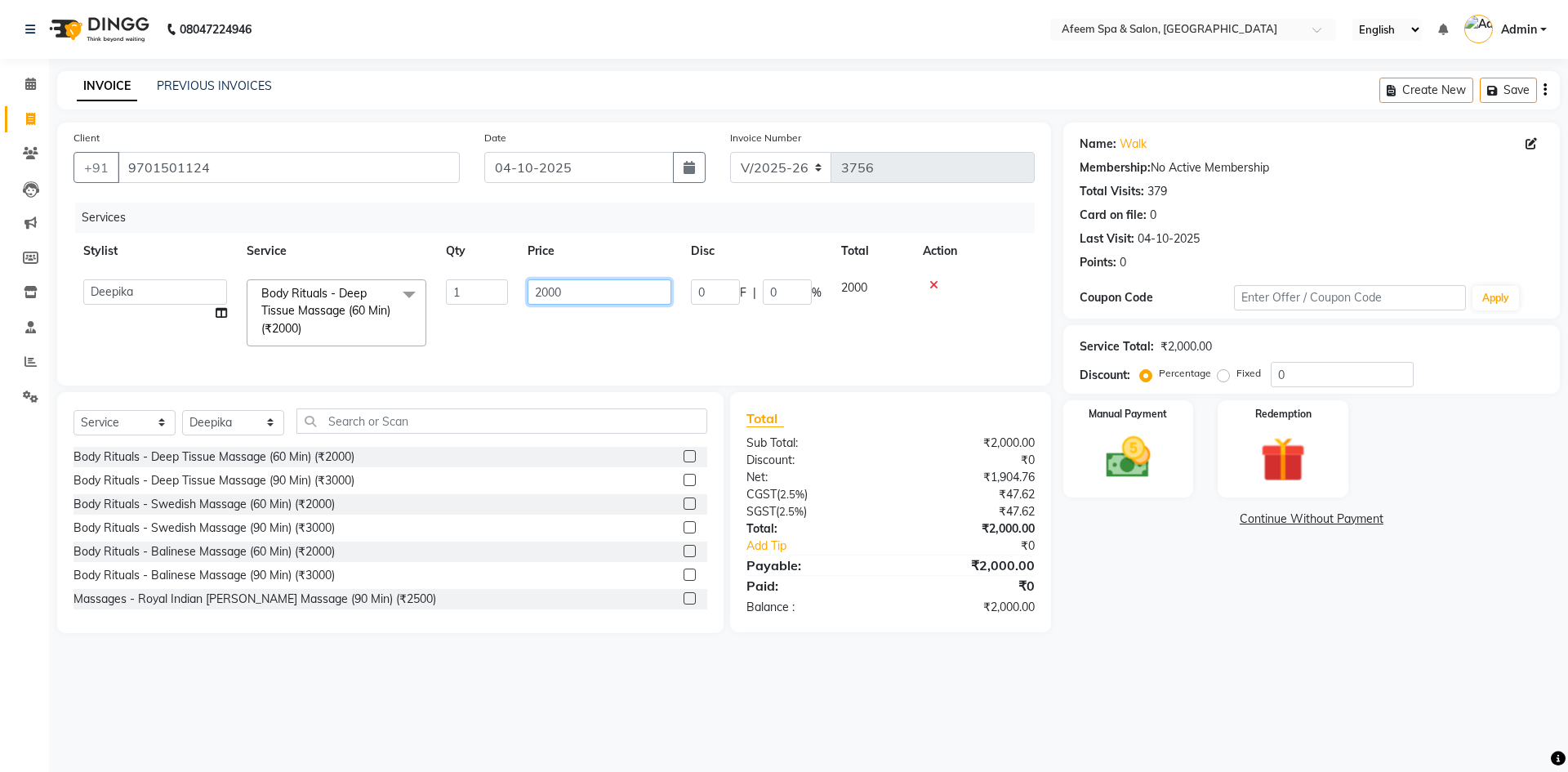
click at [574, 295] on input "2000" at bounding box center [599, 292] width 144 height 25
type input "2"
type input "300"
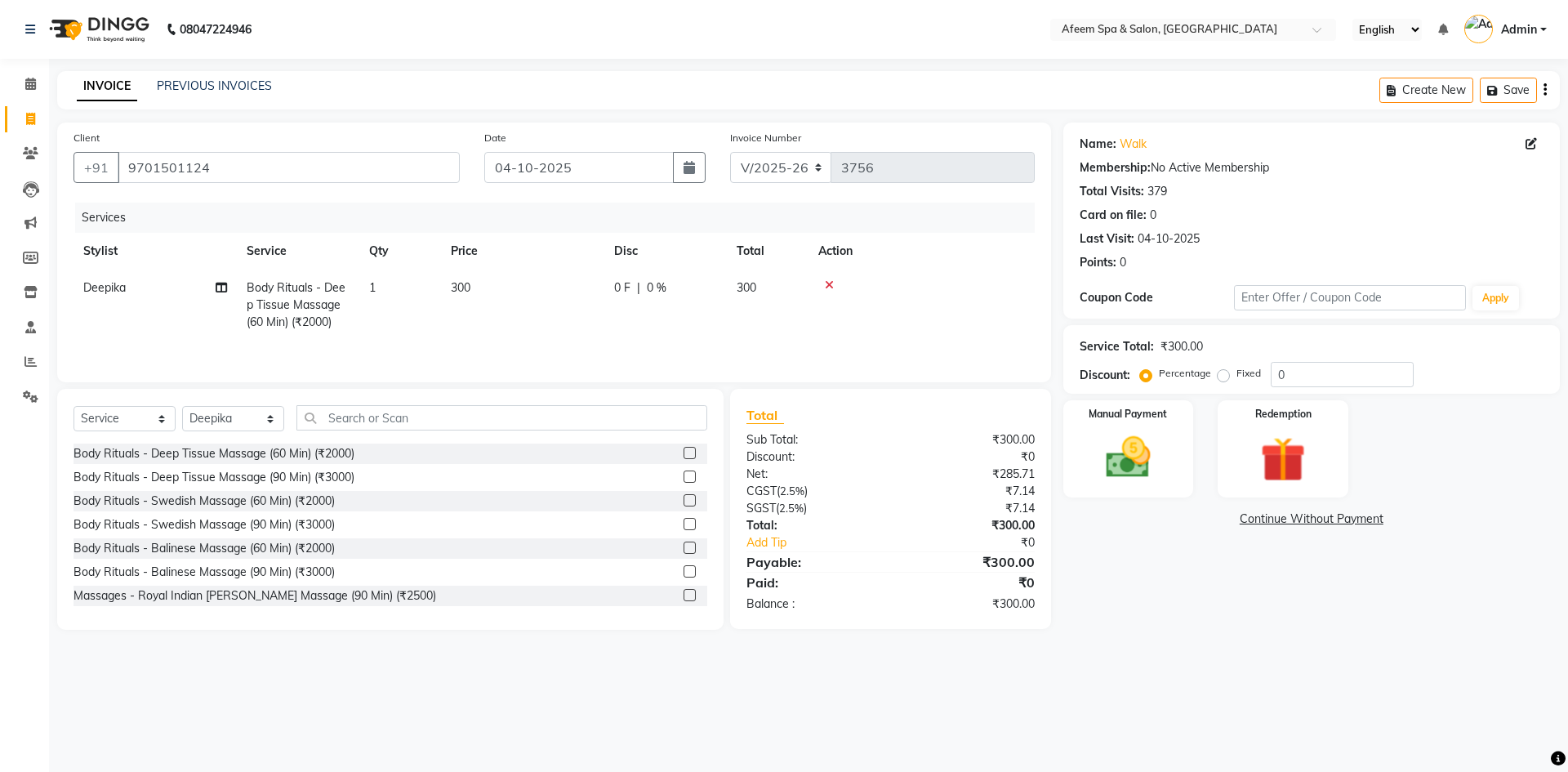
click at [619, 335] on tr "Deepika Body Rituals - Deep Tissue Massage (60 Min) (₹2000) 1 300 0 F | 0 % 300" at bounding box center [554, 305] width 961 height 71
click at [683, 448] on label at bounding box center [689, 453] width 12 height 12
click at [683, 449] on input "checkbox" at bounding box center [689, 454] width 11 height 11
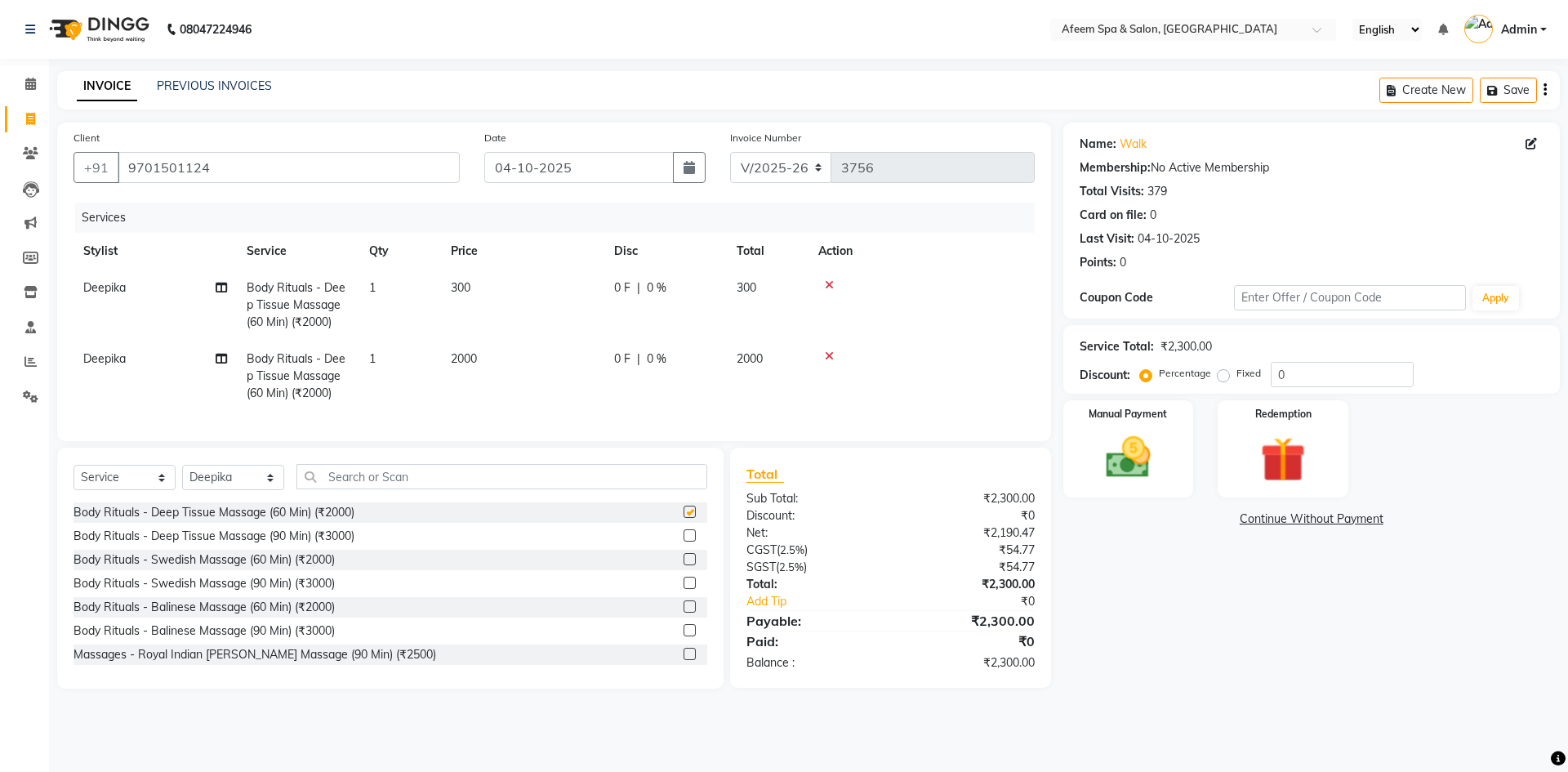
checkbox input "false"
click at [827, 352] on icon at bounding box center [830, 356] width 9 height 11
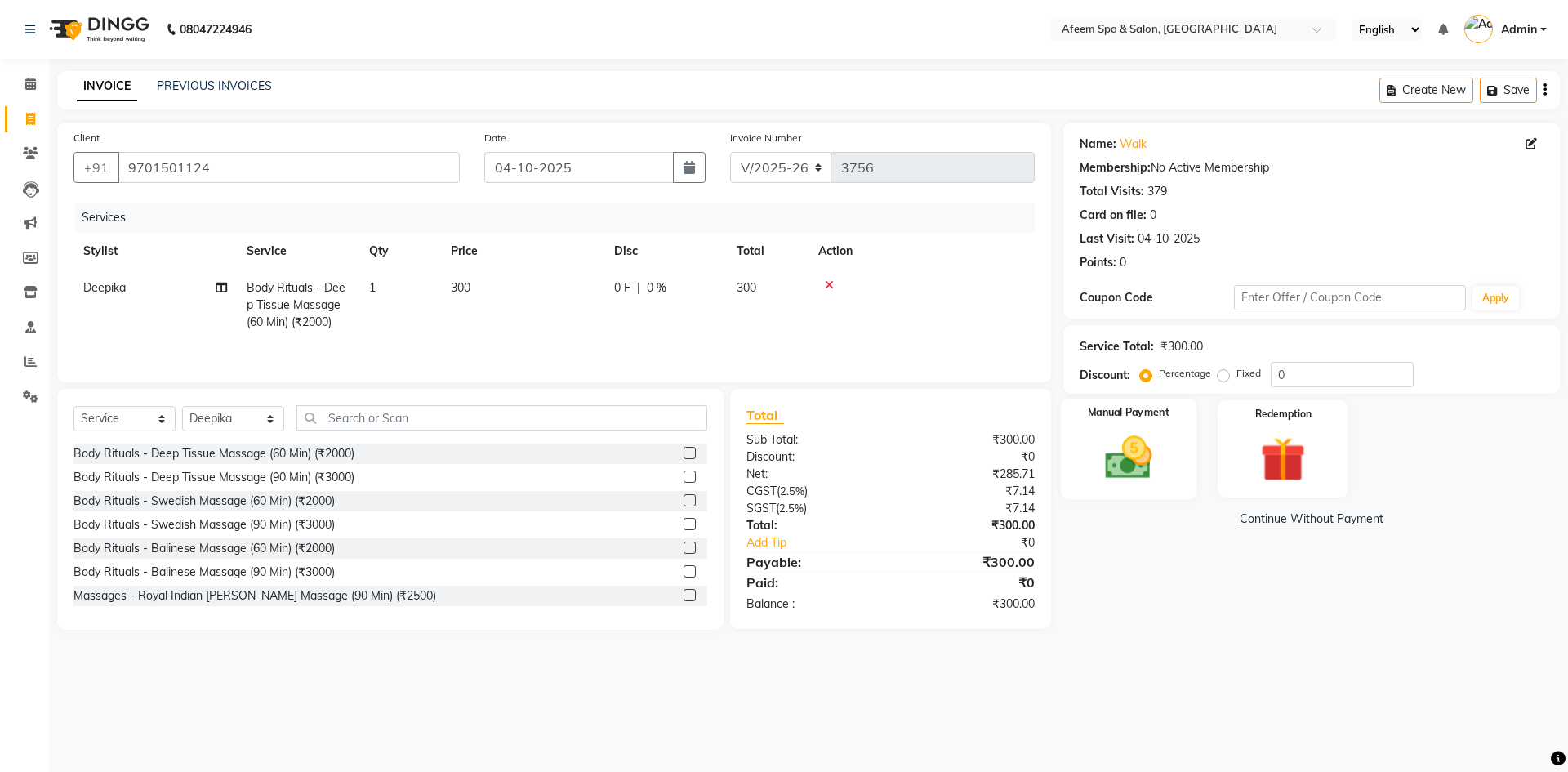
click at [1141, 441] on img at bounding box center [1128, 457] width 76 height 54
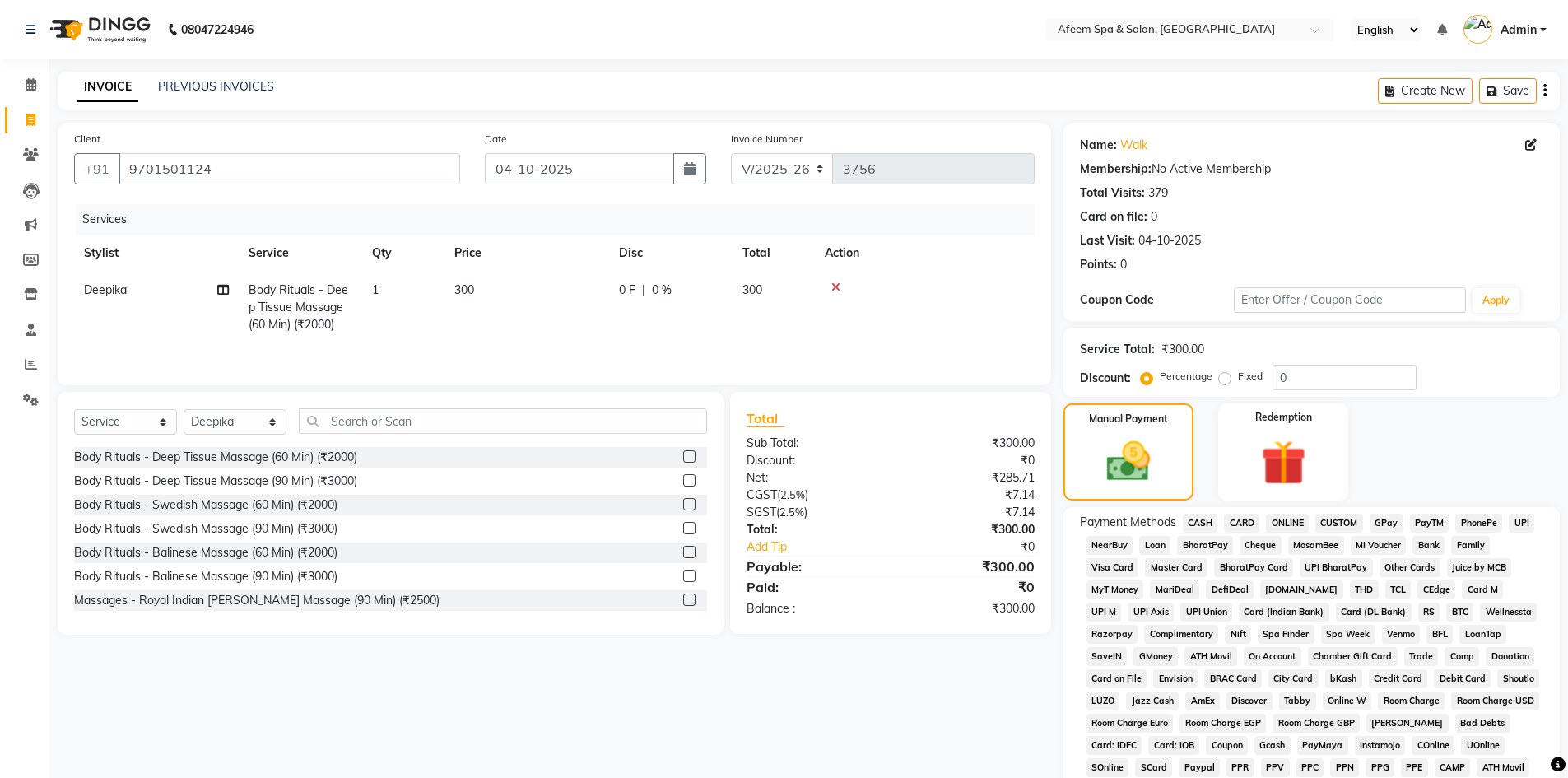
click at [1207, 525] on span "CASH" at bounding box center [1201, 523] width 35 height 19
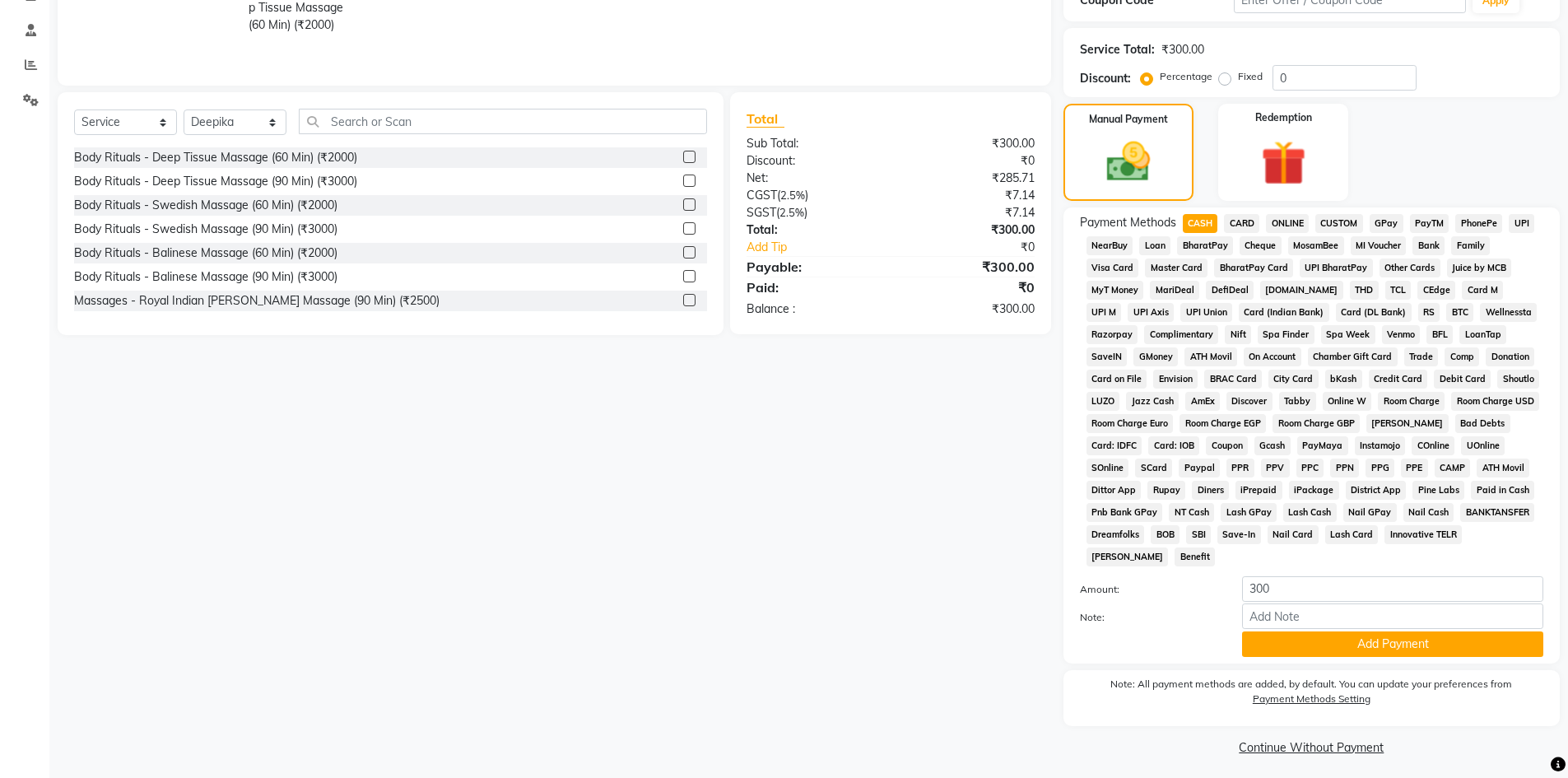
scroll to position [306, 0]
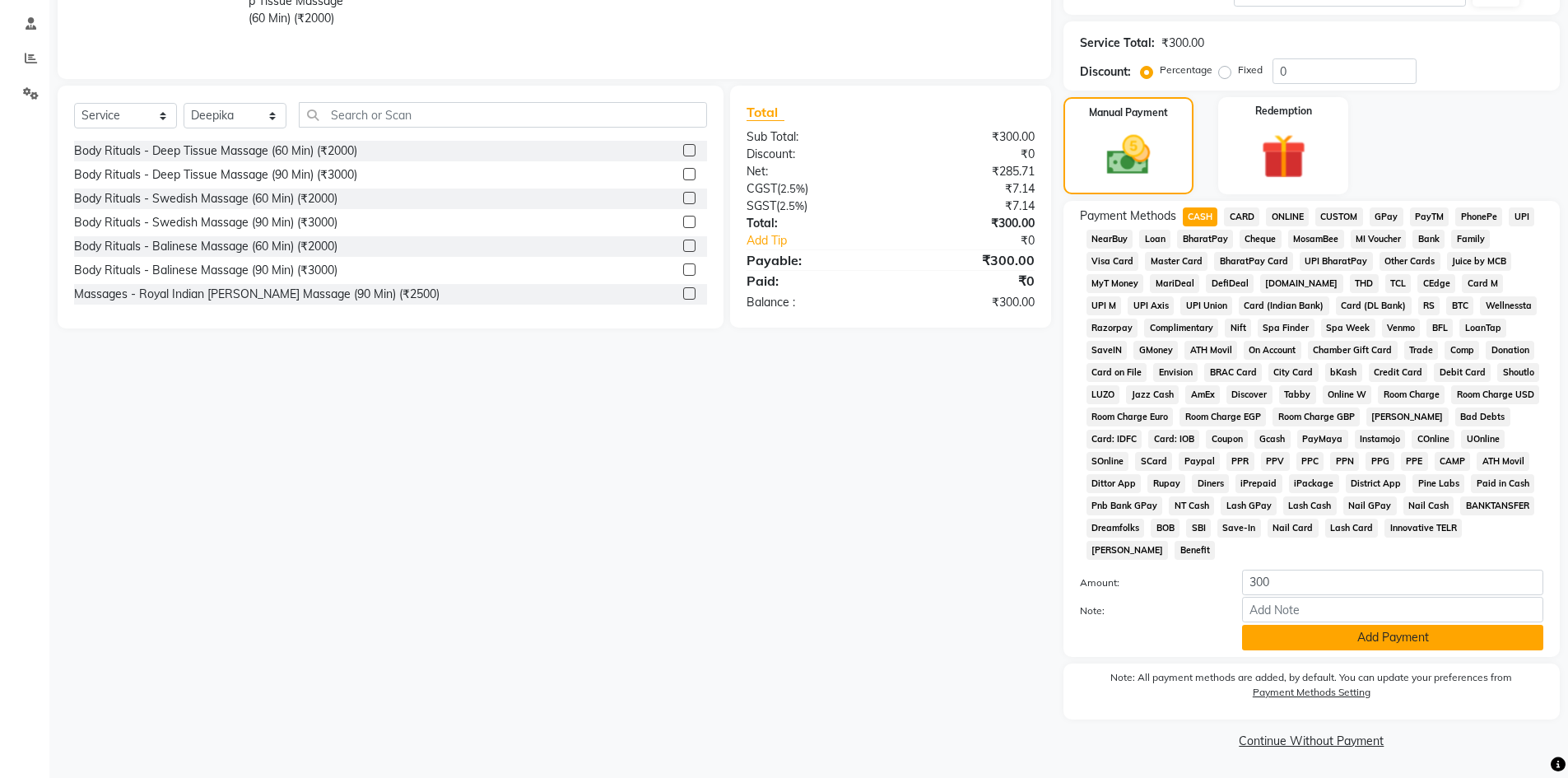
click at [1368, 645] on button "Add Payment" at bounding box center [1392, 638] width 301 height 26
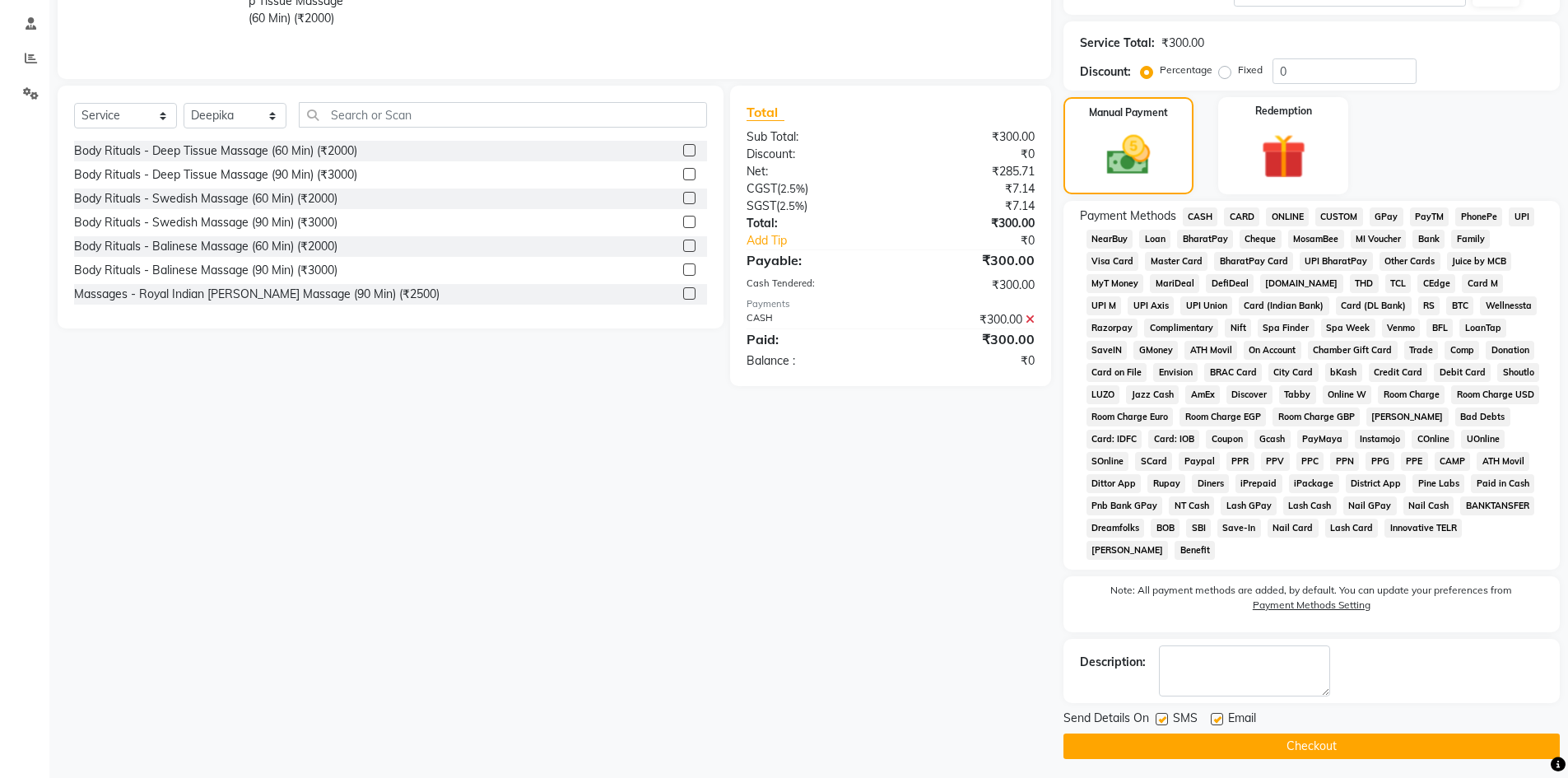
click at [1400, 748] on button "Checkout" at bounding box center [1312, 746] width 496 height 26
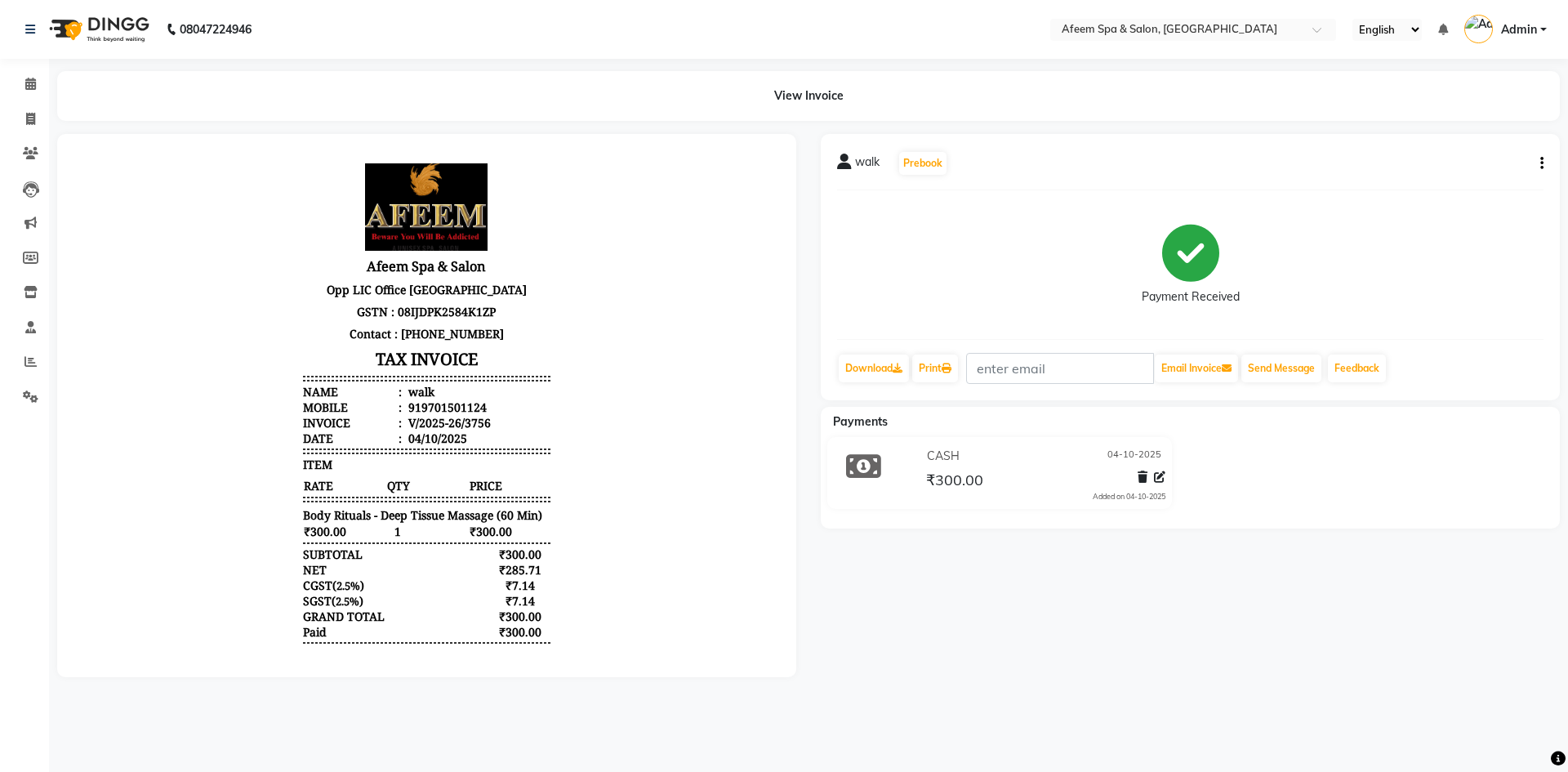
click at [10, 652] on aside "Calendar Invoice Clients Leads Marketing Members Inventory Staff Reports Settin…" at bounding box center [25, 386] width 49 height 772
click at [19, 126] on span at bounding box center [31, 119] width 29 height 18
select select "service"
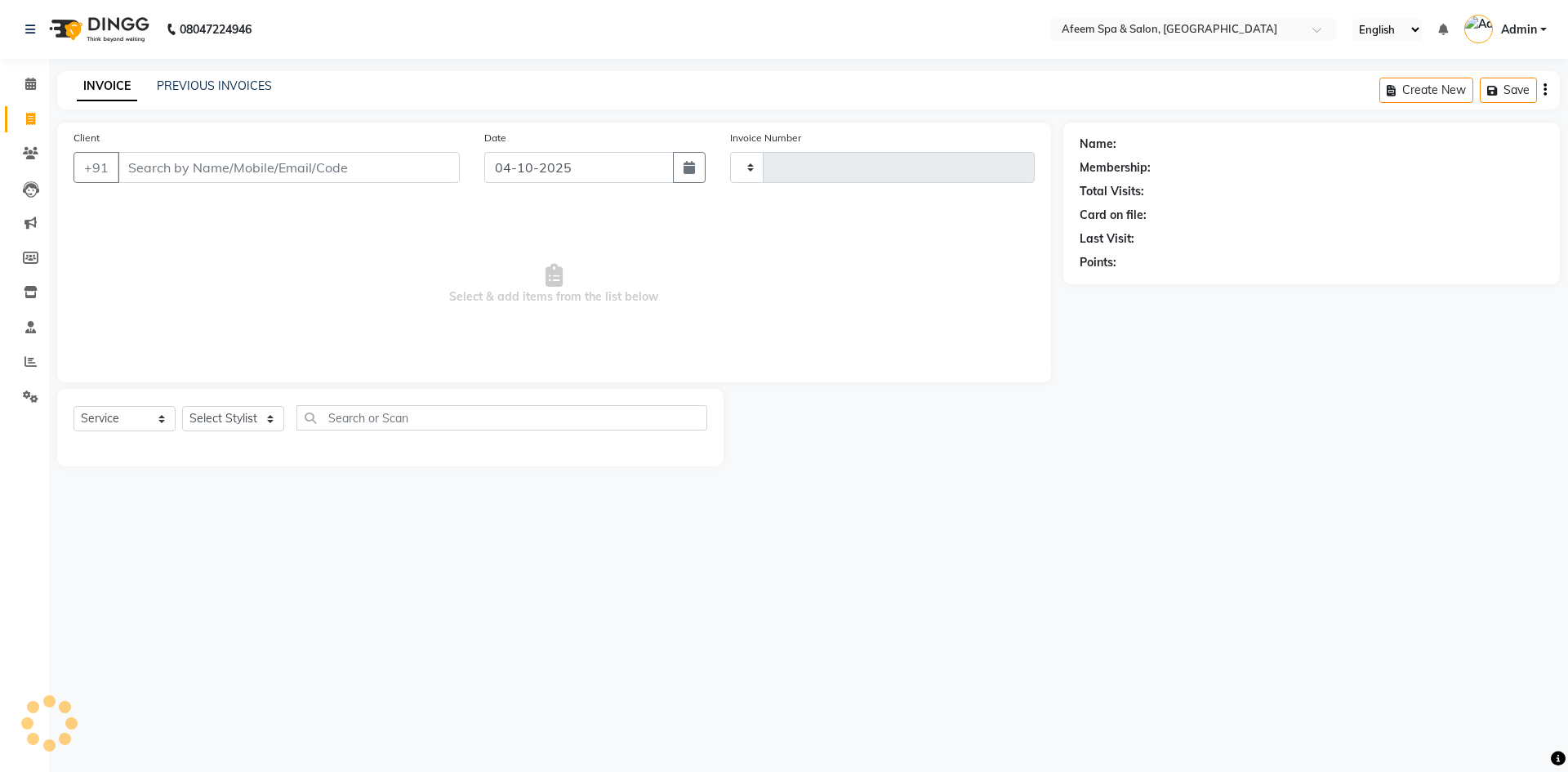
type input "3757"
select select "750"
click at [223, 88] on link "PREVIOUS INVOICES" at bounding box center [214, 86] width 115 height 15
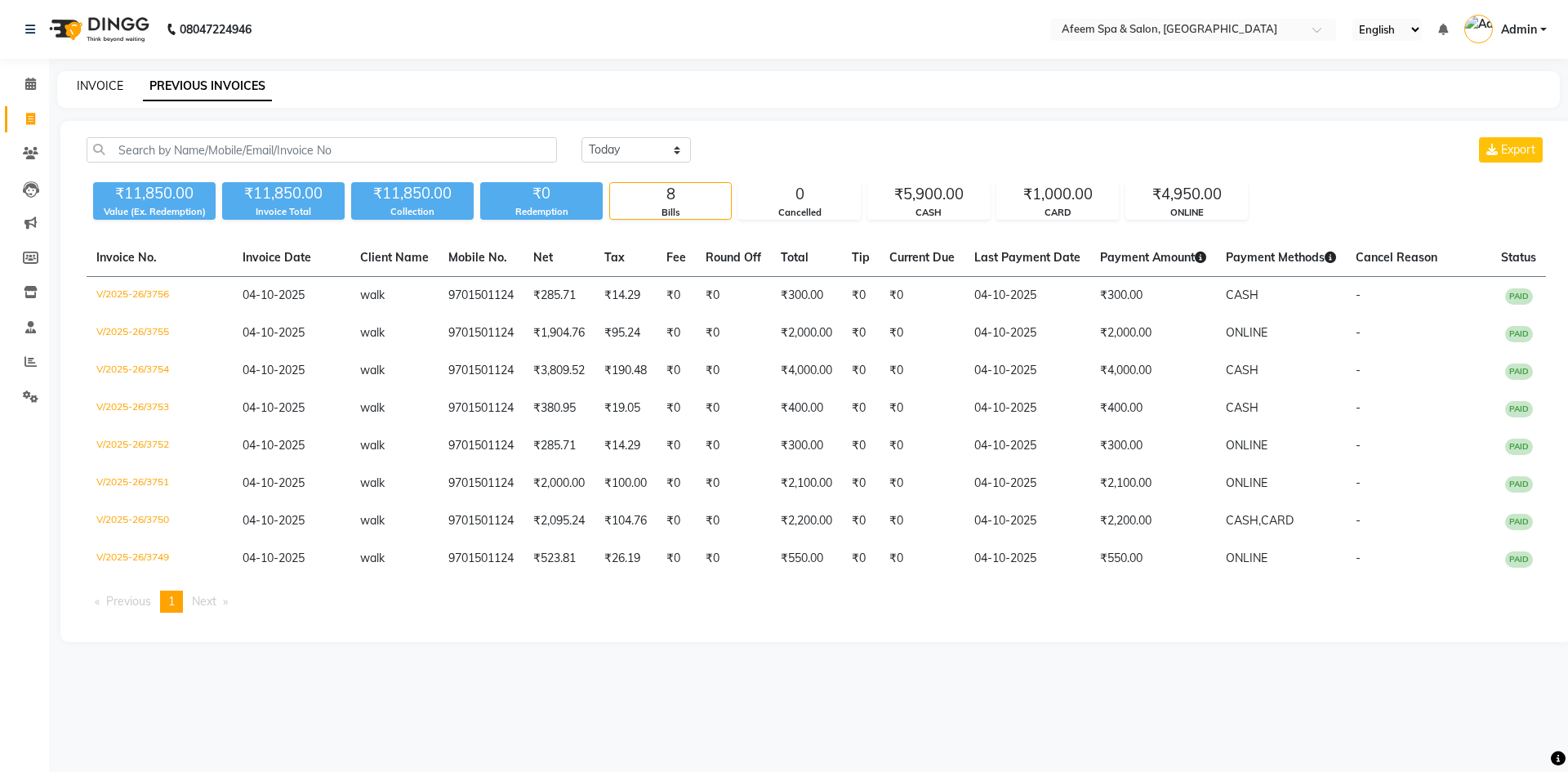
click at [97, 91] on link "INVOICE" at bounding box center [100, 86] width 46 height 15
select select "service"
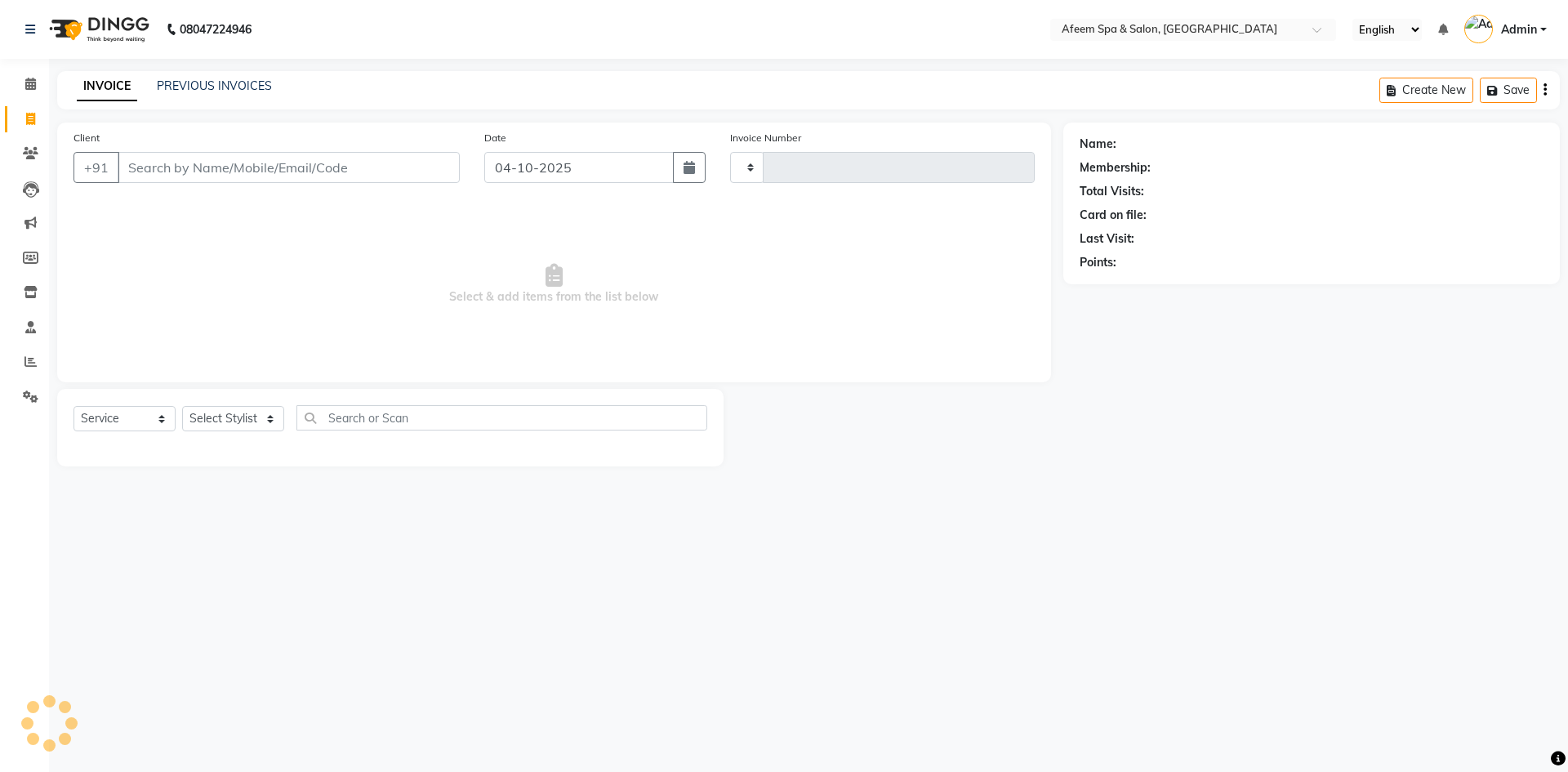
type input "3757"
select select "750"
type input "9701501124"
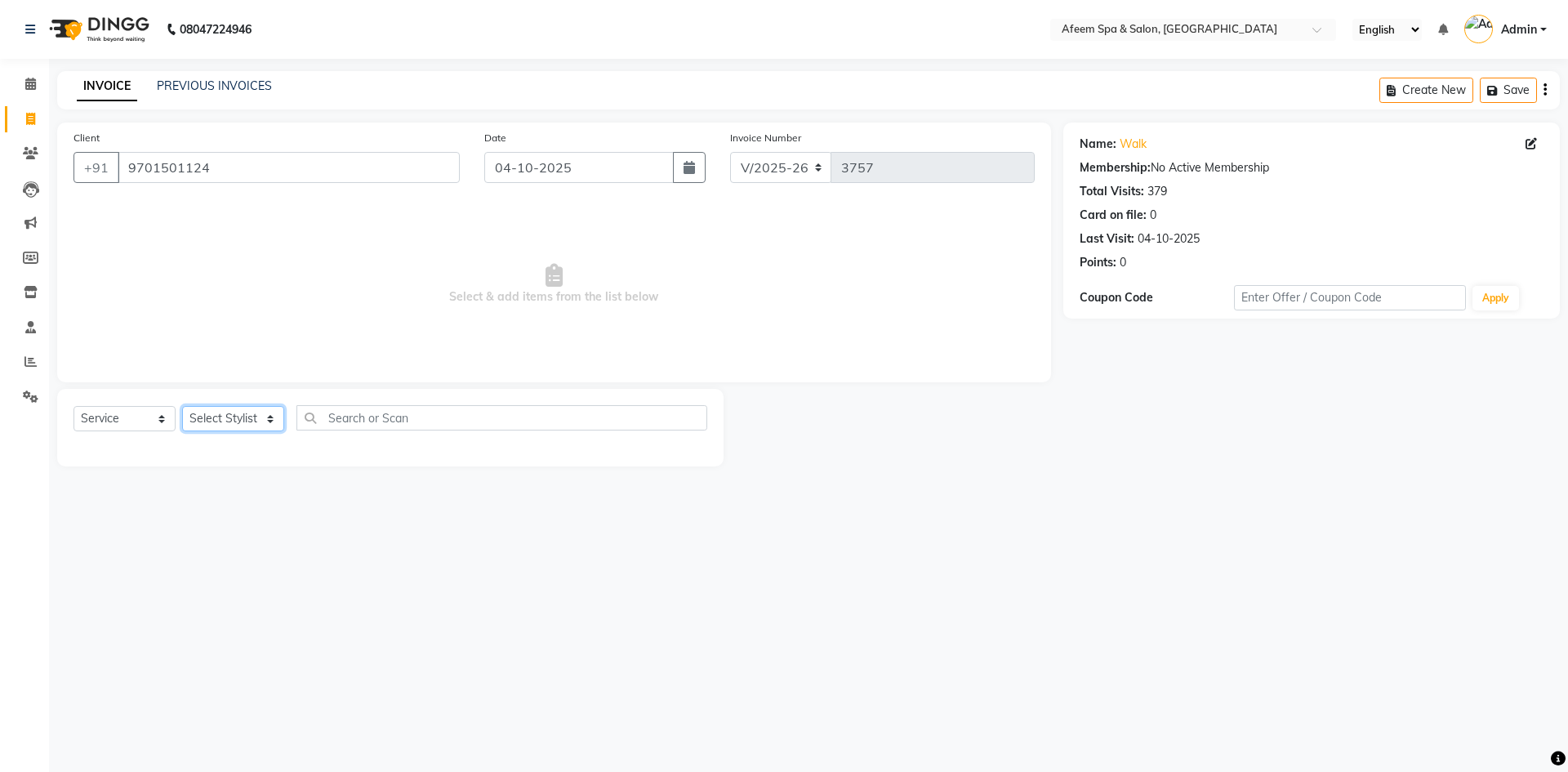
click at [234, 414] on select "Select Stylist anil deep [PERSON_NAME] [PERSON_NAME] Product [PERSON_NAME] sach…" at bounding box center [233, 418] width 102 height 25
select select "28158"
click at [182, 406] on select "Select Stylist anil deep [PERSON_NAME] [PERSON_NAME] Product [PERSON_NAME] sach…" at bounding box center [233, 418] width 102 height 25
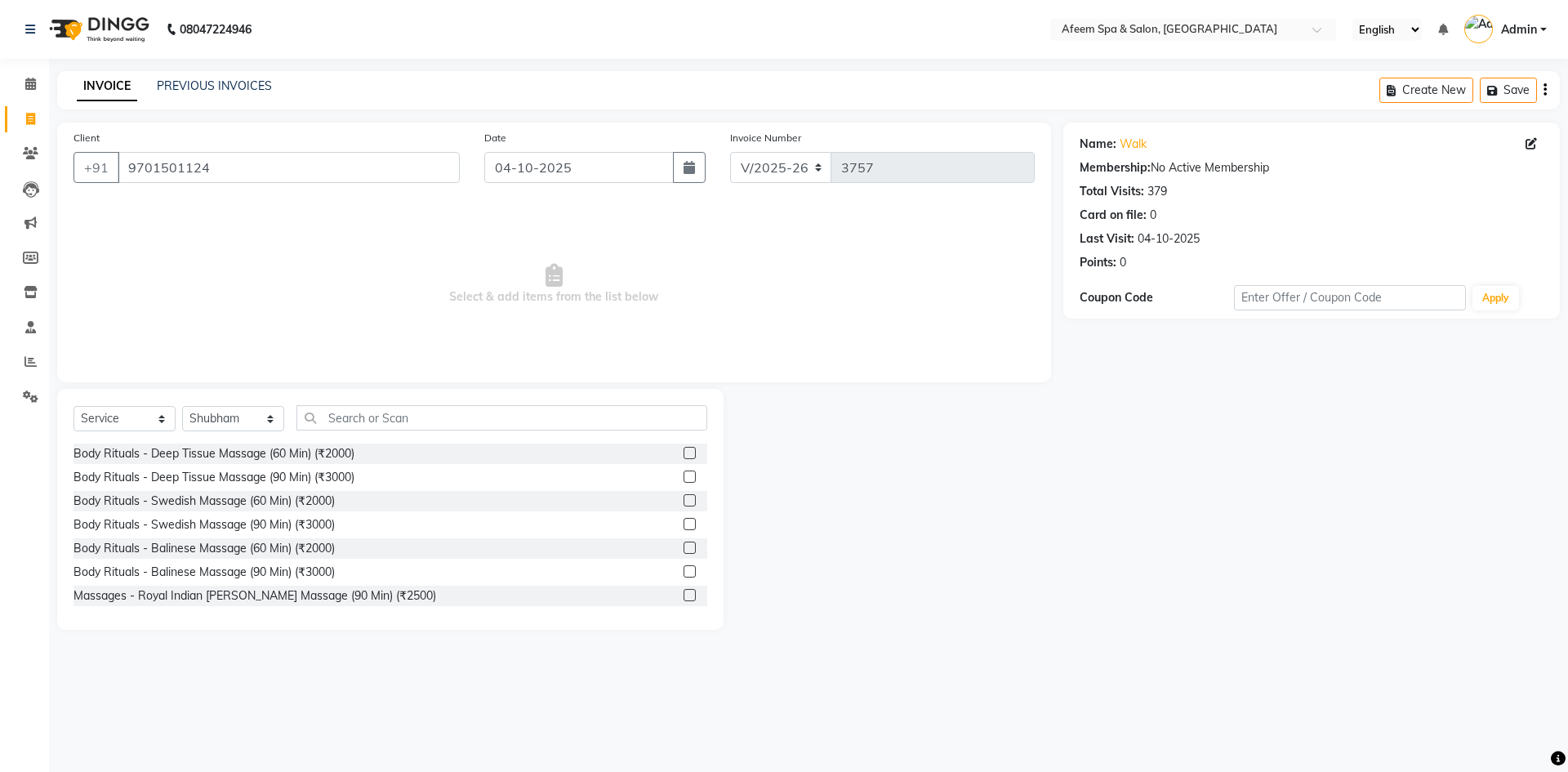
click at [683, 449] on label at bounding box center [689, 453] width 12 height 12
click at [683, 449] on input "checkbox" at bounding box center [689, 454] width 11 height 11
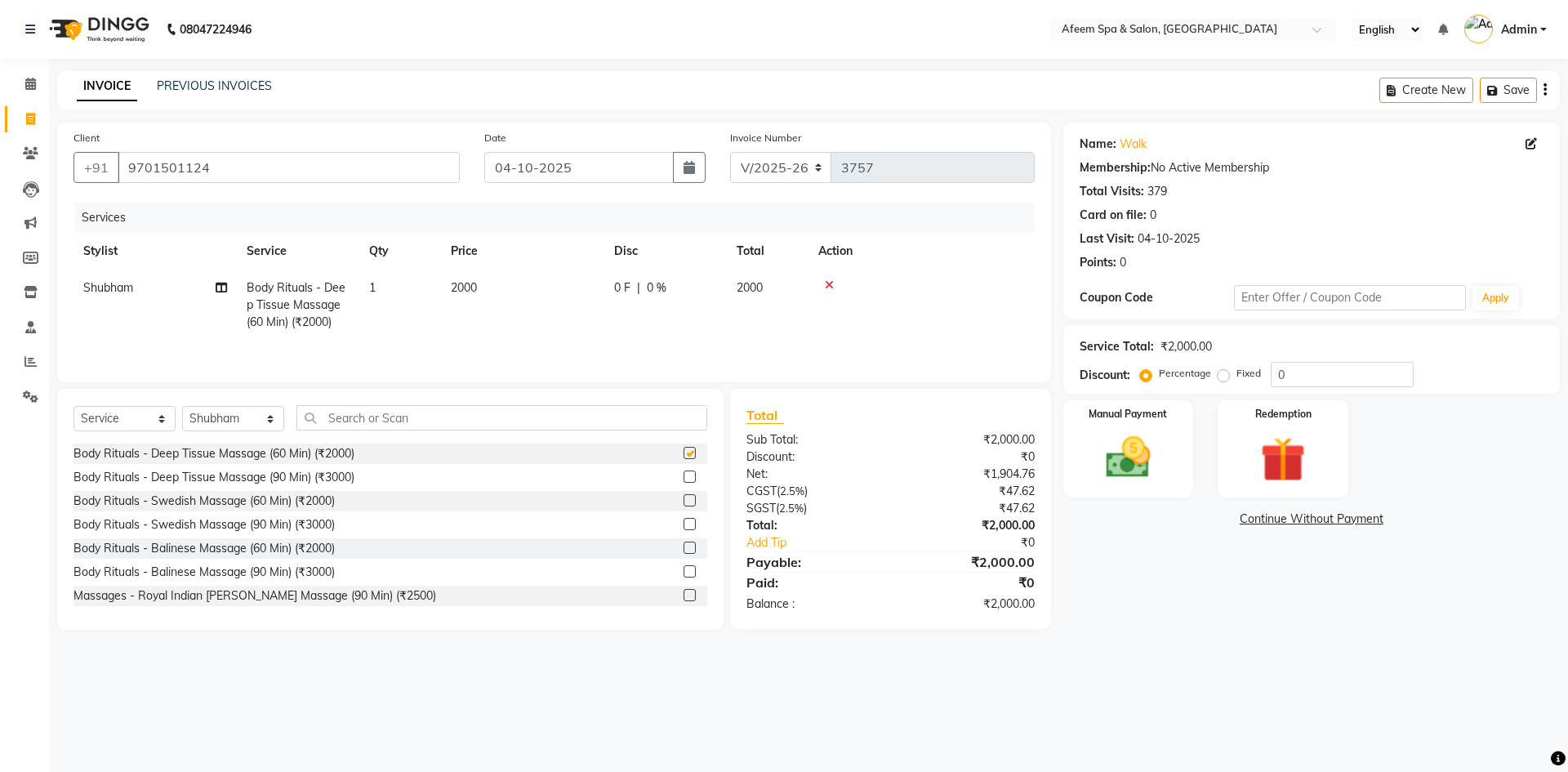
checkbox input "false"
click at [563, 281] on td "2000" at bounding box center [522, 305] width 163 height 71
select select "28158"
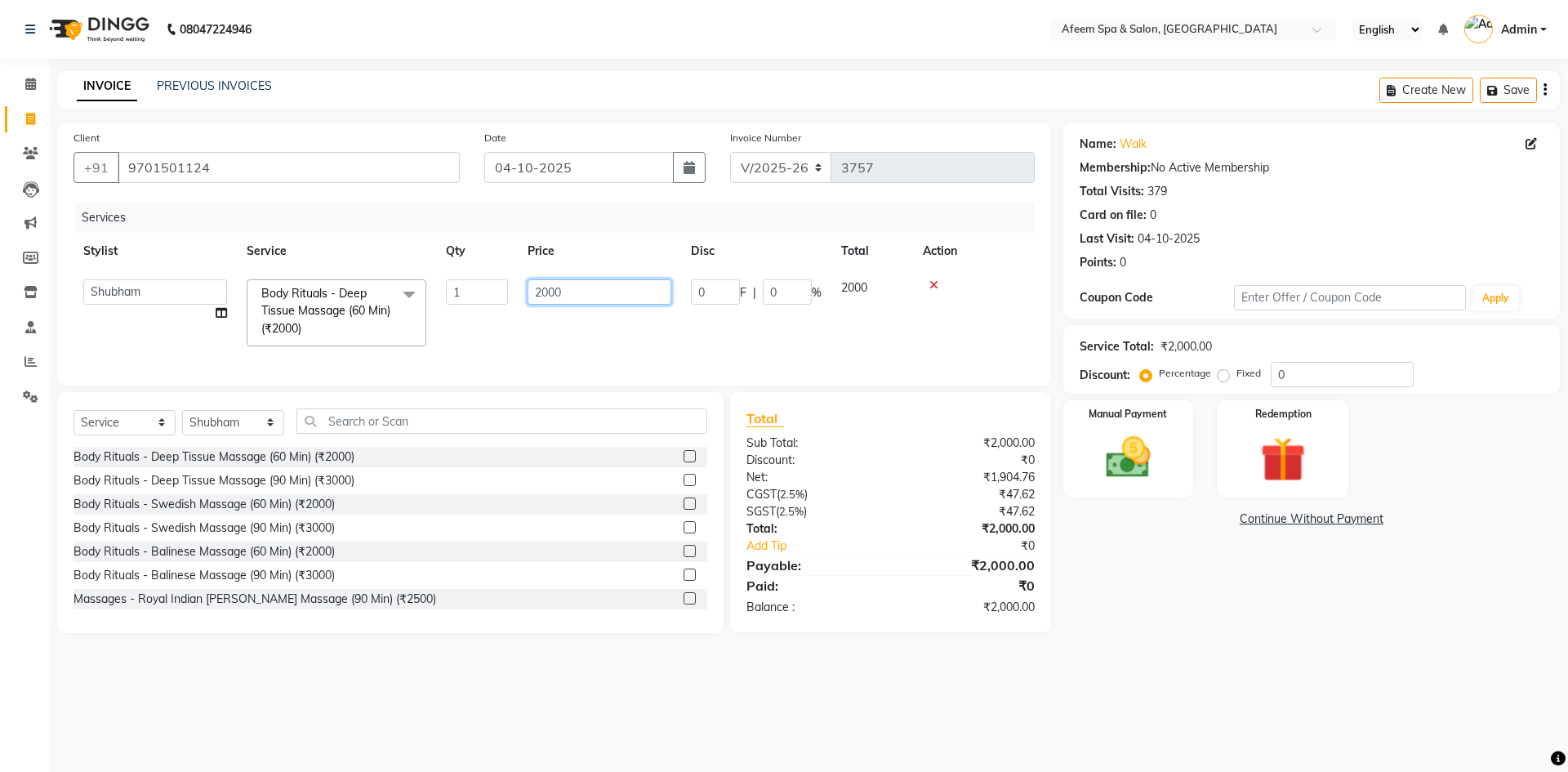
drag, startPoint x: 587, startPoint y: 308, endPoint x: 453, endPoint y: 297, distance: 134.5
click at [453, 297] on tr "anil deep [PERSON_NAME] [PERSON_NAME] Product [PERSON_NAME] sachin [PERSON_NAME…" at bounding box center [554, 313] width 961 height 87
type input "2100"
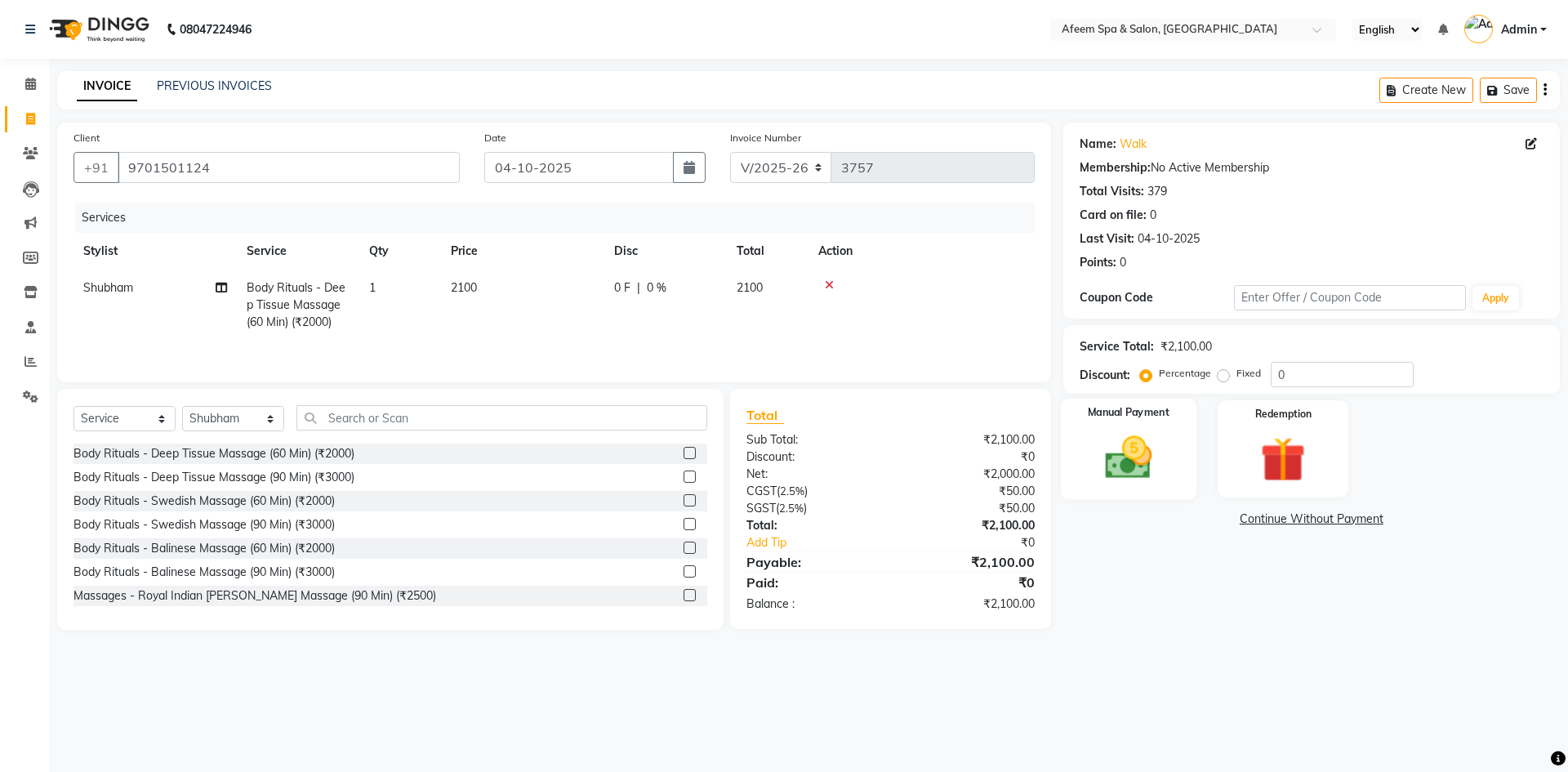
click at [1113, 438] on img at bounding box center [1128, 457] width 76 height 54
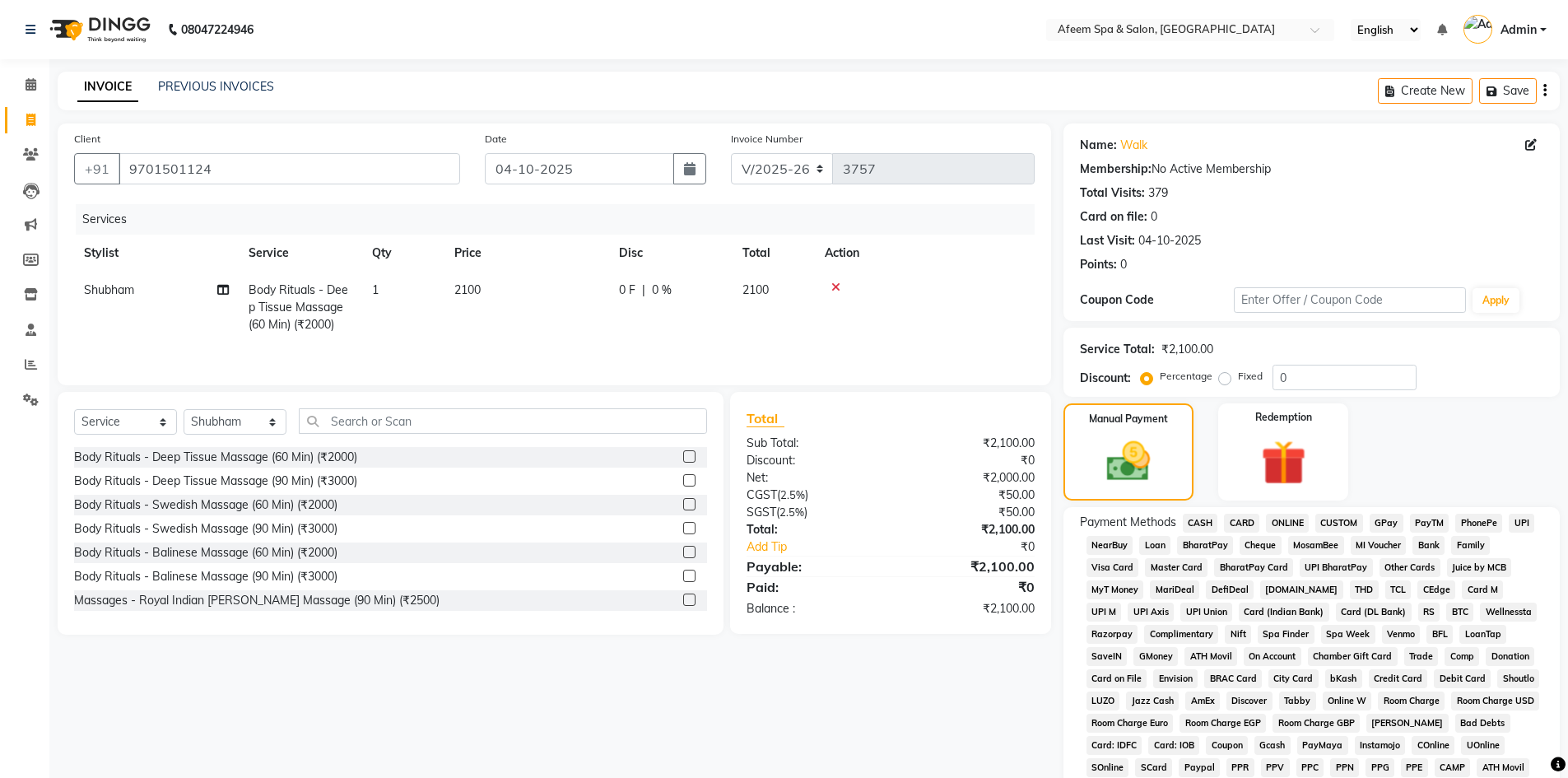
click at [1273, 521] on span "ONLINE" at bounding box center [1287, 523] width 42 height 19
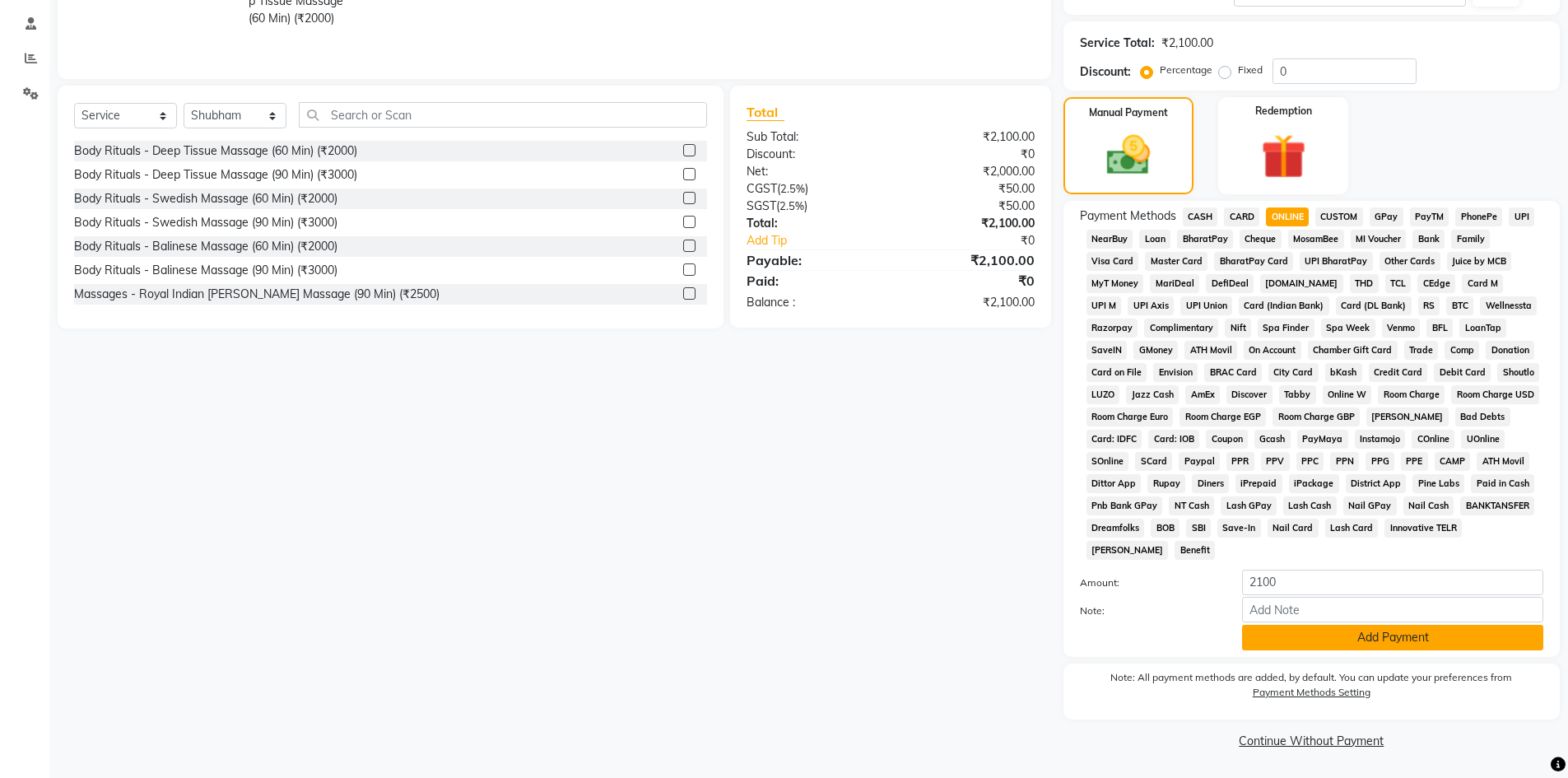
click at [1326, 638] on button "Add Payment" at bounding box center [1392, 638] width 301 height 26
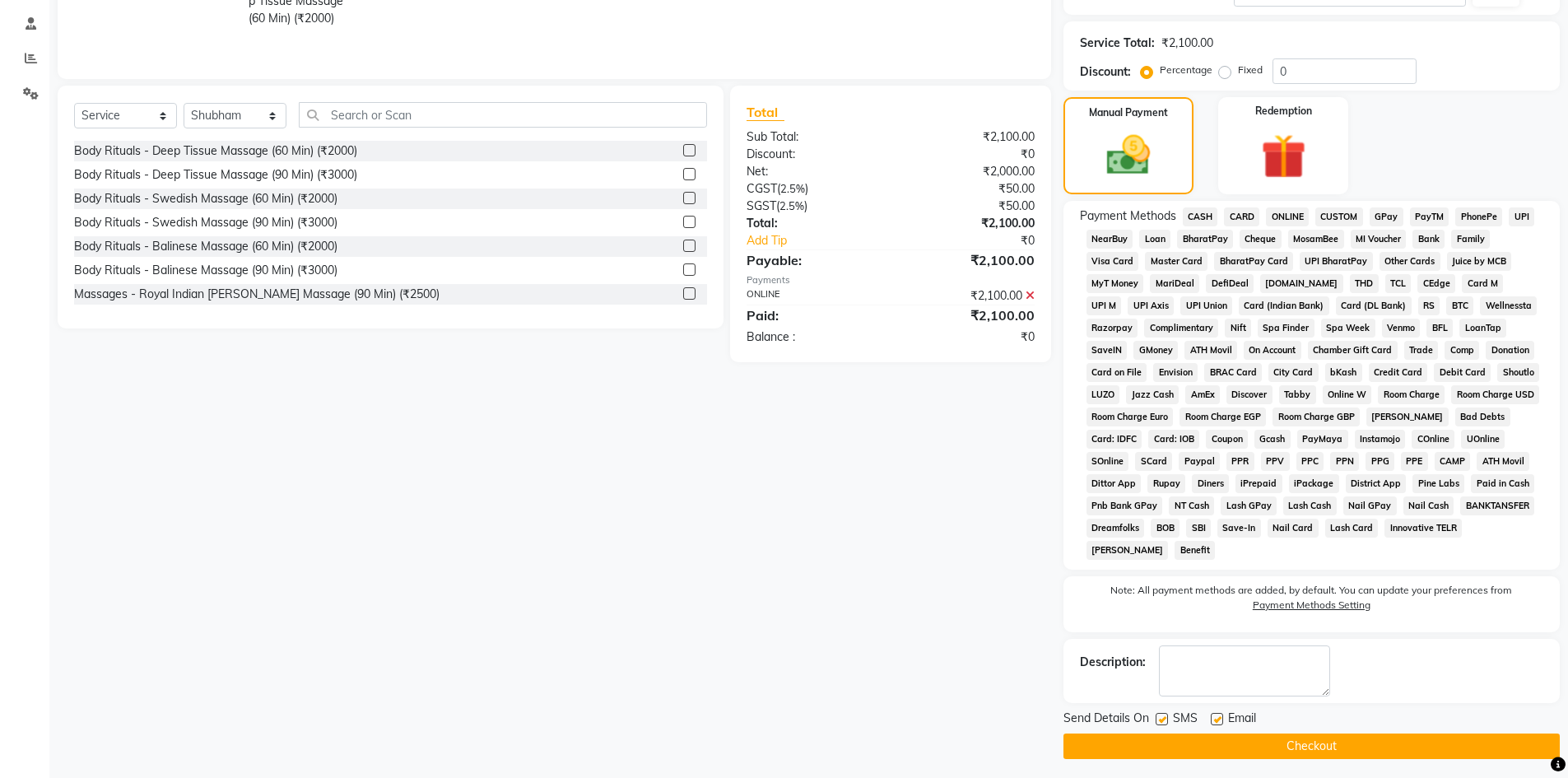
click at [1331, 743] on button "Checkout" at bounding box center [1312, 746] width 496 height 26
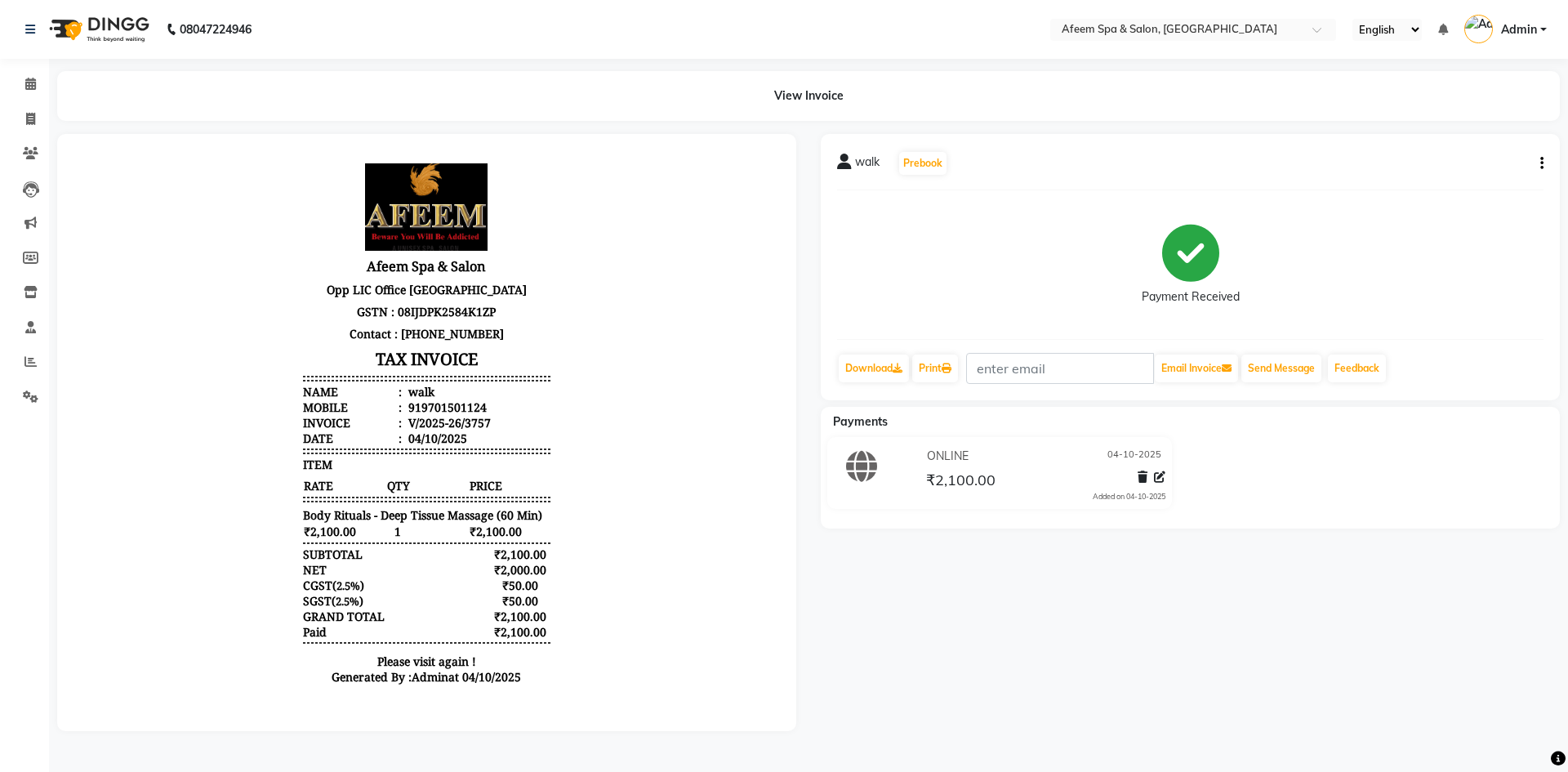
click at [46, 117] on div "View Invoice" at bounding box center [808, 96] width 1527 height 50
click at [25, 123] on span at bounding box center [31, 119] width 29 height 18
select select "service"
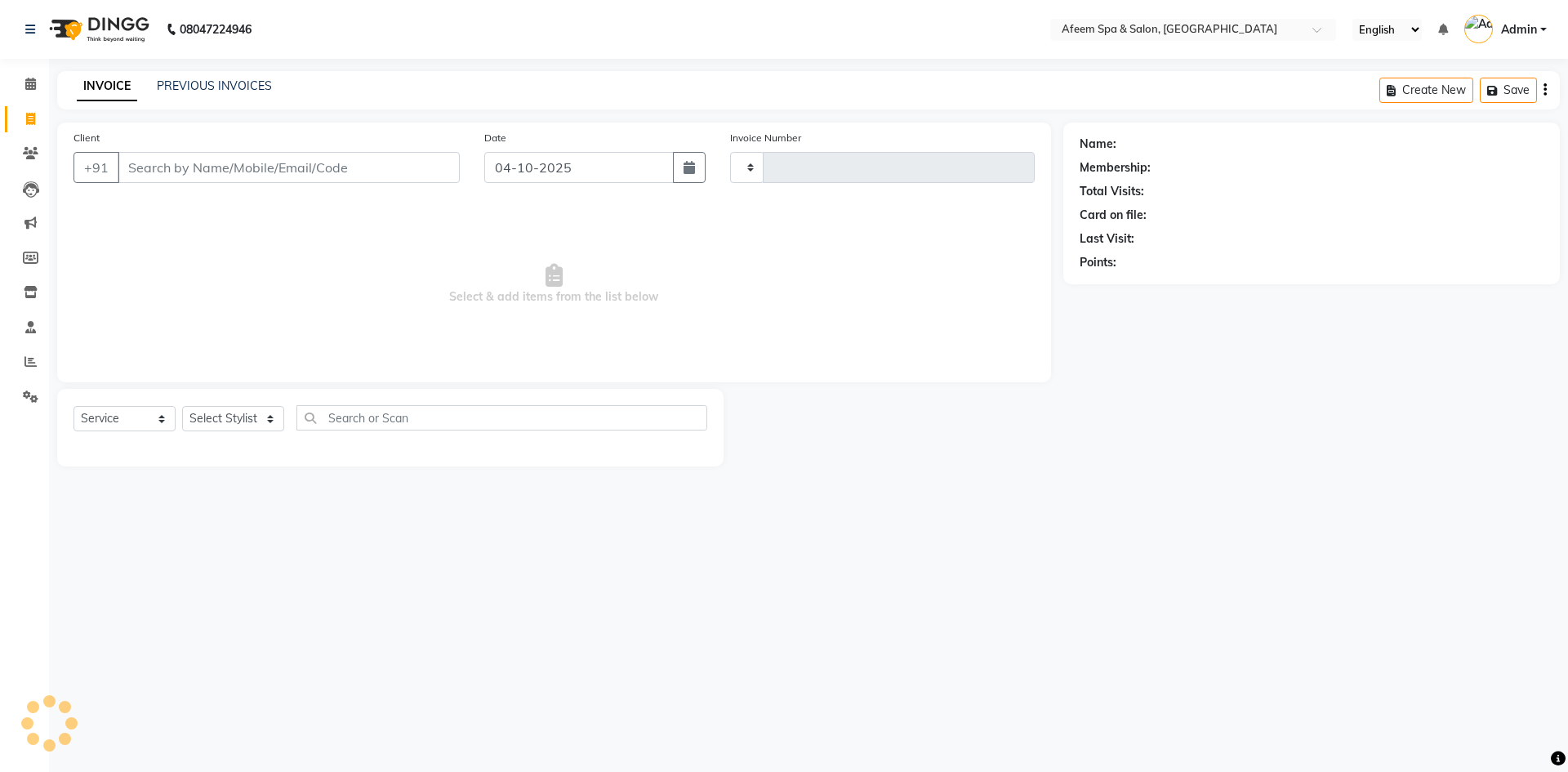
type input "3758"
select select "750"
click at [237, 86] on link "PREVIOUS INVOICES" at bounding box center [214, 86] width 115 height 15
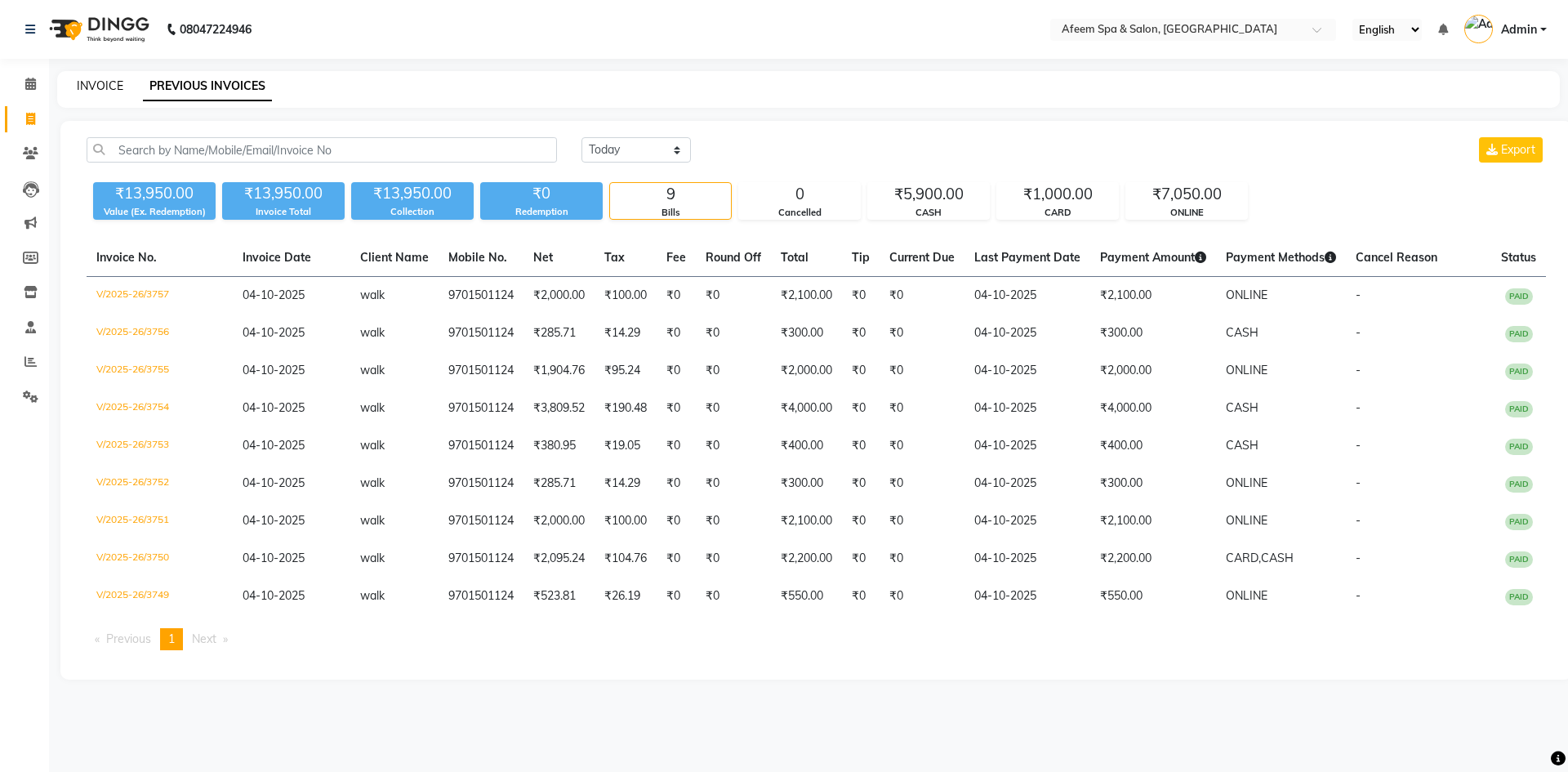
click at [102, 84] on link "INVOICE" at bounding box center [100, 86] width 46 height 15
select select "service"
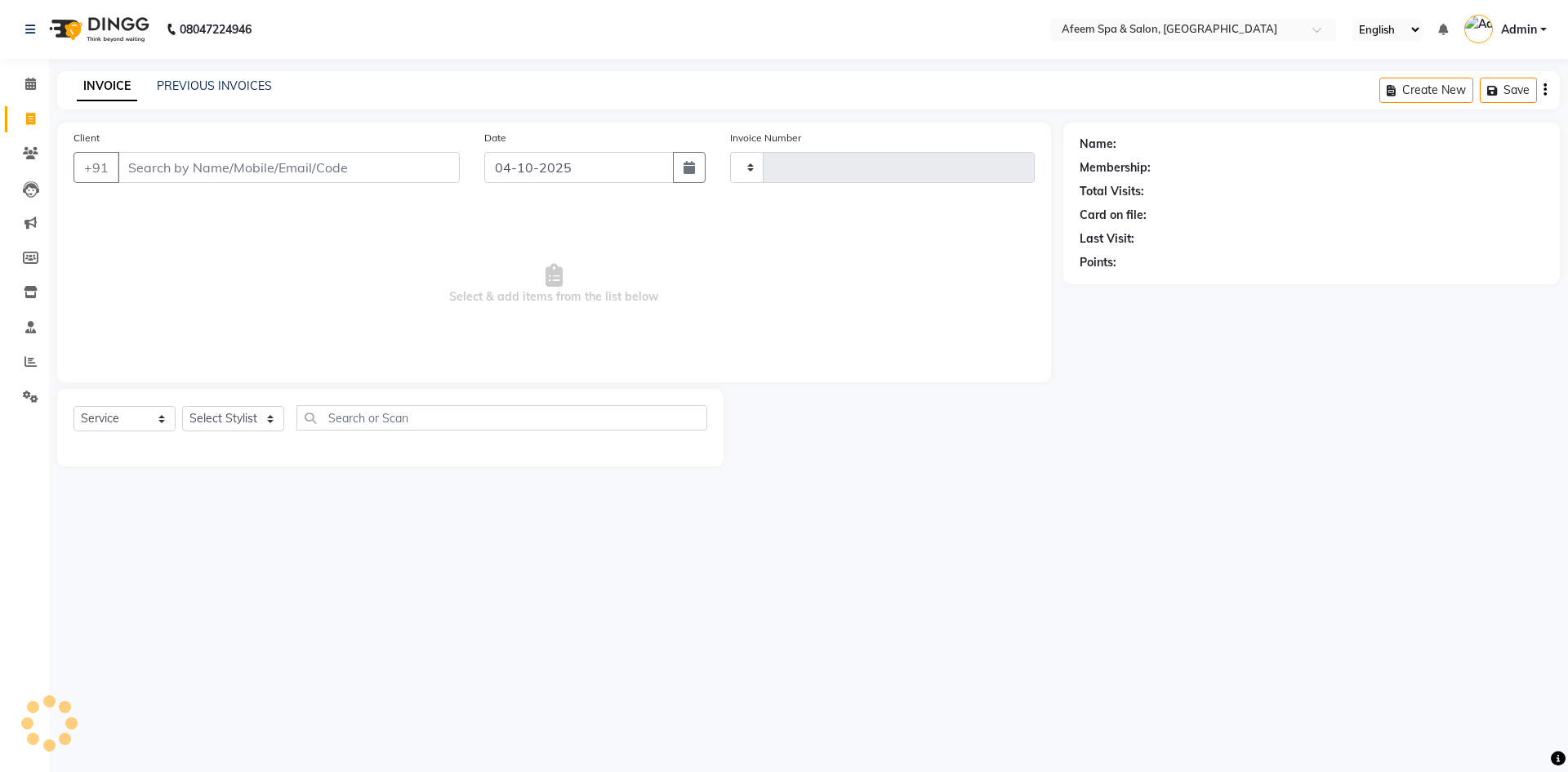
type input "3758"
select select "750"
click at [241, 89] on link "PREVIOUS INVOICES" at bounding box center [214, 86] width 115 height 15
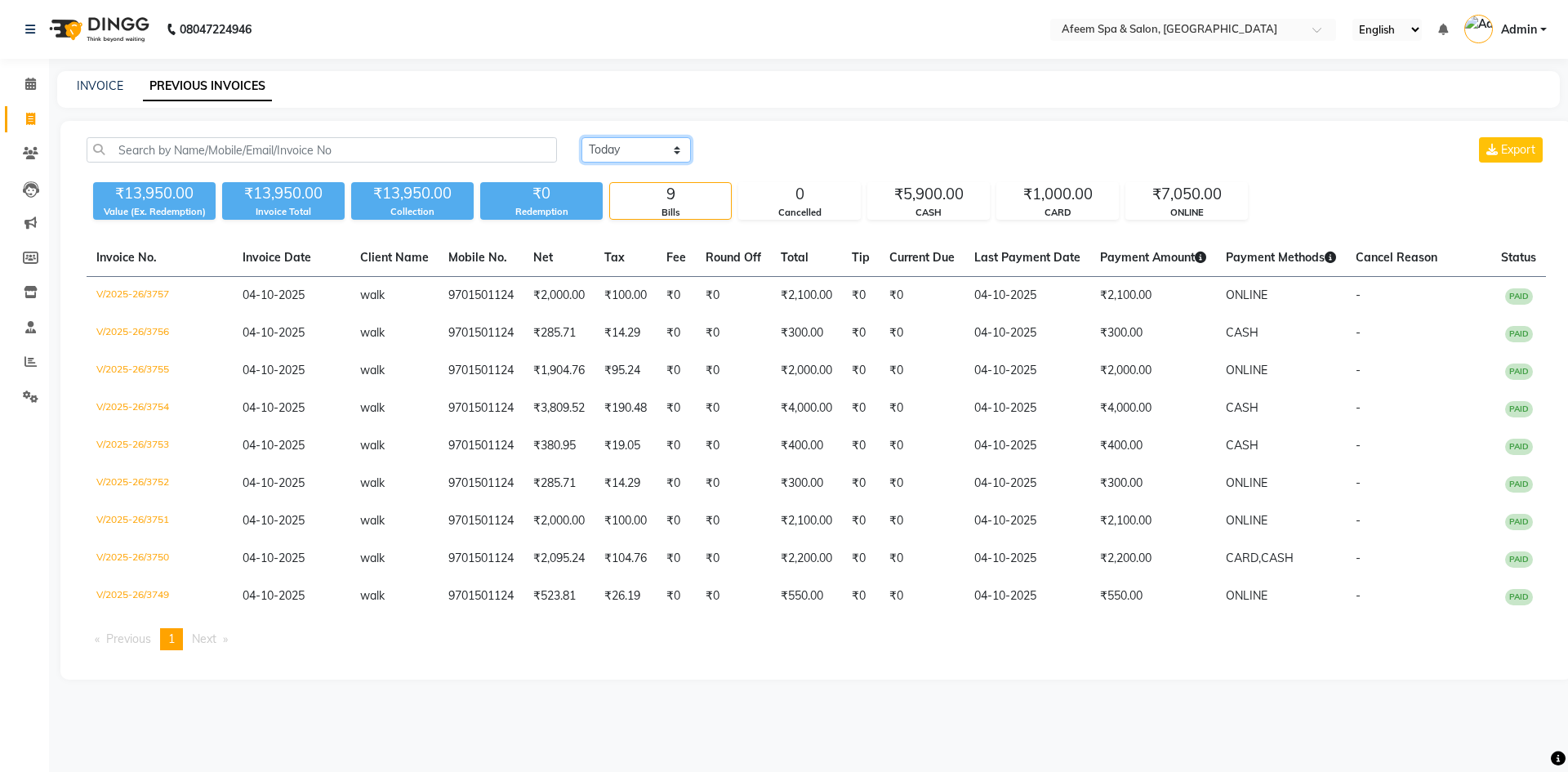
click at [669, 145] on select "[DATE] [DATE] Custom Range" at bounding box center [636, 150] width 109 height 25
select select "range"
click at [582, 138] on select "[DATE] [DATE] Custom Range" at bounding box center [636, 150] width 109 height 25
click at [782, 151] on input "04-10-2025" at bounding box center [769, 150] width 115 height 23
select select "10"
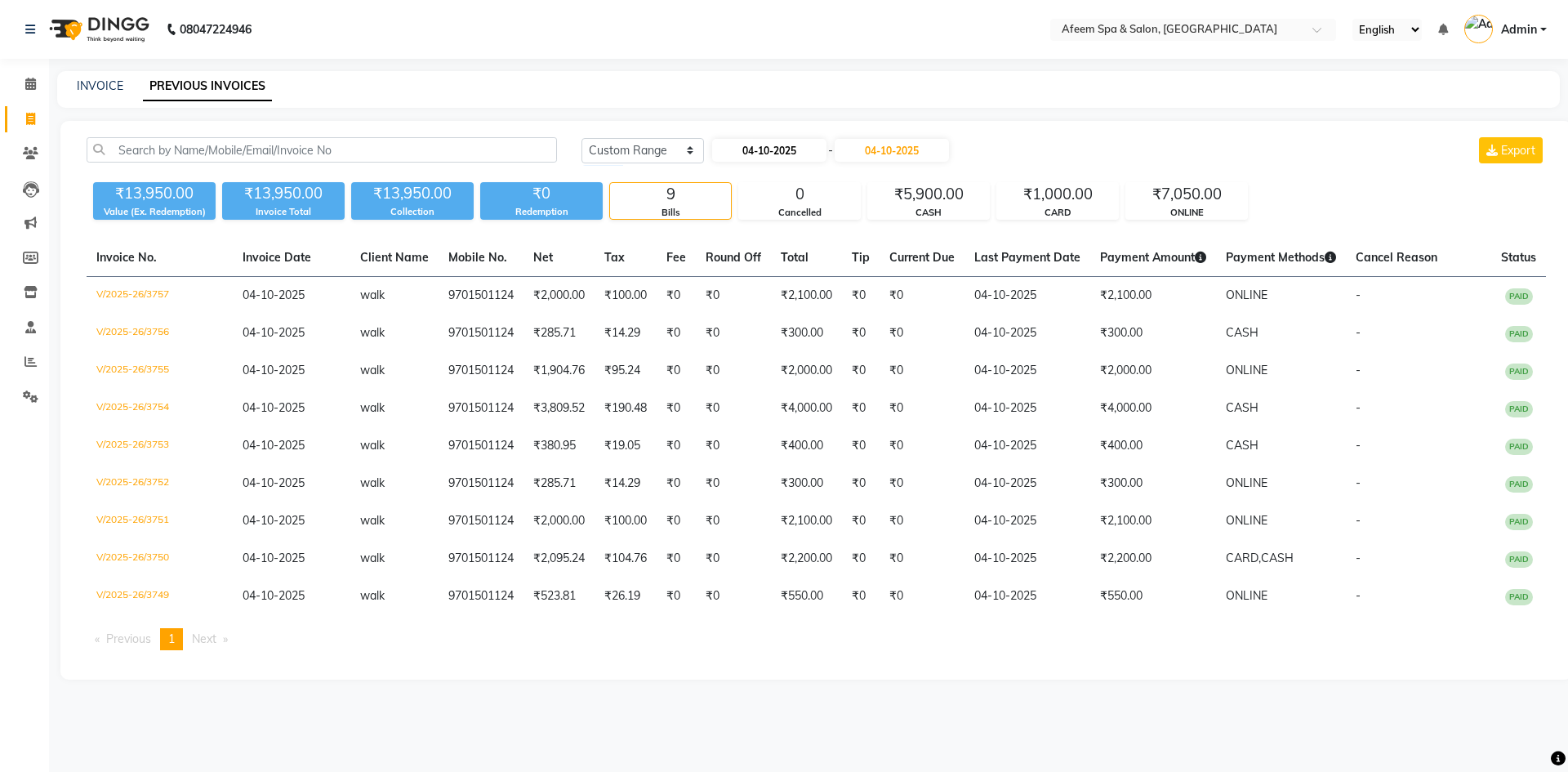
select select "2025"
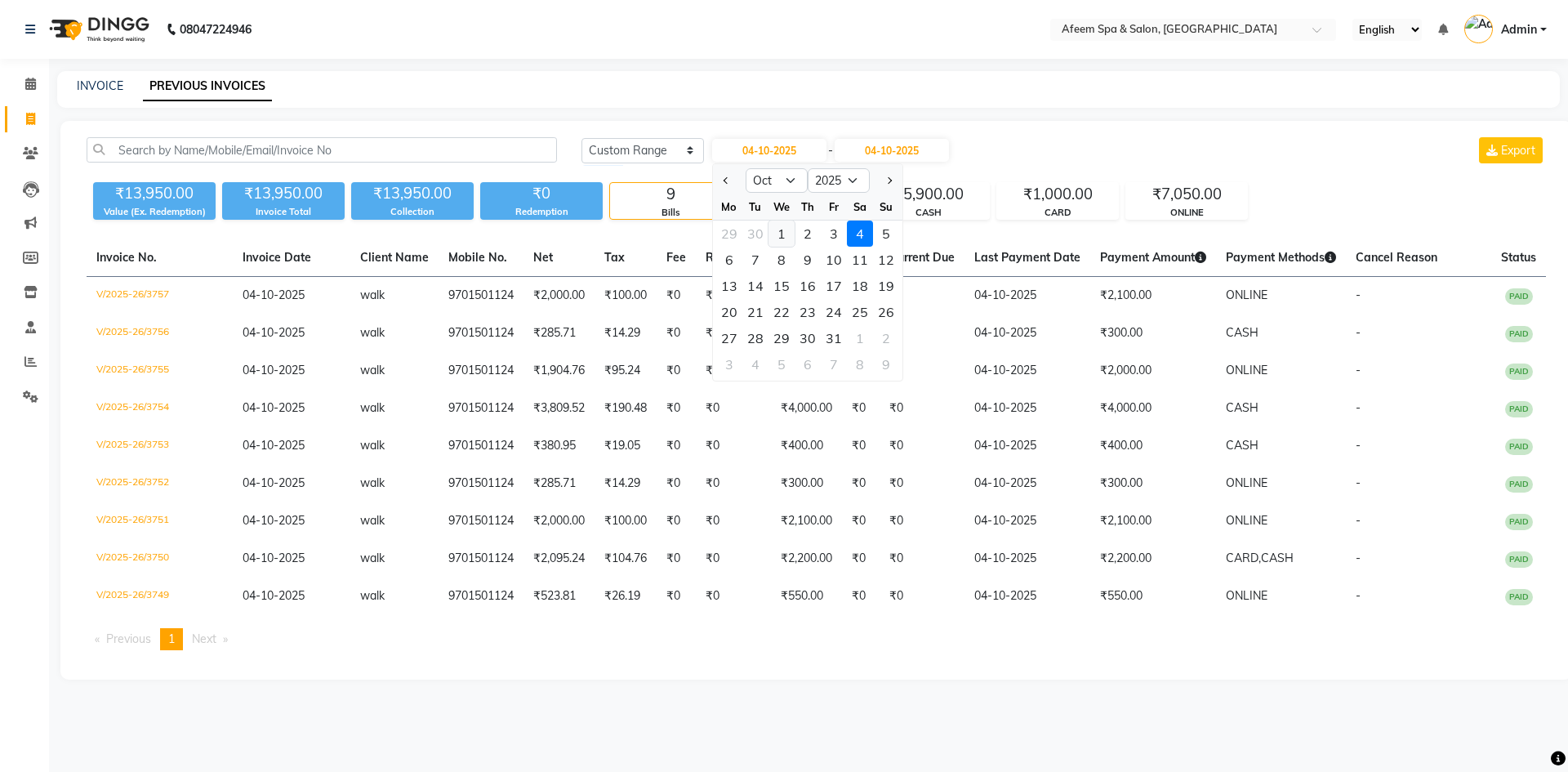
click at [790, 237] on div "1" at bounding box center [781, 234] width 26 height 26
type input "01-10-2025"
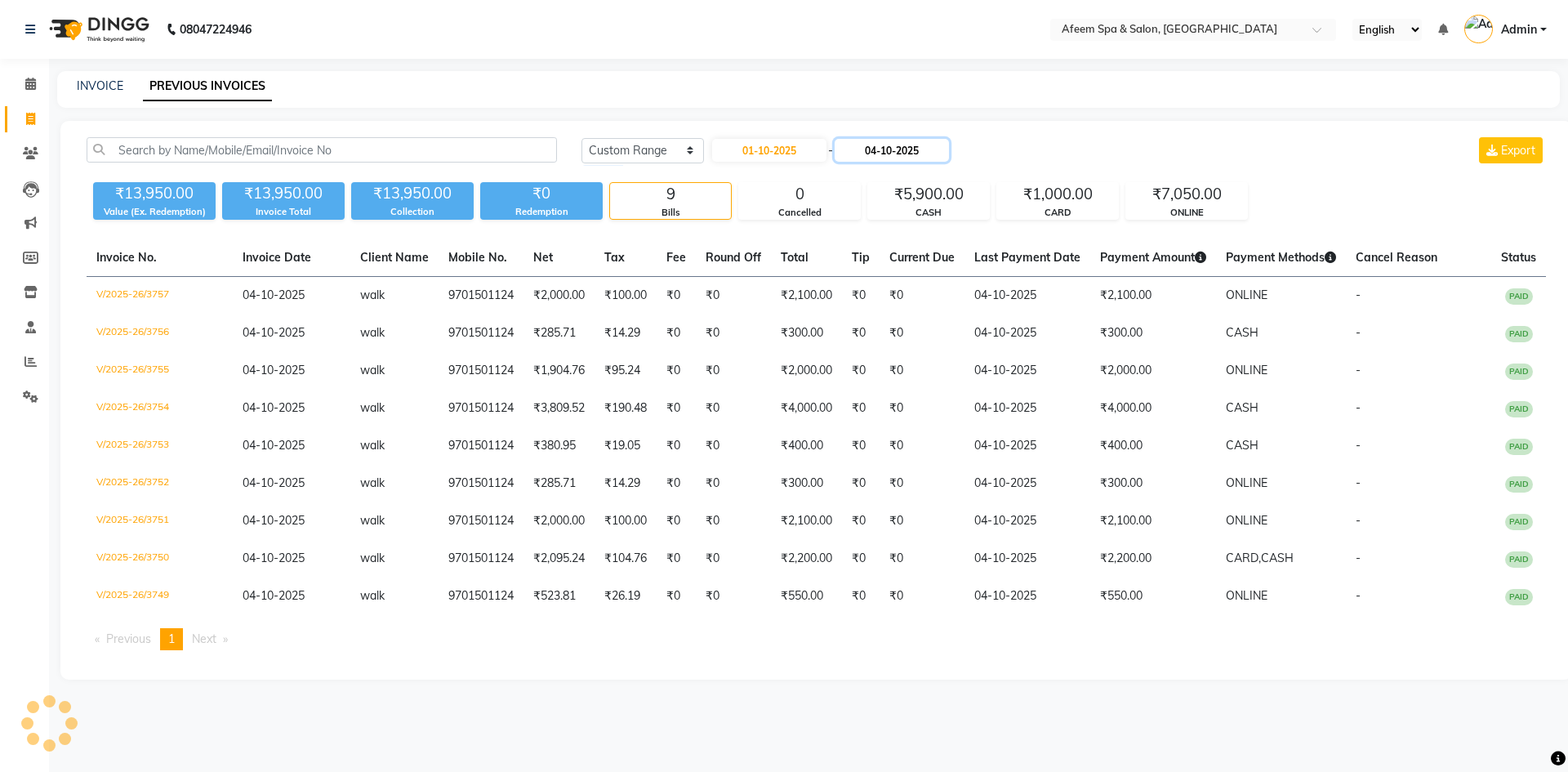
click at [878, 152] on input "04-10-2025" at bounding box center [892, 150] width 115 height 23
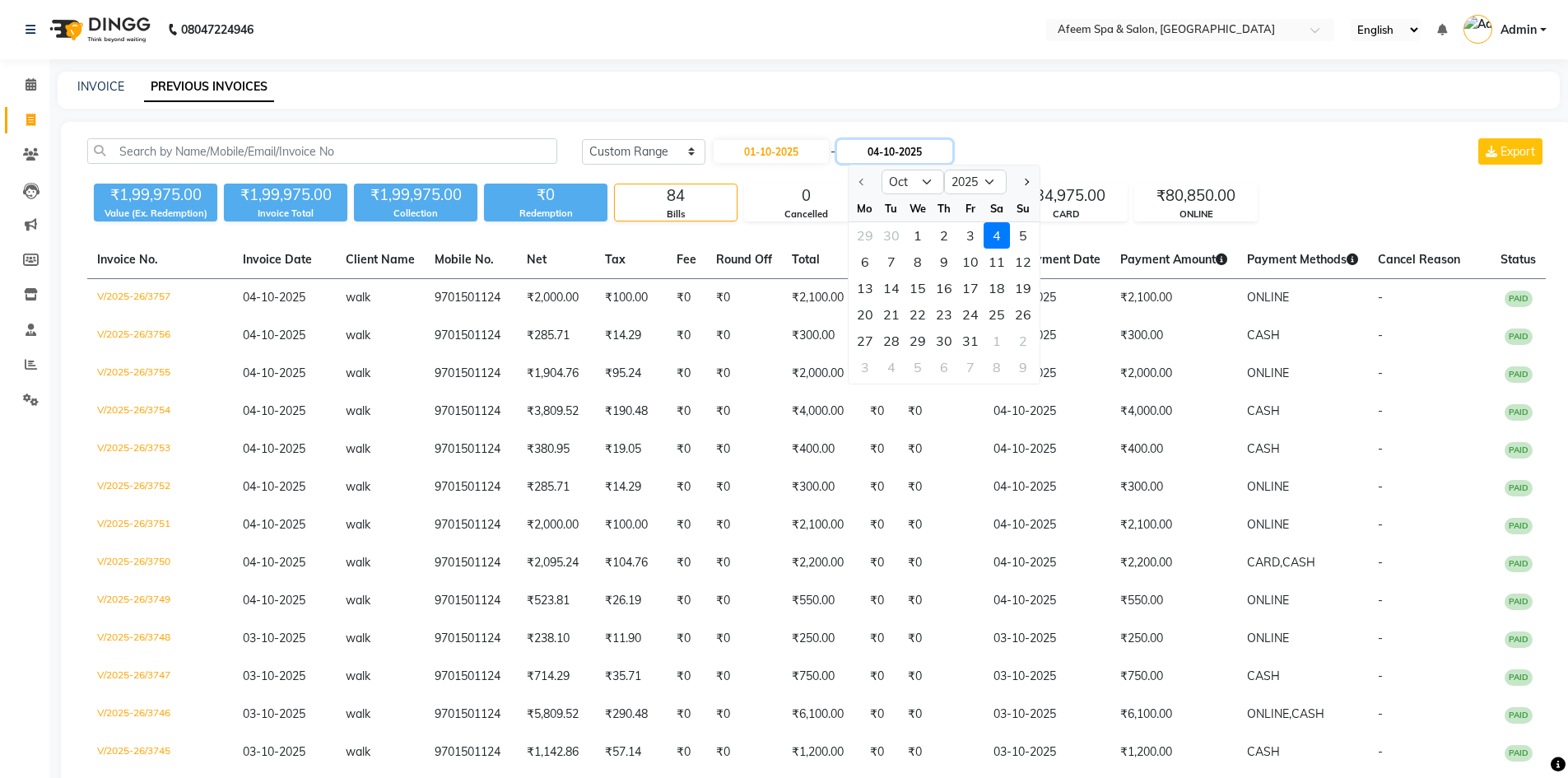
click at [884, 152] on input "04-10-2025" at bounding box center [894, 151] width 116 height 23
click at [925, 188] on select "Oct Nov Dec" at bounding box center [912, 182] width 63 height 25
click at [780, 157] on input "01-10-2025" at bounding box center [771, 151] width 116 height 23
select select "10"
select select "2025"
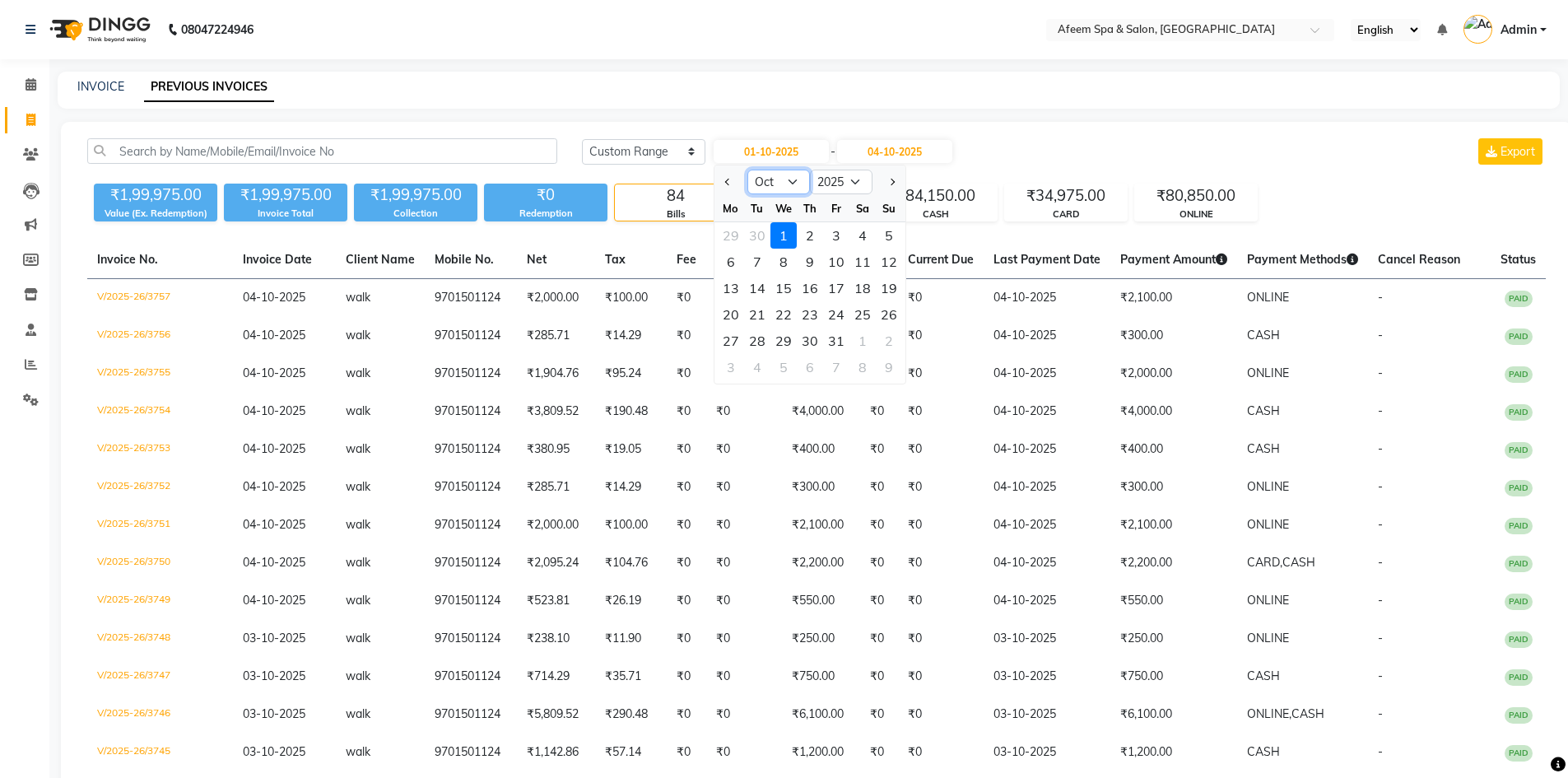
click at [778, 178] on select "Jan Feb Mar Apr May Jun [DATE] Aug Sep Oct Nov Dec" at bounding box center [779, 182] width 63 height 25
select select "9"
click at [748, 170] on select "Jan Feb Mar Apr May Jun [DATE] Aug Sep Oct Nov Dec" at bounding box center [779, 182] width 63 height 25
click at [733, 237] on div "1" at bounding box center [731, 236] width 26 height 26
type input "01-09-2025"
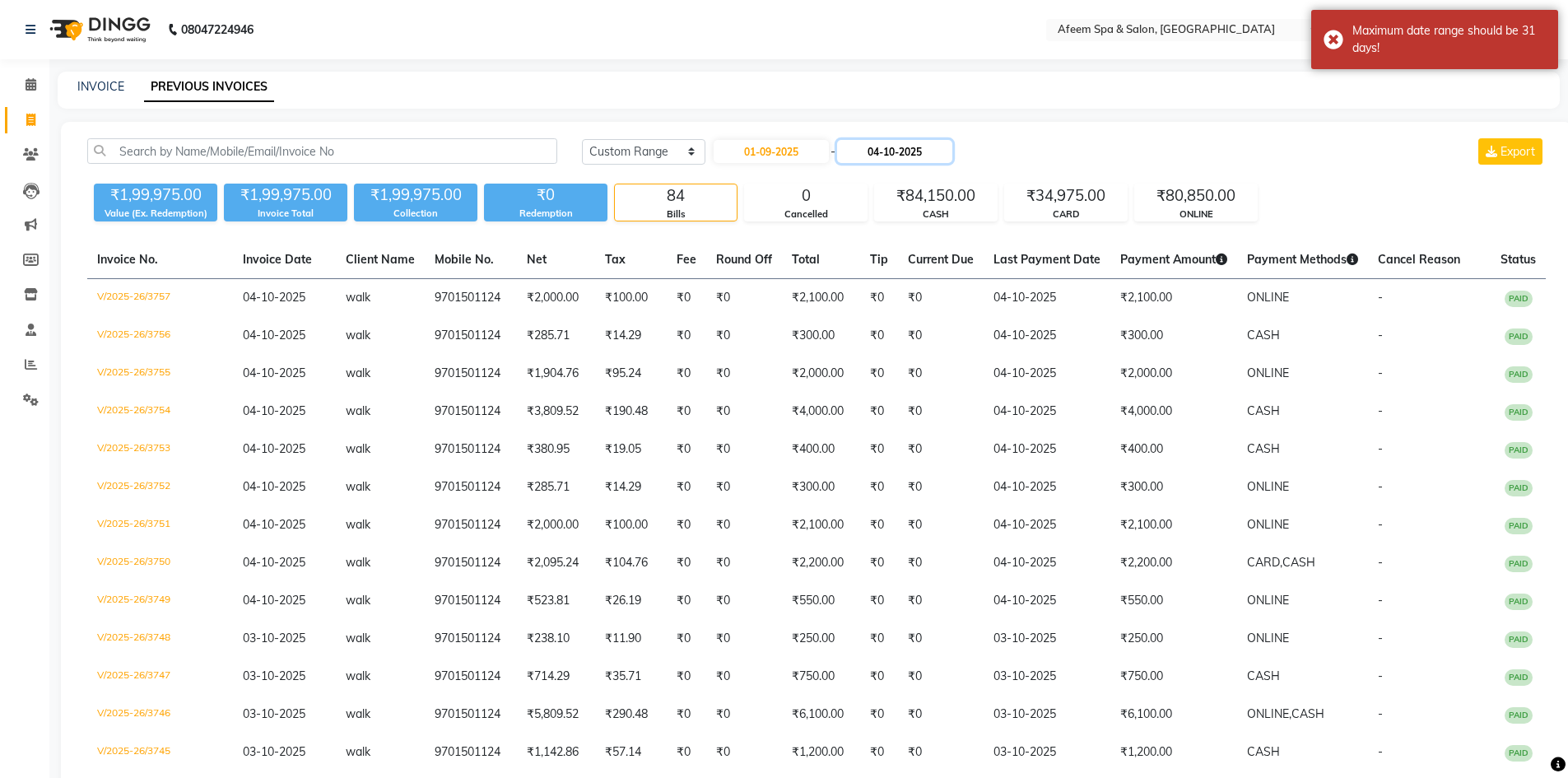
click at [866, 156] on input "04-10-2025" at bounding box center [894, 151] width 116 height 23
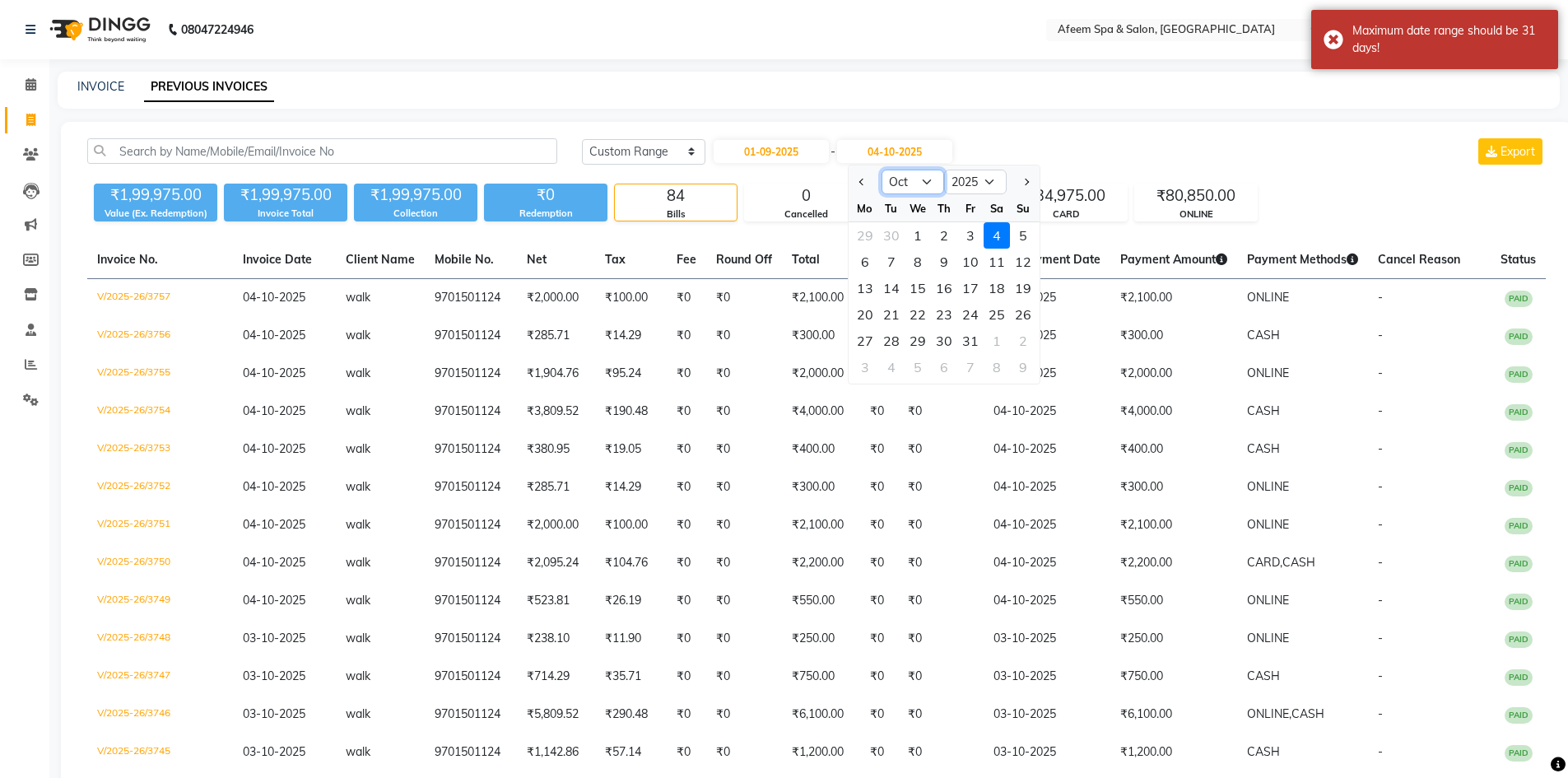
click at [897, 182] on select "Sep Oct Nov Dec" at bounding box center [912, 182] width 63 height 25
select select "9"
click at [881, 170] on select "Sep Oct Nov Dec" at bounding box center [912, 182] width 63 height 25
click at [1020, 234] on div "7" at bounding box center [1023, 236] width 26 height 26
type input "07-09-2025"
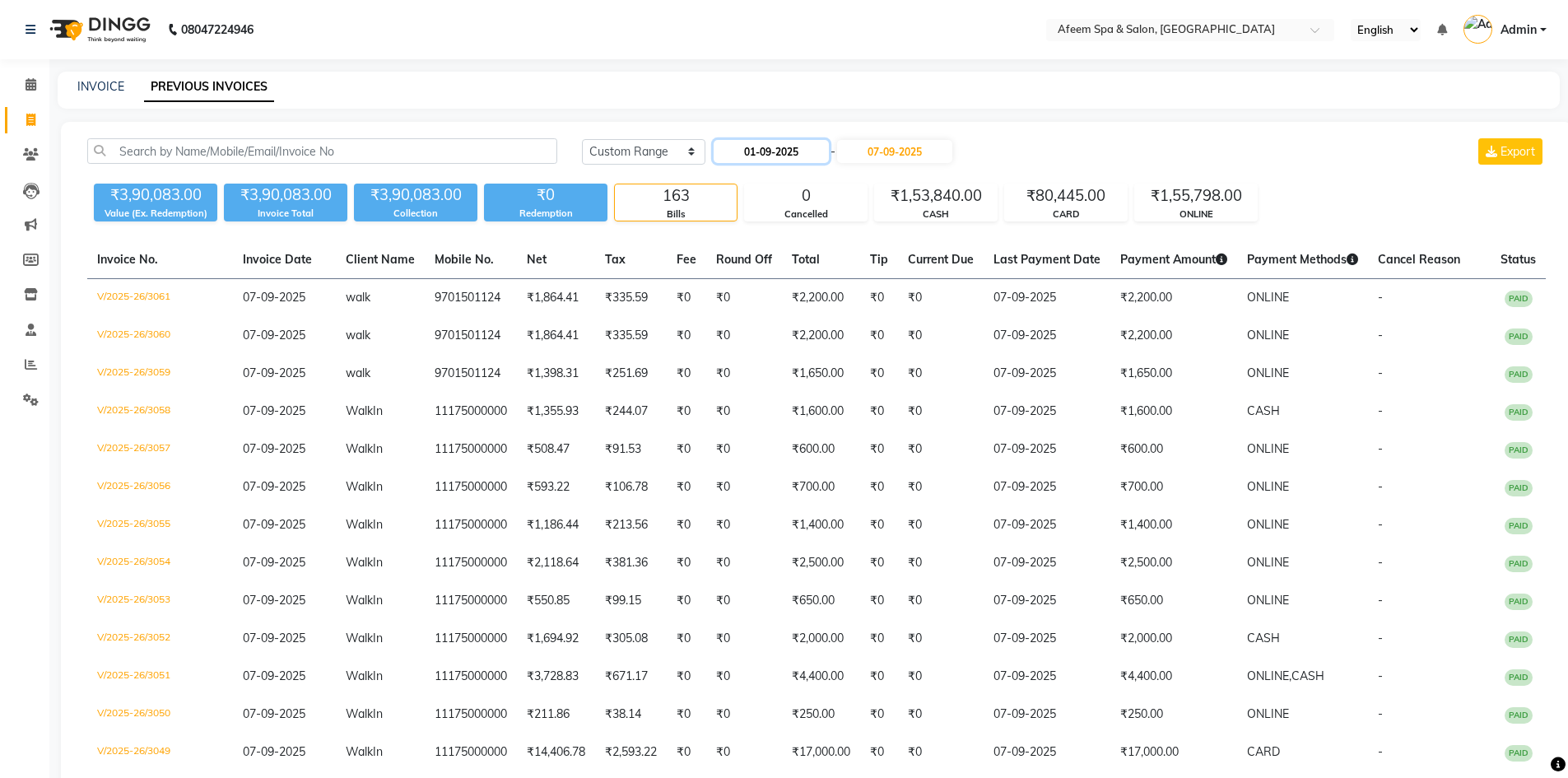
click at [736, 152] on input "01-09-2025" at bounding box center [771, 151] width 116 height 23
select select "9"
select select "2025"
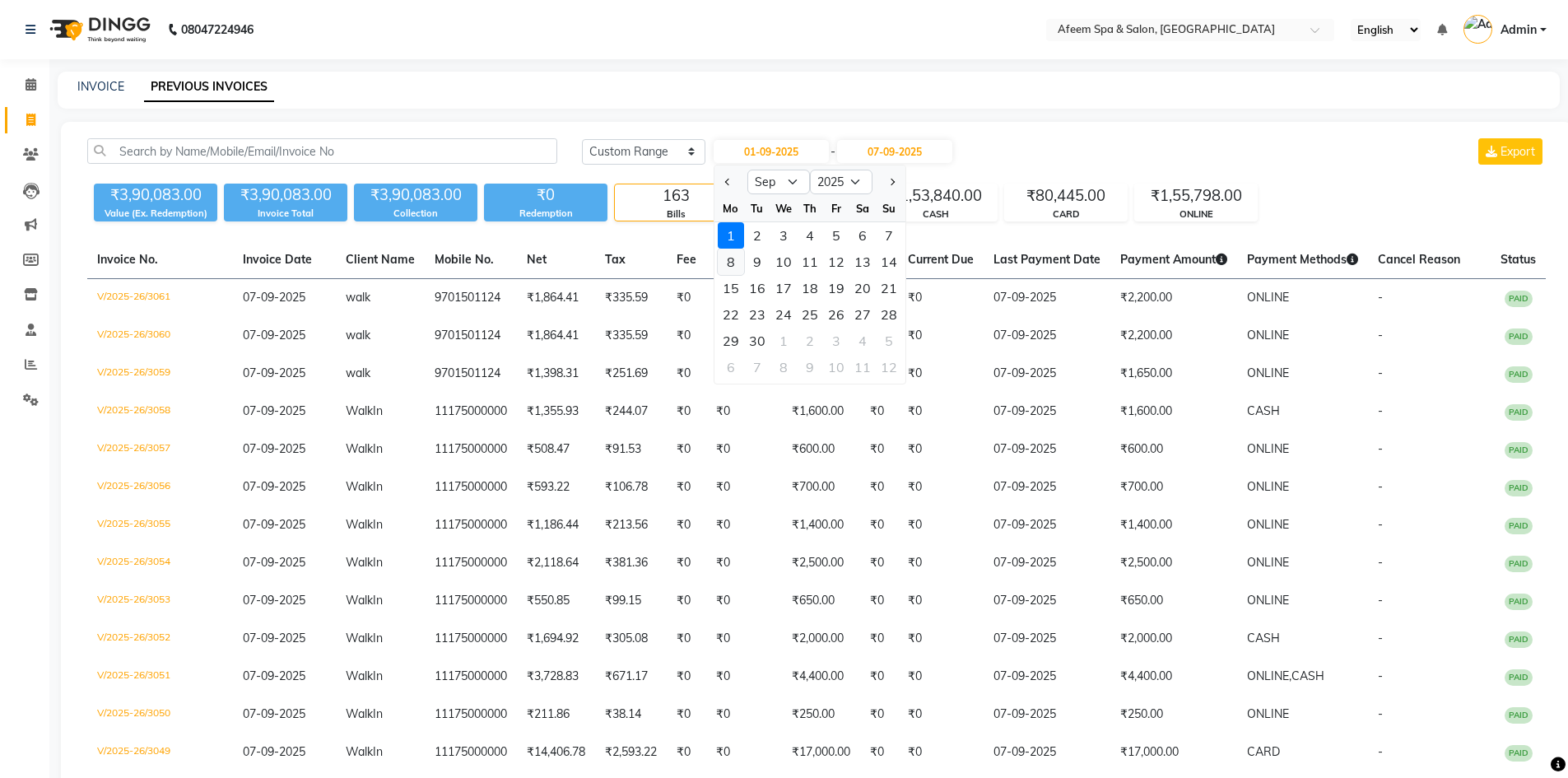
click at [736, 265] on div "8" at bounding box center [731, 262] width 26 height 26
type input "[DATE]"
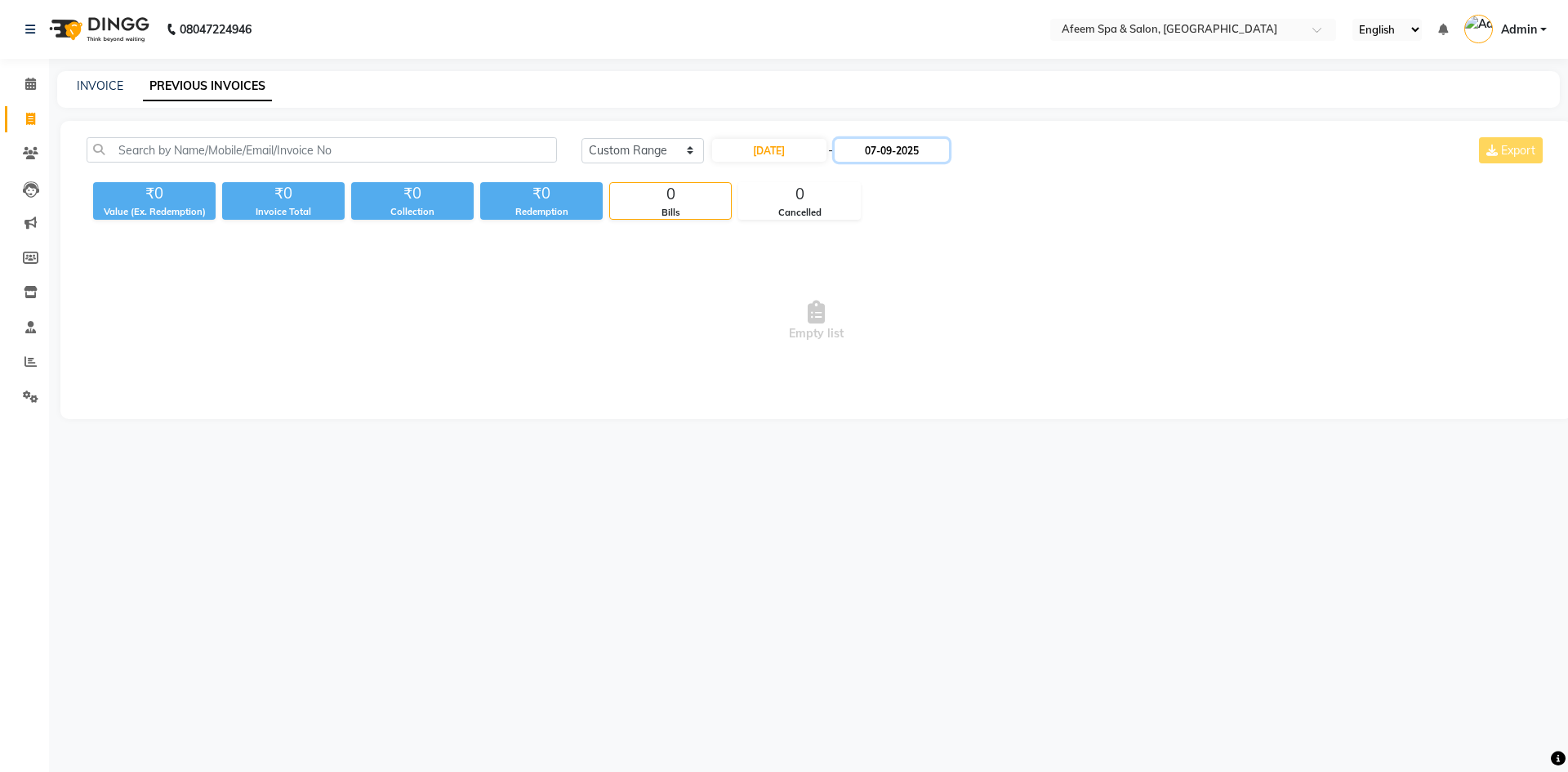
click at [914, 152] on input "07-09-2025" at bounding box center [892, 150] width 115 height 23
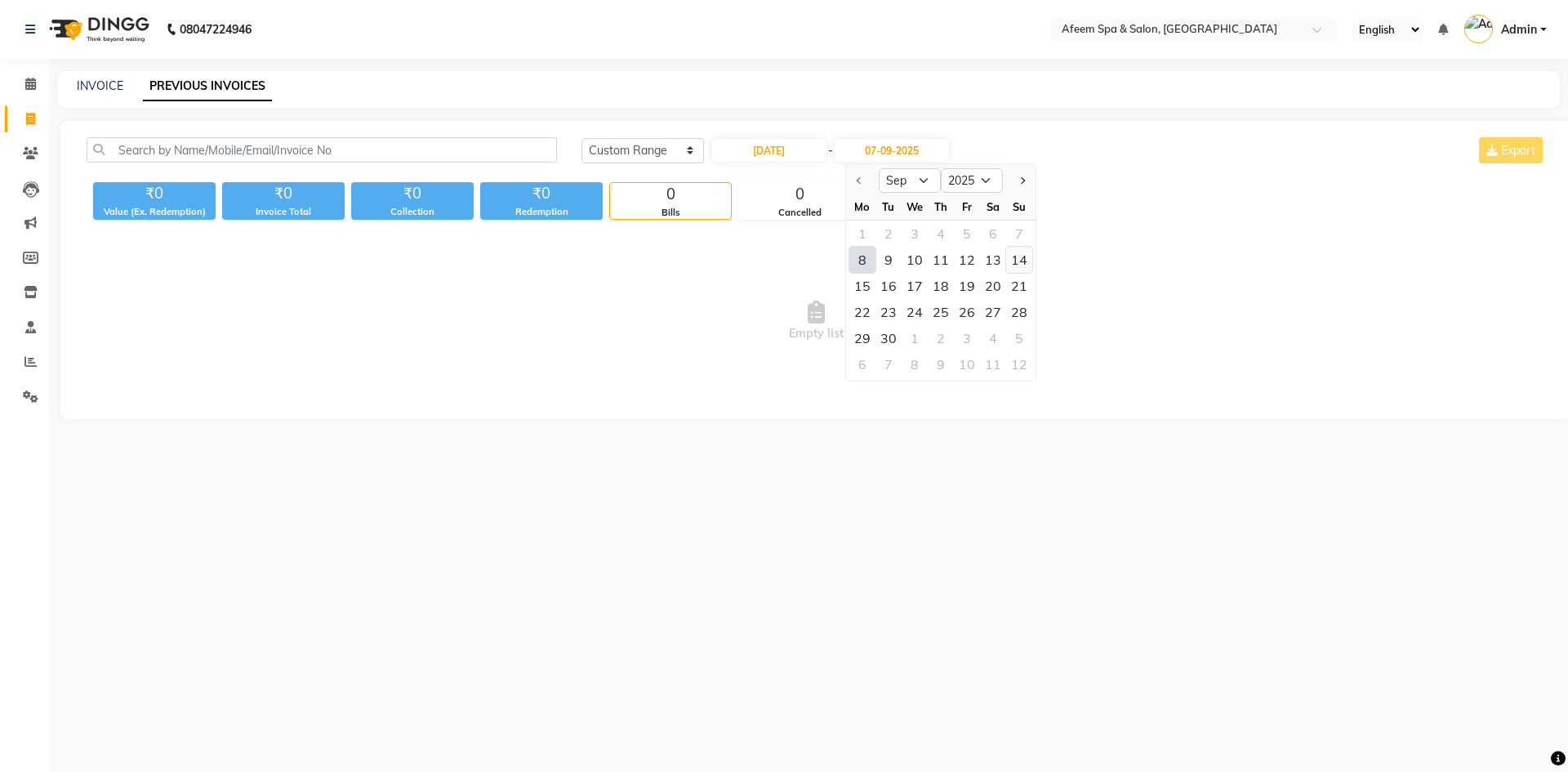
click at [1021, 257] on div "14" at bounding box center [1020, 260] width 26 height 26
type input "[DATE]"
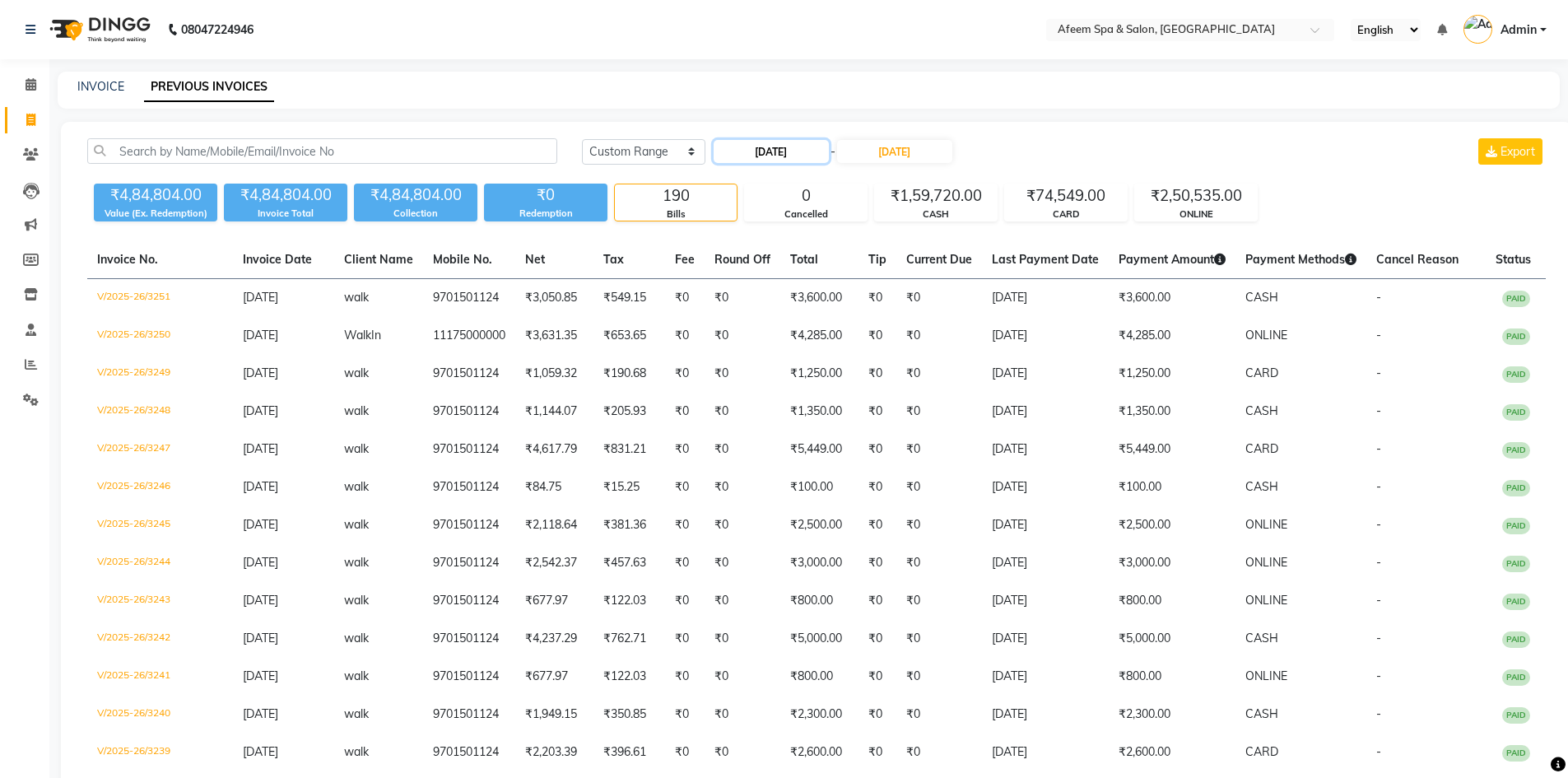
click at [793, 154] on input "[DATE]" at bounding box center [771, 151] width 116 height 23
select select "9"
select select "2025"
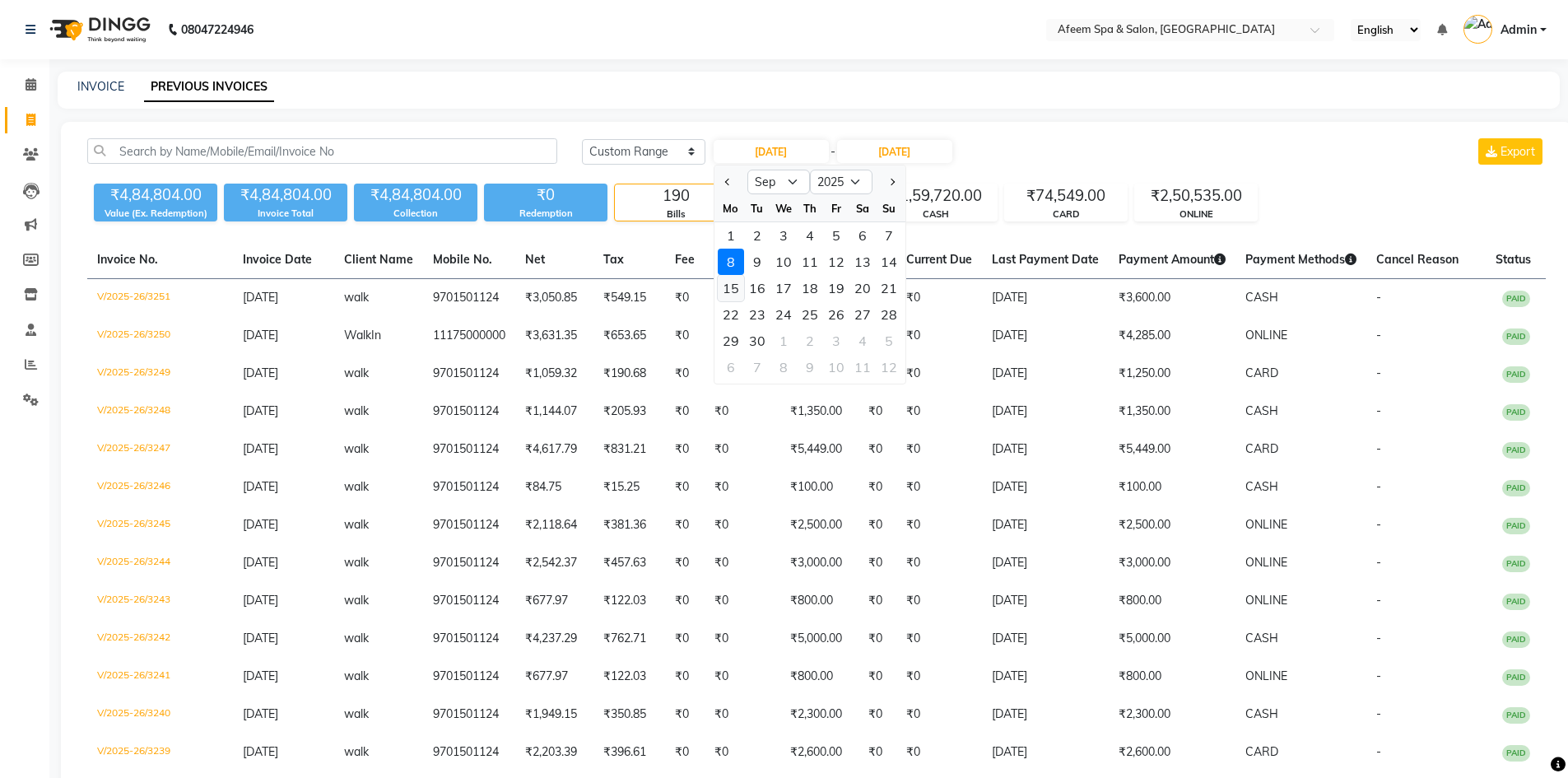
click at [732, 286] on div "15" at bounding box center [731, 288] width 26 height 26
type input "[DATE]"
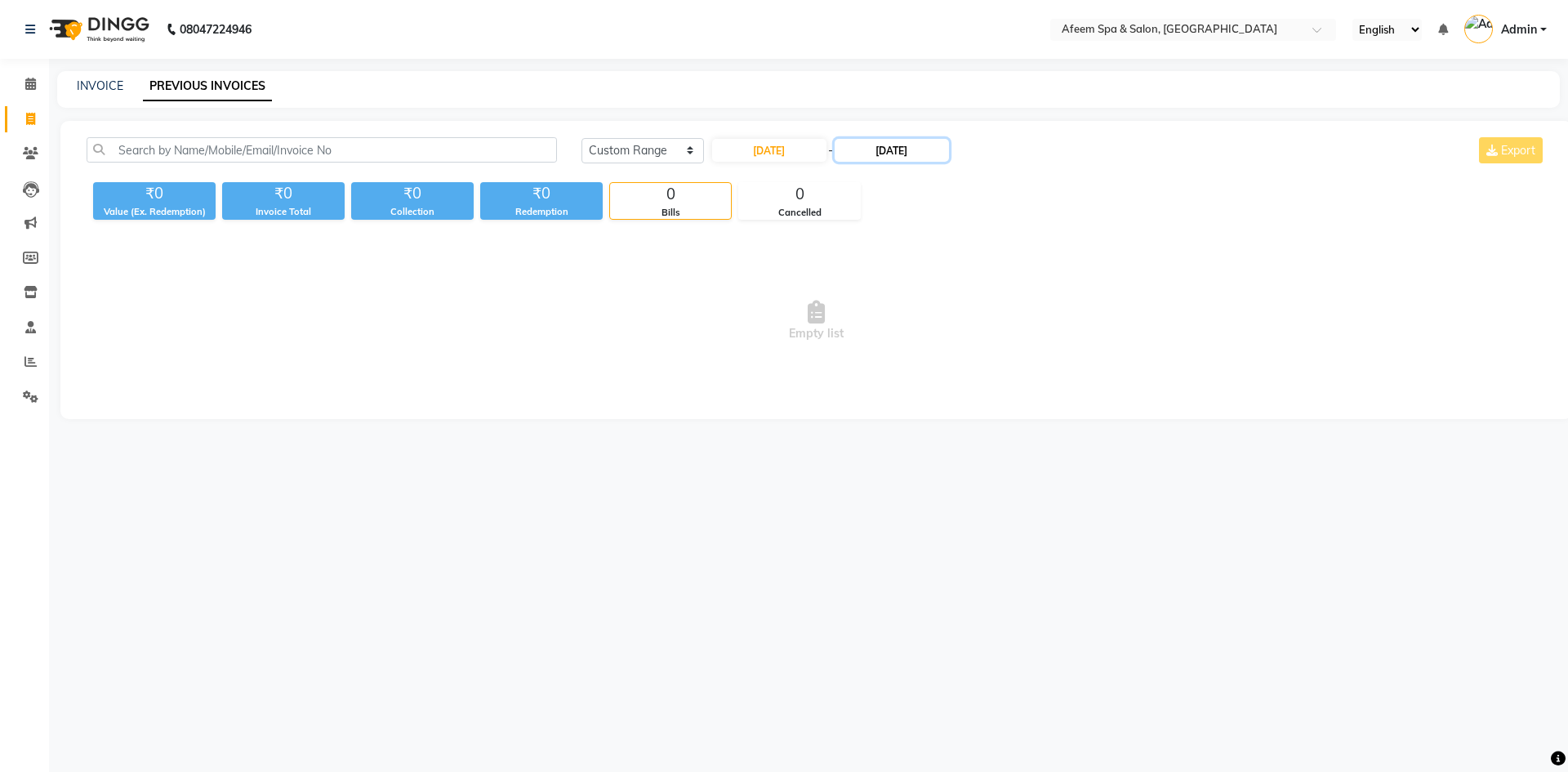
click at [904, 146] on input "[DATE]" at bounding box center [892, 150] width 115 height 23
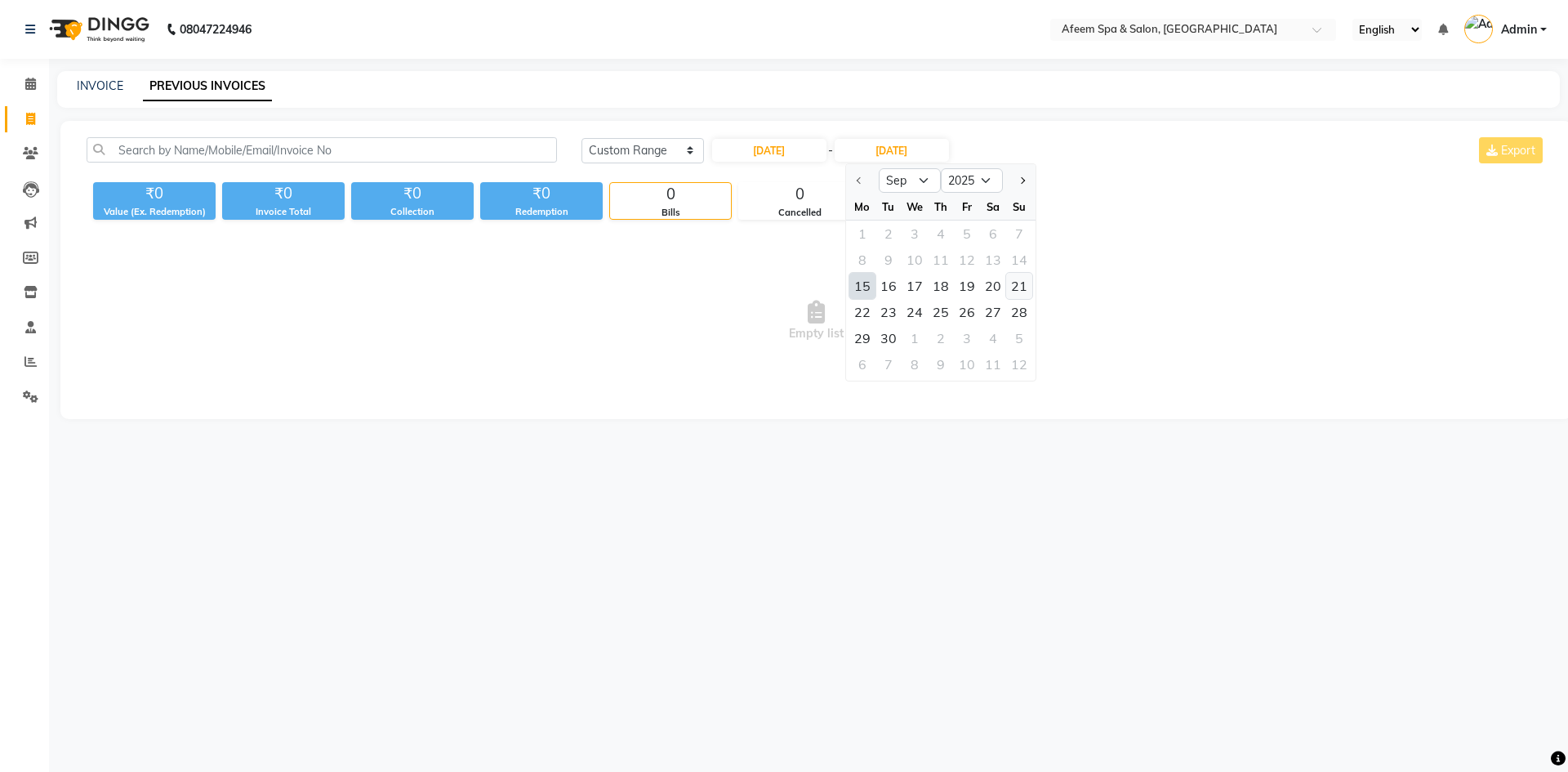
click at [1013, 284] on div "21" at bounding box center [1020, 286] width 26 height 26
type input "[DATE]"
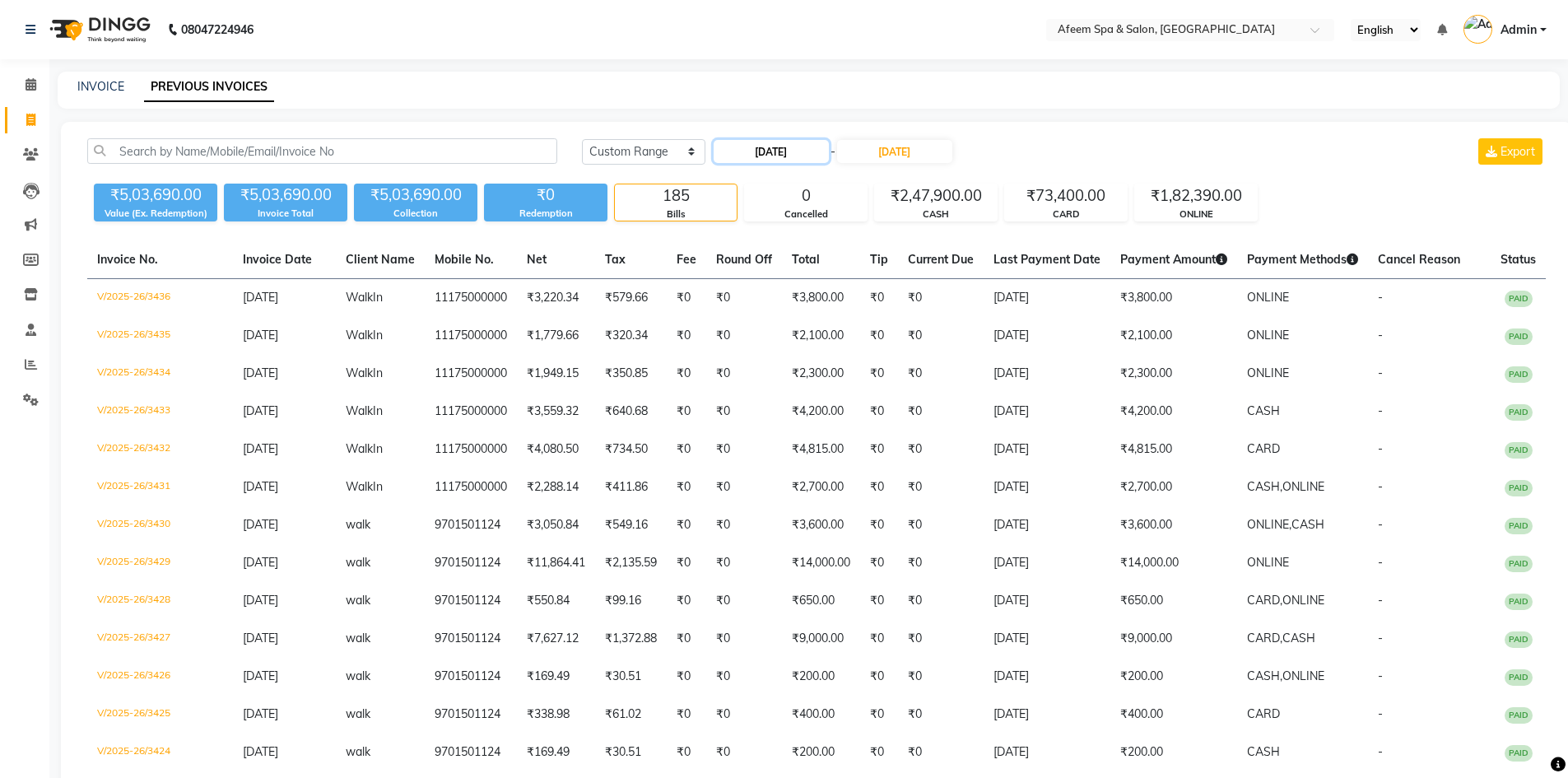
click at [788, 152] on input "[DATE]" at bounding box center [771, 151] width 116 height 23
select select "9"
select select "2025"
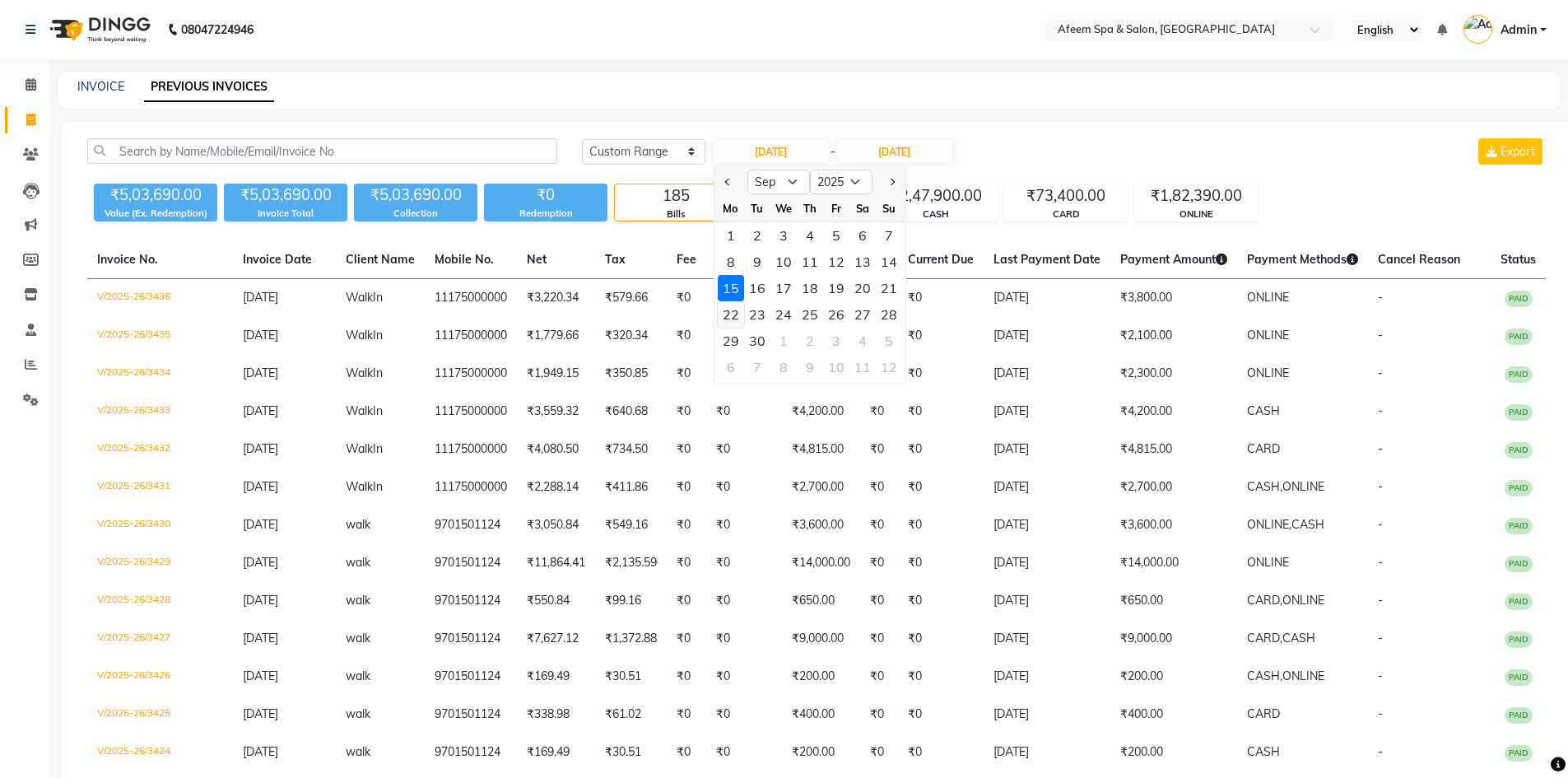
click at [725, 313] on div "22" at bounding box center [731, 314] width 26 height 26
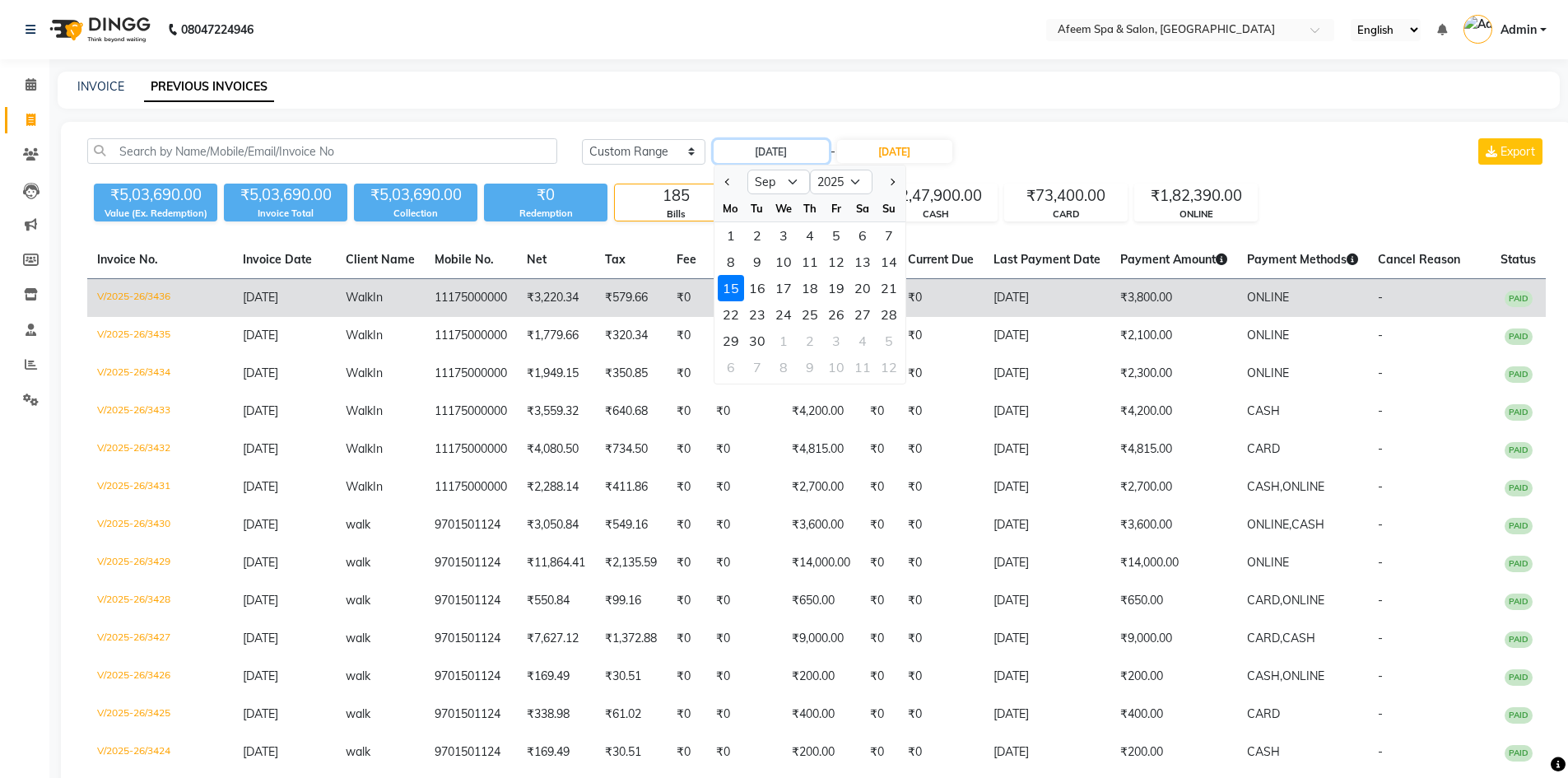
type input "[DATE]"
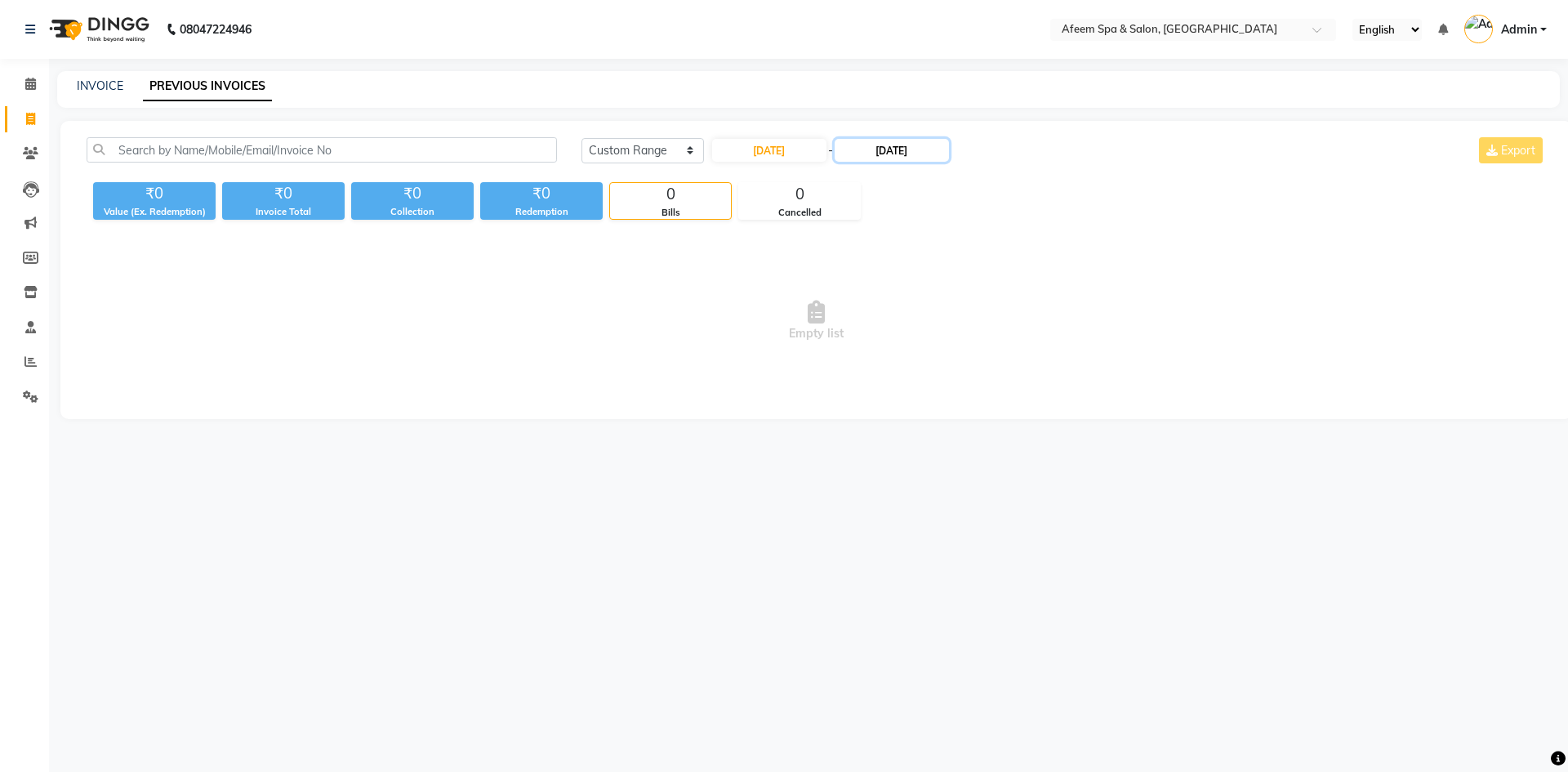
click at [874, 149] on input "[DATE]" at bounding box center [892, 150] width 115 height 23
click at [1019, 315] on div "28" at bounding box center [1020, 312] width 26 height 26
type input "28-09-2025"
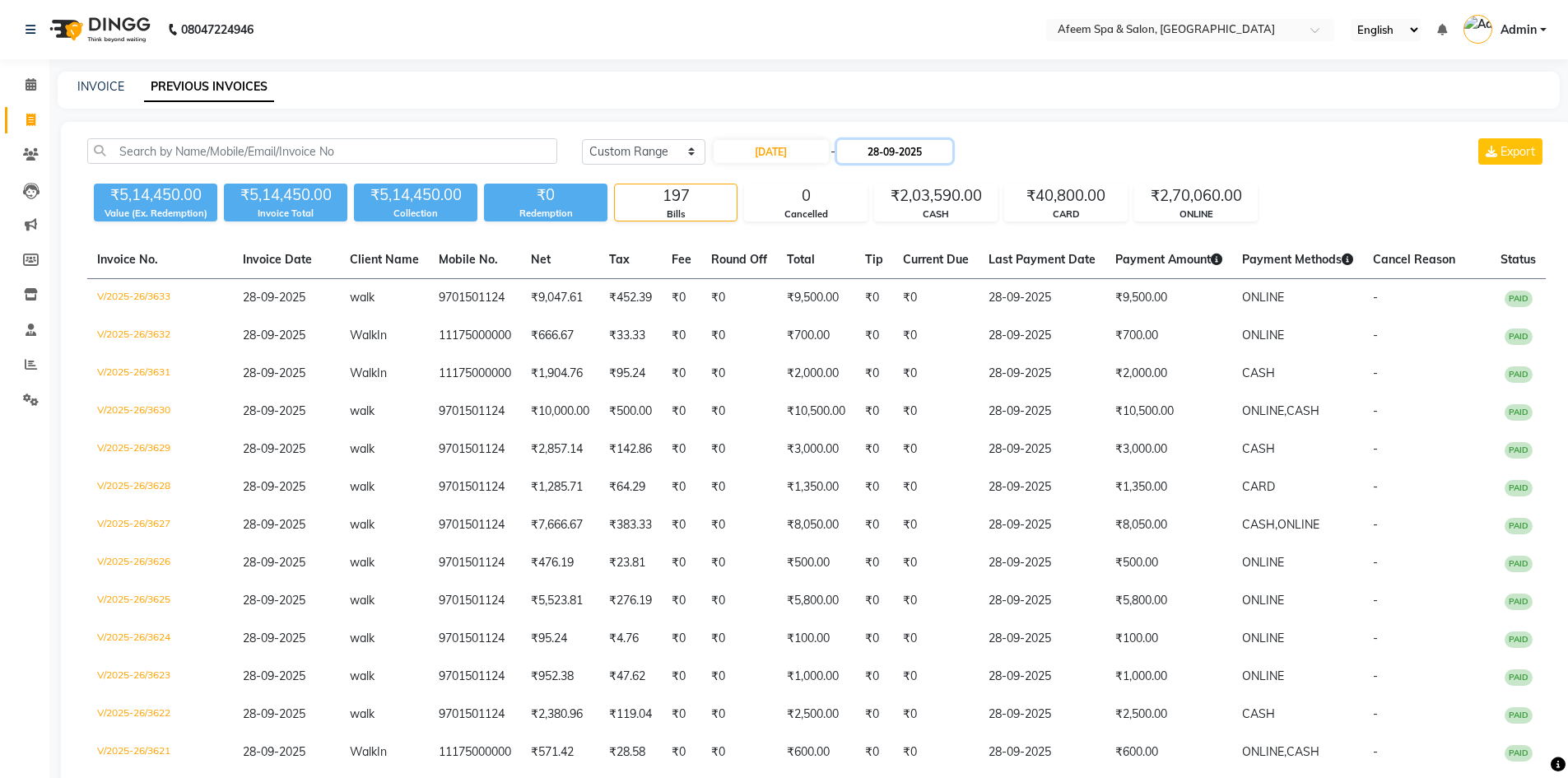
click at [863, 155] on input "28-09-2025" at bounding box center [894, 151] width 116 height 23
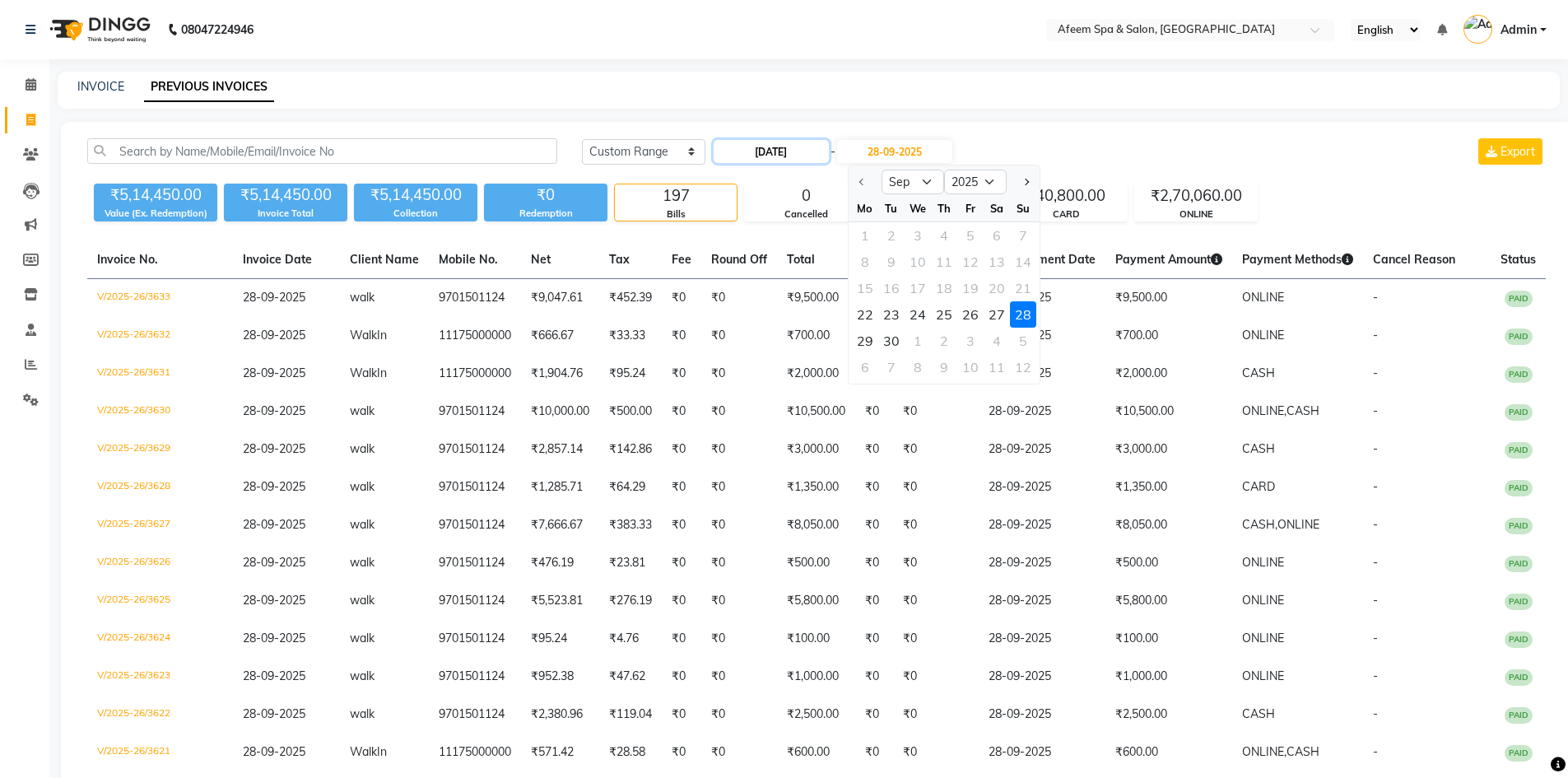
click at [789, 155] on input "[DATE]" at bounding box center [771, 151] width 116 height 23
select select "9"
select select "2025"
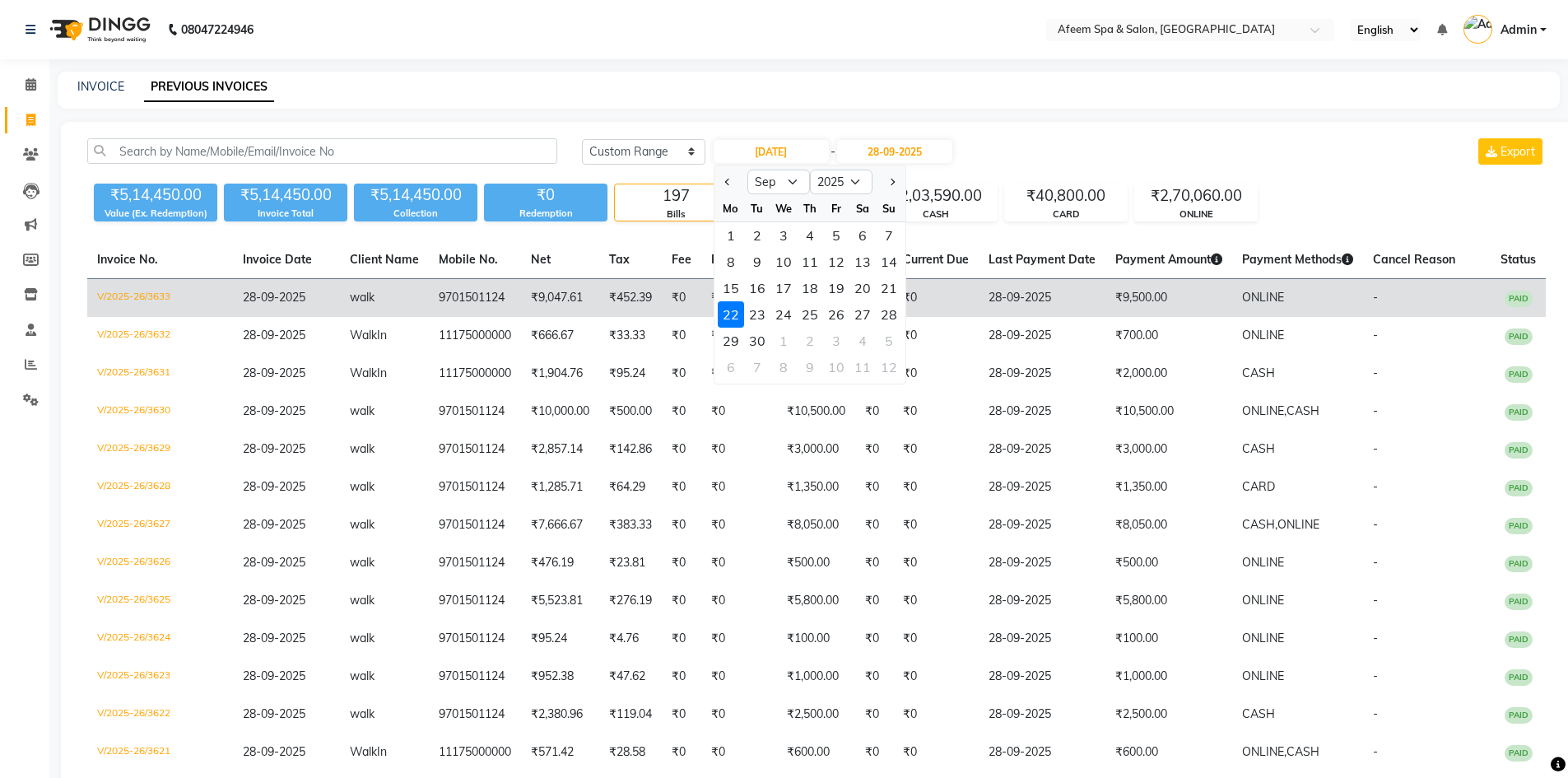
drag, startPoint x: 732, startPoint y: 344, endPoint x: 773, endPoint y: 313, distance: 51.4
click at [735, 340] on div "29" at bounding box center [731, 341] width 26 height 26
type input "29-09-2025"
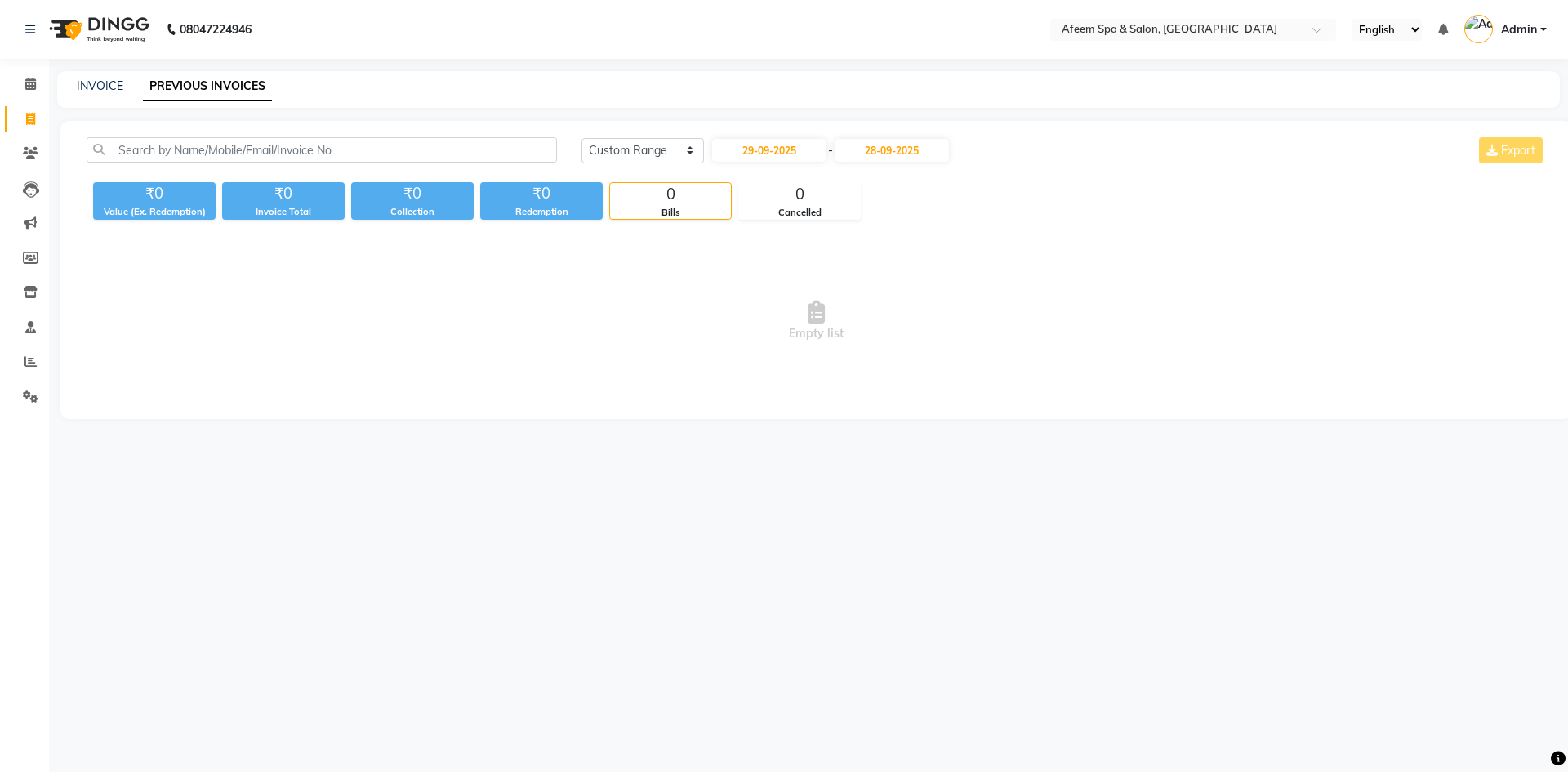
click at [899, 138] on div "[DATE] - [DATE]" at bounding box center [830, 151] width 240 height 26
click at [899, 149] on input "28-09-2025" at bounding box center [892, 150] width 115 height 23
drag, startPoint x: 904, startPoint y: 301, endPoint x: 914, endPoint y: 330, distance: 30.7
click at [914, 330] on ngb-datepicker-month "Mo Tu We Th Fr Sa Su 1 2 3 4 5 6 7 8 9 10 11 12 13 14 15 16 17 18 19 20 21 22 2…" at bounding box center [941, 287] width 189 height 187
click at [886, 340] on div "30" at bounding box center [888, 338] width 26 height 26
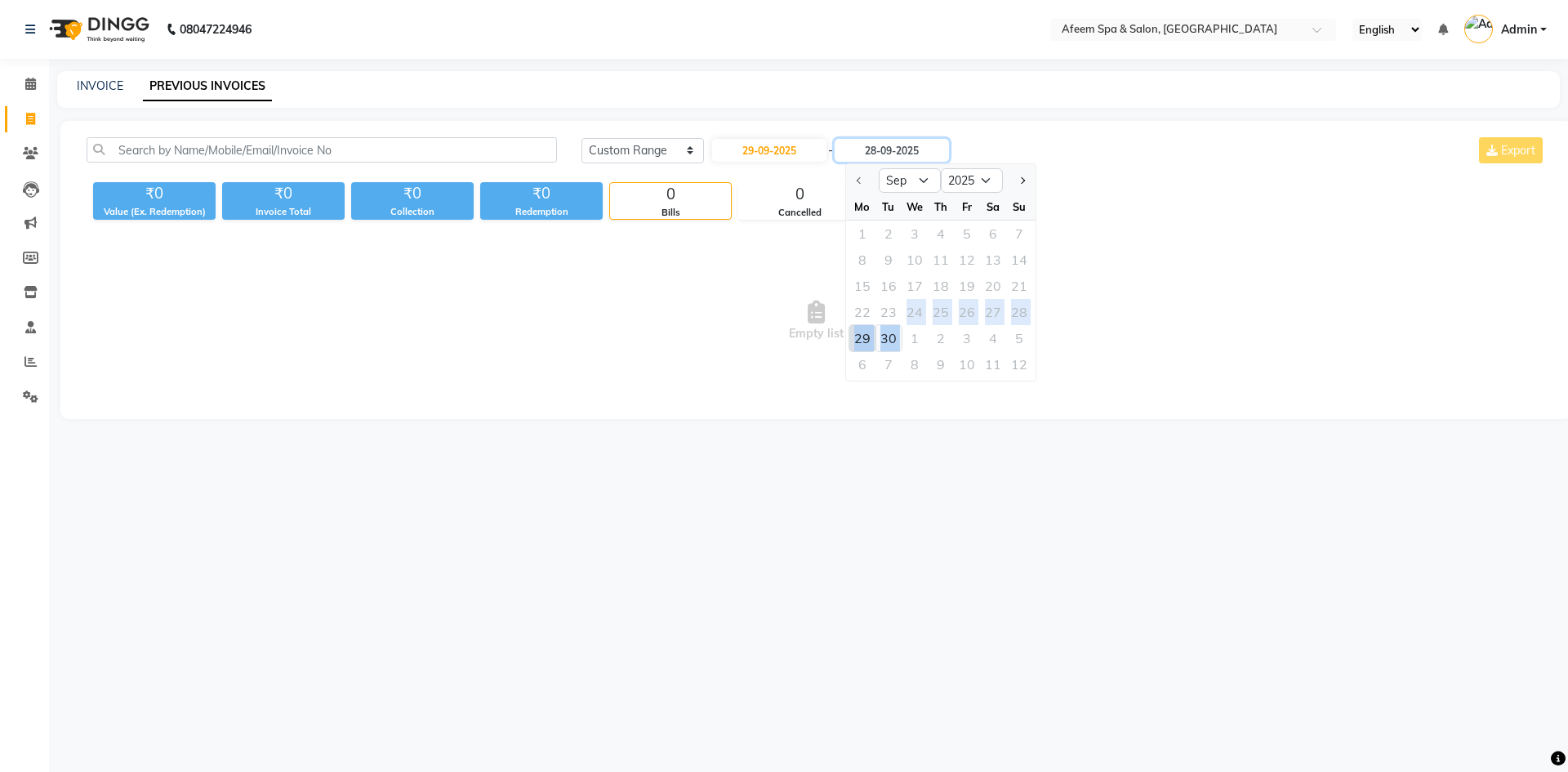
type input "30-09-2025"
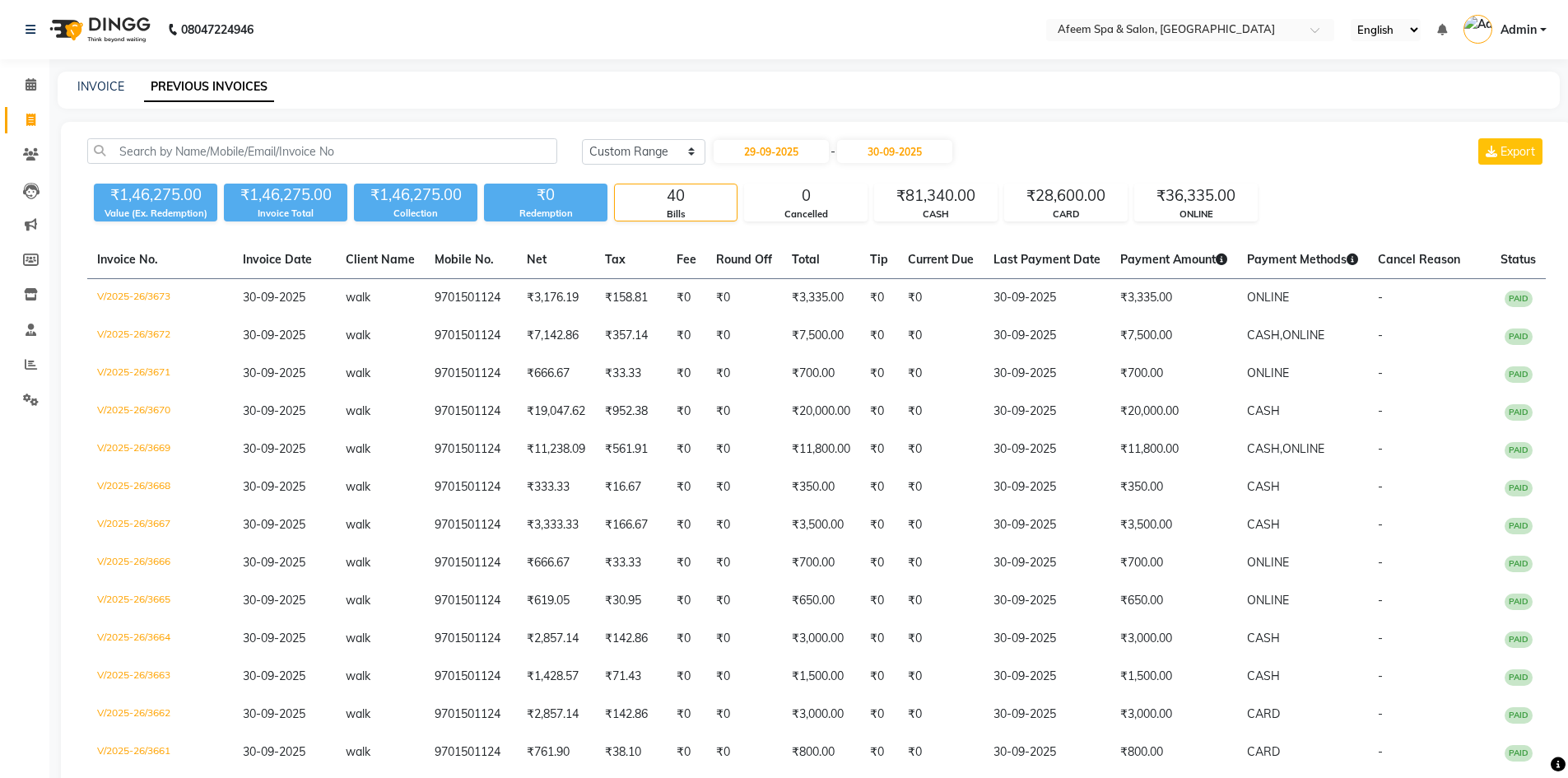
click at [651, 142] on select "[DATE] [DATE] Custom Range" at bounding box center [644, 152] width 124 height 26
select select "today"
click at [582, 140] on select "[DATE] [DATE] Custom Range" at bounding box center [644, 152] width 124 height 26
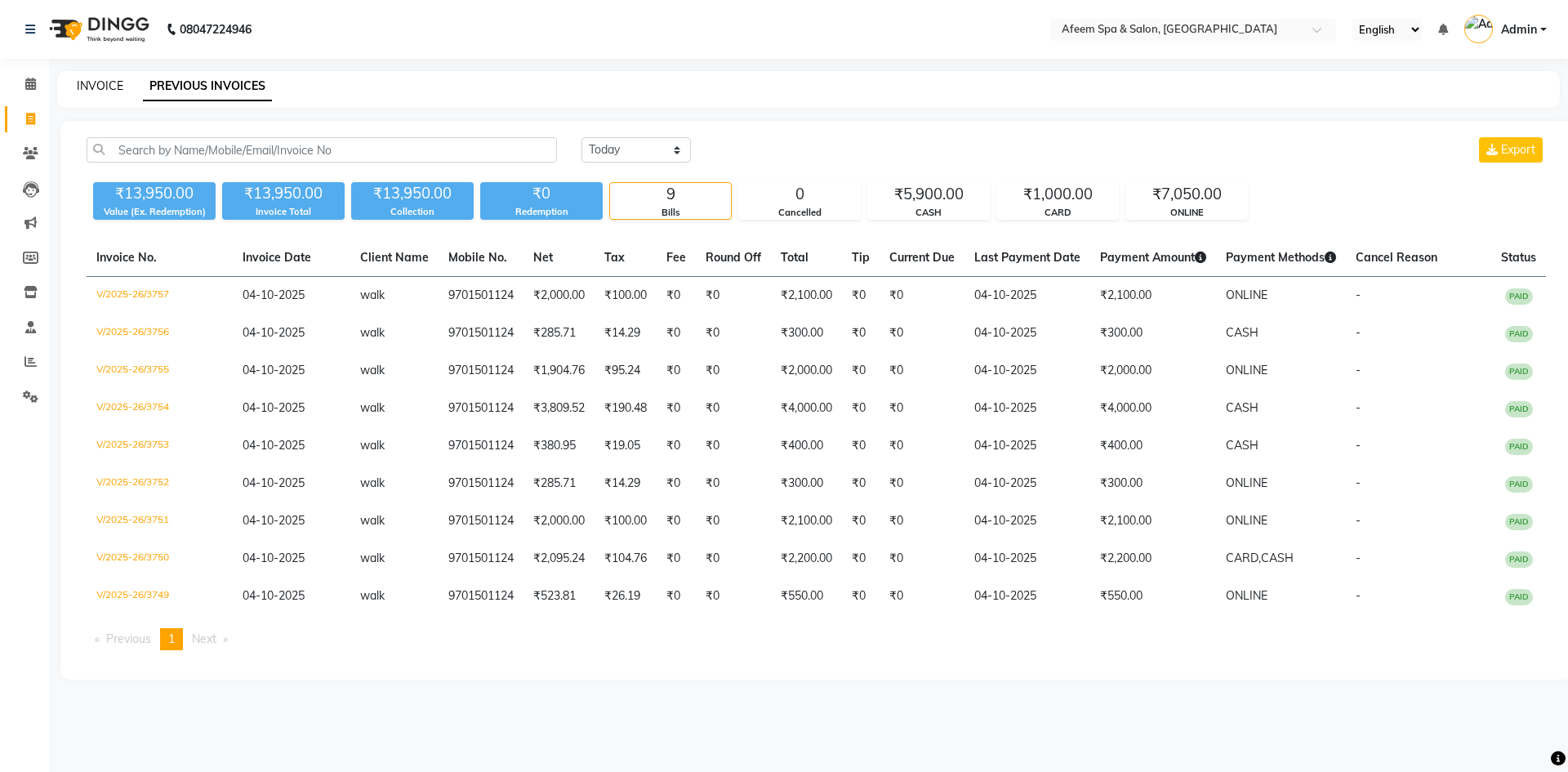
click at [95, 86] on link "INVOICE" at bounding box center [100, 86] width 46 height 15
select select "service"
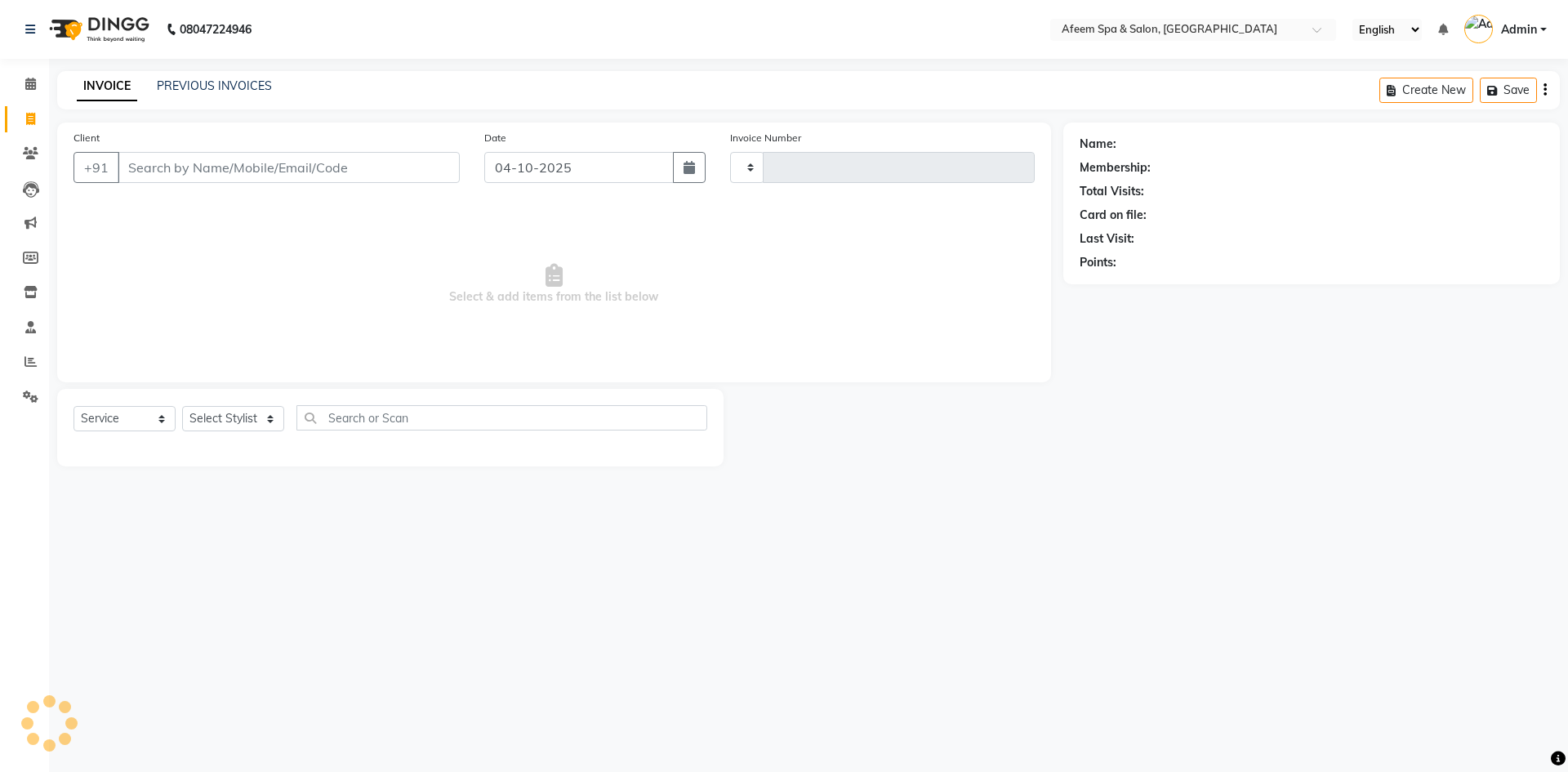
type input "3758"
select select "750"
type input "9701501124"
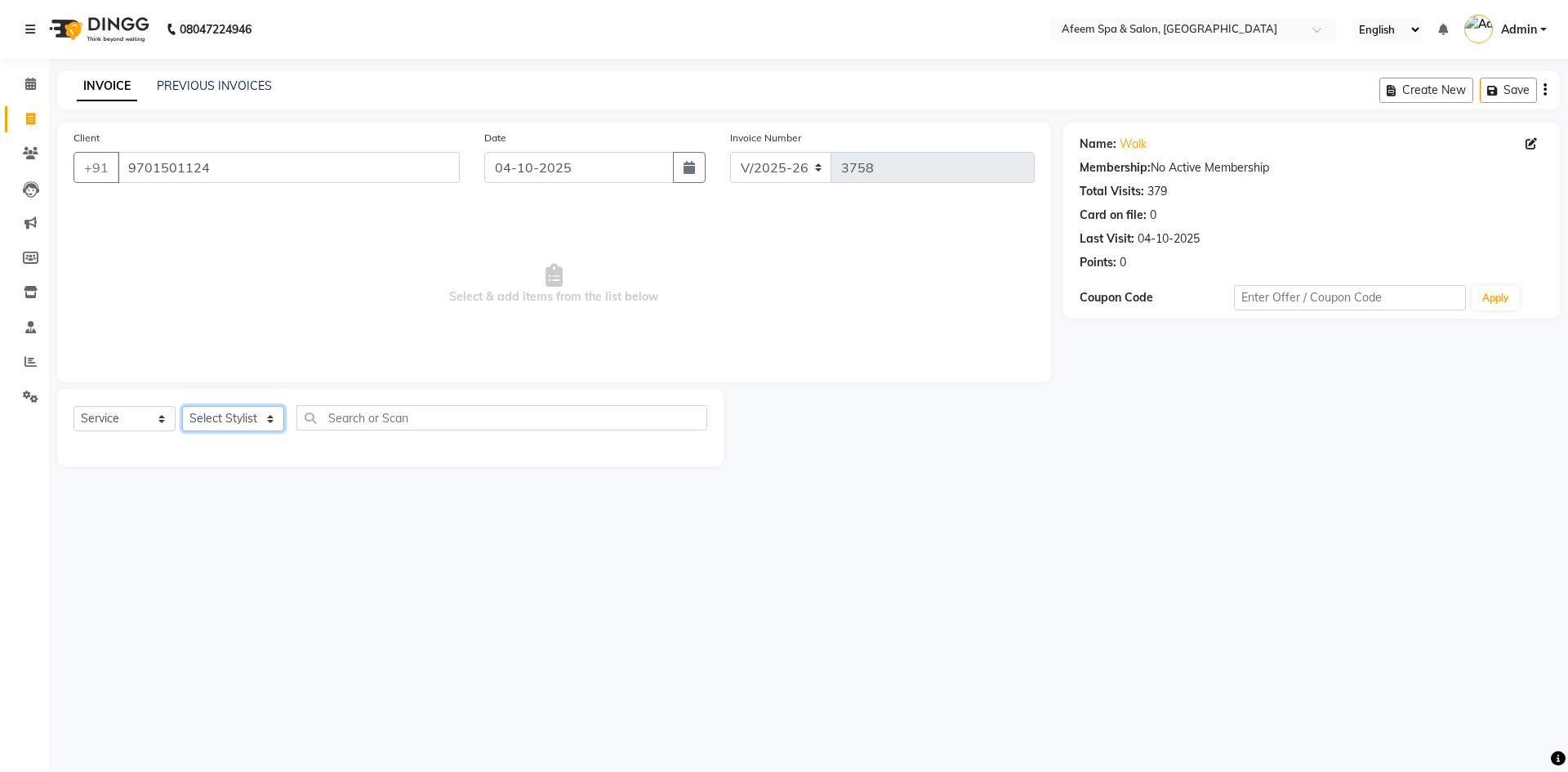
click at [236, 416] on select "Select Stylist anil deep [PERSON_NAME] [PERSON_NAME] Product [PERSON_NAME] sach…" at bounding box center [233, 418] width 102 height 25
click at [182, 406] on select "Select Stylist anil deep [PERSON_NAME] [PERSON_NAME] Product [PERSON_NAME] sach…" at bounding box center [233, 418] width 102 height 25
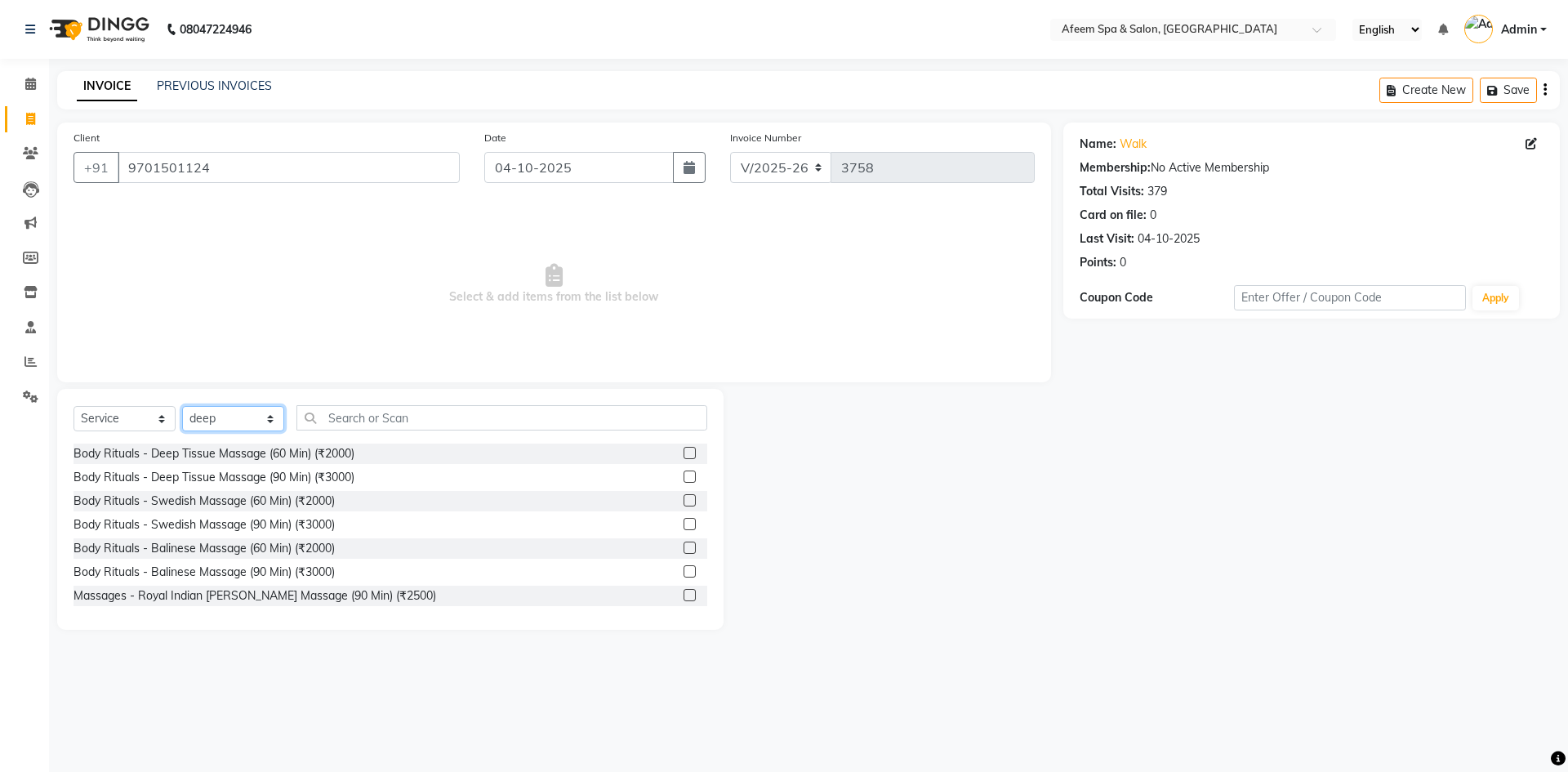
click at [236, 416] on select "Select Stylist anil deep [PERSON_NAME] [PERSON_NAME] Product [PERSON_NAME] sach…" at bounding box center [233, 418] width 102 height 25
select select "12004"
click at [182, 406] on select "Select Stylist anil deep [PERSON_NAME] [PERSON_NAME] Product [PERSON_NAME] sach…" at bounding box center [233, 418] width 102 height 25
click at [683, 447] on label at bounding box center [689, 453] width 12 height 12
click at [683, 449] on input "checkbox" at bounding box center [689, 454] width 11 height 11
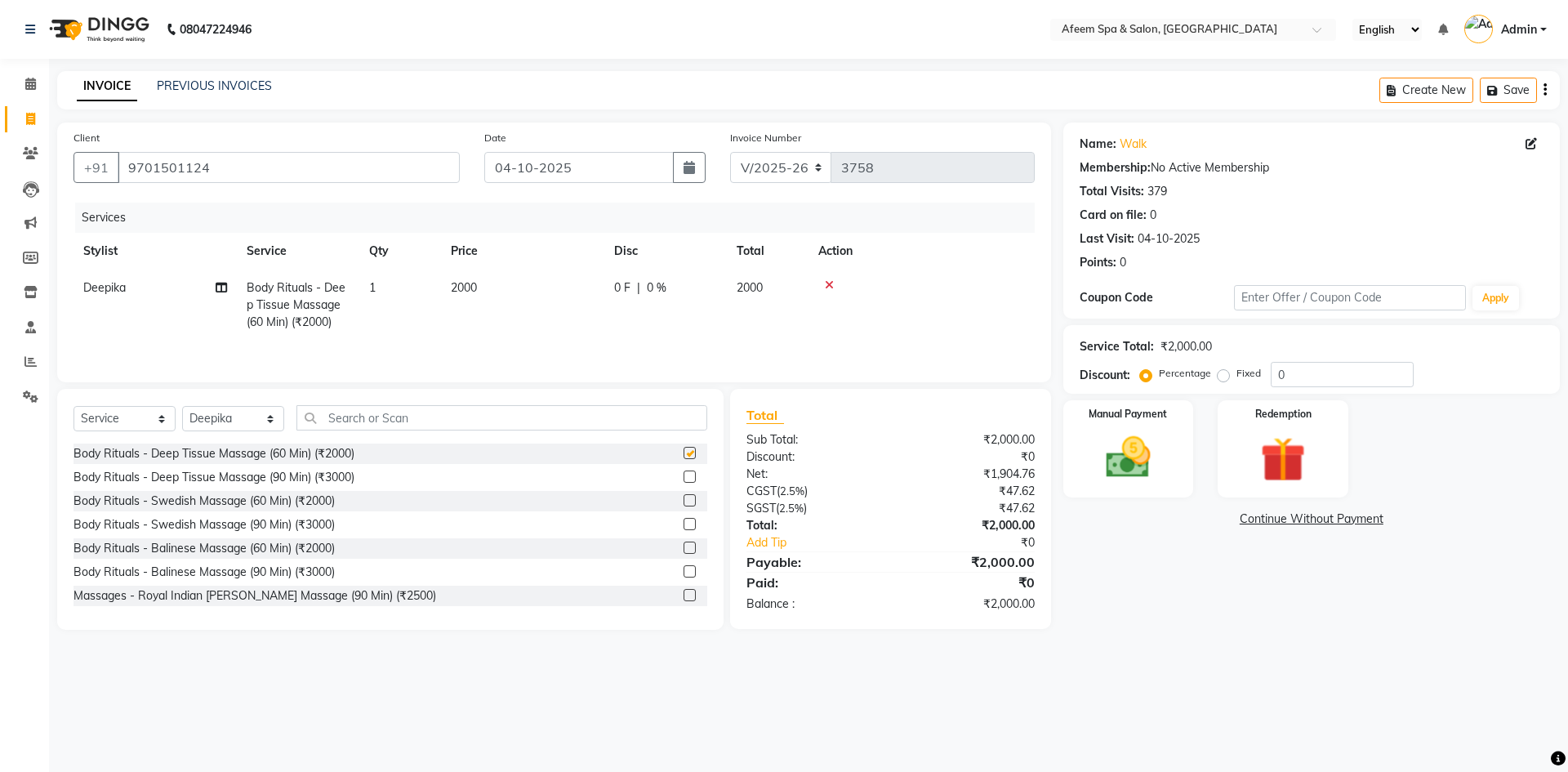
checkbox input "false"
click at [576, 296] on td "2000" at bounding box center [522, 305] width 163 height 71
select select "12004"
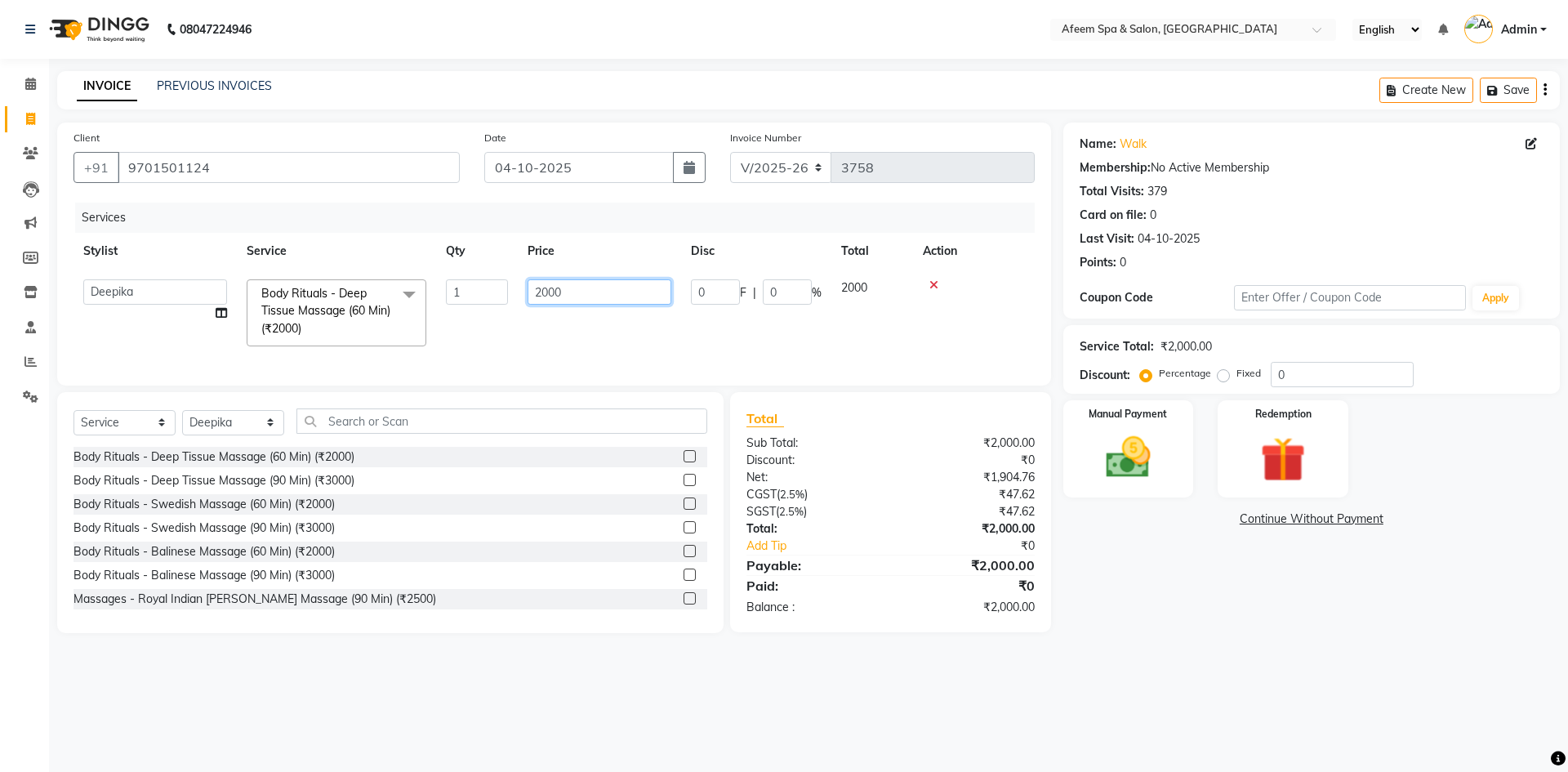
drag, startPoint x: 581, startPoint y: 291, endPoint x: 506, endPoint y: 315, distance: 78.7
click at [506, 315] on tr "anil deep [PERSON_NAME] [PERSON_NAME] Product [PERSON_NAME] sachin [PERSON_NAME…" at bounding box center [554, 313] width 961 height 87
type input "2100"
drag, startPoint x: 222, startPoint y: 429, endPoint x: 225, endPoint y: 409, distance: 20.2
click at [222, 429] on select "Select Stylist anil deep [PERSON_NAME] [PERSON_NAME] Product [PERSON_NAME] sach…" at bounding box center [233, 422] width 102 height 25
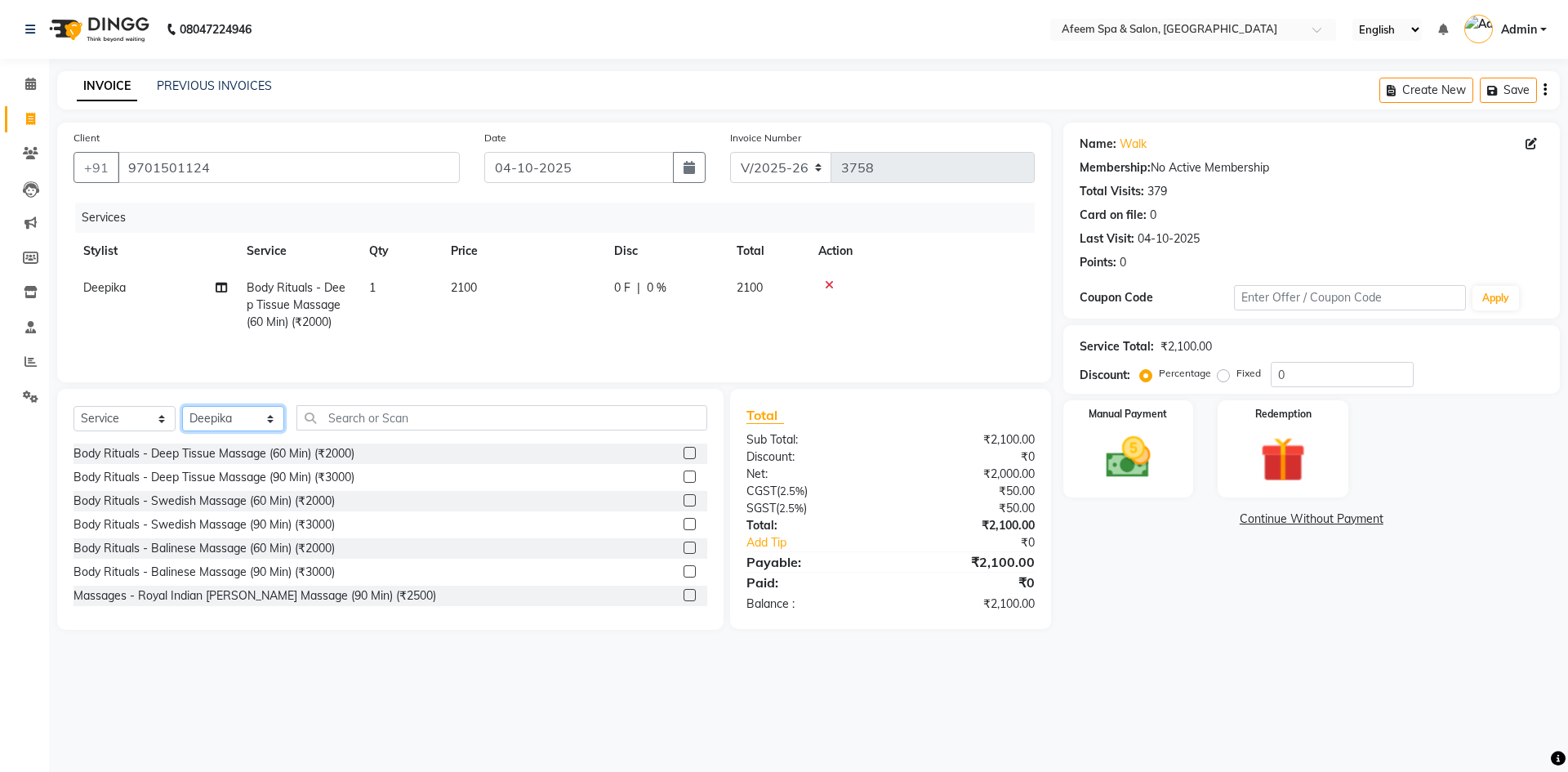
select select "45311"
click at [182, 406] on select "Select Stylist anil deep [PERSON_NAME] [PERSON_NAME] Product [PERSON_NAME] sach…" at bounding box center [233, 418] width 102 height 25
click at [683, 450] on label at bounding box center [689, 453] width 12 height 12
click at [683, 450] on input "checkbox" at bounding box center [689, 454] width 11 height 11
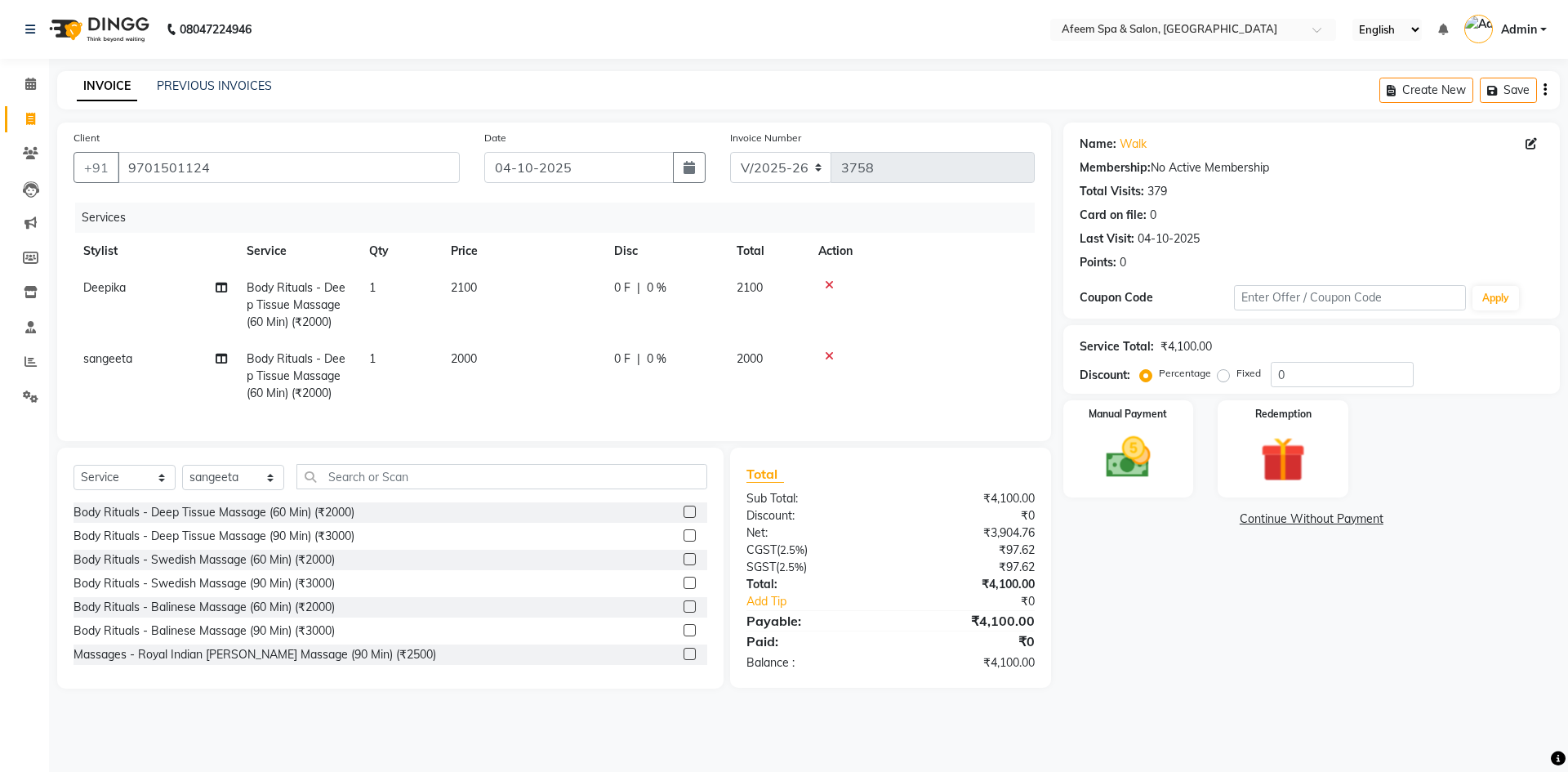
checkbox input "false"
drag, startPoint x: 590, startPoint y: 378, endPoint x: 588, endPoint y: 358, distance: 20.1
click at [590, 371] on td "2000" at bounding box center [522, 376] width 163 height 71
select select "45311"
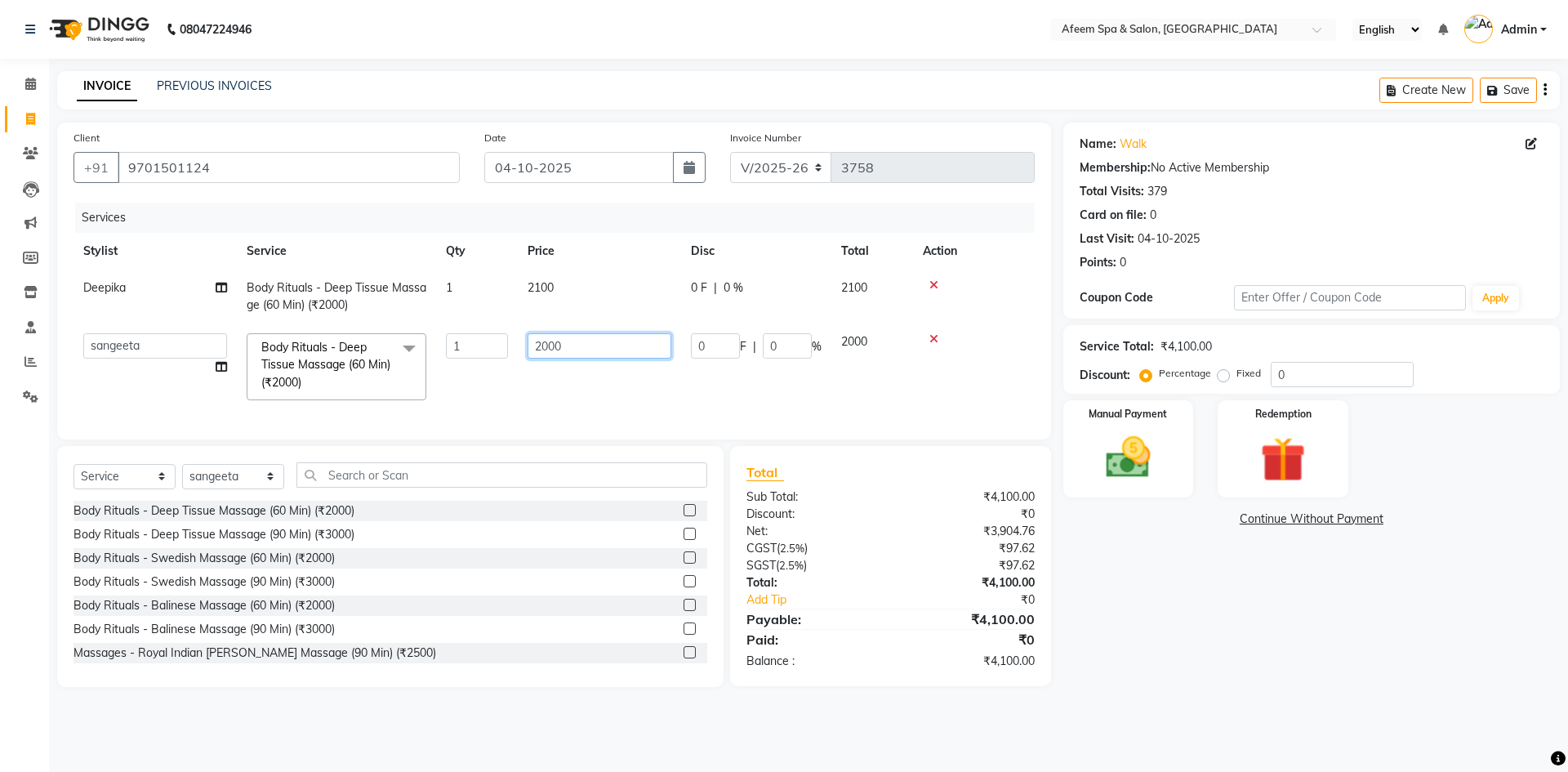
drag, startPoint x: 587, startPoint y: 342, endPoint x: 497, endPoint y: 358, distance: 91.4
click at [497, 358] on tr "anil deep [PERSON_NAME] [PERSON_NAME] Product [PERSON_NAME] sachin [PERSON_NAME…" at bounding box center [554, 366] width 961 height 87
type input "1600"
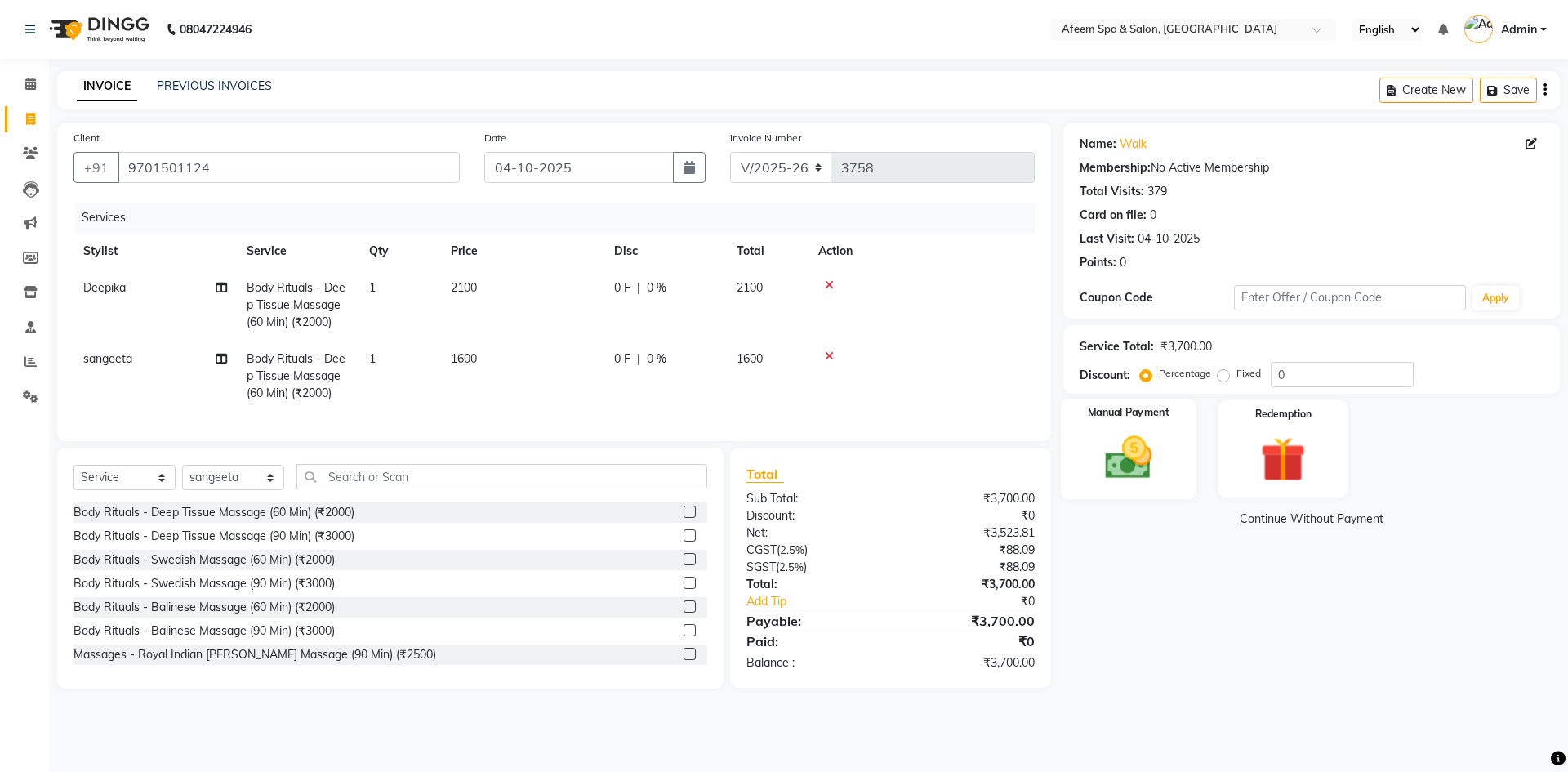
click at [1119, 445] on img at bounding box center [1128, 457] width 76 height 54
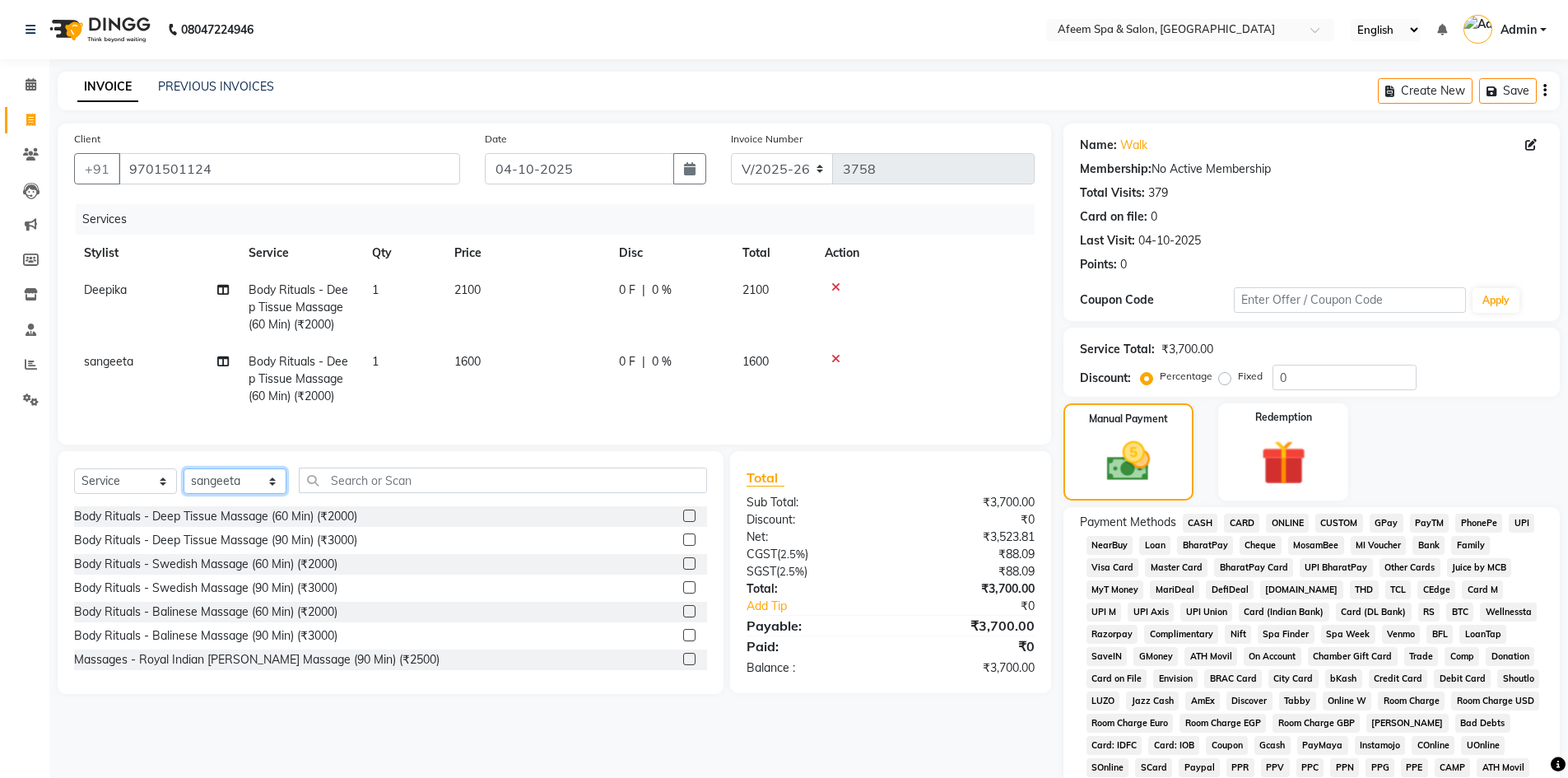
click at [210, 491] on select "Select Stylist anil deep [PERSON_NAME] [PERSON_NAME] Product [PERSON_NAME] sach…" at bounding box center [235, 480] width 103 height 26
select select "26114"
click at [184, 480] on select "Select Stylist anil deep [PERSON_NAME] [PERSON_NAME] Product [PERSON_NAME] sach…" at bounding box center [235, 480] width 103 height 26
click at [683, 522] on label at bounding box center [690, 516] width 12 height 12
click at [683, 522] on input "checkbox" at bounding box center [689, 517] width 11 height 11
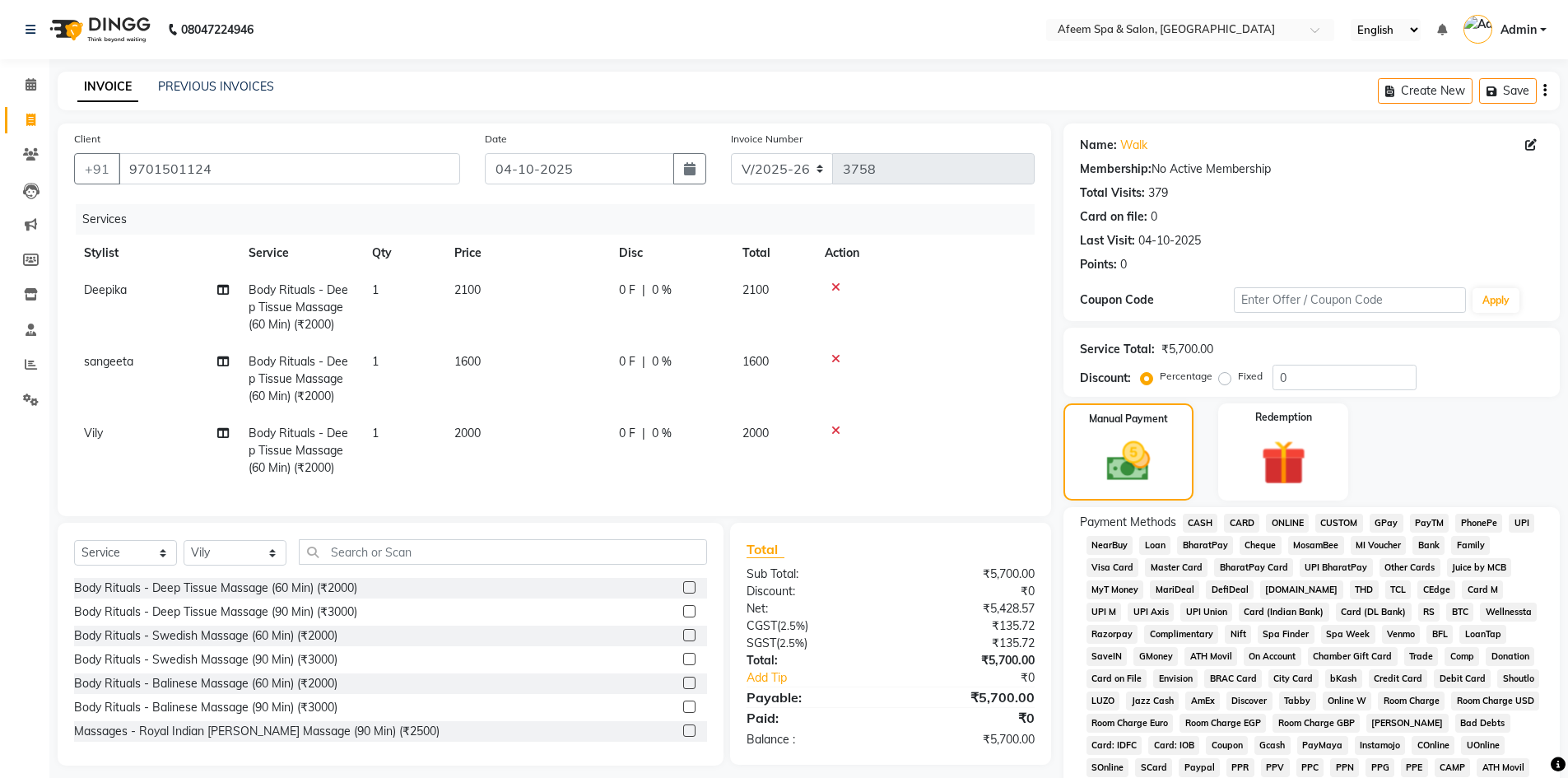
checkbox input "false"
click at [559, 418] on td "2000" at bounding box center [526, 450] width 164 height 72
select select "26114"
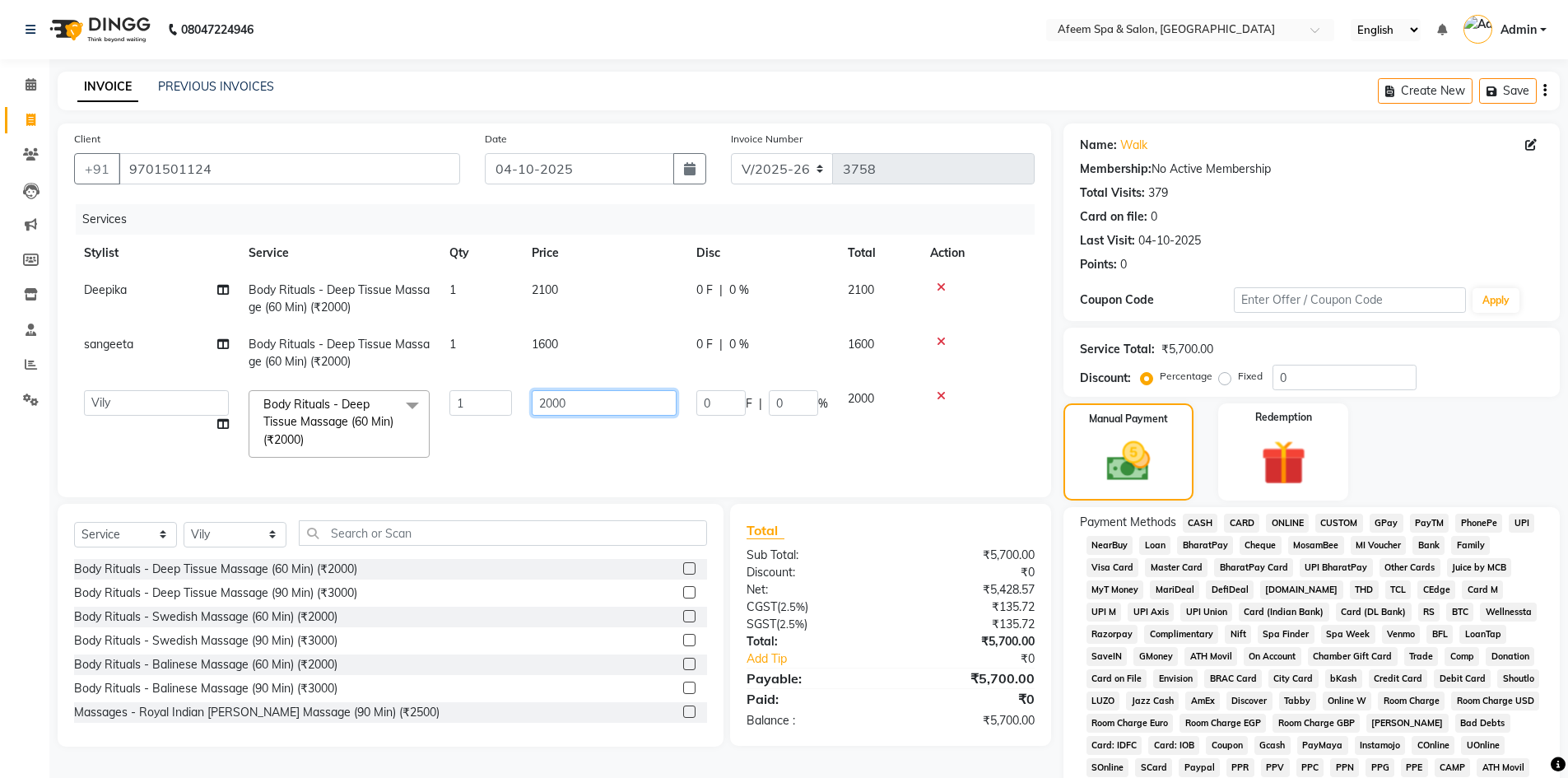
drag, startPoint x: 602, startPoint y: 398, endPoint x: 506, endPoint y: 407, distance: 96.4
click at [506, 407] on tr "anil deep [PERSON_NAME] [PERSON_NAME] Product [PERSON_NAME] sachin [PERSON_NAME…" at bounding box center [554, 424] width 961 height 87
type input "4500"
click at [1157, 455] on img at bounding box center [1127, 461] width 73 height 52
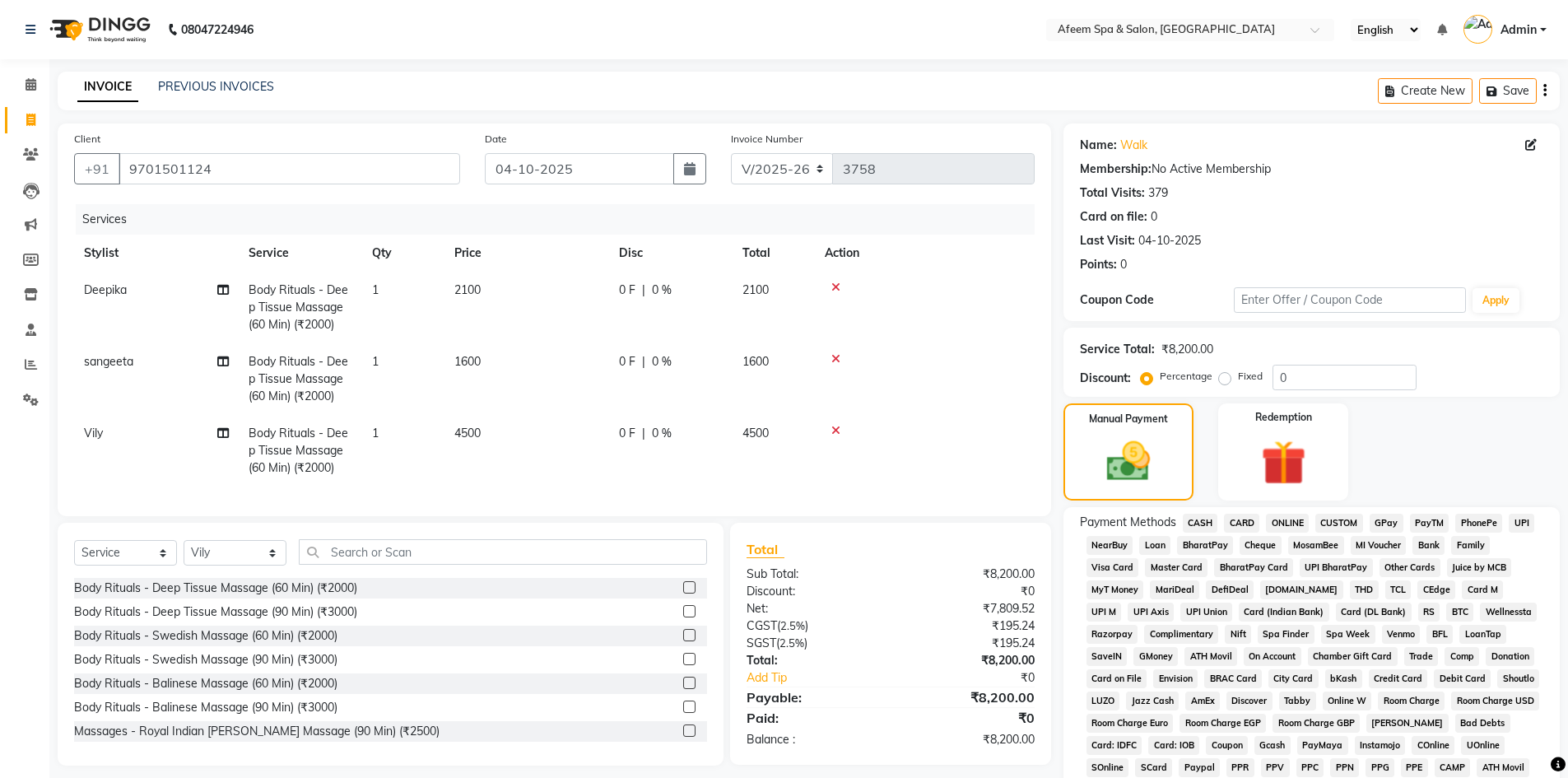
click at [1296, 520] on span "ONLINE" at bounding box center [1287, 523] width 42 height 19
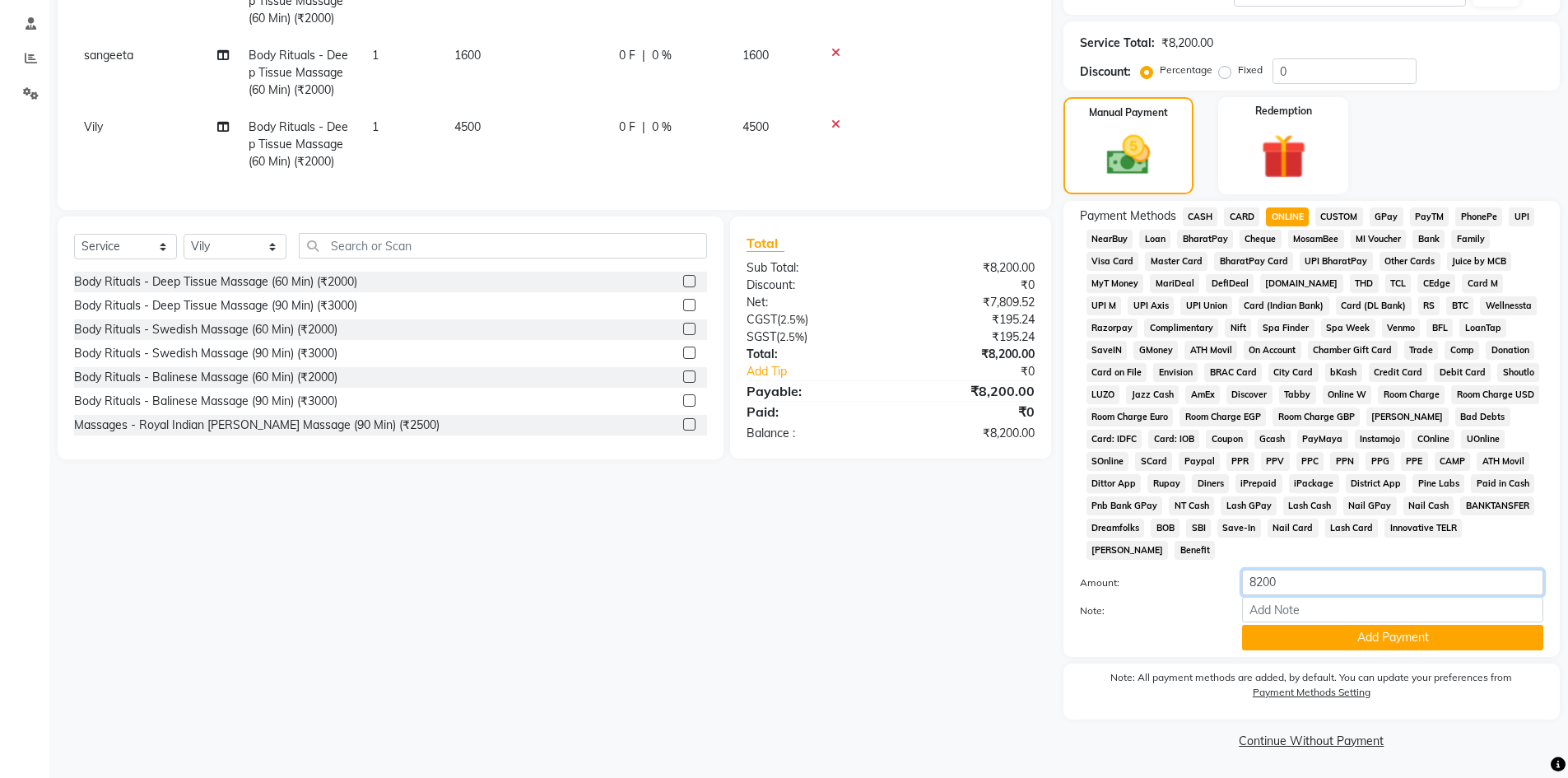
drag, startPoint x: 1290, startPoint y: 578, endPoint x: 1224, endPoint y: 605, distance: 71.3
click at [1224, 605] on div "Amount: 8200 Note: Add Payment" at bounding box center [1311, 609] width 464 height 80
type input "4000"
click at [1270, 638] on button "Add Payment" at bounding box center [1392, 638] width 301 height 26
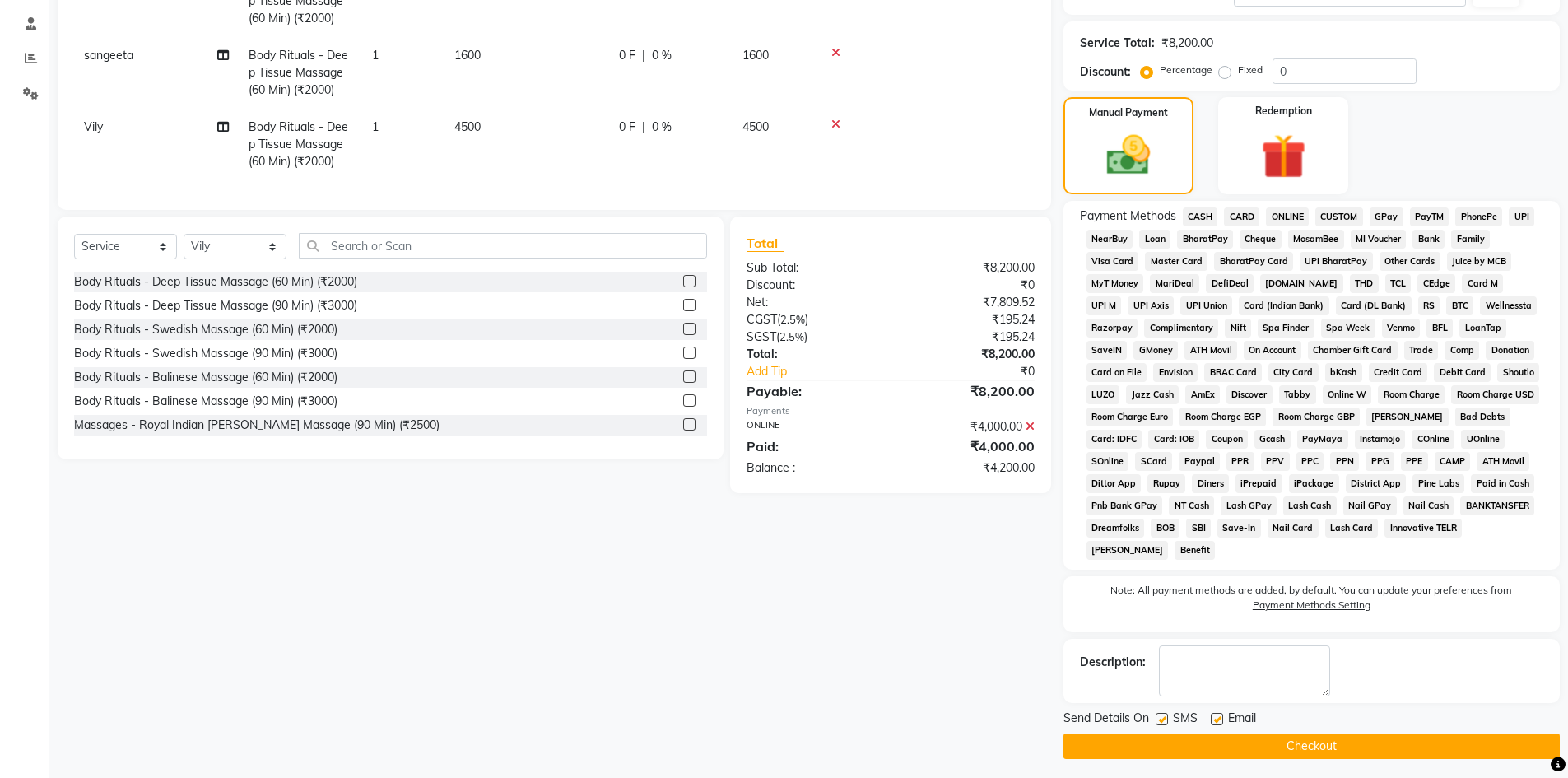
click at [1209, 216] on span "CASH" at bounding box center [1201, 216] width 35 height 19
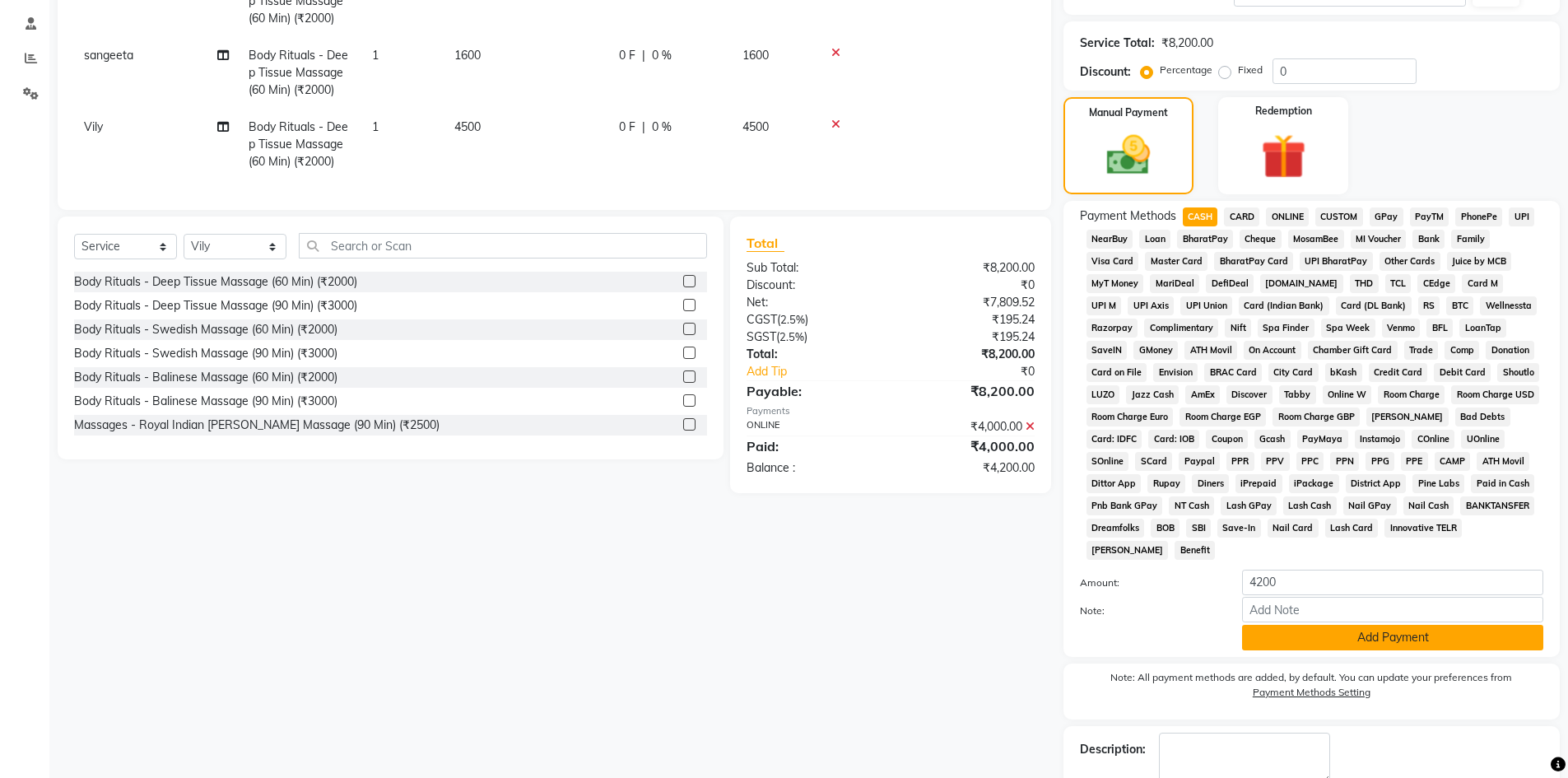
click at [1292, 639] on button "Add Payment" at bounding box center [1392, 638] width 301 height 26
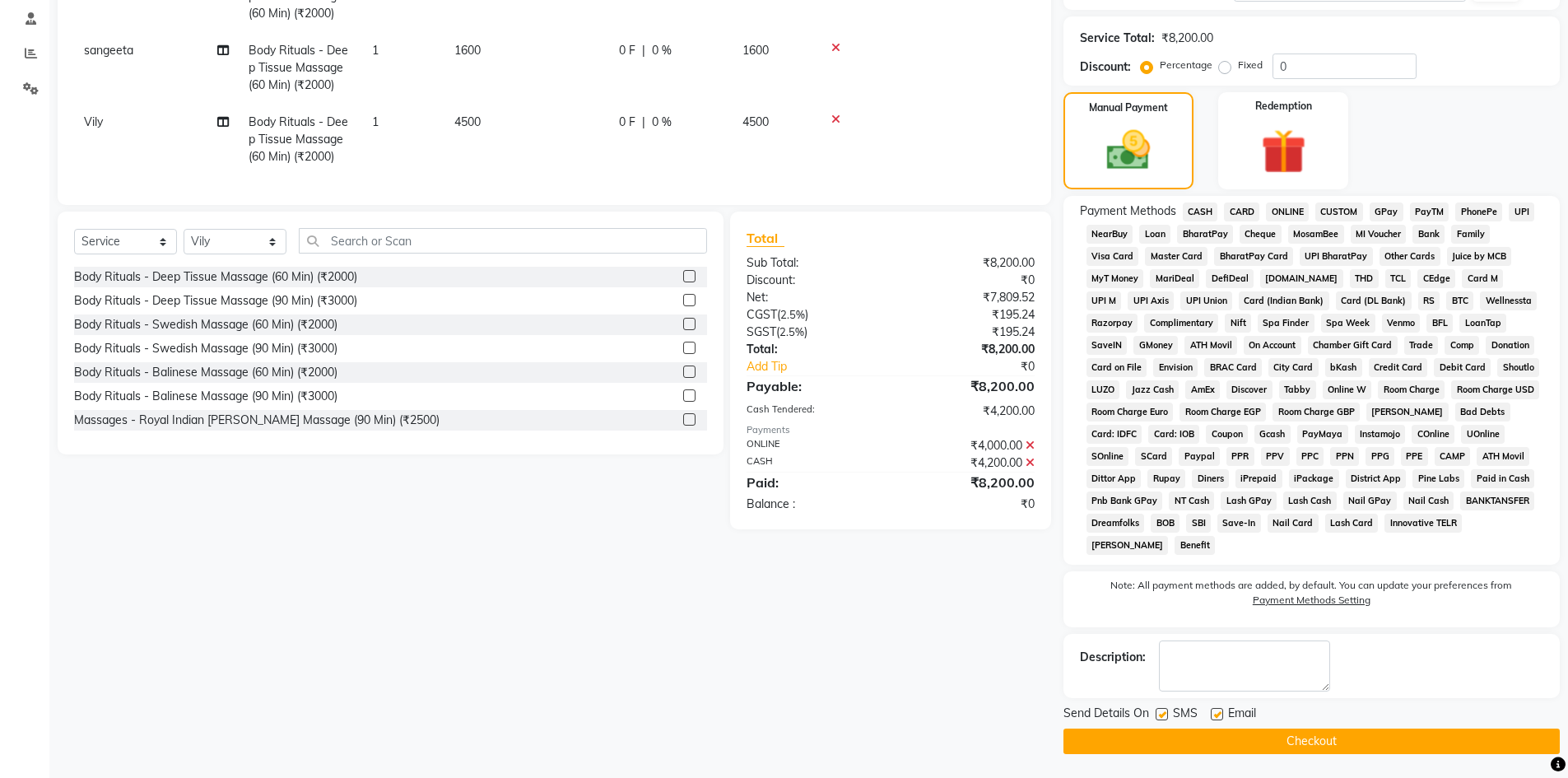
scroll to position [312, 0]
click at [1210, 729] on button "Checkout" at bounding box center [1312, 740] width 496 height 26
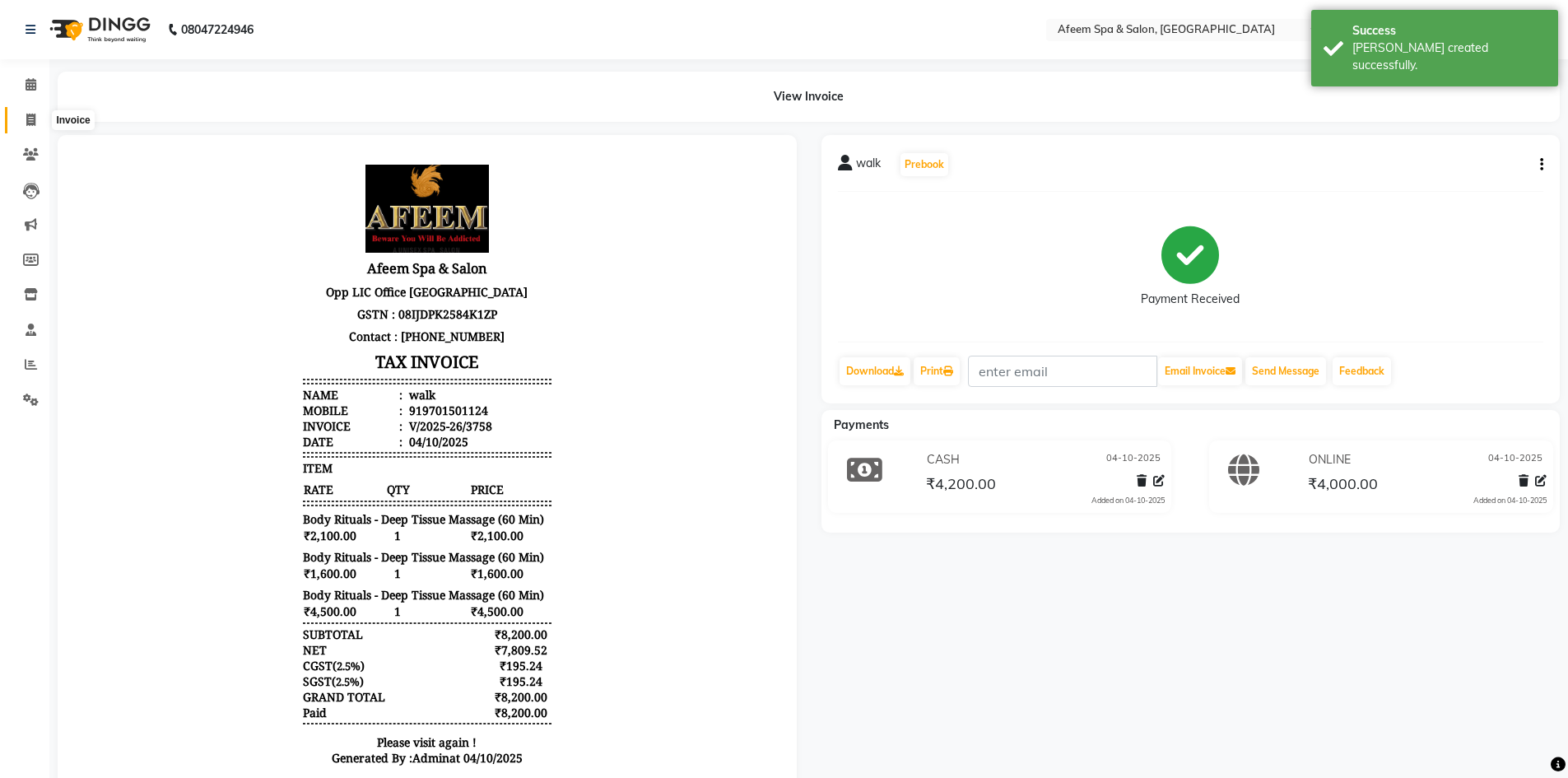
drag, startPoint x: 31, startPoint y: 125, endPoint x: 91, endPoint y: 123, distance: 60.0
click at [31, 125] on icon at bounding box center [31, 120] width 9 height 12
select select "service"
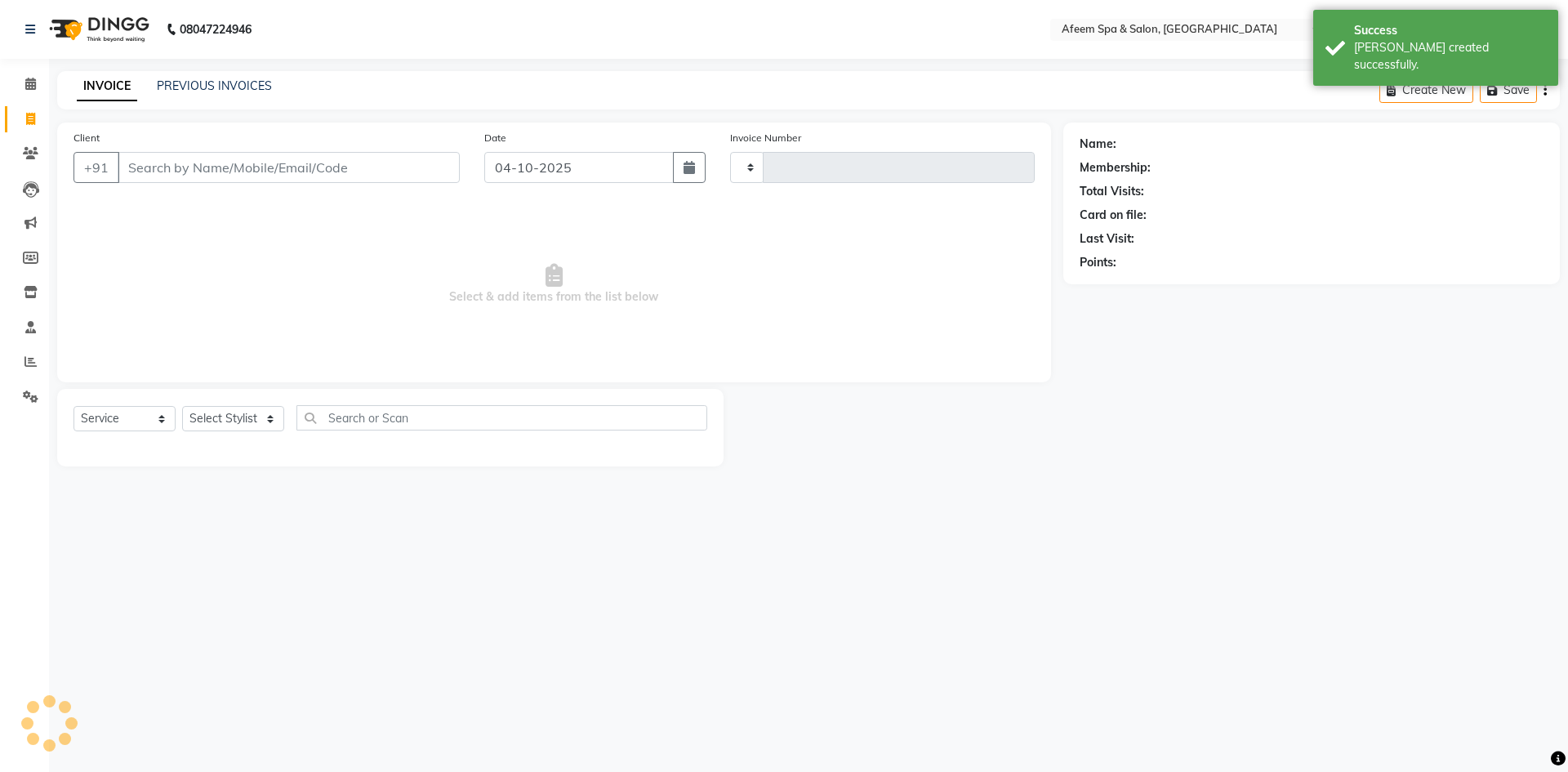
type input "3759"
select select "750"
click at [240, 88] on link "PREVIOUS INVOICES" at bounding box center [214, 86] width 115 height 15
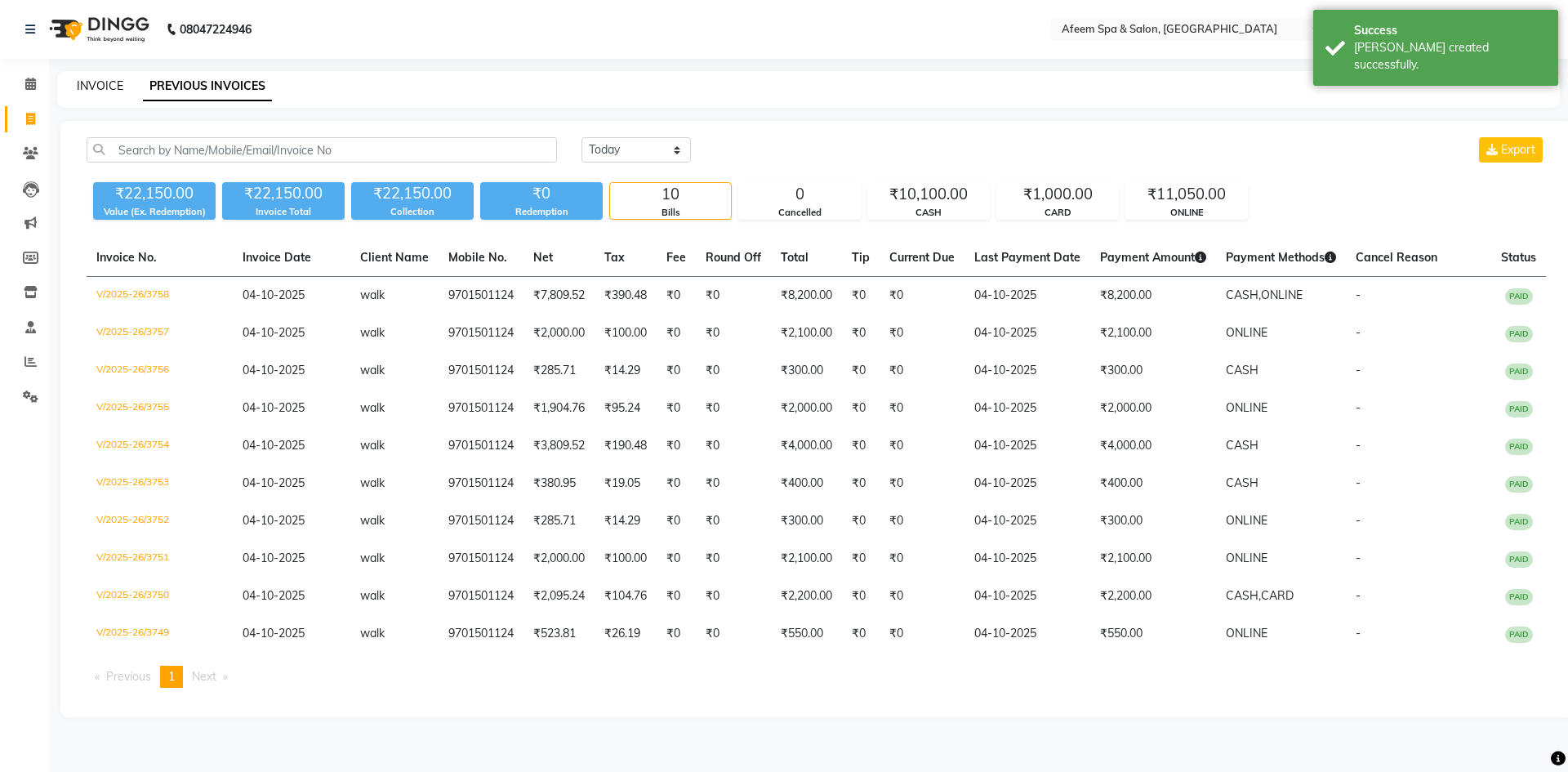
click at [95, 89] on link "INVOICE" at bounding box center [100, 86] width 46 height 15
select select "service"
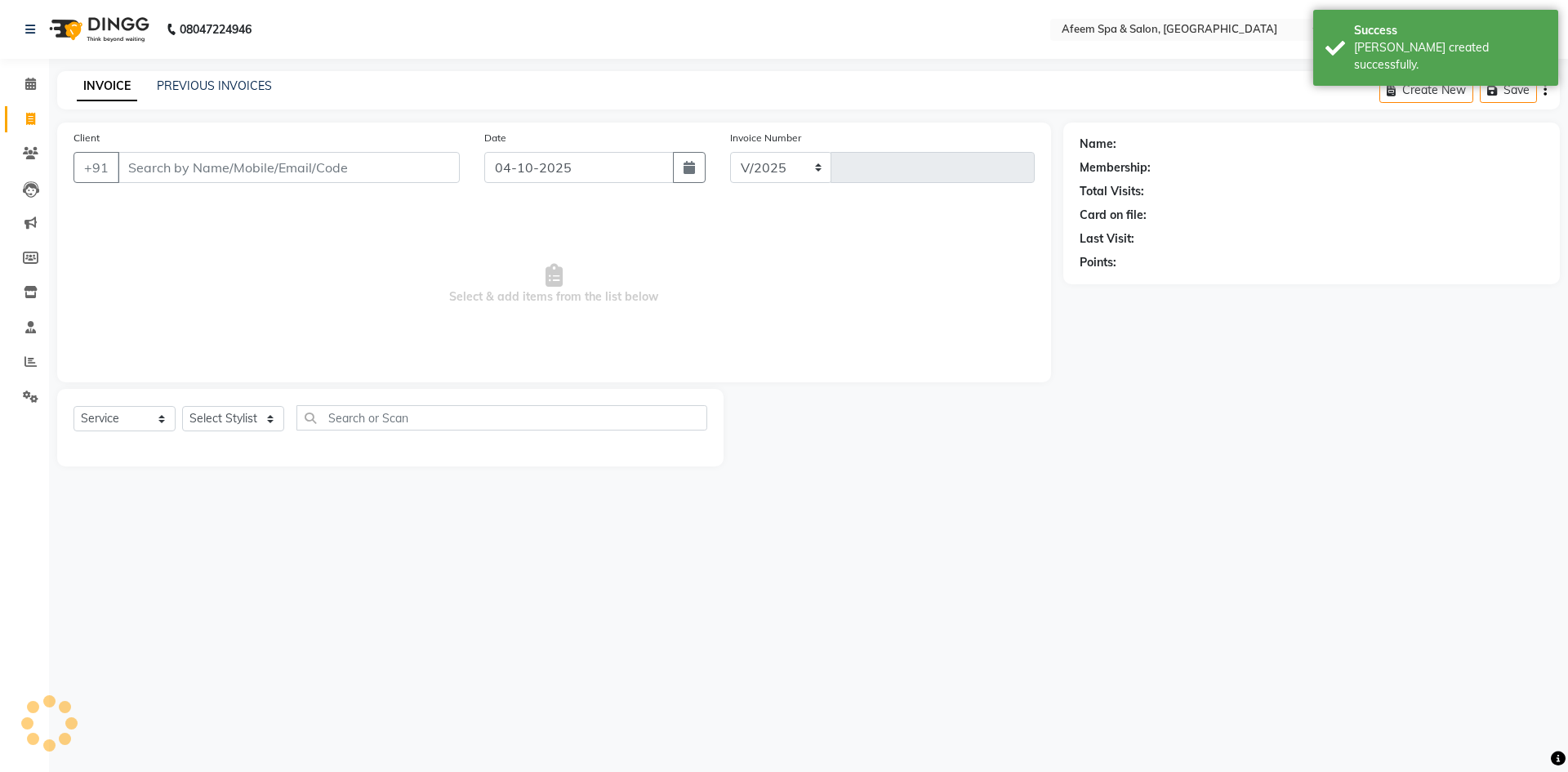
select select "750"
type input "3759"
